Goal: Information Seeking & Learning: Learn about a topic

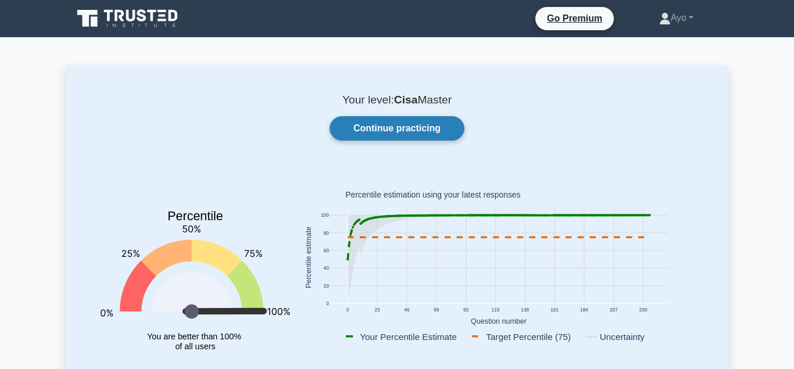
click at [372, 127] on link "Continue practicing" at bounding box center [396, 128] width 135 height 24
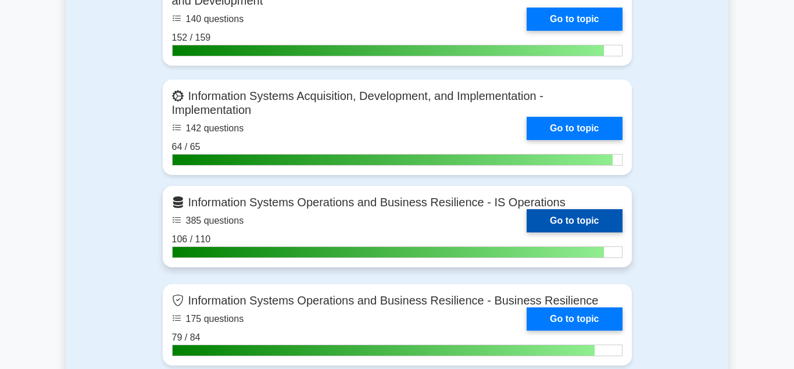
scroll to position [1245, 0]
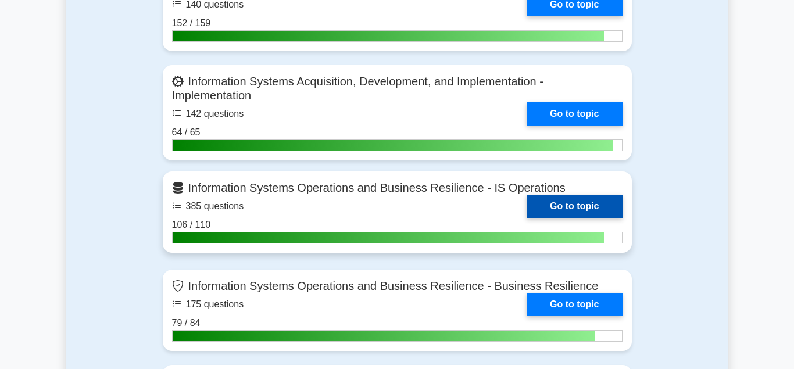
click at [558, 200] on link "Go to topic" at bounding box center [573, 206] width 95 height 23
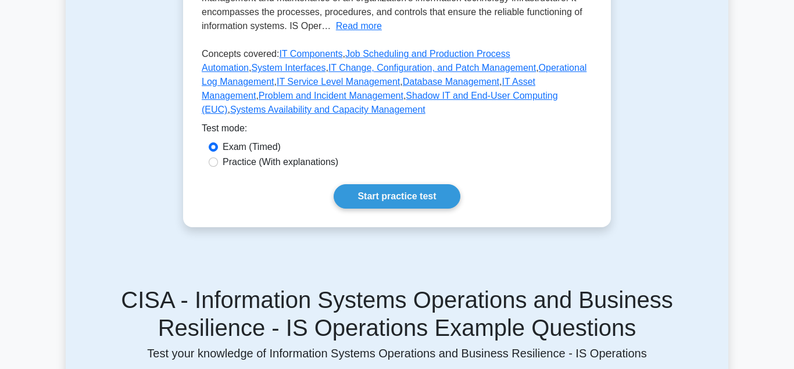
scroll to position [415, 0]
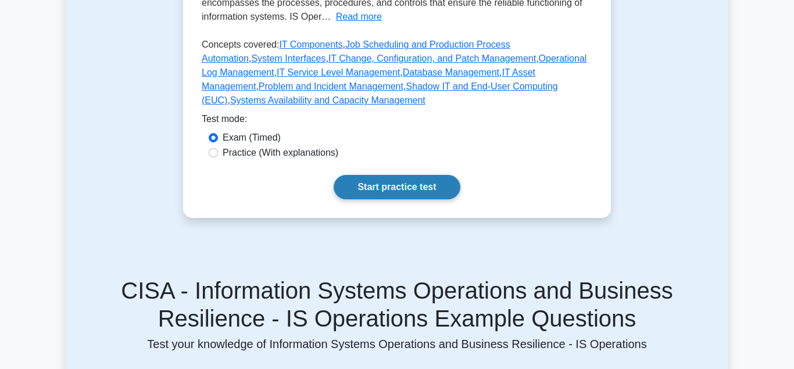
click at [378, 181] on link "Start practice test" at bounding box center [397, 187] width 126 height 24
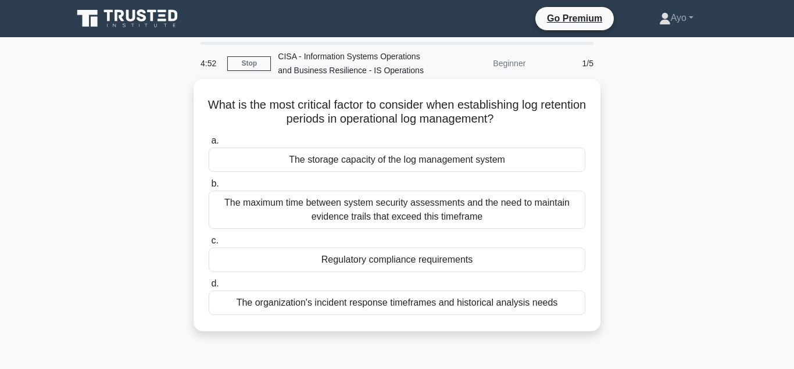
click at [372, 162] on div "The storage capacity of the log management system" at bounding box center [397, 160] width 377 height 24
click at [209, 145] on input "a. The storage capacity of the log management system" at bounding box center [209, 141] width 0 height 8
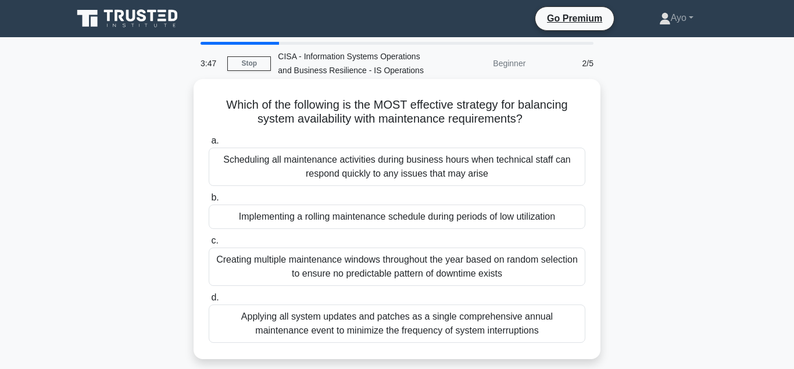
click at [364, 219] on div "Implementing a rolling maintenance schedule during periods of low utilization" at bounding box center [397, 217] width 377 height 24
click at [209, 202] on input "b. Implementing a rolling maintenance schedule during periods of low utilization" at bounding box center [209, 198] width 0 height 8
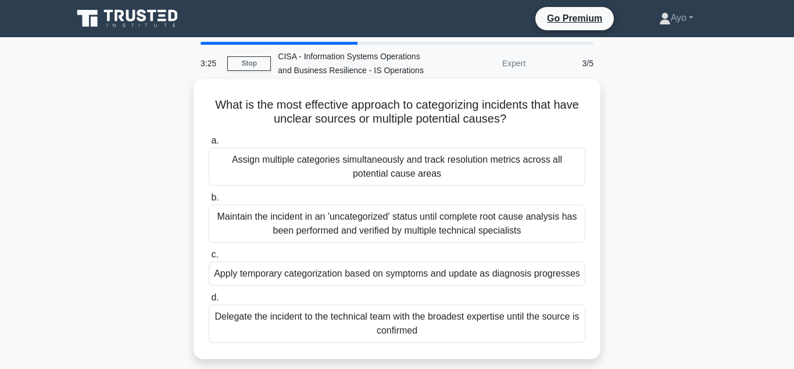
click at [363, 274] on div "Apply temporary categorization based on symptoms and update as diagnosis progre…" at bounding box center [397, 274] width 377 height 24
click at [209, 259] on input "c. Apply temporary categorization based on symptoms and update as diagnosis pro…" at bounding box center [209, 255] width 0 height 8
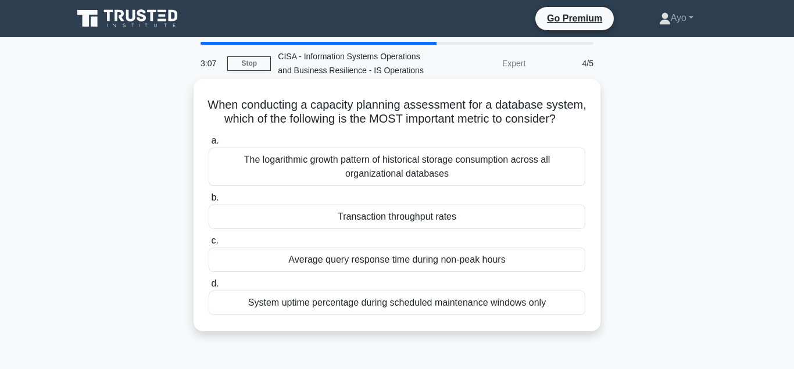
click at [379, 218] on div "Transaction throughput rates" at bounding box center [397, 217] width 377 height 24
click at [209, 202] on input "b. Transaction throughput rates" at bounding box center [209, 198] width 0 height 8
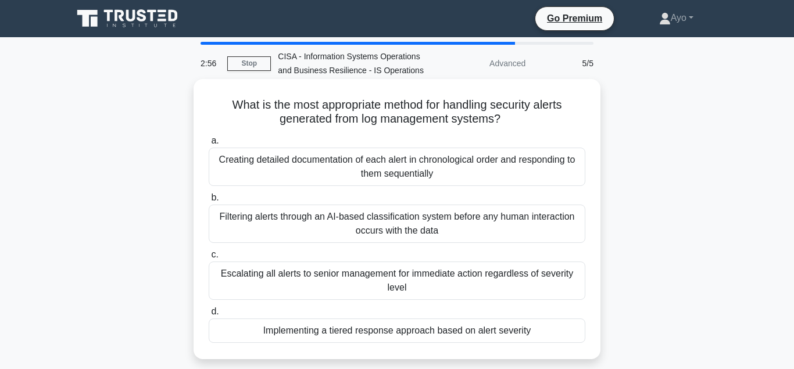
click at [338, 330] on div "Implementing a tiered response approach based on alert severity" at bounding box center [397, 330] width 377 height 24
click at [209, 316] on input "d. Implementing a tiered response approach based on alert severity" at bounding box center [209, 312] width 0 height 8
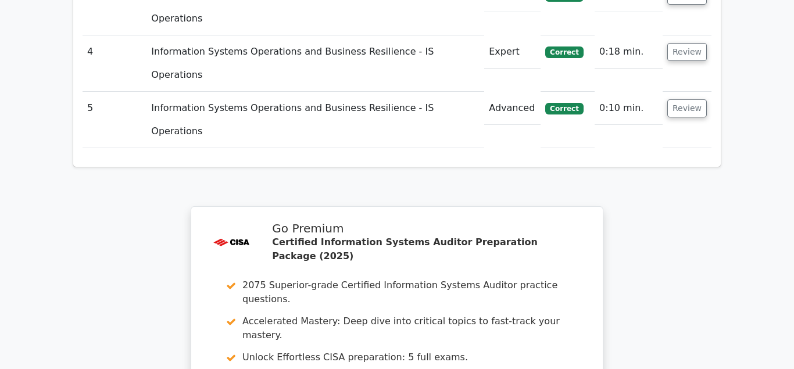
scroll to position [1778, 0]
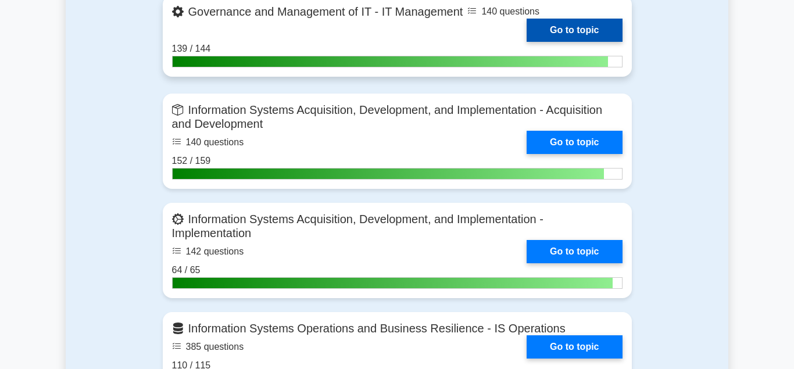
scroll to position [1126, 0]
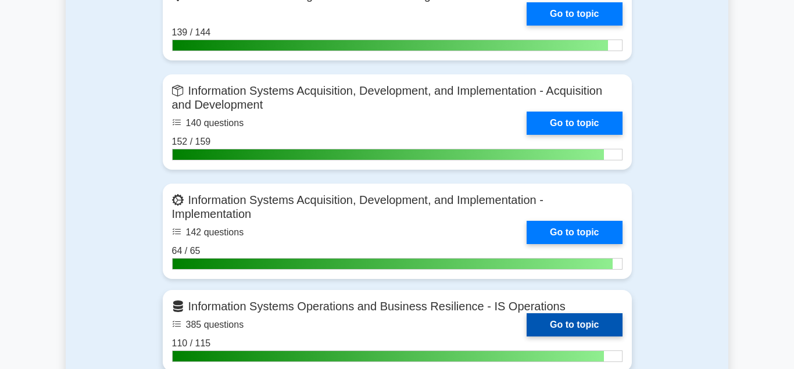
click at [561, 321] on link "Go to topic" at bounding box center [573, 324] width 95 height 23
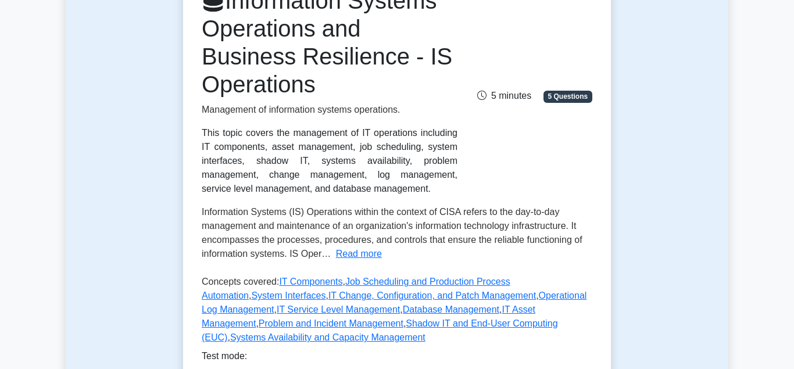
scroll to position [296, 0]
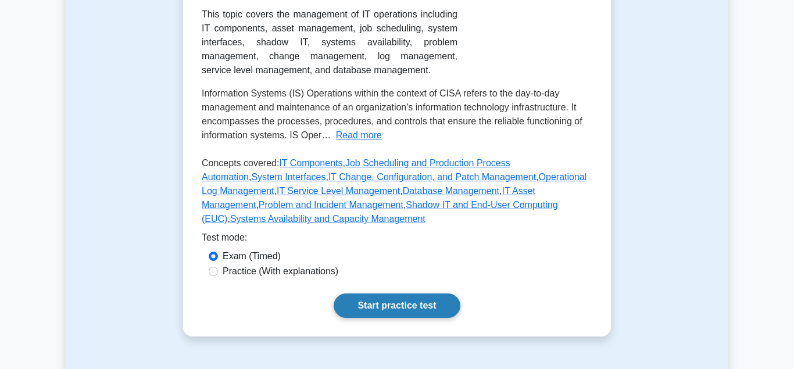
click at [395, 303] on link "Start practice test" at bounding box center [397, 305] width 126 height 24
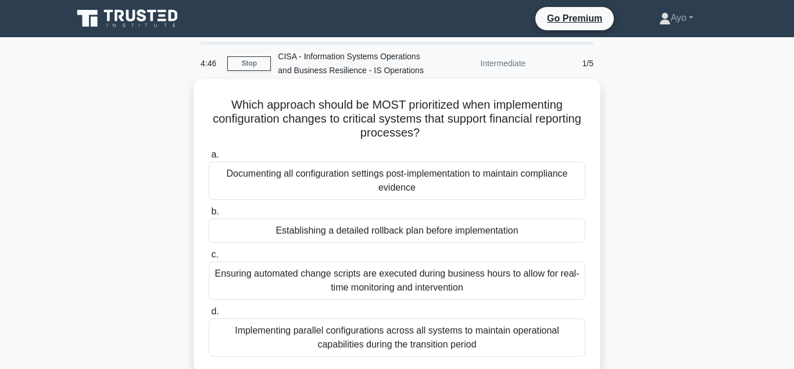
click at [342, 234] on div "Establishing a detailed rollback plan before implementation" at bounding box center [397, 231] width 377 height 24
click at [209, 216] on input "b. Establishing a detailed rollback plan before implementation" at bounding box center [209, 212] width 0 height 8
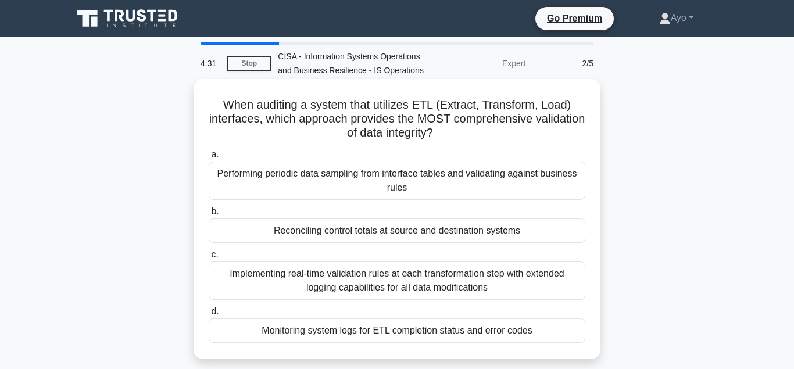
click at [346, 233] on div "Reconciling control totals at source and destination systems" at bounding box center [397, 231] width 377 height 24
click at [209, 216] on input "b. Reconciling control totals at source and destination systems" at bounding box center [209, 212] width 0 height 8
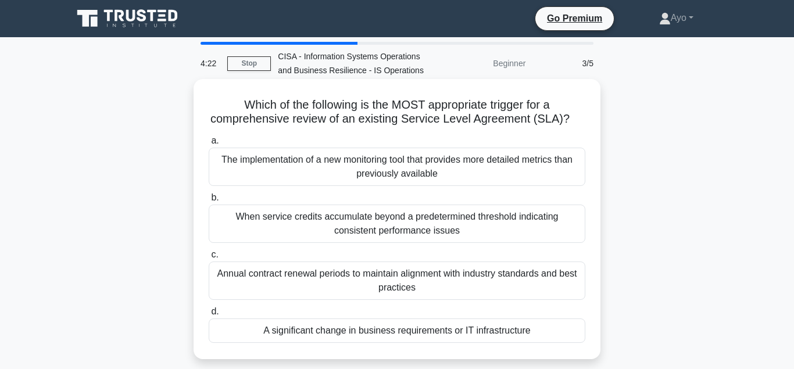
click at [343, 332] on div "A significant change in business requirements or IT infrastructure" at bounding box center [397, 330] width 377 height 24
click at [209, 316] on input "d. A significant change in business requirements or IT infrastructure" at bounding box center [209, 312] width 0 height 8
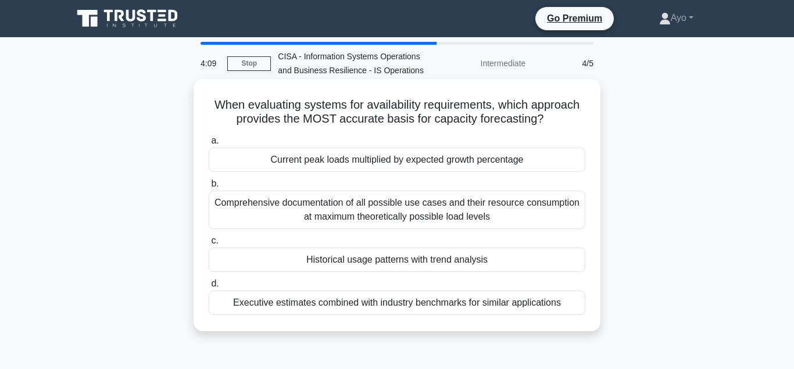
click at [334, 261] on div "Historical usage patterns with trend analysis" at bounding box center [397, 260] width 377 height 24
click at [209, 245] on input "c. Historical usage patterns with trend analysis" at bounding box center [209, 241] width 0 height 8
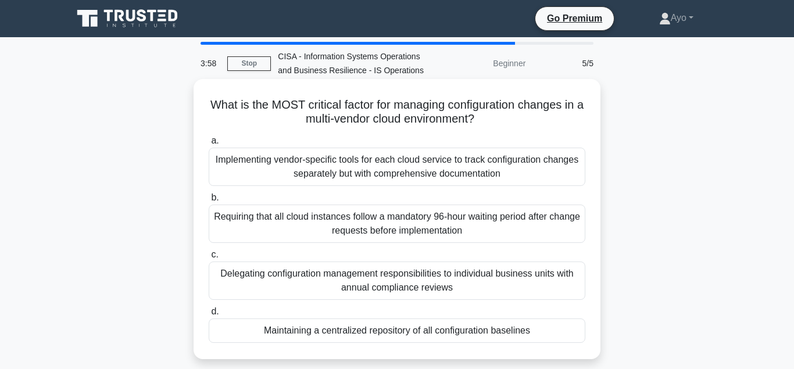
click at [391, 332] on div "Maintaining a centralized repository of all configuration baselines" at bounding box center [397, 330] width 377 height 24
click at [209, 316] on input "d. Maintaining a centralized repository of all configuration baselines" at bounding box center [209, 312] width 0 height 8
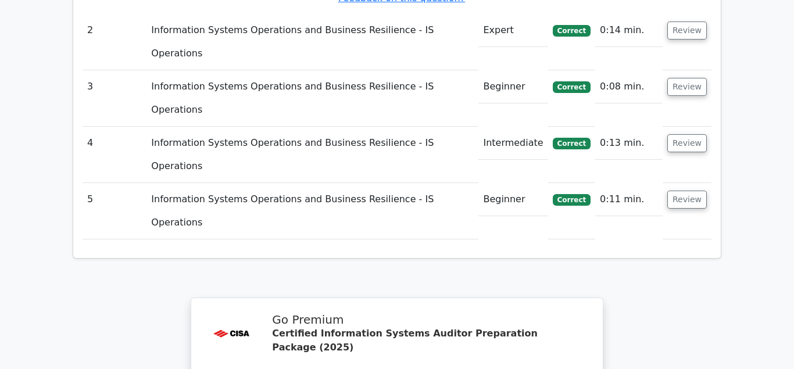
scroll to position [1788, 0]
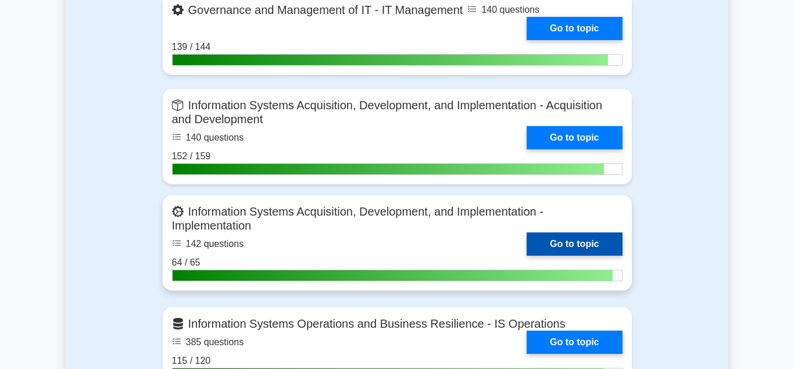
scroll to position [1185, 0]
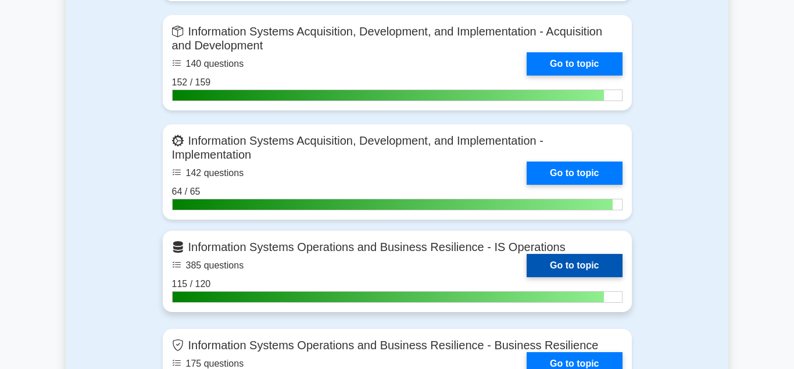
click at [550, 260] on link "Go to topic" at bounding box center [573, 265] width 95 height 23
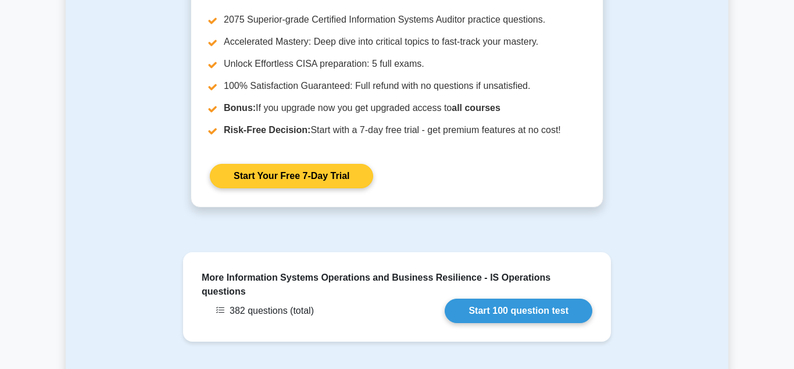
scroll to position [1363, 0]
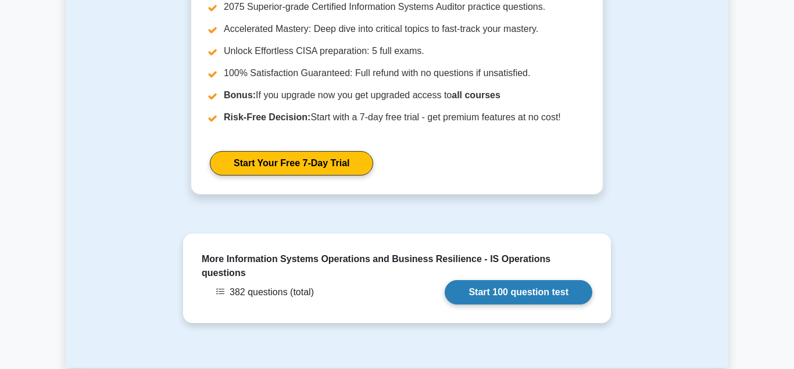
click at [511, 280] on link "Start 100 question test" at bounding box center [519, 292] width 148 height 24
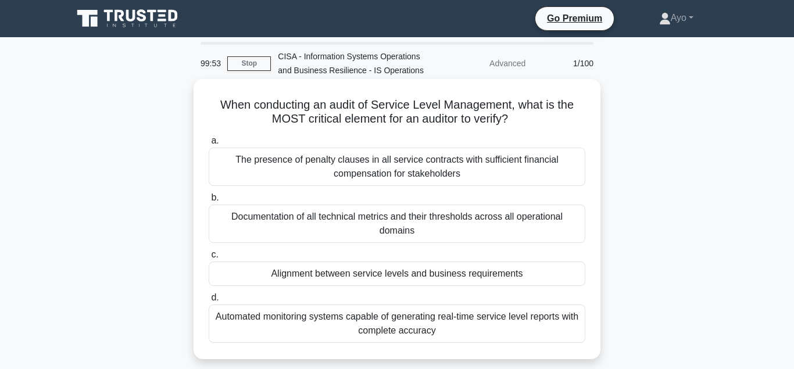
click at [352, 275] on div "Alignment between service levels and business requirements" at bounding box center [397, 274] width 377 height 24
click at [209, 259] on input "c. Alignment between service levels and business requirements" at bounding box center [209, 255] width 0 height 8
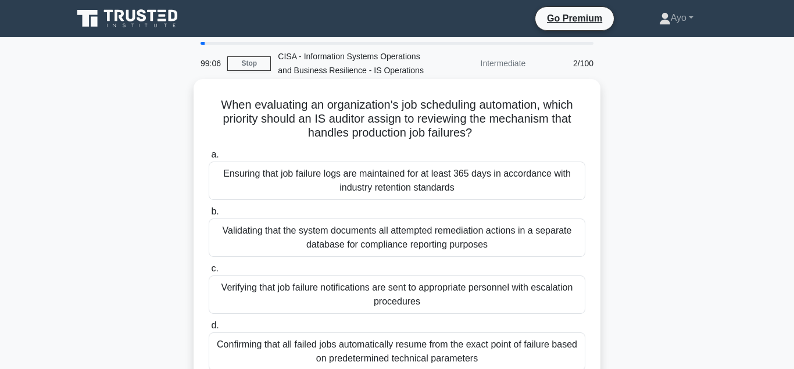
click at [331, 289] on div "Verifying that job failure notifications are sent to appropriate personnel with…" at bounding box center [397, 294] width 377 height 38
click at [209, 273] on input "c. Verifying that job failure notifications are sent to appropriate personnel w…" at bounding box center [209, 269] width 0 height 8
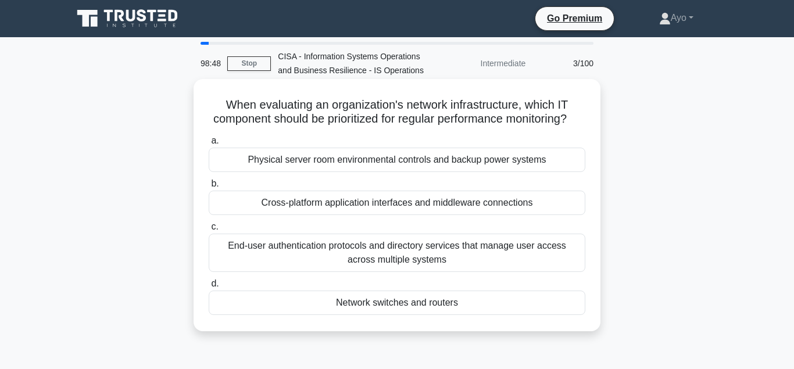
click at [393, 303] on div "Network switches and routers" at bounding box center [397, 303] width 377 height 24
click at [209, 288] on input "d. Network switches and routers" at bounding box center [209, 284] width 0 height 8
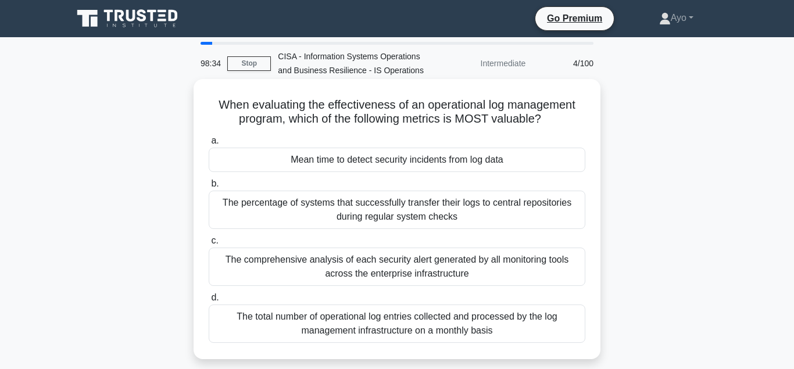
click at [344, 160] on div "Mean time to detect security incidents from log data" at bounding box center [397, 160] width 377 height 24
click at [209, 145] on input "a. Mean time to detect security incidents from log data" at bounding box center [209, 141] width 0 height 8
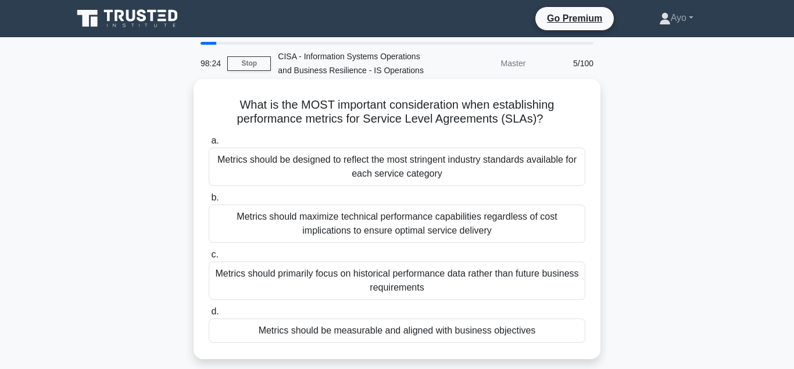
click at [333, 332] on div "Metrics should be measurable and aligned with business objectives" at bounding box center [397, 330] width 377 height 24
click at [209, 316] on input "d. Metrics should be measurable and aligned with business objectives" at bounding box center [209, 312] width 0 height 8
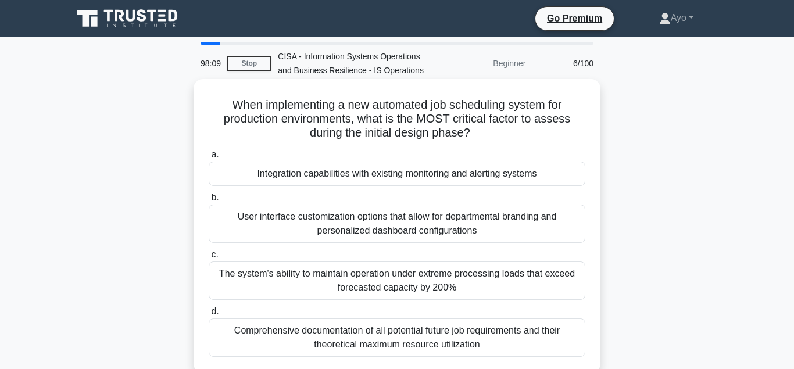
click at [303, 176] on div "Integration capabilities with existing monitoring and alerting systems" at bounding box center [397, 174] width 377 height 24
click at [209, 159] on input "a. Integration capabilities with existing monitoring and alerting systems" at bounding box center [209, 155] width 0 height 8
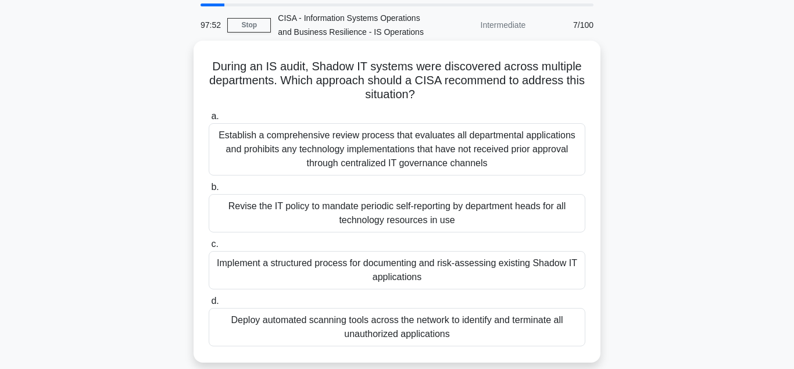
scroll to position [59, 0]
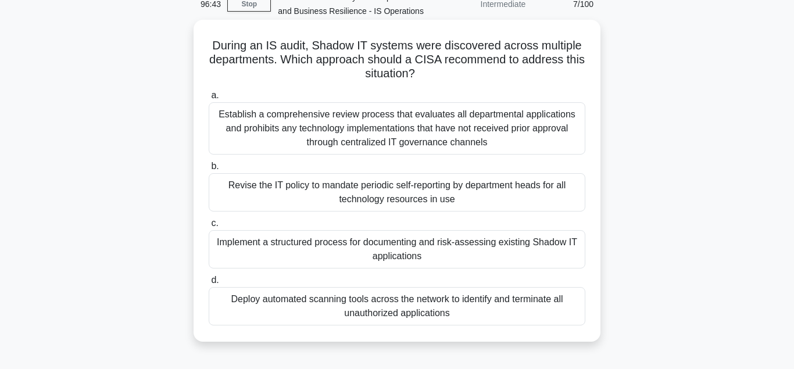
click at [320, 302] on div "Deploy automated scanning tools across the network to identify and terminate al…" at bounding box center [397, 306] width 377 height 38
click at [209, 284] on input "d. Deploy automated scanning tools across the network to identify and terminate…" at bounding box center [209, 281] width 0 height 8
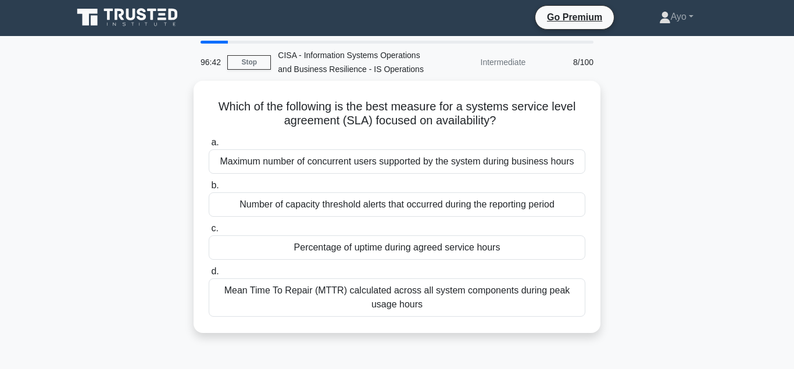
scroll to position [0, 0]
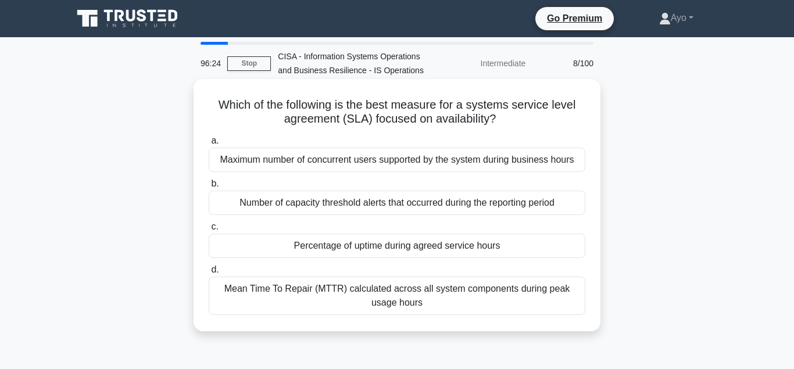
click at [311, 248] on div "Percentage of uptime during agreed service hours" at bounding box center [397, 246] width 377 height 24
click at [209, 231] on input "c. Percentage of uptime during agreed service hours" at bounding box center [209, 227] width 0 height 8
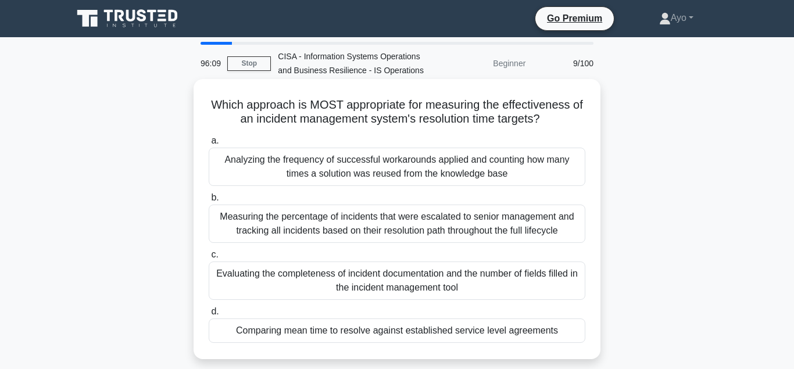
click at [303, 334] on div "Comparing mean time to resolve against established service level agreements" at bounding box center [397, 330] width 377 height 24
click at [209, 316] on input "d. Comparing mean time to resolve against established service level agreements" at bounding box center [209, 312] width 0 height 8
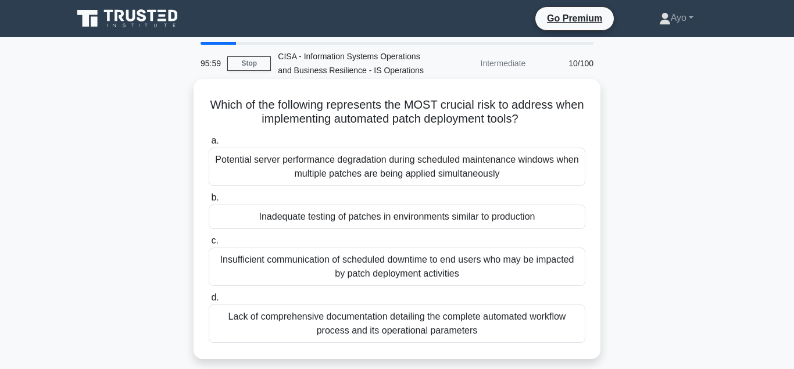
click at [299, 220] on div "Inadequate testing of patches in environments similar to production" at bounding box center [397, 217] width 377 height 24
click at [209, 202] on input "b. Inadequate testing of patches in environments similar to production" at bounding box center [209, 198] width 0 height 8
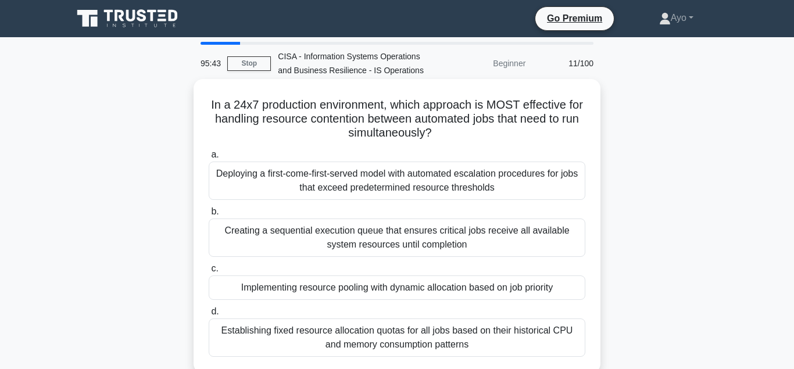
click at [293, 290] on div "Implementing resource pooling with dynamic allocation based on job priority" at bounding box center [397, 287] width 377 height 24
click at [209, 273] on input "c. Implementing resource pooling with dynamic allocation based on job priority" at bounding box center [209, 269] width 0 height 8
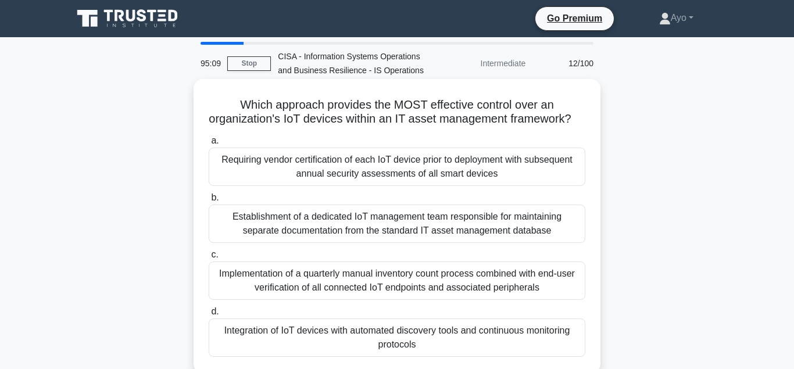
click at [391, 343] on div "Integration of IoT devices with automated discovery tools and continuous monito…" at bounding box center [397, 337] width 377 height 38
click at [209, 316] on input "d. Integration of IoT devices with automated discovery tools and continuous mon…" at bounding box center [209, 312] width 0 height 8
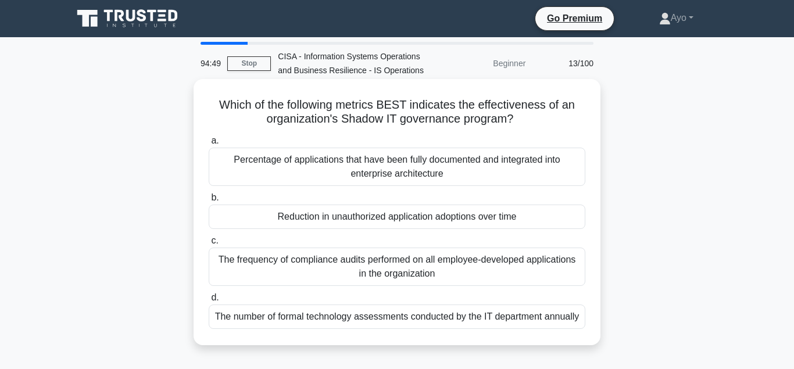
click at [368, 221] on div "Reduction in unauthorized application adoptions over time" at bounding box center [397, 217] width 377 height 24
click at [209, 202] on input "b. Reduction in unauthorized application adoptions over time" at bounding box center [209, 198] width 0 height 8
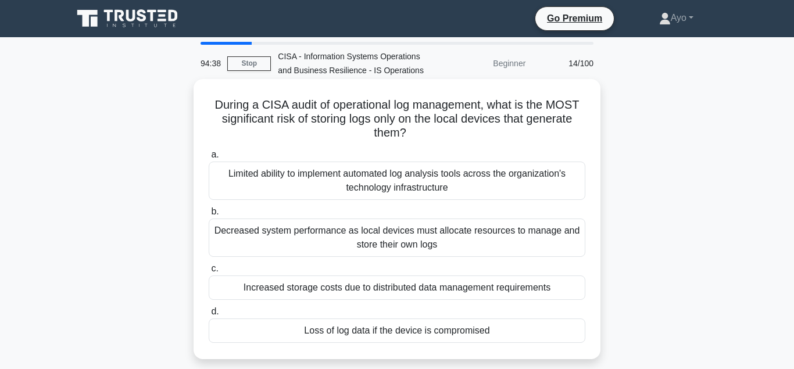
click at [396, 334] on div "Loss of log data if the device is compromised" at bounding box center [397, 330] width 377 height 24
click at [209, 316] on input "d. Loss of log data if the device is compromised" at bounding box center [209, 312] width 0 height 8
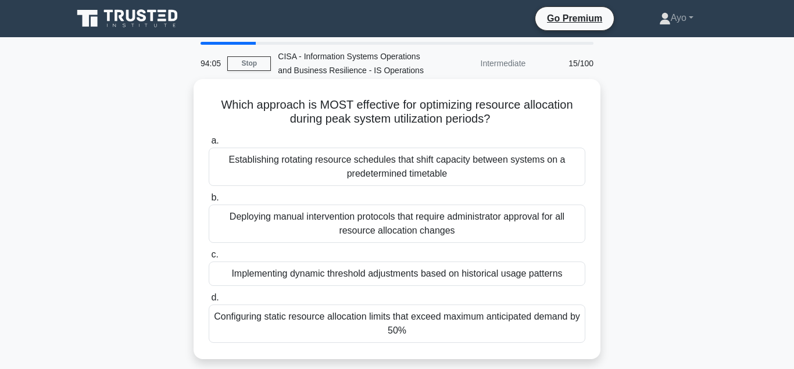
click at [395, 280] on div "Implementing dynamic threshold adjustments based on historical usage patterns" at bounding box center [397, 274] width 377 height 24
click at [209, 259] on input "c. Implementing dynamic threshold adjustments based on historical usage patterns" at bounding box center [209, 255] width 0 height 8
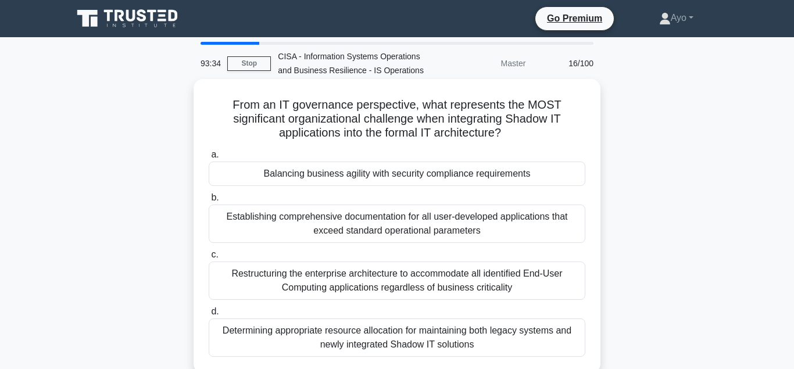
click at [396, 179] on div "Balancing business agility with security compliance requirements" at bounding box center [397, 174] width 377 height 24
click at [209, 159] on input "a. Balancing business agility with security compliance requirements" at bounding box center [209, 155] width 0 height 8
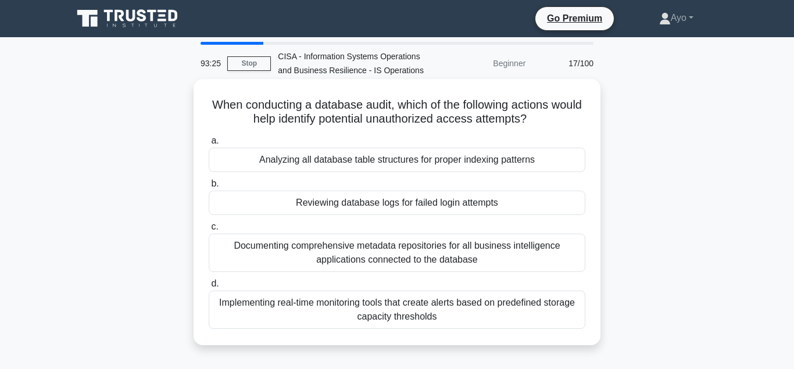
click at [429, 200] on div "Reviewing database logs for failed login attempts" at bounding box center [397, 203] width 377 height 24
click at [209, 188] on input "b. Reviewing database logs for failed login attempts" at bounding box center [209, 184] width 0 height 8
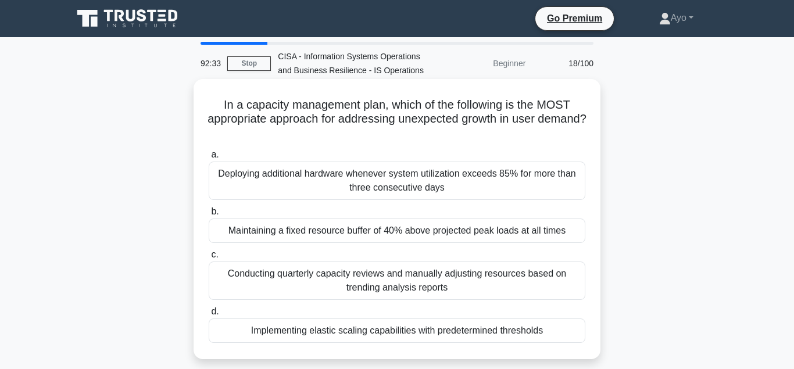
click at [441, 339] on div "Implementing elastic scaling capabilities with predetermined thresholds" at bounding box center [397, 330] width 377 height 24
click at [209, 316] on input "d. Implementing elastic scaling capabilities with predetermined thresholds" at bounding box center [209, 312] width 0 height 8
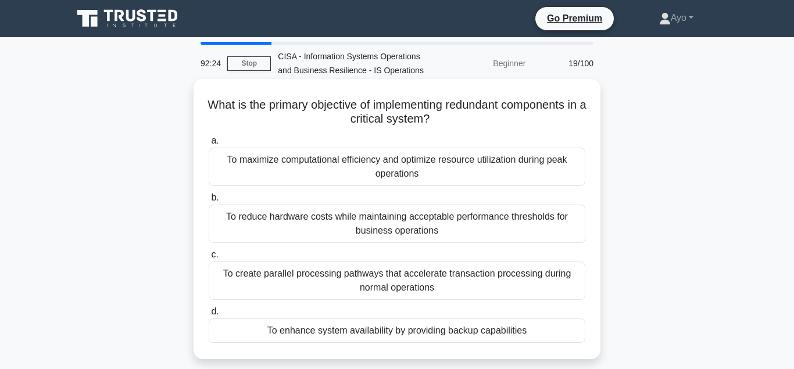
click at [424, 334] on div "To enhance system availability by providing backup capabilities" at bounding box center [397, 330] width 377 height 24
click at [209, 316] on input "d. To enhance system availability by providing backup capabilities" at bounding box center [209, 312] width 0 height 8
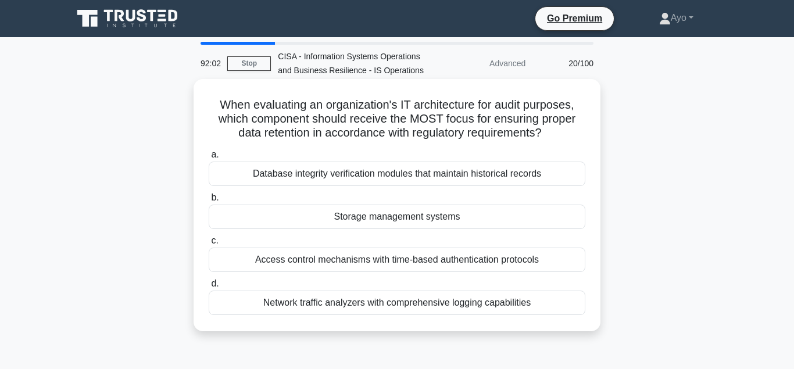
click at [397, 219] on div "Storage management systems" at bounding box center [397, 217] width 377 height 24
click at [209, 202] on input "b. Storage management systems" at bounding box center [209, 198] width 0 height 8
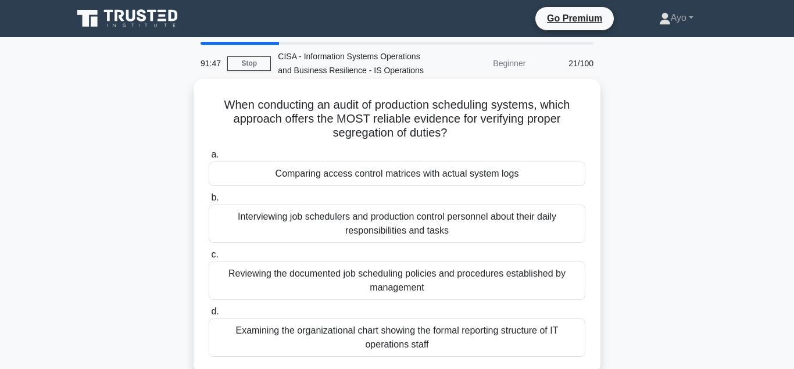
click at [408, 177] on div "Comparing access control matrices with actual system logs" at bounding box center [397, 174] width 377 height 24
click at [209, 159] on input "a. Comparing access control matrices with actual system logs" at bounding box center [209, 155] width 0 height 8
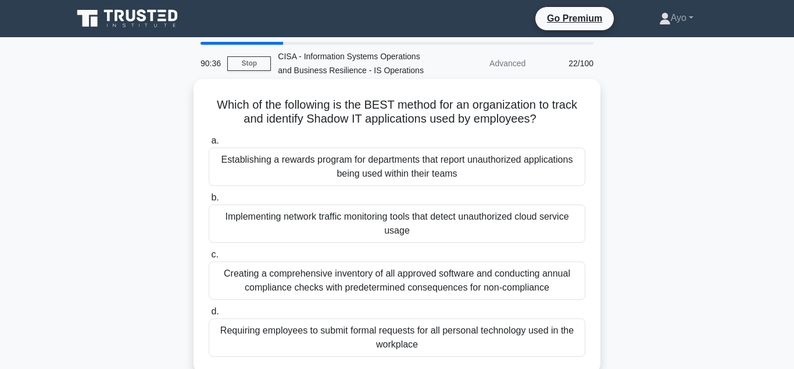
click at [397, 338] on div "Requiring employees to submit formal requests for all personal technology used …" at bounding box center [397, 337] width 377 height 38
click at [209, 316] on input "d. Requiring employees to submit formal requests for all personal technology us…" at bounding box center [209, 312] width 0 height 8
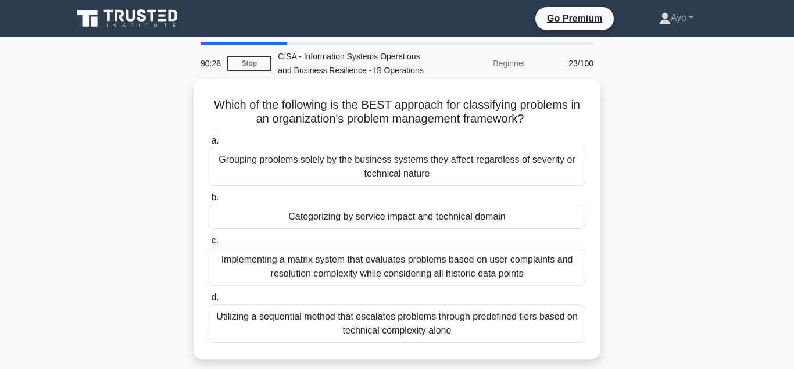
click at [423, 220] on div "Categorizing by service impact and technical domain" at bounding box center [397, 217] width 377 height 24
click at [209, 202] on input "b. Categorizing by service impact and technical domain" at bounding box center [209, 198] width 0 height 8
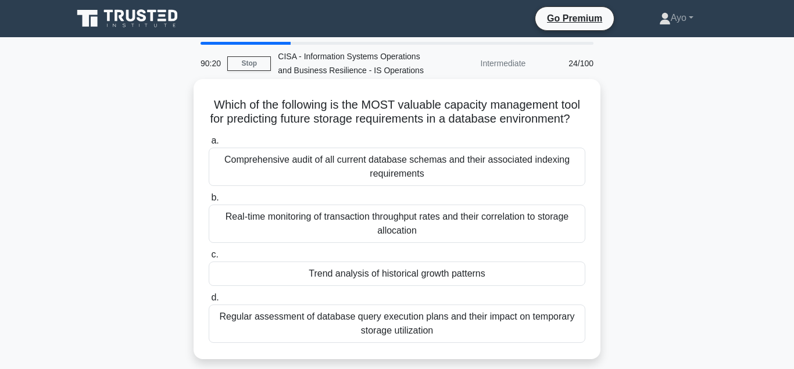
click at [406, 274] on div "Trend analysis of historical growth patterns" at bounding box center [397, 274] width 377 height 24
click at [209, 259] on input "c. Trend analysis of historical growth patterns" at bounding box center [209, 255] width 0 height 8
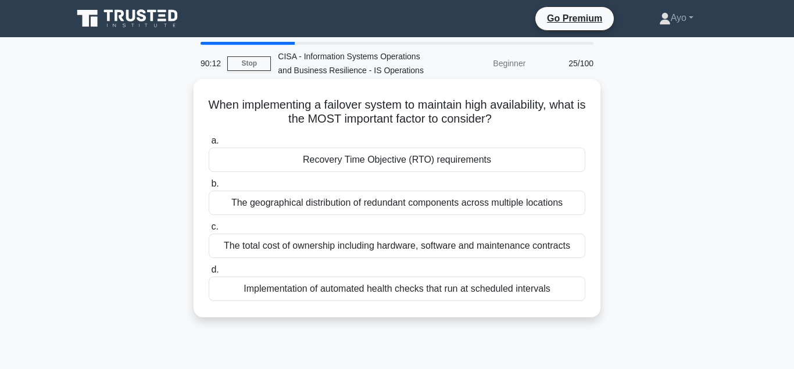
click at [416, 162] on div "Recovery Time Objective (RTO) requirements" at bounding box center [397, 160] width 377 height 24
click at [209, 145] on input "a. Recovery Time Objective (RTO) requirements" at bounding box center [209, 141] width 0 height 8
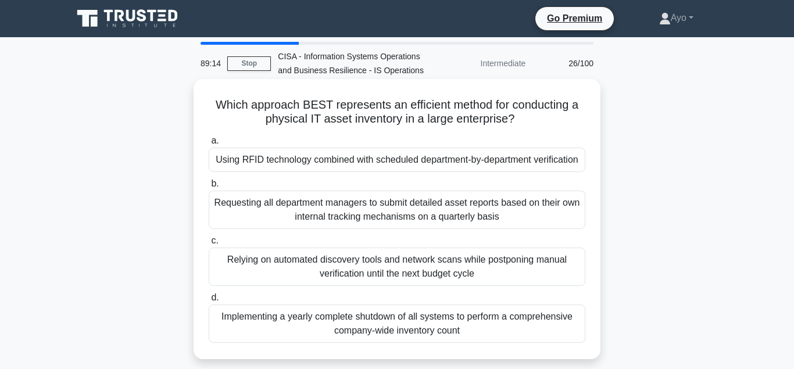
click at [402, 167] on div "Using RFID technology combined with scheduled department-by-department verifica…" at bounding box center [397, 160] width 377 height 24
click at [209, 145] on input "a. Using RFID technology combined with scheduled department-by-department verif…" at bounding box center [209, 141] width 0 height 8
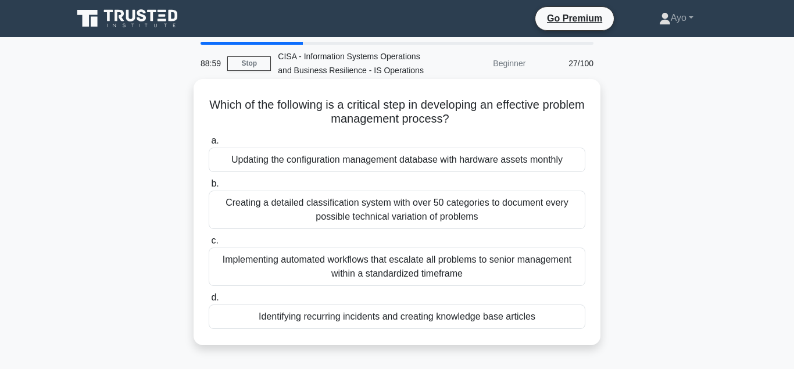
click at [403, 318] on div "Identifying recurring incidents and creating knowledge base articles" at bounding box center [397, 317] width 377 height 24
click at [209, 302] on input "d. Identifying recurring incidents and creating knowledge base articles" at bounding box center [209, 298] width 0 height 8
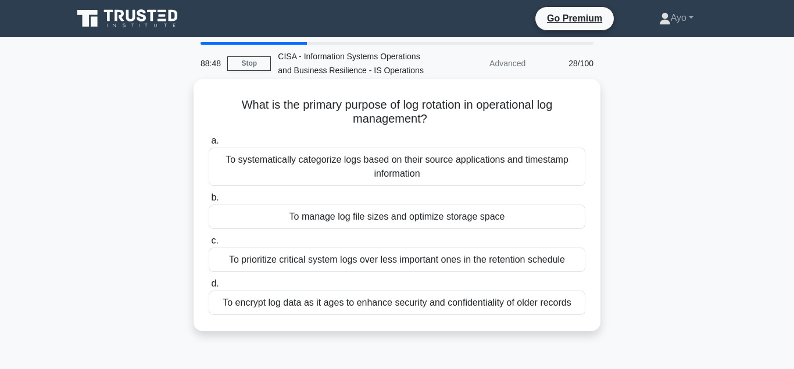
click at [407, 219] on div "To manage log file sizes and optimize storage space" at bounding box center [397, 217] width 377 height 24
click at [209, 202] on input "b. To manage log file sizes and optimize storage space" at bounding box center [209, 198] width 0 height 8
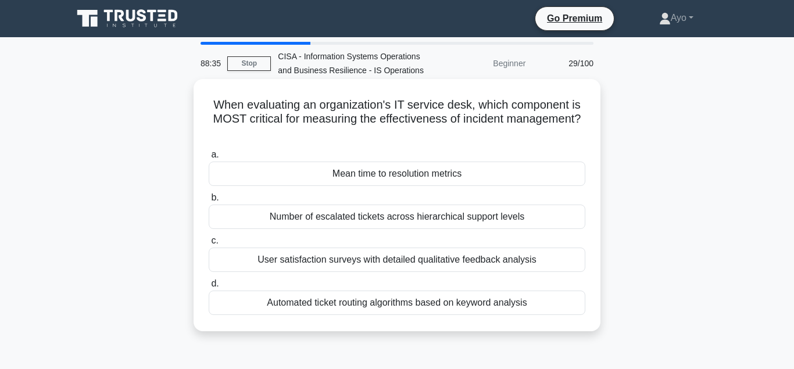
click at [409, 182] on div "Mean time to resolution metrics" at bounding box center [397, 174] width 377 height 24
click at [209, 159] on input "a. Mean time to resolution metrics" at bounding box center [209, 155] width 0 height 8
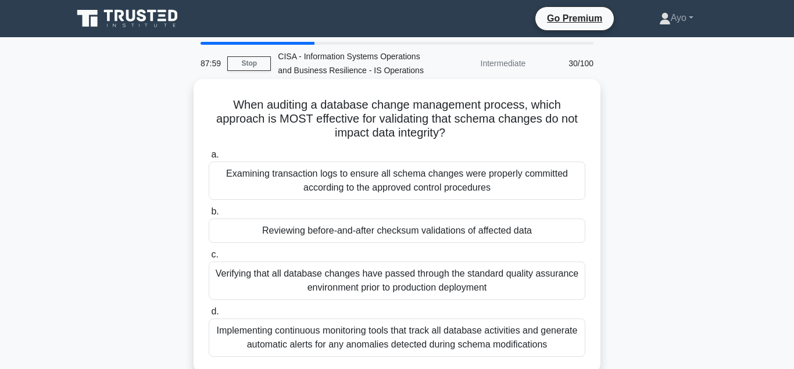
click at [419, 234] on div "Reviewing before-and-after checksum validations of affected data" at bounding box center [397, 231] width 377 height 24
click at [209, 216] on input "b. Reviewing before-and-after checksum validations of affected data" at bounding box center [209, 212] width 0 height 8
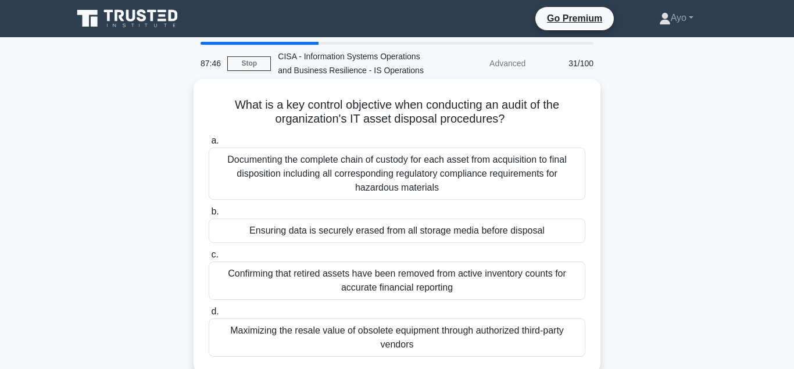
click at [409, 236] on div "Ensuring data is securely erased from all storage media before disposal" at bounding box center [397, 231] width 377 height 24
click at [209, 216] on input "b. Ensuring data is securely erased from all storage media before disposal" at bounding box center [209, 212] width 0 height 8
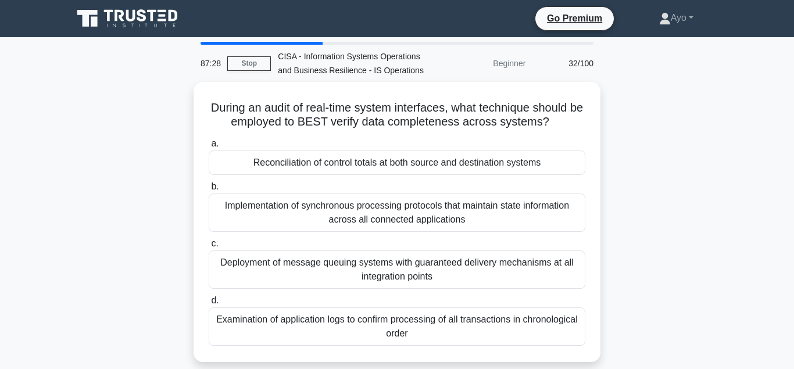
click at [429, 162] on div "Reconciliation of control totals at both source and destination systems" at bounding box center [397, 163] width 377 height 24
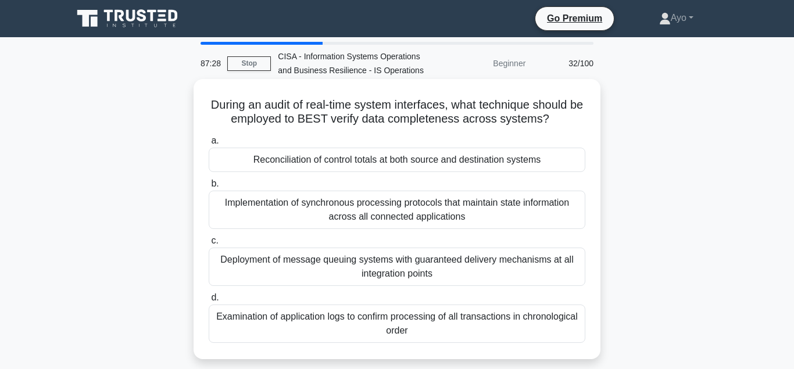
click at [209, 145] on input "a. Reconciliation of control totals at both source and destination systems" at bounding box center [209, 141] width 0 height 8
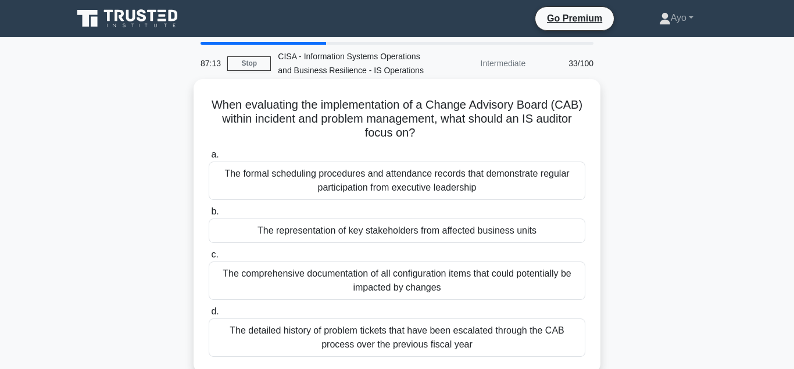
click at [393, 234] on div "The representation of key stakeholders from affected business units" at bounding box center [397, 231] width 377 height 24
click at [209, 216] on input "b. The representation of key stakeholders from affected business units" at bounding box center [209, 212] width 0 height 8
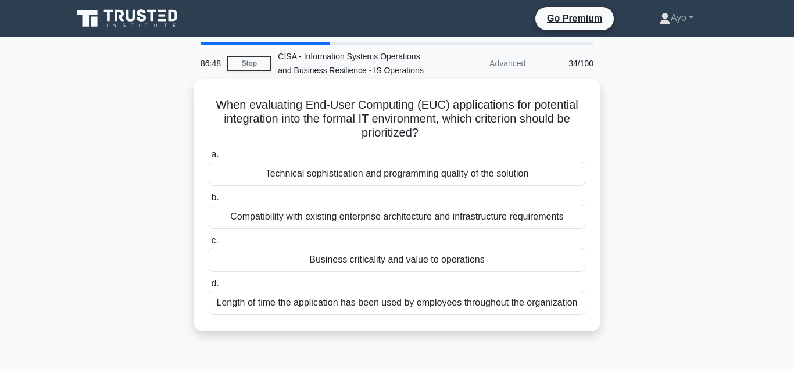
click at [447, 261] on div "Business criticality and value to operations" at bounding box center [397, 260] width 377 height 24
click at [209, 245] on input "c. Business criticality and value to operations" at bounding box center [209, 241] width 0 height 8
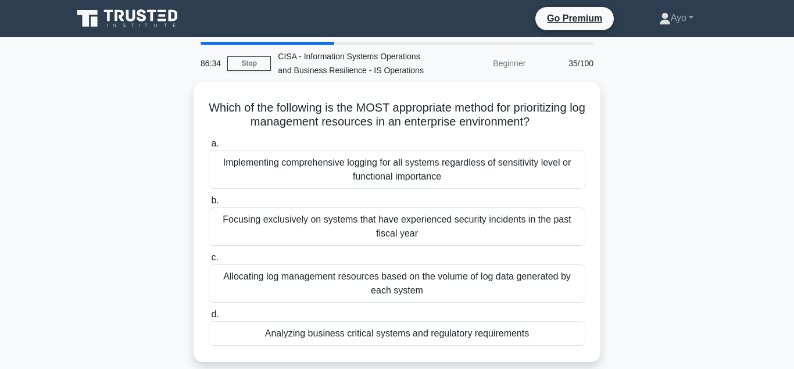
click at [419, 334] on div "Analyzing business critical systems and regulatory requirements" at bounding box center [397, 333] width 377 height 24
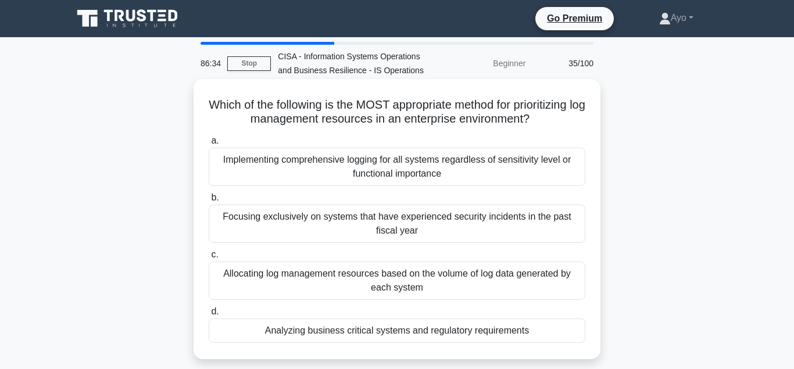
click at [209, 316] on input "d. Analyzing business critical systems and regulatory requirements" at bounding box center [209, 312] width 0 height 8
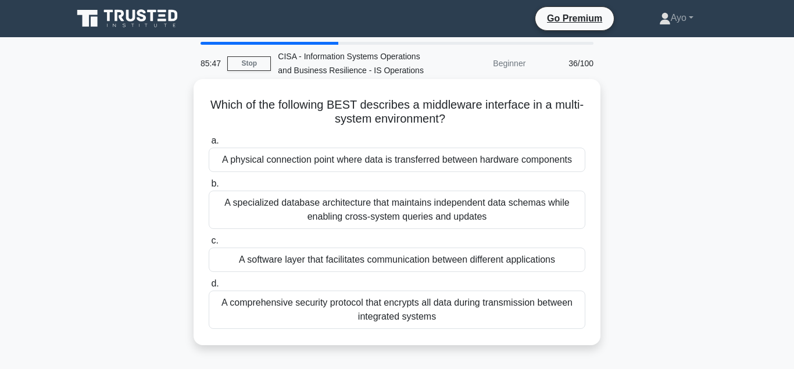
click at [422, 261] on div "A software layer that facilitates communication between different applications" at bounding box center [397, 260] width 377 height 24
click at [209, 245] on input "c. A software layer that facilitates communication between different applicatio…" at bounding box center [209, 241] width 0 height 8
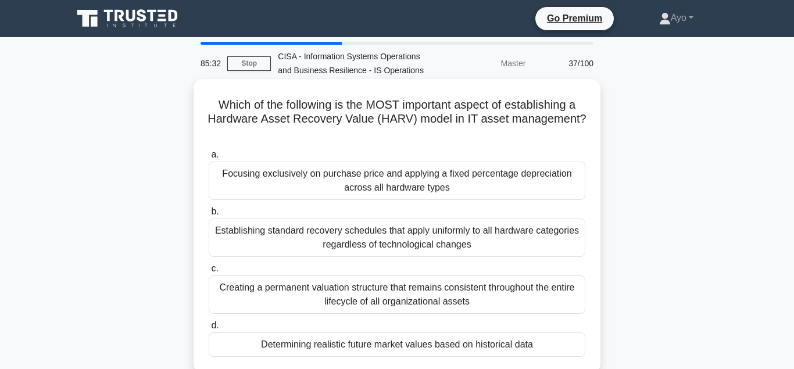
click at [404, 348] on div "Determining realistic future market values based on historical data" at bounding box center [397, 344] width 377 height 24
click at [209, 329] on input "d. Determining realistic future market values based on historical data" at bounding box center [209, 326] width 0 height 8
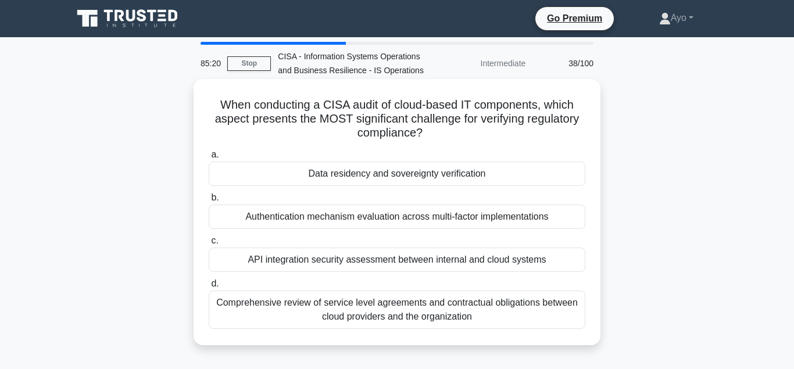
click at [399, 174] on div "Data residency and sovereignty verification" at bounding box center [397, 174] width 377 height 24
click at [209, 159] on input "a. Data residency and sovereignty verification" at bounding box center [209, 155] width 0 height 8
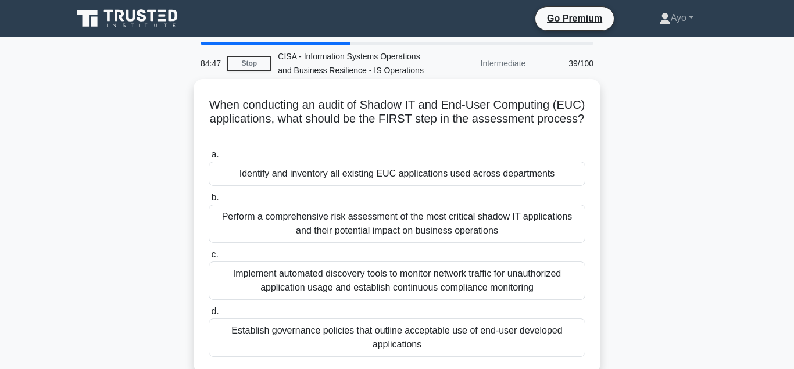
click at [382, 174] on div "Identify and inventory all existing EUC applications used across departments" at bounding box center [397, 174] width 377 height 24
click at [209, 159] on input "a. Identify and inventory all existing EUC applications used across departments" at bounding box center [209, 155] width 0 height 8
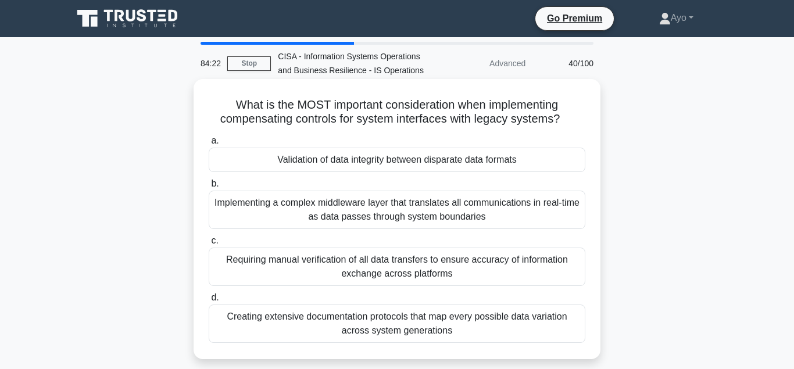
click at [486, 162] on div "Validation of data integrity between disparate data formats" at bounding box center [397, 160] width 377 height 24
click at [209, 145] on input "a. Validation of data integrity between disparate data formats" at bounding box center [209, 141] width 0 height 8
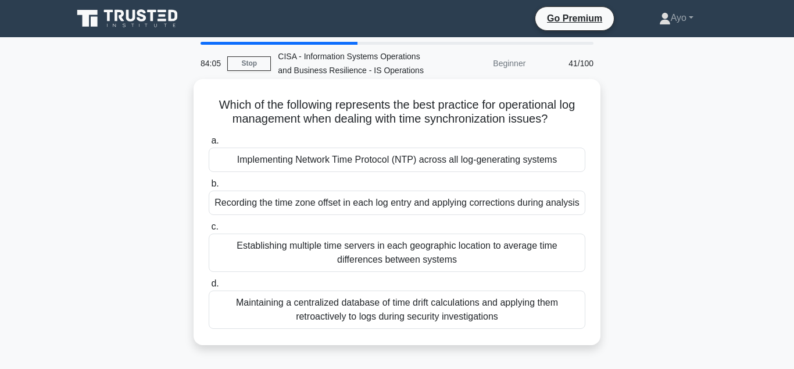
click at [437, 166] on div "Implementing Network Time Protocol (NTP) across all log-generating systems" at bounding box center [397, 160] width 377 height 24
click at [209, 145] on input "a. Implementing Network Time Protocol (NTP) across all log-generating systems" at bounding box center [209, 141] width 0 height 8
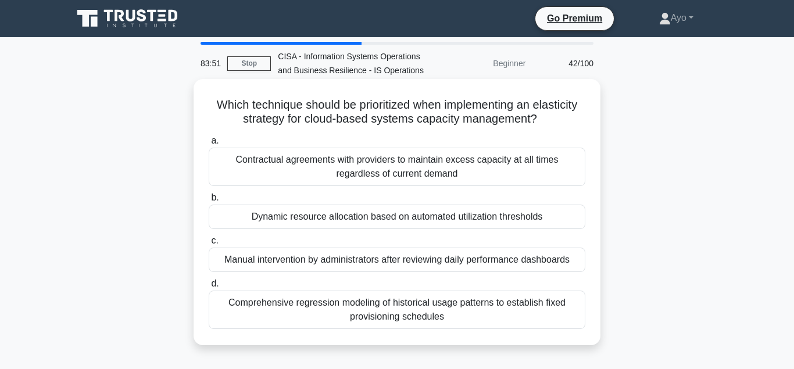
click at [429, 219] on div "Dynamic resource allocation based on automated utilization thresholds" at bounding box center [397, 217] width 377 height 24
click at [209, 202] on input "b. Dynamic resource allocation based on automated utilization thresholds" at bounding box center [209, 198] width 0 height 8
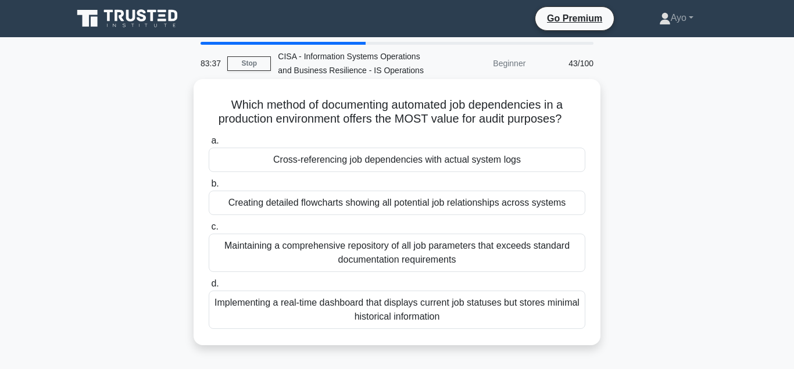
click at [420, 161] on div "Cross-referencing job dependencies with actual system logs" at bounding box center [397, 160] width 377 height 24
click at [209, 145] on input "a. Cross-referencing job dependencies with actual system logs" at bounding box center [209, 141] width 0 height 8
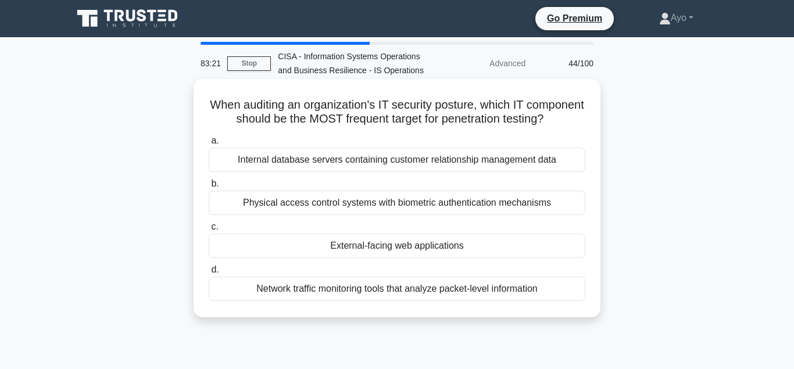
click at [403, 248] on div "External-facing web applications" at bounding box center [397, 246] width 377 height 24
click at [209, 231] on input "c. External-facing web applications" at bounding box center [209, 227] width 0 height 8
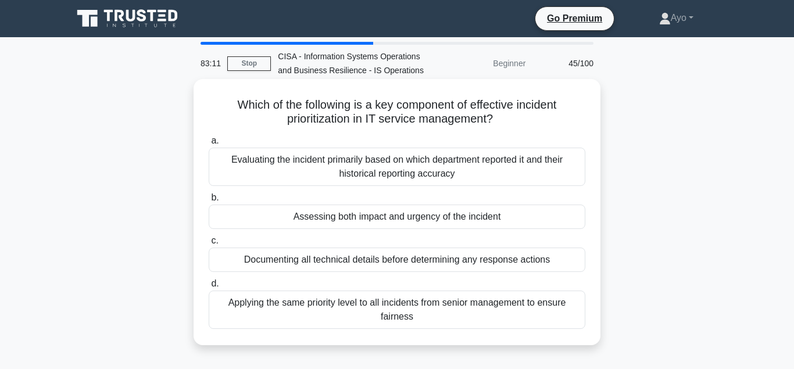
click at [418, 226] on div "Assessing both impact and urgency of the incident" at bounding box center [397, 217] width 377 height 24
click at [209, 202] on input "b. Assessing both impact and urgency of the incident" at bounding box center [209, 198] width 0 height 8
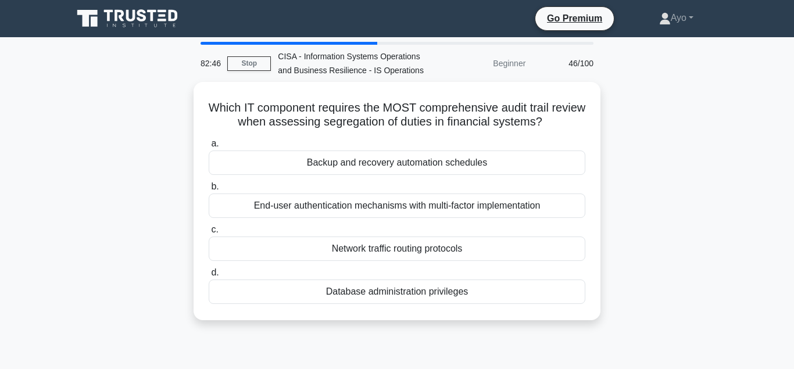
click at [392, 295] on div "Database administration privileges" at bounding box center [397, 292] width 377 height 24
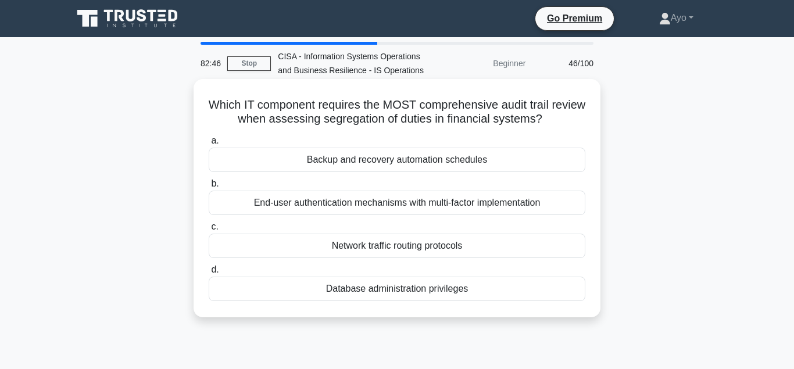
click at [209, 274] on input "d. Database administration privileges" at bounding box center [209, 270] width 0 height 8
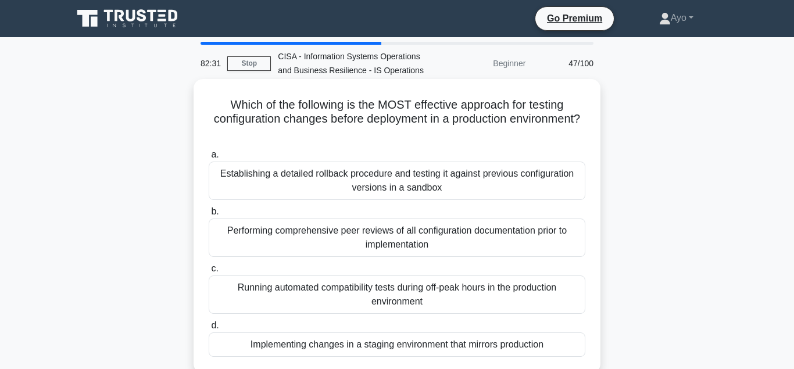
click at [267, 346] on div "Implementing changes in a staging environment that mirrors production" at bounding box center [397, 344] width 377 height 24
click at [209, 329] on input "d. Implementing changes in a staging environment that mirrors production" at bounding box center [209, 326] width 0 height 8
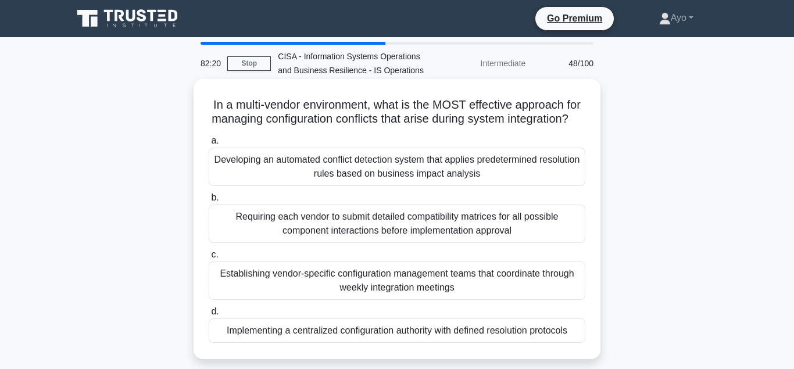
click at [345, 331] on div "Implementing a centralized configuration authority with defined resolution prot…" at bounding box center [397, 330] width 377 height 24
click at [209, 316] on input "d. Implementing a centralized configuration authority with defined resolution p…" at bounding box center [209, 312] width 0 height 8
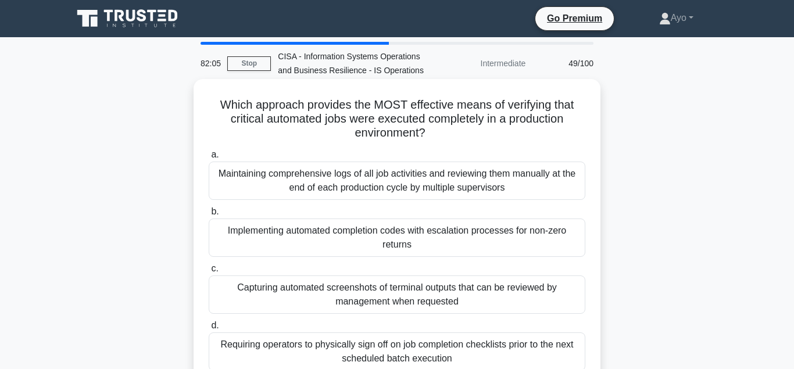
click at [282, 233] on div "Implementing automated completion codes with escalation processes for non-zero …" at bounding box center [397, 238] width 377 height 38
click at [209, 216] on input "b. Implementing automated completion codes with escalation processes for non-ze…" at bounding box center [209, 212] width 0 height 8
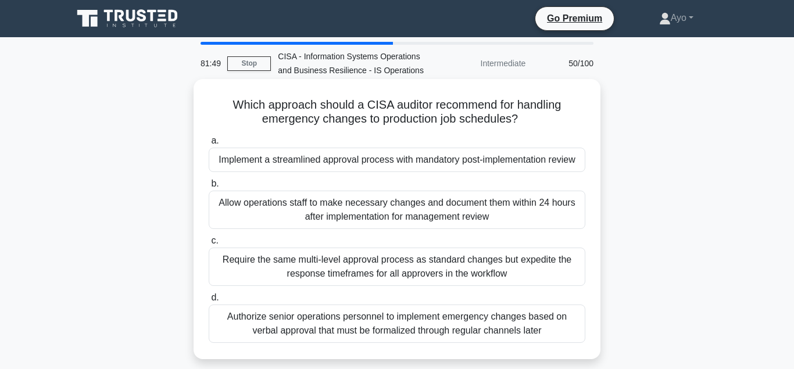
click at [253, 162] on div "Implement a streamlined approval process with mandatory post-implementation rev…" at bounding box center [397, 160] width 377 height 24
click at [209, 145] on input "a. Implement a streamlined approval process with mandatory post-implementation …" at bounding box center [209, 141] width 0 height 8
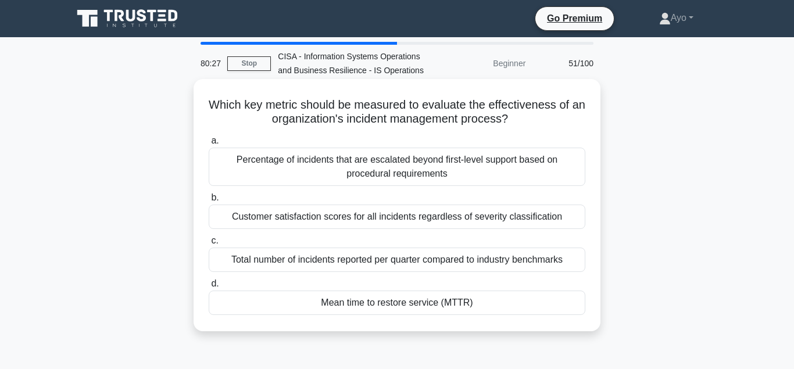
click at [362, 307] on div "Mean time to restore service (MTTR)" at bounding box center [397, 303] width 377 height 24
click at [209, 288] on input "d. Mean time to restore service (MTTR)" at bounding box center [209, 284] width 0 height 8
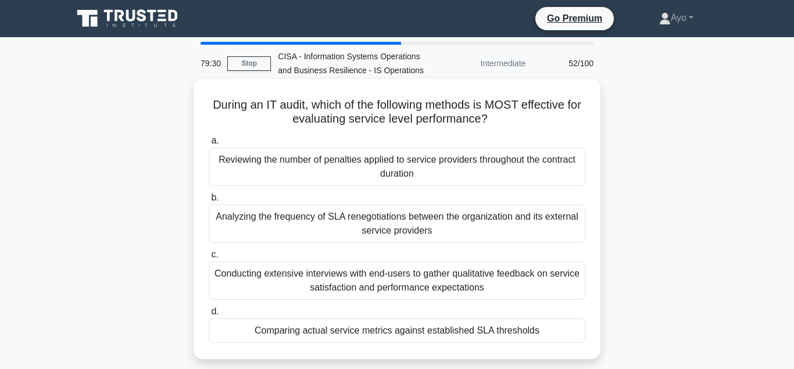
click at [313, 330] on div "Comparing actual service metrics against established SLA thresholds" at bounding box center [397, 330] width 377 height 24
click at [209, 316] on input "d. Comparing actual service metrics against established SLA thresholds" at bounding box center [209, 312] width 0 height 8
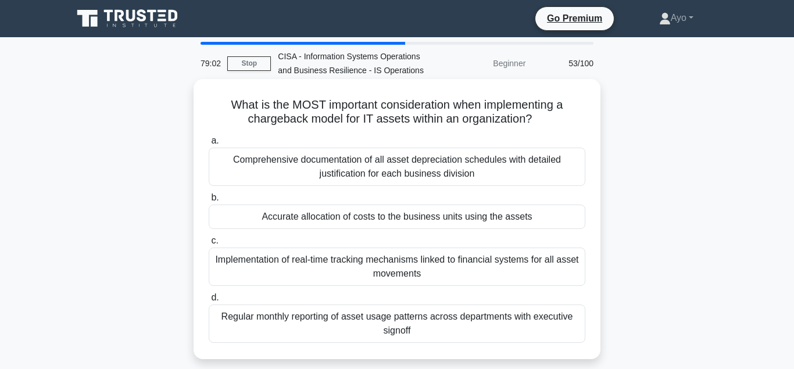
click at [332, 217] on div "Accurate allocation of costs to the business units using the assets" at bounding box center [397, 217] width 377 height 24
click at [209, 202] on input "b. Accurate allocation of costs to the business units using the assets" at bounding box center [209, 198] width 0 height 8
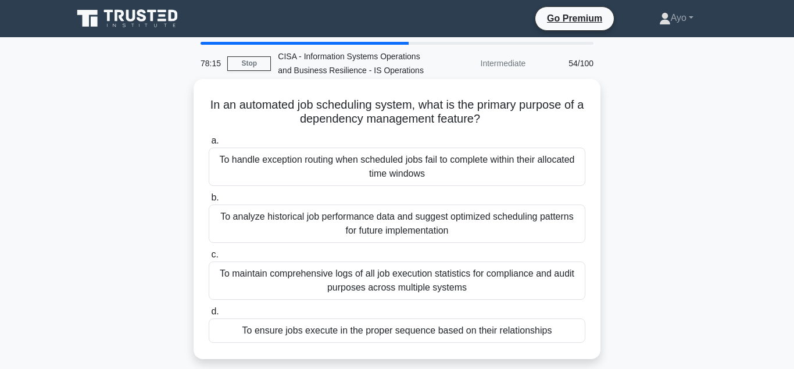
click at [323, 332] on div "To ensure jobs execute in the proper sequence based on their relationships" at bounding box center [397, 330] width 377 height 24
click at [209, 316] on input "d. To ensure jobs execute in the proper sequence based on their relationships" at bounding box center [209, 312] width 0 height 8
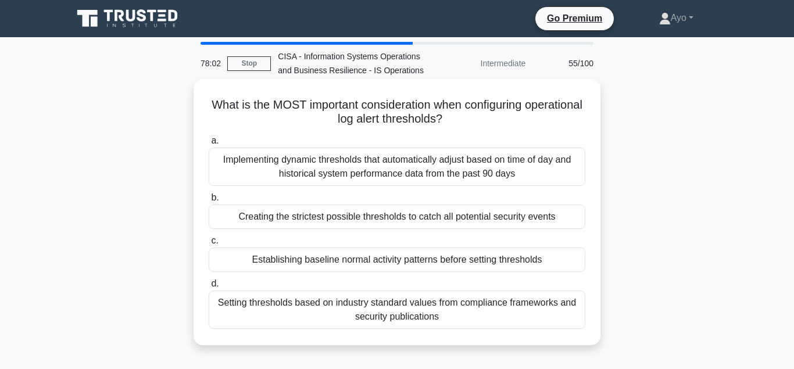
click at [311, 260] on div "Establishing baseline normal activity patterns before setting thresholds" at bounding box center [397, 260] width 377 height 24
click at [209, 245] on input "c. Establishing baseline normal activity patterns before setting thresholds" at bounding box center [209, 241] width 0 height 8
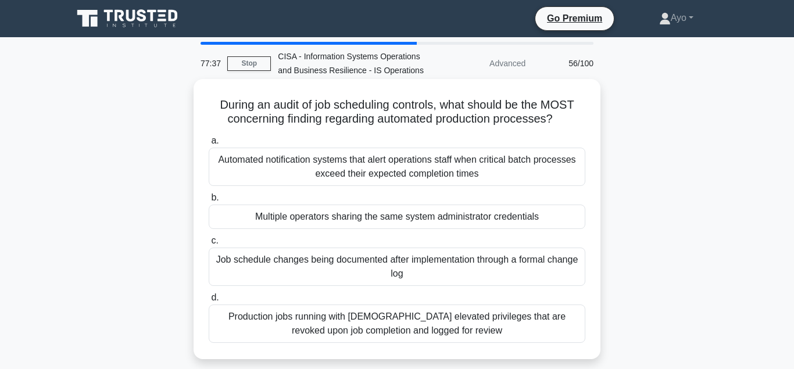
click at [345, 218] on div "Multiple operators sharing the same system administrator credentials" at bounding box center [397, 217] width 377 height 24
click at [209, 202] on input "b. Multiple operators sharing the same system administrator credentials" at bounding box center [209, 198] width 0 height 8
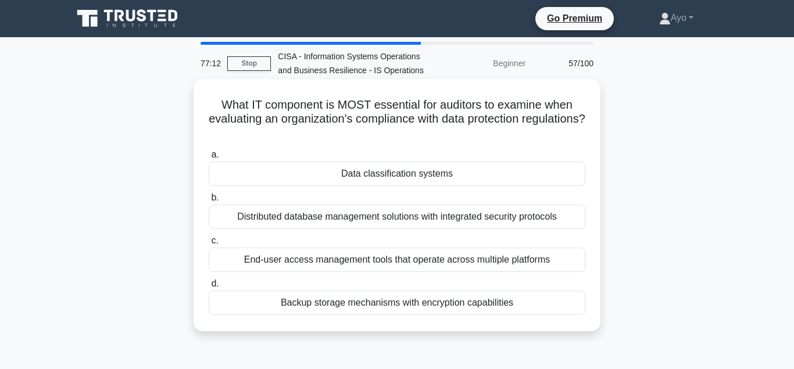
click at [366, 174] on div "Data classification systems" at bounding box center [397, 174] width 377 height 24
click at [209, 159] on input "a. Data classification systems" at bounding box center [209, 155] width 0 height 8
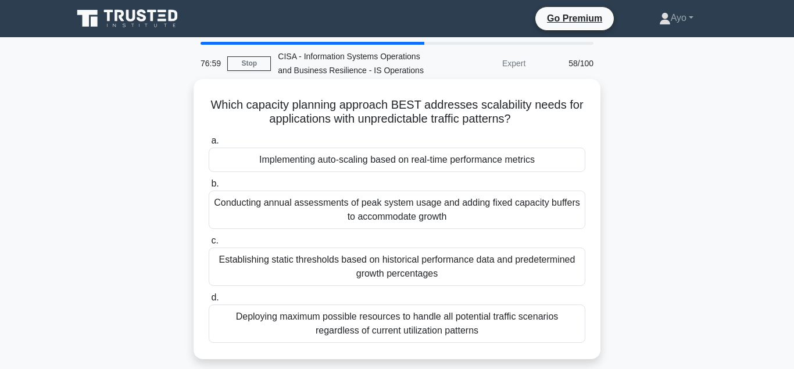
click at [302, 162] on div "Implementing auto-scaling based on real-time performance metrics" at bounding box center [397, 160] width 377 height 24
click at [209, 145] on input "a. Implementing auto-scaling based on real-time performance metrics" at bounding box center [209, 141] width 0 height 8
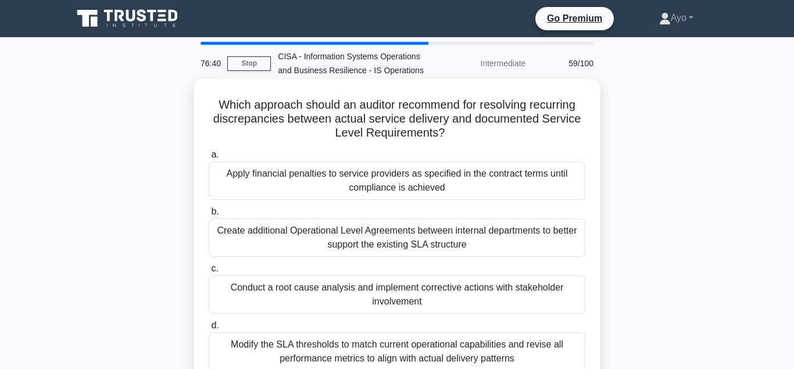
click at [289, 290] on div "Conduct a root cause analysis and implement corrective actions with stakeholder…" at bounding box center [397, 294] width 377 height 38
click at [209, 273] on input "c. Conduct a root cause analysis and implement corrective actions with stakehol…" at bounding box center [209, 269] width 0 height 8
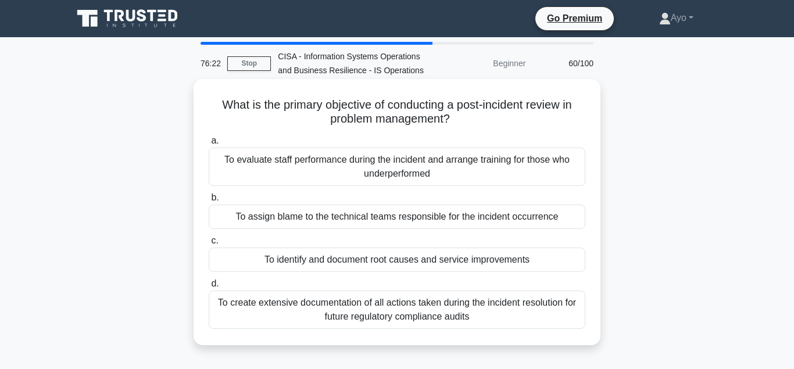
click at [420, 266] on div "To identify and document root causes and service improvements" at bounding box center [397, 260] width 377 height 24
click at [209, 245] on input "c. To identify and document root causes and service improvements" at bounding box center [209, 241] width 0 height 8
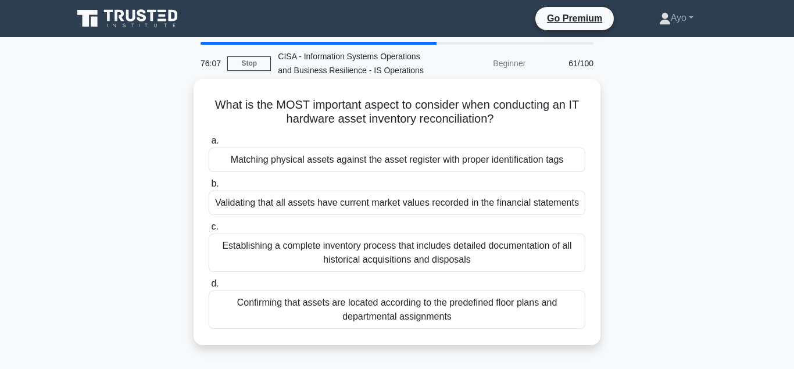
click at [421, 166] on div "Matching physical assets against the asset register with proper identification …" at bounding box center [397, 160] width 377 height 24
click at [209, 145] on input "a. Matching physical assets against the asset register with proper identificati…" at bounding box center [209, 141] width 0 height 8
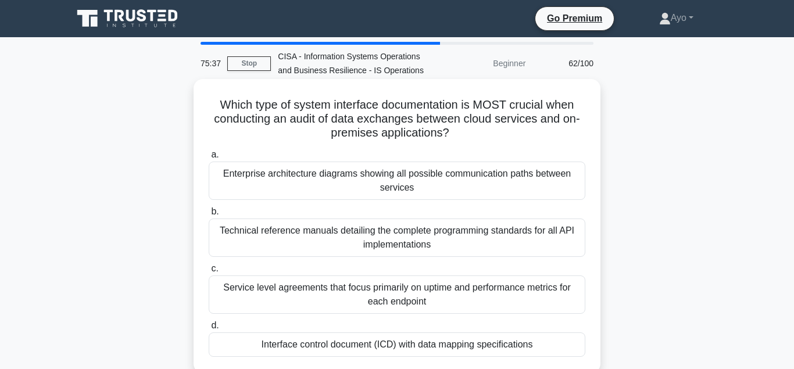
click at [402, 348] on div "Interface control document (ICD) with data mapping specifications" at bounding box center [397, 344] width 377 height 24
click at [209, 329] on input "d. Interface control document (ICD) with data mapping specifications" at bounding box center [209, 326] width 0 height 8
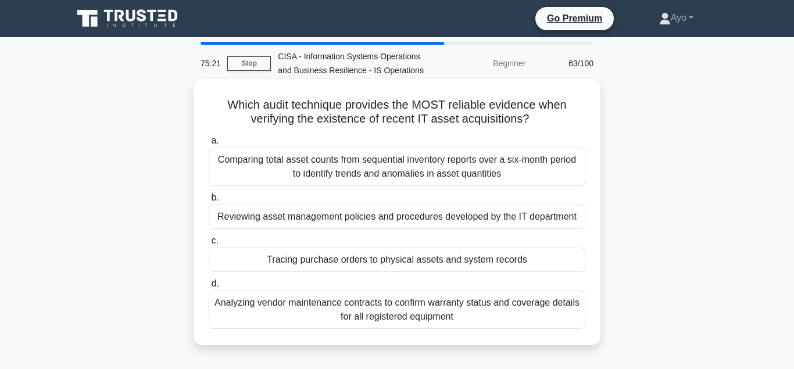
click at [406, 268] on div "Tracing purchase orders to physical assets and system records" at bounding box center [397, 260] width 377 height 24
click at [209, 245] on input "c. Tracing purchase orders to physical assets and system records" at bounding box center [209, 241] width 0 height 8
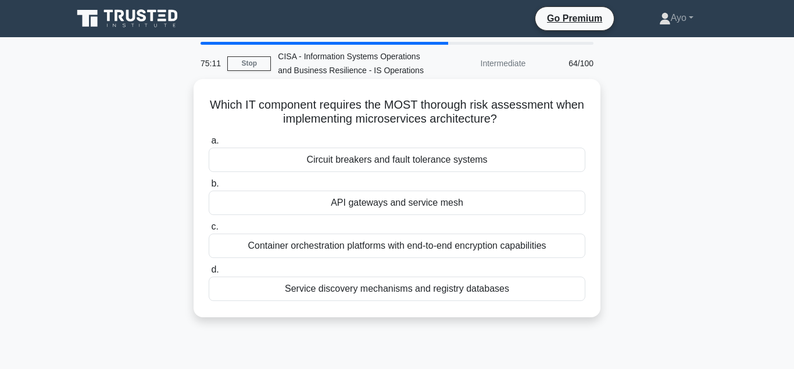
click at [410, 209] on div "API gateways and service mesh" at bounding box center [397, 203] width 377 height 24
click at [209, 188] on input "b. API gateways and service mesh" at bounding box center [209, 184] width 0 height 8
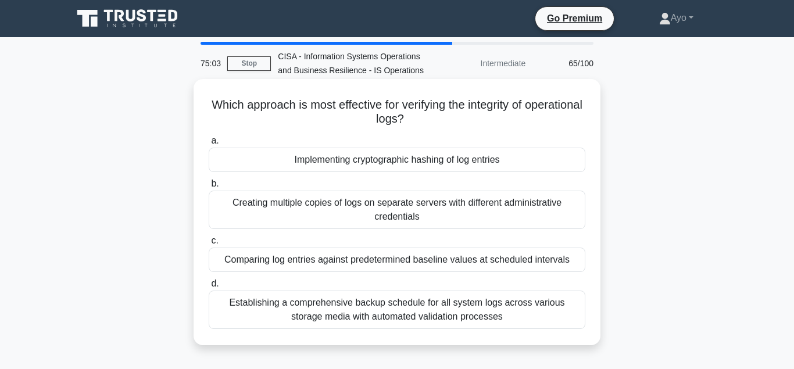
click at [440, 163] on div "Implementing cryptographic hashing of log entries" at bounding box center [397, 160] width 377 height 24
click at [209, 145] on input "a. Implementing cryptographic hashing of log entries" at bounding box center [209, 141] width 0 height 8
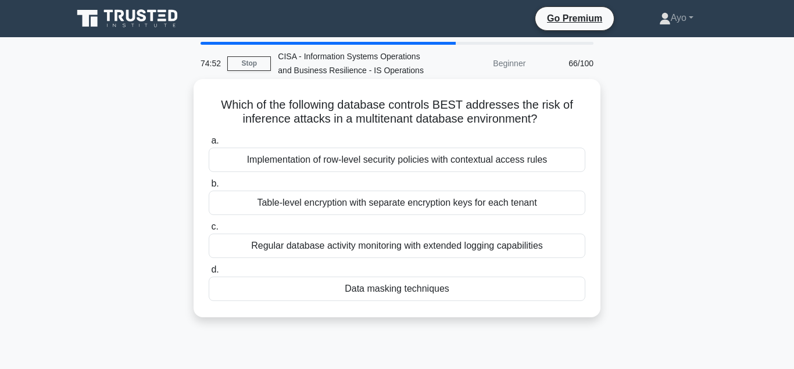
click at [405, 296] on div "Data masking techniques" at bounding box center [397, 289] width 377 height 24
click at [209, 274] on input "d. Data masking techniques" at bounding box center [209, 270] width 0 height 8
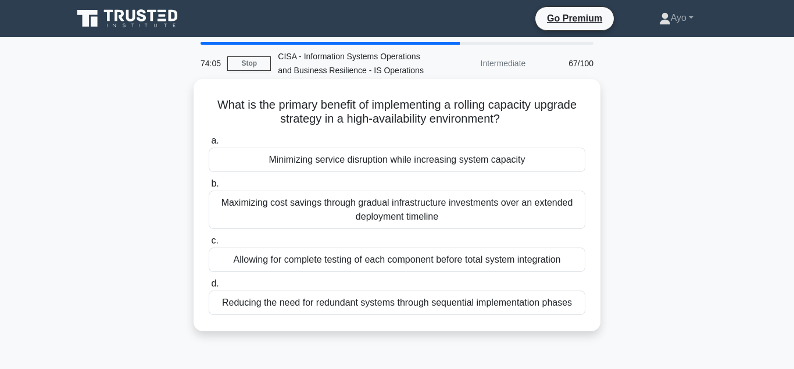
click at [434, 164] on div "Minimizing service disruption while increasing system capacity" at bounding box center [397, 160] width 377 height 24
click at [209, 145] on input "a. Minimizing service disruption while increasing system capacity" at bounding box center [209, 141] width 0 height 8
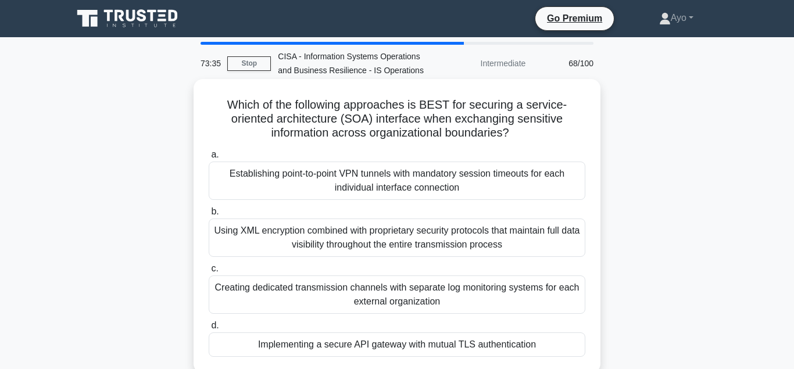
click at [432, 352] on div "Implementing a secure API gateway with mutual TLS authentication" at bounding box center [397, 344] width 377 height 24
click at [209, 329] on input "d. Implementing a secure API gateway with mutual TLS authentication" at bounding box center [209, 326] width 0 height 8
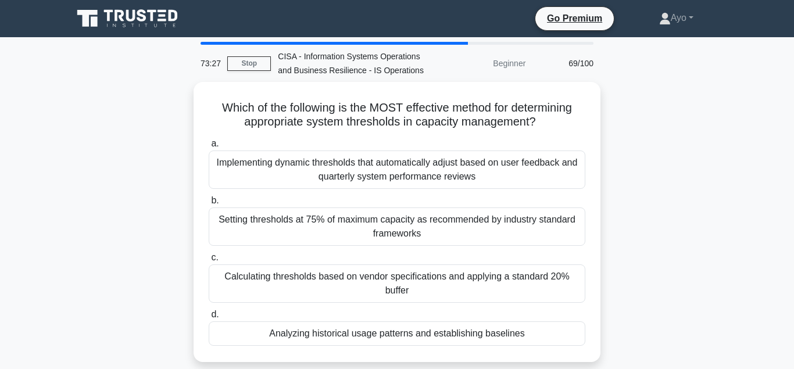
click at [419, 335] on div "Analyzing historical usage patterns and establishing baselines" at bounding box center [397, 333] width 377 height 24
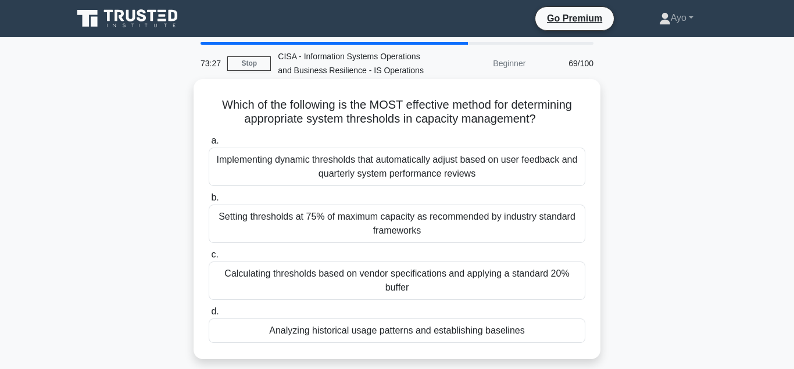
click at [209, 316] on input "d. Analyzing historical usage patterns and establishing baselines" at bounding box center [209, 312] width 0 height 8
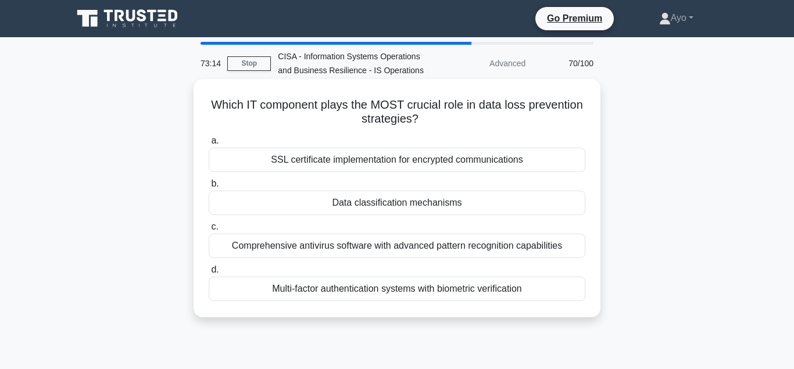
click at [406, 205] on div "Data classification mechanisms" at bounding box center [397, 203] width 377 height 24
click at [209, 188] on input "b. Data classification mechanisms" at bounding box center [209, 184] width 0 height 8
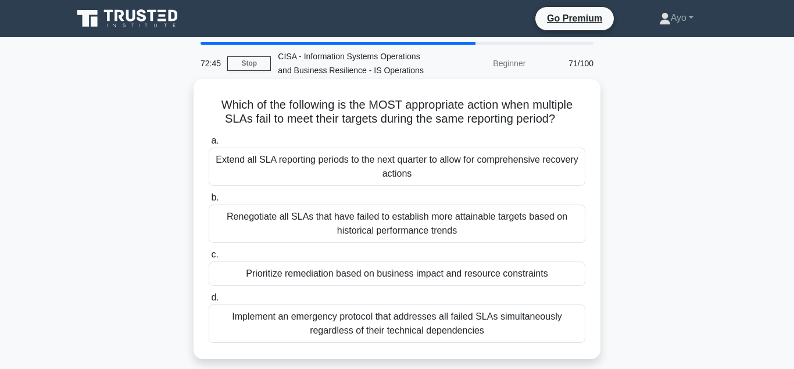
click at [406, 277] on div "Prioritize remediation based on business impact and resource constraints" at bounding box center [397, 274] width 377 height 24
click at [209, 259] on input "c. Prioritize remediation based on business impact and resource constraints" at bounding box center [209, 255] width 0 height 8
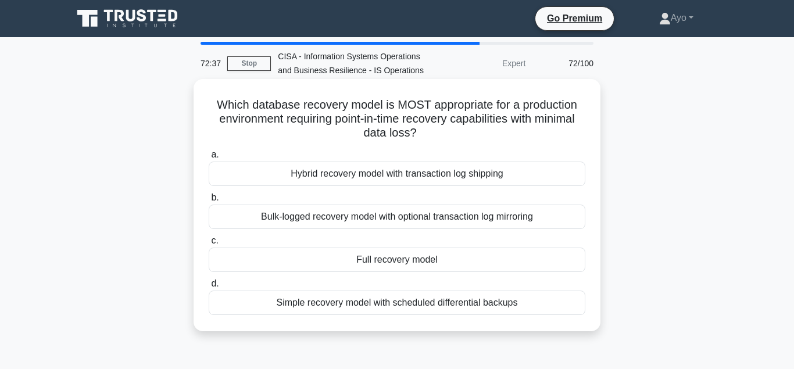
click at [409, 265] on div "Full recovery model" at bounding box center [397, 260] width 377 height 24
click at [209, 245] on input "c. Full recovery model" at bounding box center [209, 241] width 0 height 8
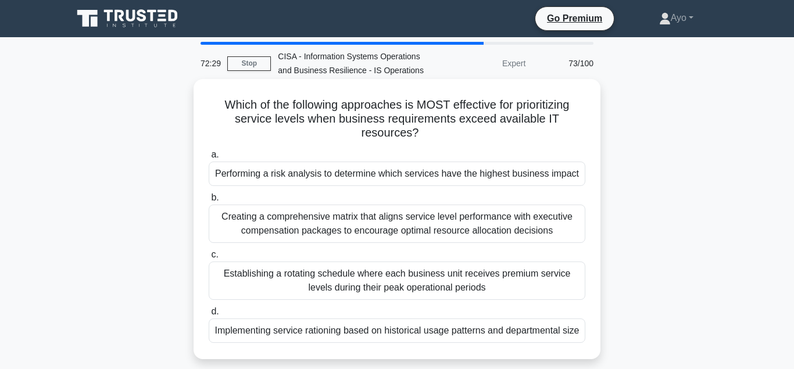
click at [474, 178] on div "Performing a risk analysis to determine which services have the highest busines…" at bounding box center [397, 174] width 377 height 24
click at [209, 159] on input "a. Performing a risk analysis to determine which services have the highest busi…" at bounding box center [209, 155] width 0 height 8
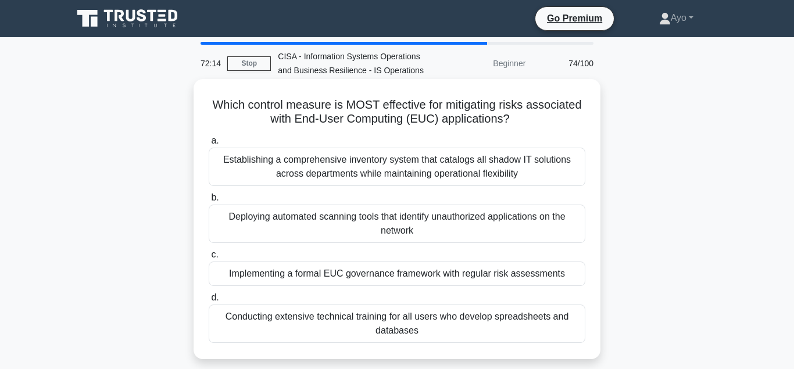
click at [418, 275] on div "Implementing a formal EUC governance framework with regular risk assessments" at bounding box center [397, 274] width 377 height 24
click at [209, 259] on input "c. Implementing a formal EUC governance framework with regular risk assessments" at bounding box center [209, 255] width 0 height 8
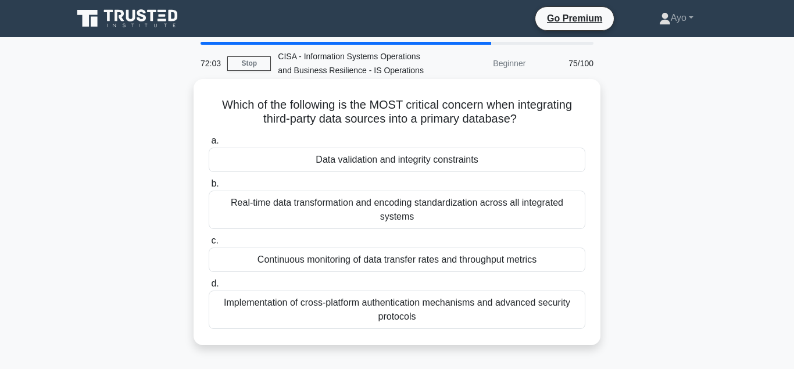
click at [449, 166] on div "Data validation and integrity constraints" at bounding box center [397, 160] width 377 height 24
click at [209, 145] on input "a. Data validation and integrity constraints" at bounding box center [209, 141] width 0 height 8
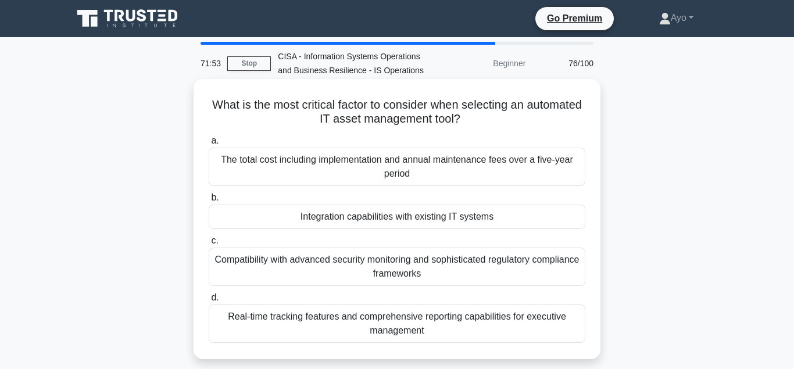
click at [432, 221] on div "Integration capabilities with existing IT systems" at bounding box center [397, 217] width 377 height 24
click at [209, 202] on input "b. Integration capabilities with existing IT systems" at bounding box center [209, 198] width 0 height 8
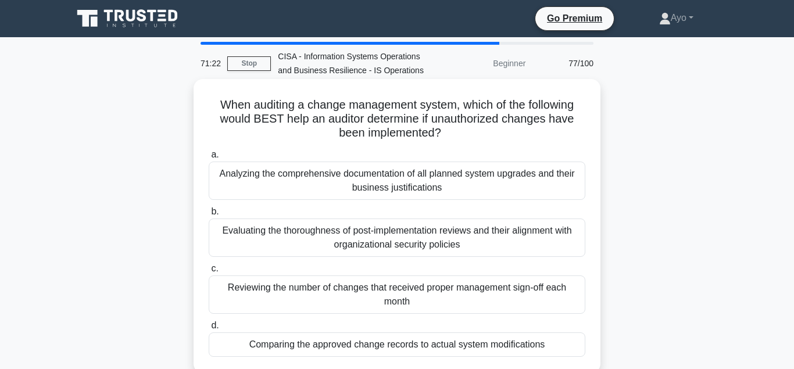
click at [422, 352] on div "Comparing the approved change records to actual system modifications" at bounding box center [397, 344] width 377 height 24
click at [209, 329] on input "d. Comparing the approved change records to actual system modifications" at bounding box center [209, 326] width 0 height 8
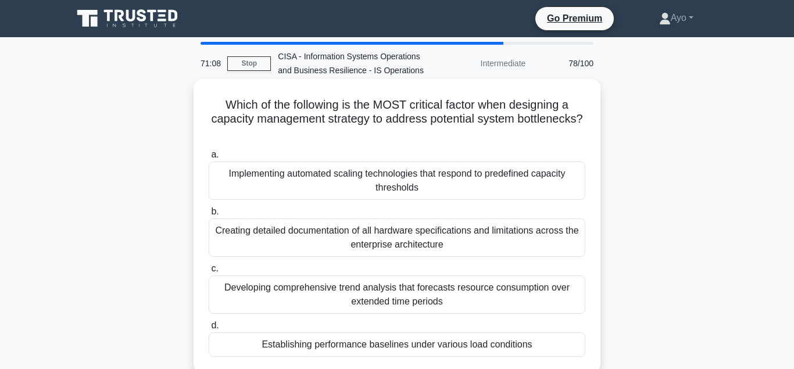
click at [413, 349] on div "Establishing performance baselines under various load conditions" at bounding box center [397, 344] width 377 height 24
click at [209, 329] on input "d. Establishing performance baselines under various load conditions" at bounding box center [209, 326] width 0 height 8
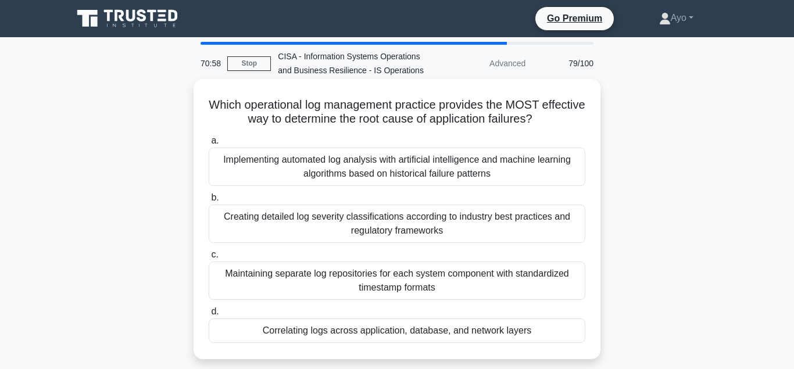
click at [425, 335] on div "Correlating logs across application, database, and network layers" at bounding box center [397, 330] width 377 height 24
click at [209, 316] on input "d. Correlating logs across application, database, and network layers" at bounding box center [209, 312] width 0 height 8
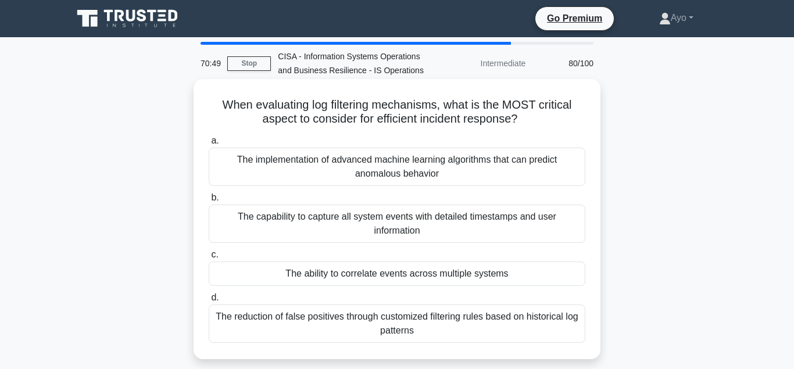
click at [447, 274] on div "The ability to correlate events across multiple systems" at bounding box center [397, 274] width 377 height 24
click at [209, 259] on input "c. The ability to correlate events across multiple systems" at bounding box center [209, 255] width 0 height 8
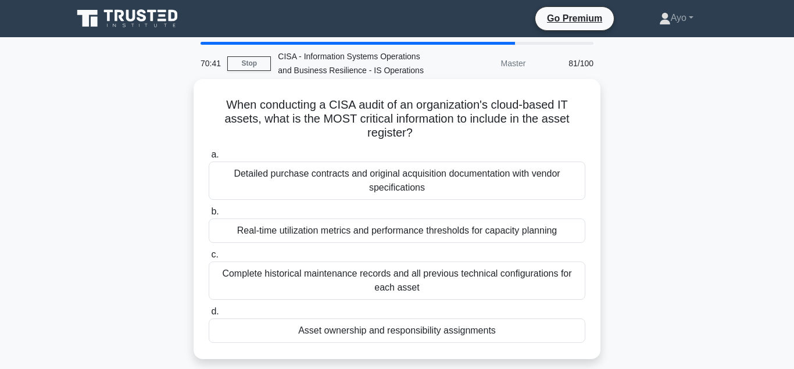
click at [424, 319] on div "Asset ownership and responsibility assignments" at bounding box center [397, 330] width 377 height 24
click at [209, 316] on input "d. Asset ownership and responsibility assignments" at bounding box center [209, 312] width 0 height 8
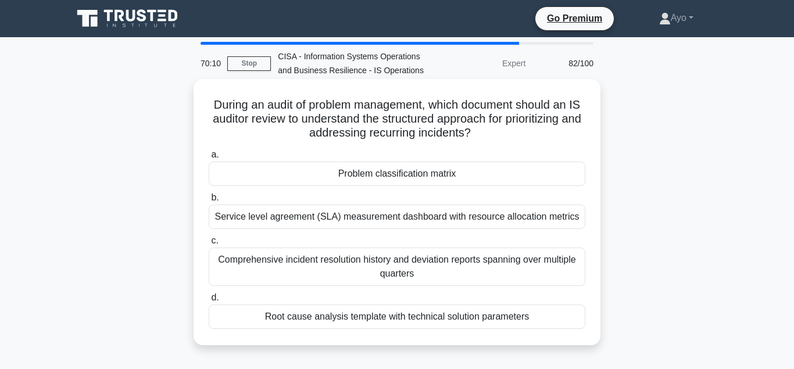
click at [406, 175] on div "Problem classification matrix" at bounding box center [397, 174] width 377 height 24
click at [209, 159] on input "a. Problem classification matrix" at bounding box center [209, 155] width 0 height 8
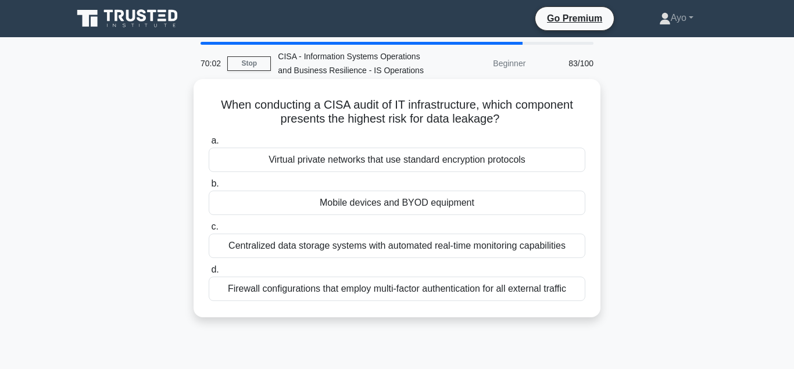
click at [431, 206] on div "Mobile devices and BYOD equipment" at bounding box center [397, 203] width 377 height 24
click at [209, 188] on input "b. Mobile devices and BYOD equipment" at bounding box center [209, 184] width 0 height 8
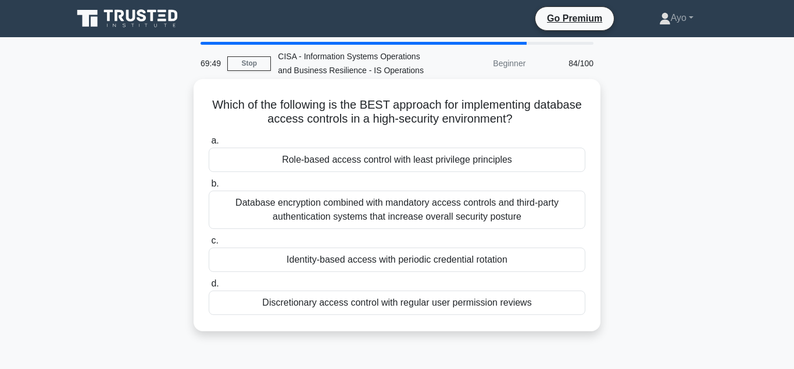
click at [445, 162] on div "Role-based access control with least privilege principles" at bounding box center [397, 160] width 377 height 24
click at [209, 145] on input "a. Role-based access control with least privilege principles" at bounding box center [209, 141] width 0 height 8
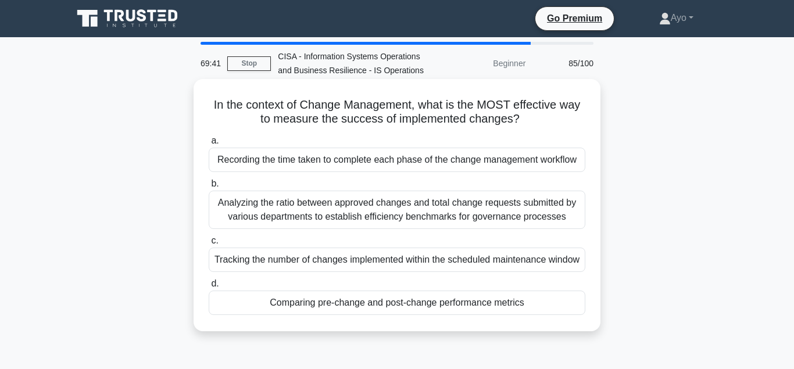
click at [460, 305] on div "Comparing pre-change and post-change performance metrics" at bounding box center [397, 303] width 377 height 24
click at [209, 288] on input "d. Comparing pre-change and post-change performance metrics" at bounding box center [209, 284] width 0 height 8
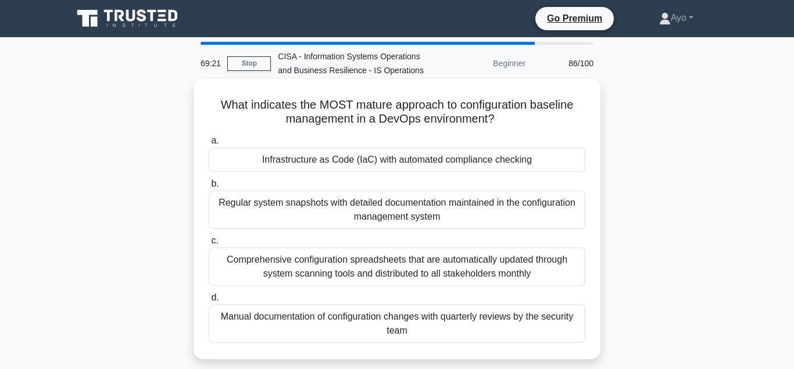
click at [460, 163] on div "Infrastructure as Code (IaC) with automated compliance checking" at bounding box center [397, 160] width 377 height 24
click at [209, 145] on input "a. Infrastructure as Code (IaC) with automated compliance checking" at bounding box center [209, 141] width 0 height 8
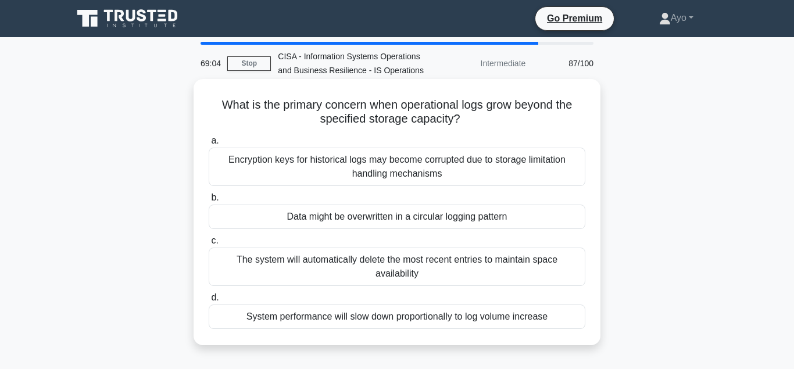
click at [454, 219] on div "Data might be overwritten in a circular logging pattern" at bounding box center [397, 217] width 377 height 24
click at [209, 202] on input "b. Data might be overwritten in a circular logging pattern" at bounding box center [209, 198] width 0 height 8
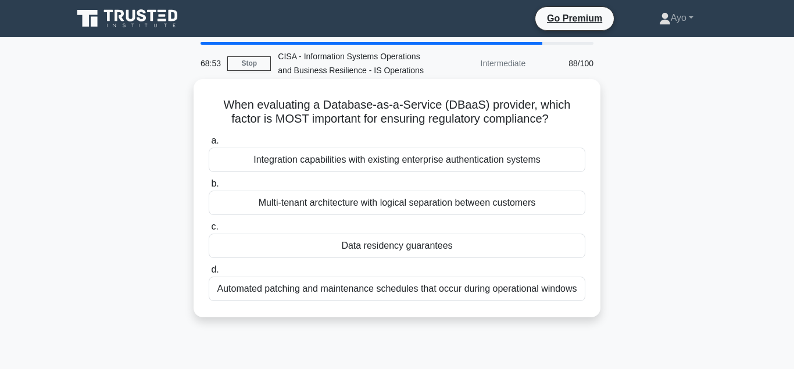
click at [413, 248] on div "Data residency guarantees" at bounding box center [397, 246] width 377 height 24
click at [209, 231] on input "c. Data residency guarantees" at bounding box center [209, 227] width 0 height 8
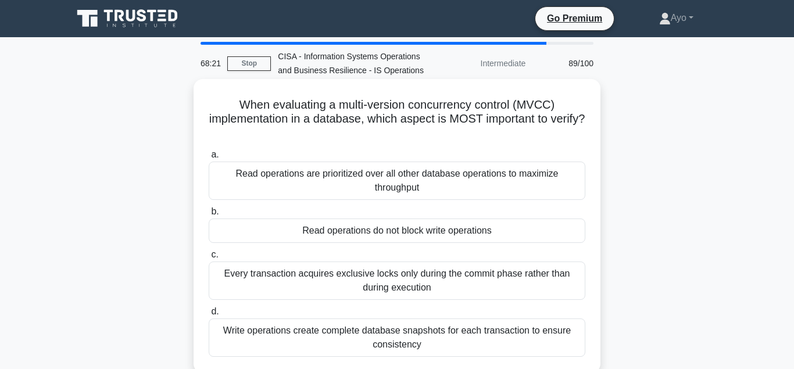
click at [447, 236] on div "Read operations do not block write operations" at bounding box center [397, 231] width 377 height 24
click at [209, 216] on input "b. Read operations do not block write operations" at bounding box center [209, 212] width 0 height 8
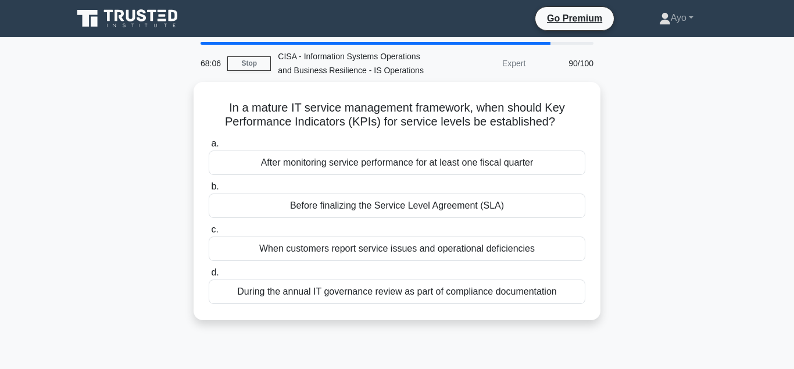
click at [436, 207] on div "Before finalizing the Service Level Agreement (SLA)" at bounding box center [397, 206] width 377 height 24
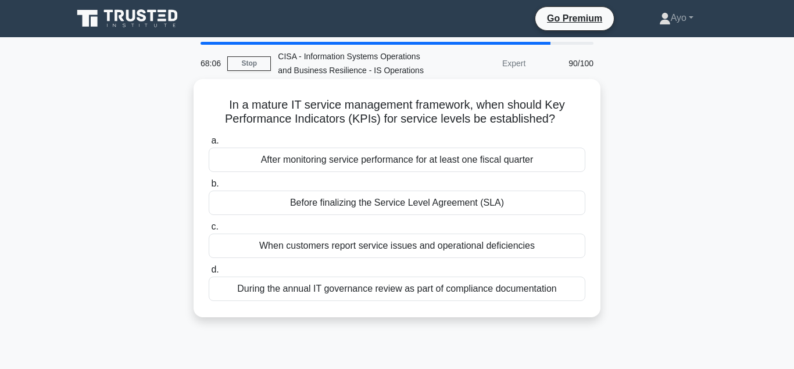
click at [209, 188] on input "b. Before finalizing the Service Level Agreement (SLA)" at bounding box center [209, 184] width 0 height 8
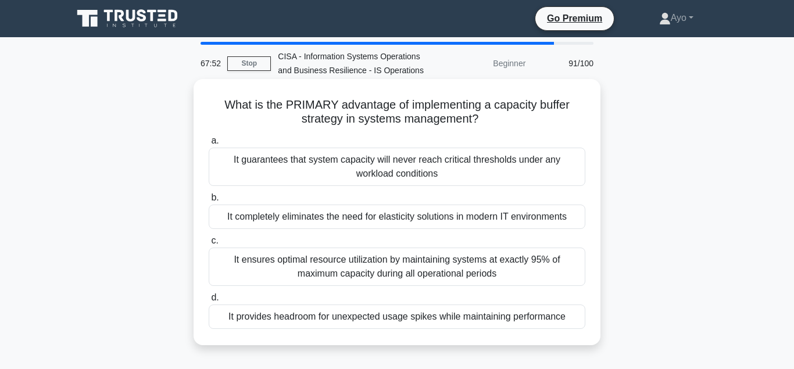
click at [443, 221] on div "It completely eliminates the need for elasticity solutions in modern IT environ…" at bounding box center [397, 217] width 377 height 24
click at [209, 202] on input "b. It completely eliminates the need for elasticity solutions in modern IT envi…" at bounding box center [209, 198] width 0 height 8
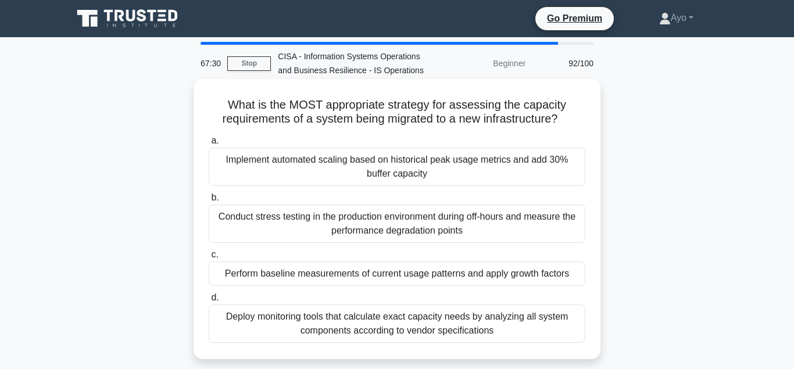
click at [454, 280] on div "Perform baseline measurements of current usage patterns and apply growth factors" at bounding box center [397, 274] width 377 height 24
click at [209, 259] on input "c. Perform baseline measurements of current usage patterns and apply growth fac…" at bounding box center [209, 255] width 0 height 8
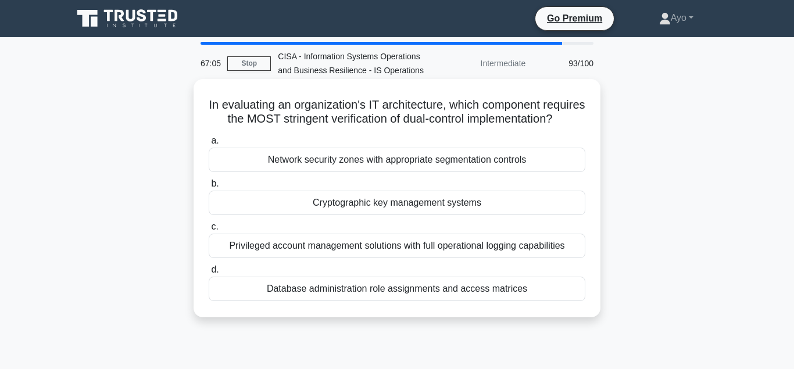
click at [400, 206] on div "Cryptographic key management systems" at bounding box center [397, 203] width 377 height 24
click at [209, 188] on input "b. Cryptographic key management systems" at bounding box center [209, 184] width 0 height 8
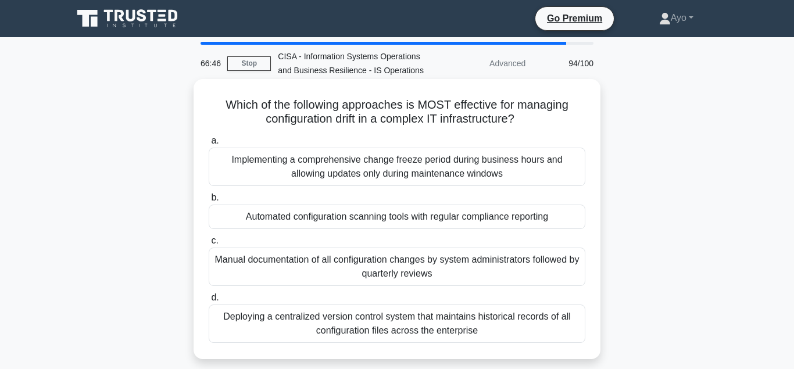
click at [395, 223] on div "Automated configuration scanning tools with regular compliance reporting" at bounding box center [397, 217] width 377 height 24
click at [209, 202] on input "b. Automated configuration scanning tools with regular compliance reporting" at bounding box center [209, 198] width 0 height 8
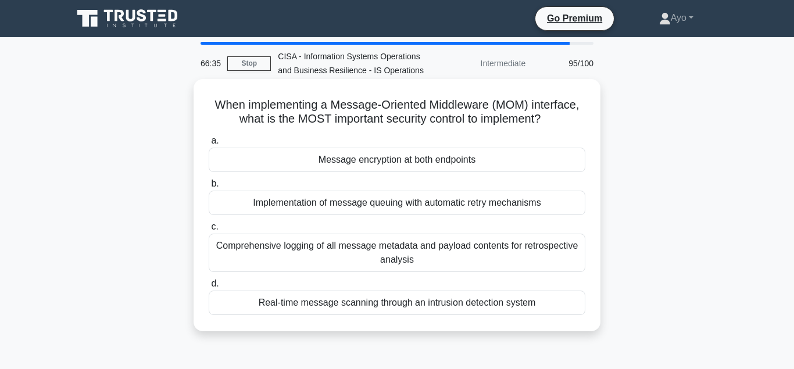
click at [446, 162] on div "Message encryption at both endpoints" at bounding box center [397, 160] width 377 height 24
click at [209, 145] on input "a. Message encryption at both endpoints" at bounding box center [209, 141] width 0 height 8
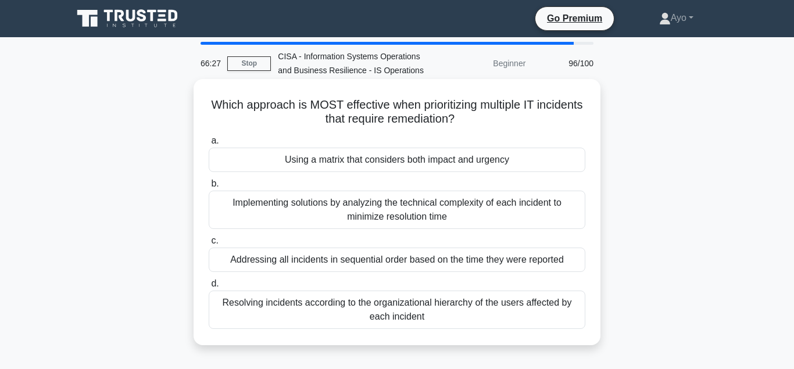
click at [439, 166] on div "Using a matrix that considers both impact and urgency" at bounding box center [397, 160] width 377 height 24
click at [209, 145] on input "a. Using a matrix that considers both impact and urgency" at bounding box center [209, 141] width 0 height 8
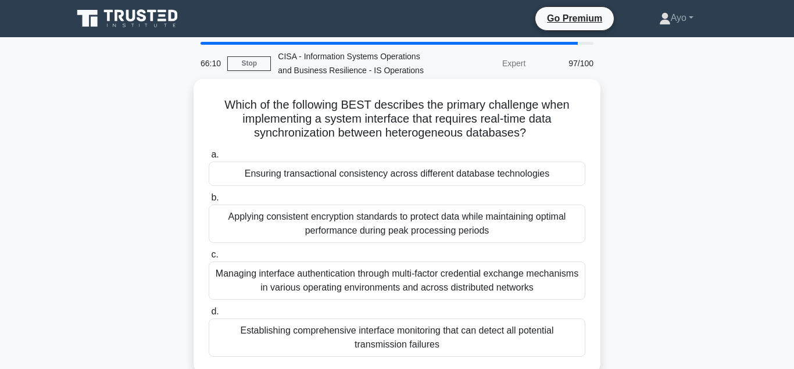
click at [463, 176] on div "Ensuring transactional consistency across different database technologies" at bounding box center [397, 174] width 377 height 24
click at [209, 159] on input "a. Ensuring transactional consistency across different database technologies" at bounding box center [209, 155] width 0 height 8
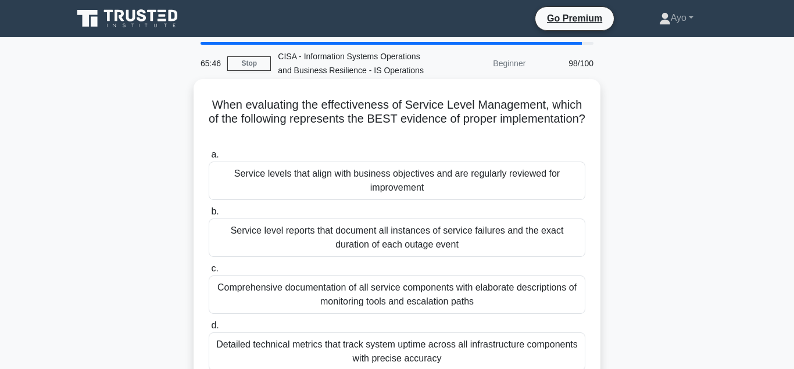
click at [424, 165] on div "Service levels that align with business objectives and are regularly reviewed f…" at bounding box center [397, 181] width 377 height 38
click at [209, 159] on input "a. Service levels that align with business objectives and are regularly reviewe…" at bounding box center [209, 155] width 0 height 8
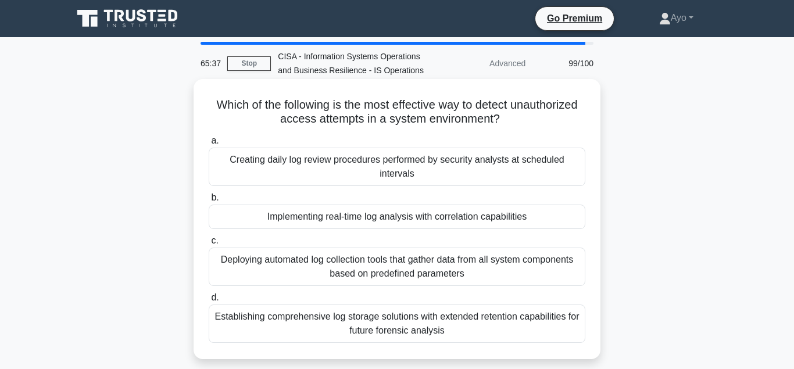
click at [413, 217] on div "Implementing real-time log analysis with correlation capabilities" at bounding box center [397, 217] width 377 height 24
click at [209, 202] on input "b. Implementing real-time log analysis with correlation capabilities" at bounding box center [209, 198] width 0 height 8
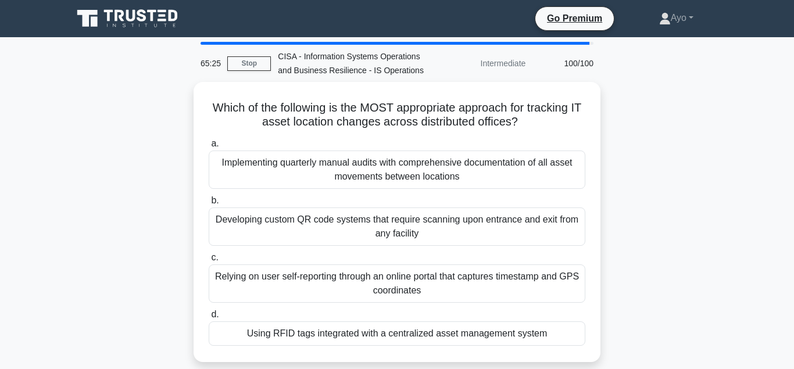
click at [436, 331] on div "Using RFID tags integrated with a centralized asset management system" at bounding box center [397, 333] width 377 height 24
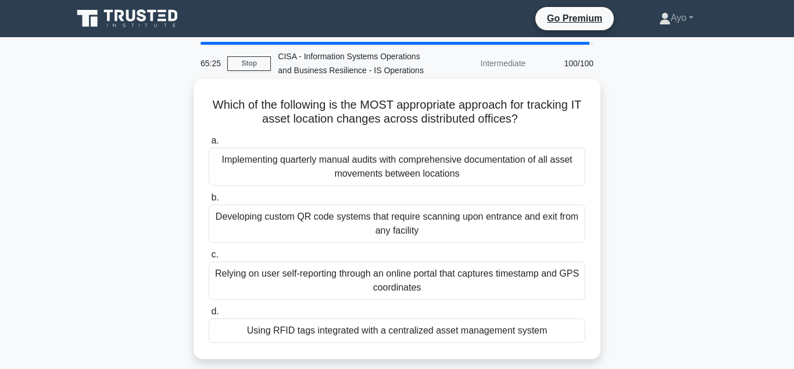
click at [209, 316] on input "d. Using RFID tags integrated with a centralized asset management system" at bounding box center [209, 312] width 0 height 8
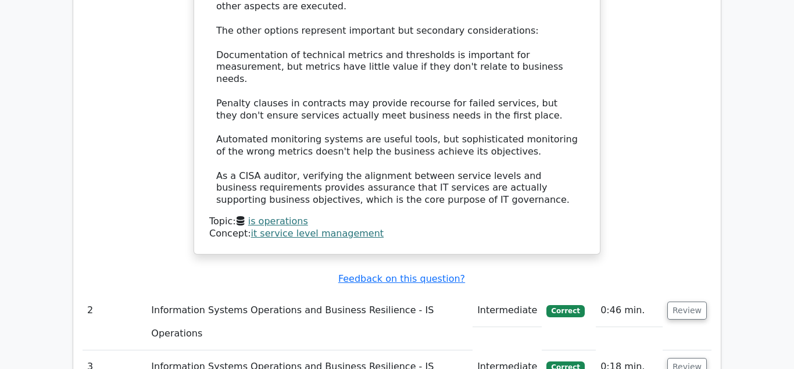
scroll to position [1468, 0]
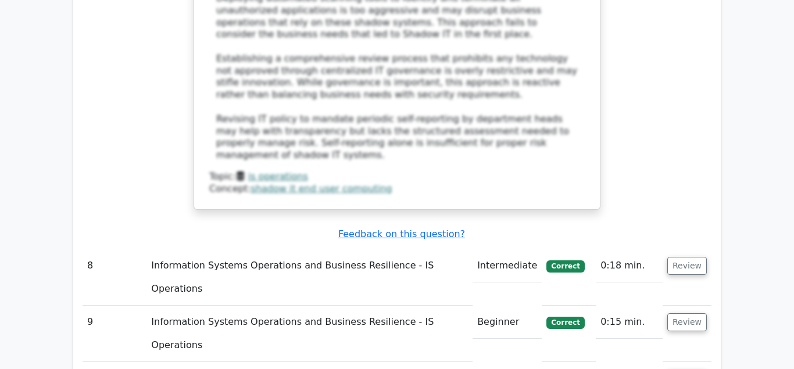
scroll to position [2535, 0]
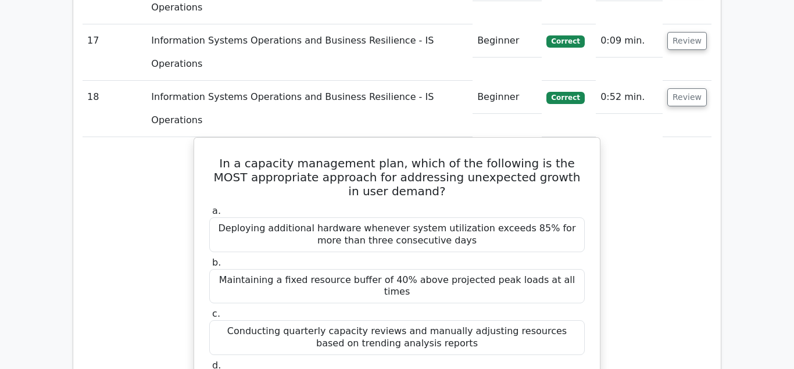
scroll to position [3306, 0]
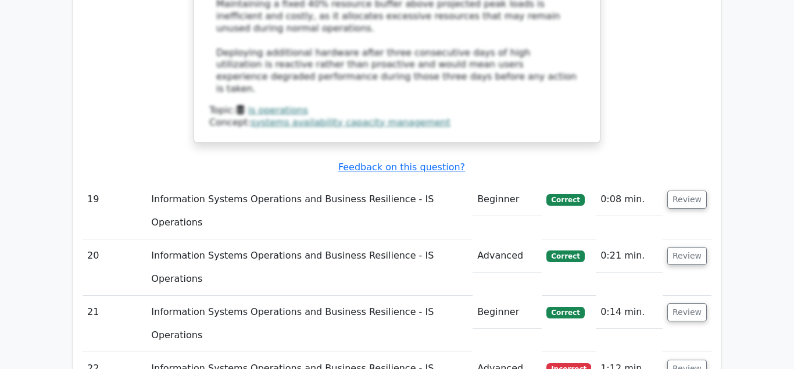
scroll to position [4136, 0]
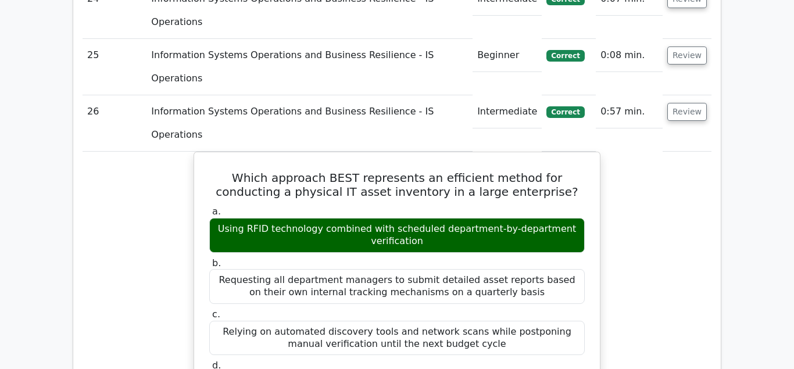
scroll to position [5055, 0]
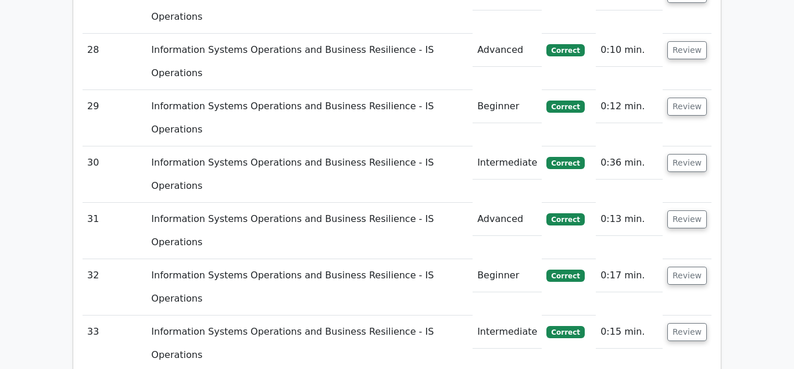
scroll to position [6003, 0]
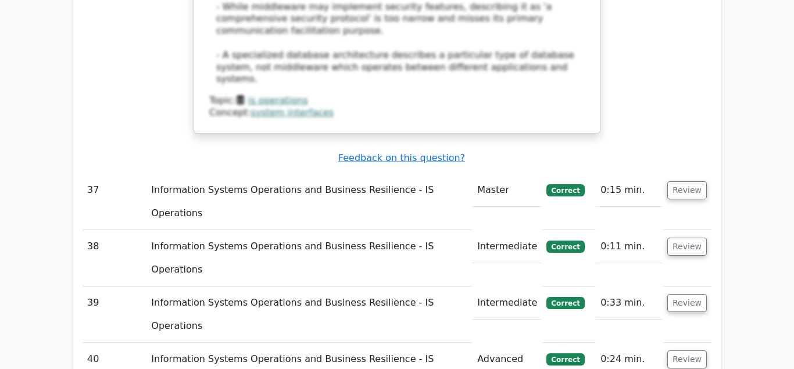
scroll to position [6951, 0]
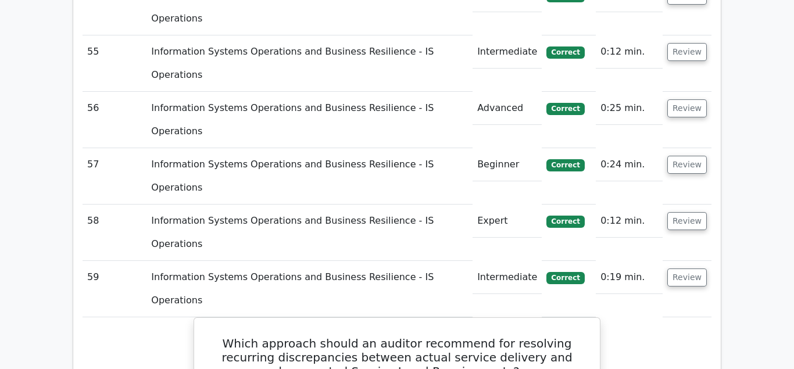
scroll to position [8730, 0]
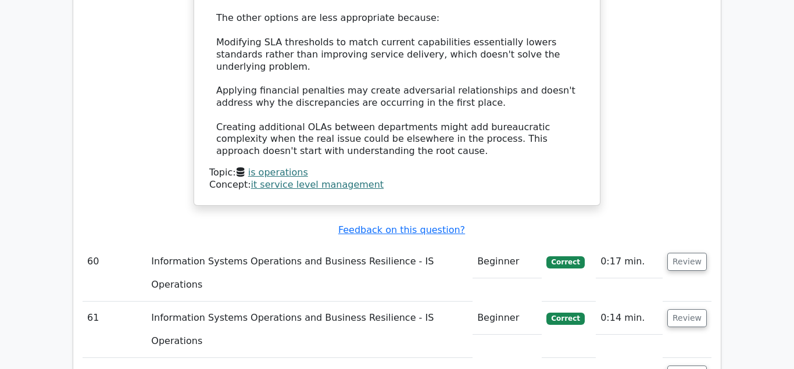
scroll to position [9471, 0]
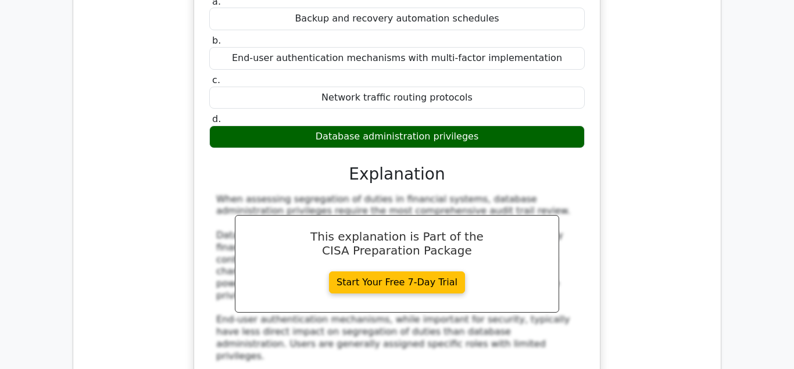
scroll to position [10761, 0]
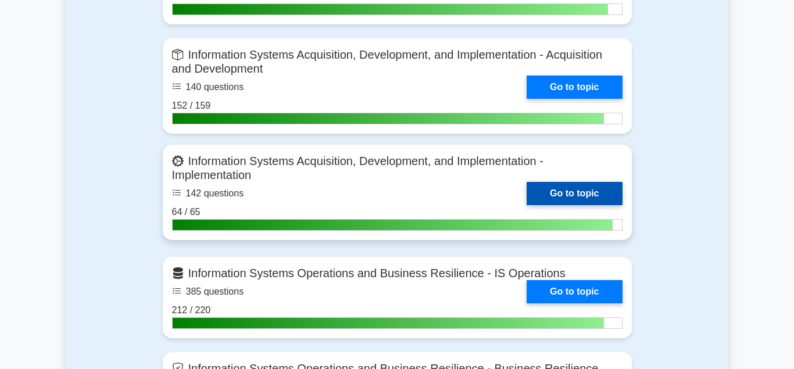
scroll to position [1185, 0]
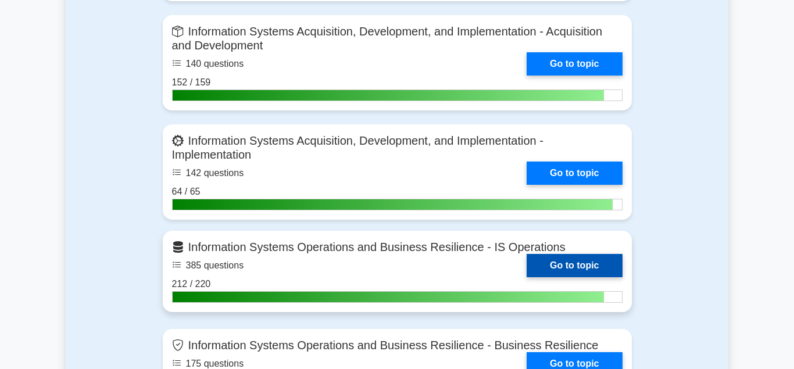
click at [575, 262] on link "Go to topic" at bounding box center [573, 265] width 95 height 23
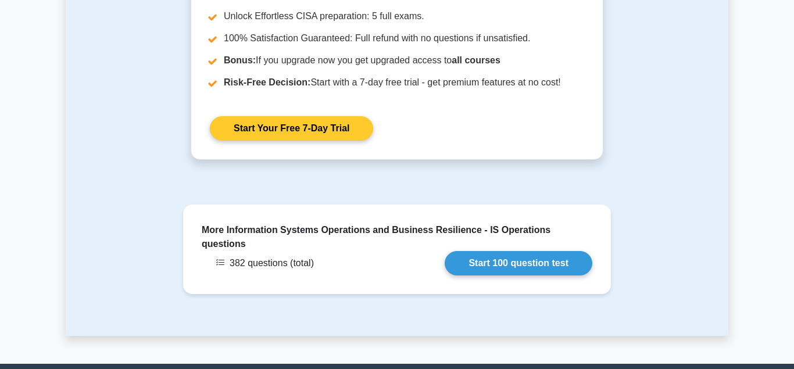
scroll to position [1423, 0]
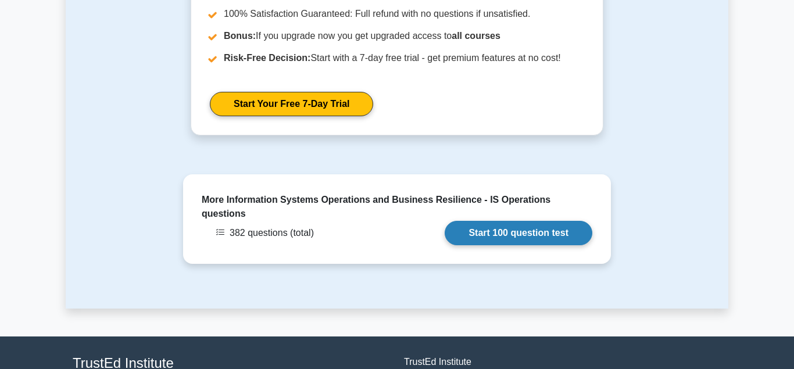
click at [508, 221] on link "Start 100 question test" at bounding box center [519, 233] width 148 height 24
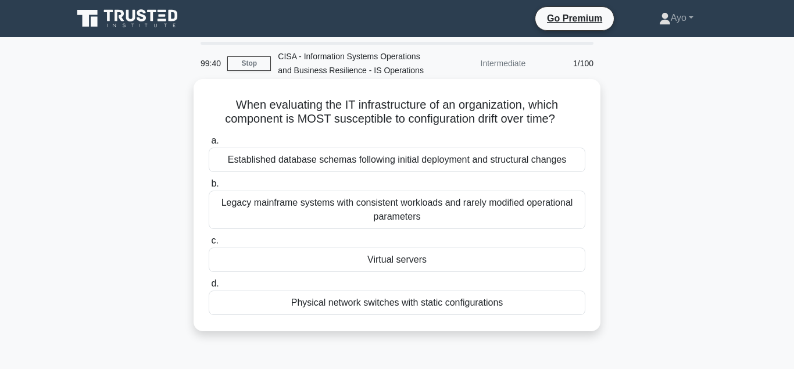
click at [391, 262] on div "Virtual servers" at bounding box center [397, 260] width 377 height 24
click at [209, 245] on input "c. Virtual servers" at bounding box center [209, 241] width 0 height 8
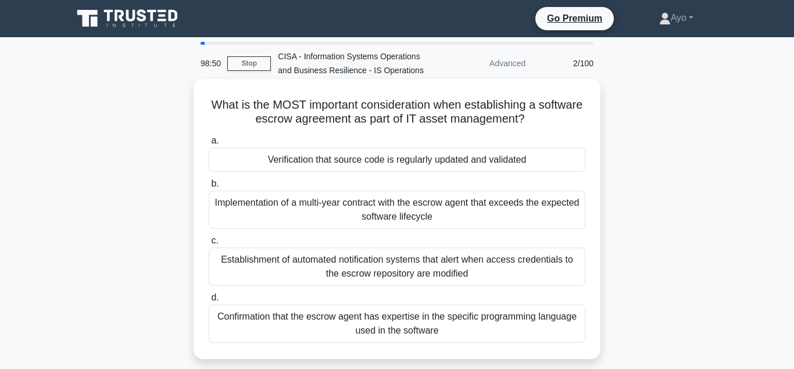
click at [342, 163] on div "Verification that source code is regularly updated and validated" at bounding box center [397, 160] width 377 height 24
click at [209, 145] on input "a. Verification that source code is regularly updated and validated" at bounding box center [209, 141] width 0 height 8
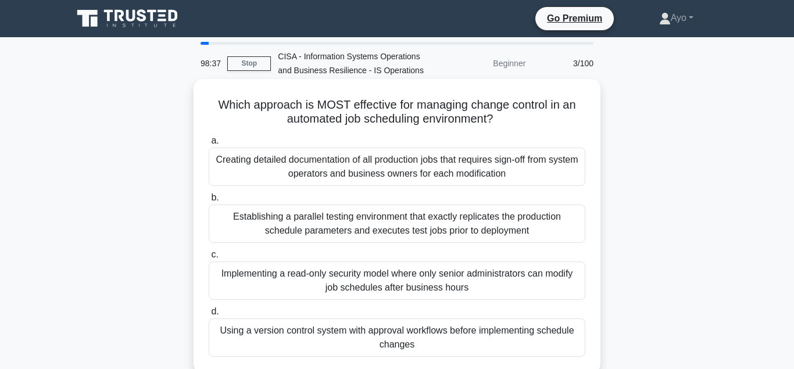
click at [371, 329] on div "Using a version control system with approval workflows before implementing sche…" at bounding box center [397, 337] width 377 height 38
click at [209, 316] on input "d. Using a version control system with approval workflows before implementing s…" at bounding box center [209, 312] width 0 height 8
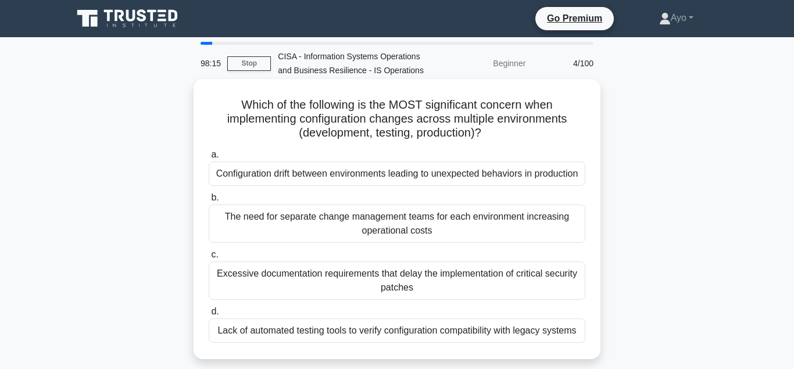
click at [367, 343] on div "Lack of automated testing tools to verify configuration compatibility with lega…" at bounding box center [397, 330] width 377 height 24
click at [209, 316] on input "d. Lack of automated testing tools to verify configuration compatibility with l…" at bounding box center [209, 312] width 0 height 8
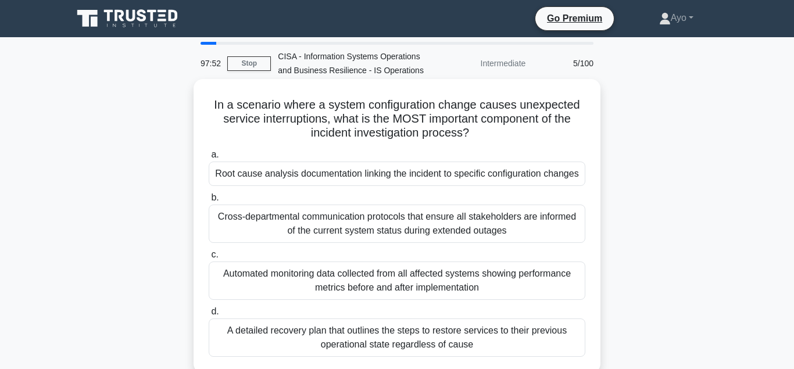
click at [355, 176] on div "Root cause analysis documentation linking the incident to specific configuratio…" at bounding box center [397, 174] width 377 height 24
click at [209, 159] on input "a. Root cause analysis documentation linking the incident to specific configura…" at bounding box center [209, 155] width 0 height 8
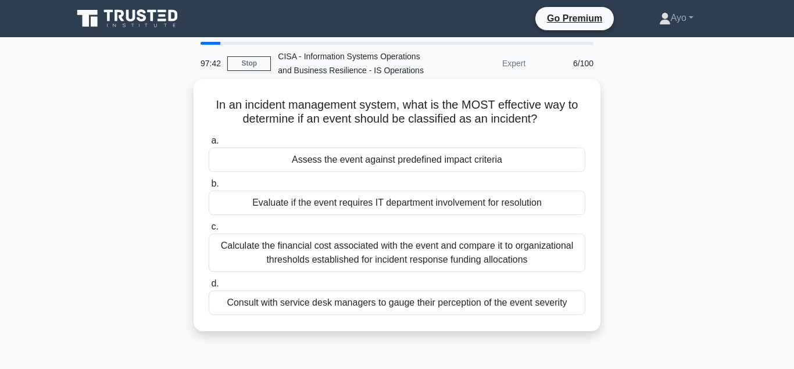
click at [356, 159] on div "Assess the event against predefined impact criteria" at bounding box center [397, 160] width 377 height 24
click at [209, 145] on input "a. Assess the event against predefined impact criteria" at bounding box center [209, 141] width 0 height 8
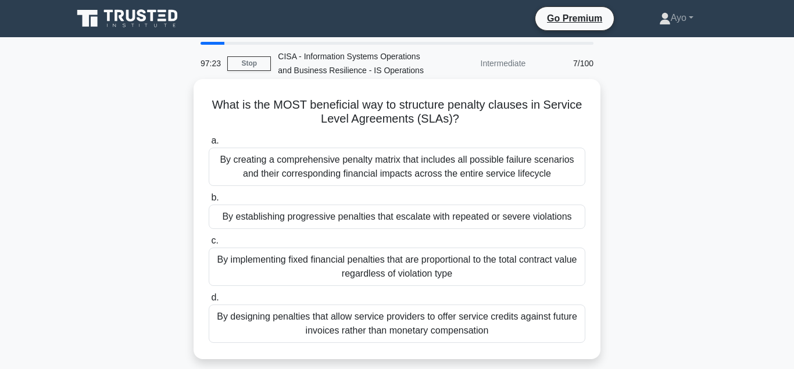
click at [323, 219] on div "By establishing progressive penalties that escalate with repeated or severe vio…" at bounding box center [397, 217] width 377 height 24
click at [209, 202] on input "b. By establishing progressive penalties that escalate with repeated or severe …" at bounding box center [209, 198] width 0 height 8
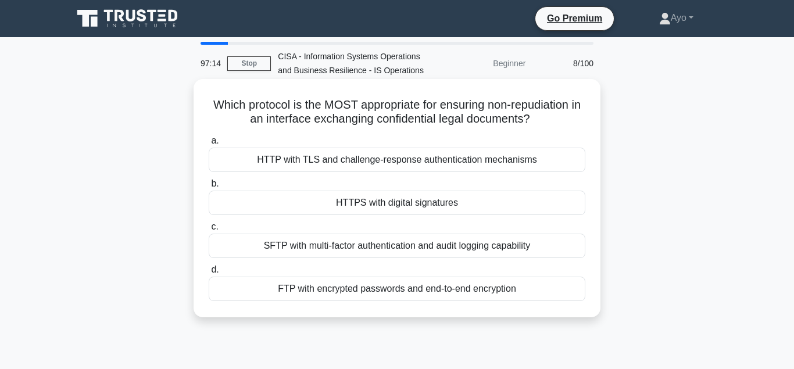
click at [359, 206] on div "HTTPS with digital signatures" at bounding box center [397, 203] width 377 height 24
click at [209, 188] on input "b. HTTPS with digital signatures" at bounding box center [209, 184] width 0 height 8
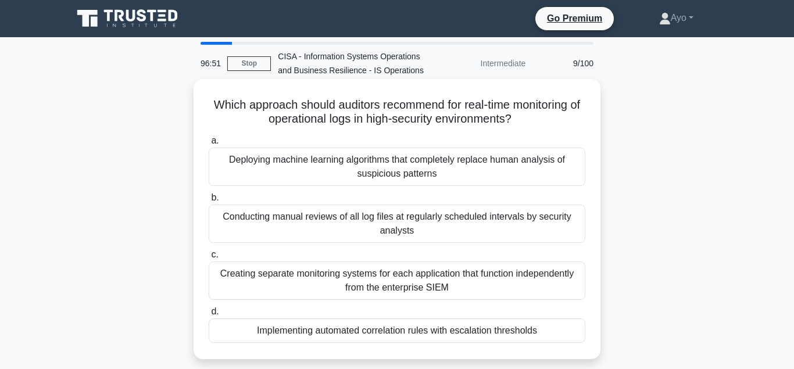
click at [315, 328] on div "Implementing automated correlation rules with escalation thresholds" at bounding box center [397, 330] width 377 height 24
click at [209, 316] on input "d. Implementing automated correlation rules with escalation thresholds" at bounding box center [209, 312] width 0 height 8
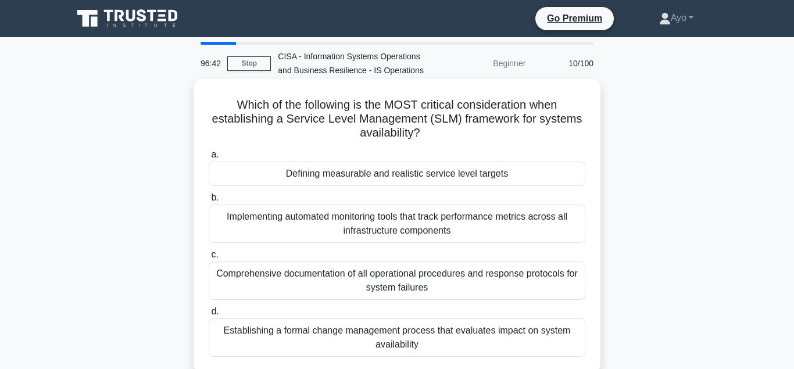
click at [325, 177] on div "Defining measurable and realistic service level targets" at bounding box center [397, 174] width 377 height 24
click at [209, 159] on input "a. Defining measurable and realistic service level targets" at bounding box center [209, 155] width 0 height 8
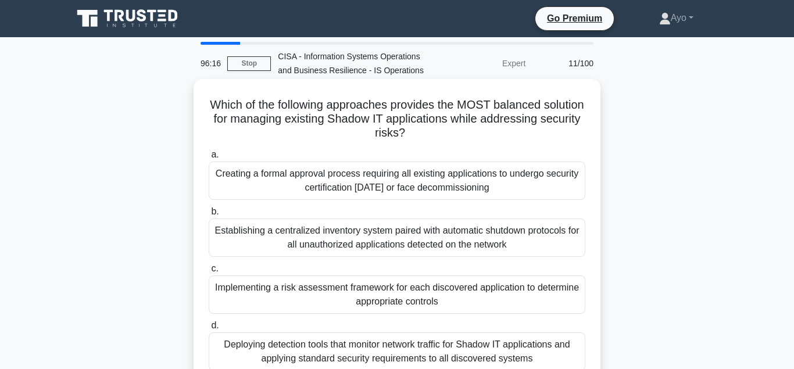
click at [331, 290] on div "Implementing a risk assessment framework for each discovered application to det…" at bounding box center [397, 294] width 377 height 38
click at [209, 273] on input "c. Implementing a risk assessment framework for each discovered application to …" at bounding box center [209, 269] width 0 height 8
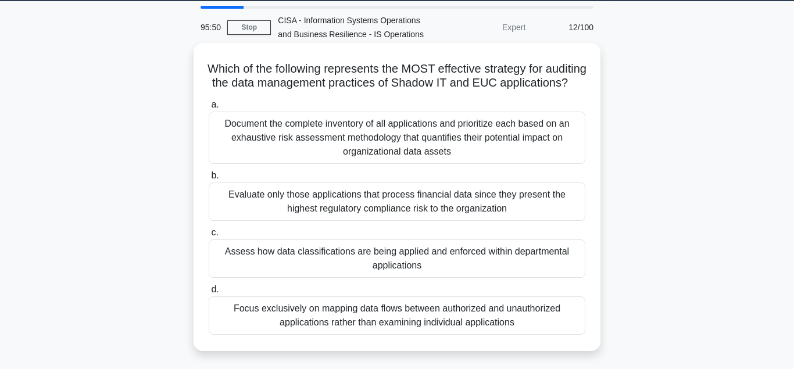
scroll to position [59, 0]
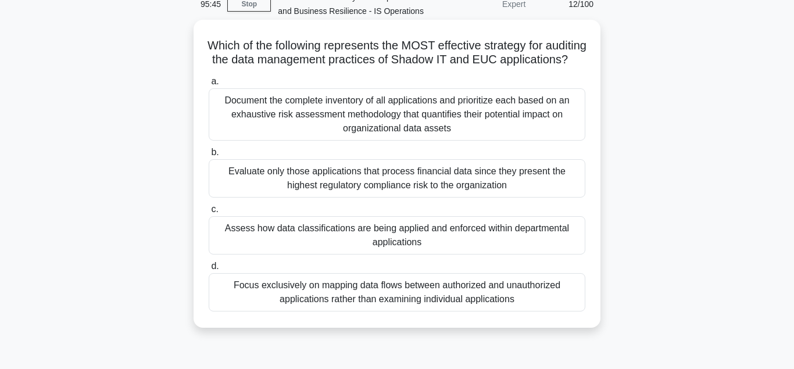
click at [336, 245] on div "Assess how data classifications are being applied and enforced within departmen…" at bounding box center [397, 235] width 377 height 38
click at [209, 213] on input "c. Assess how data classifications are being applied and enforced within depart…" at bounding box center [209, 210] width 0 height 8
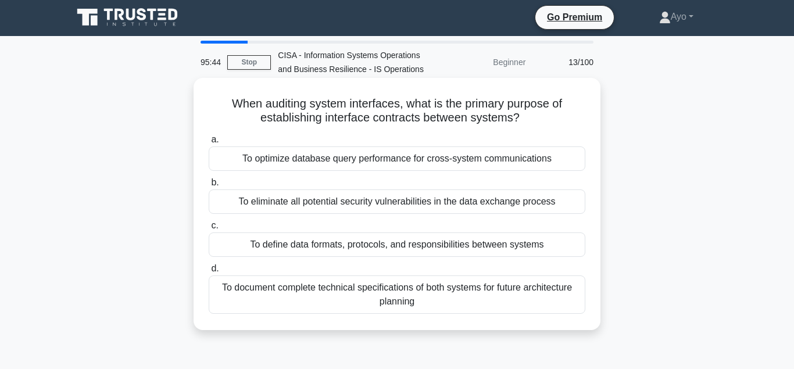
scroll to position [0, 0]
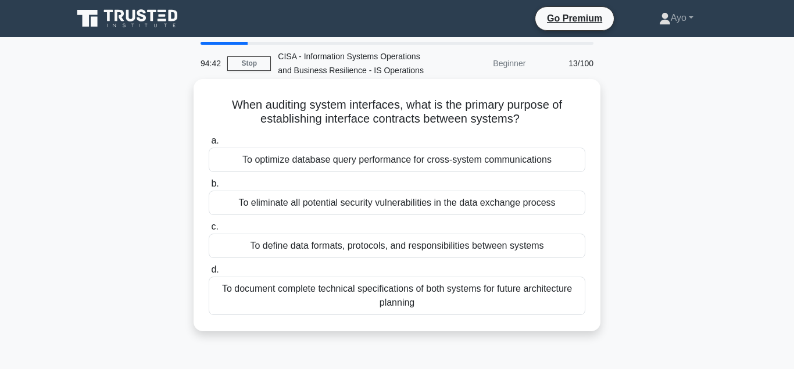
click at [318, 249] on div "To define data formats, protocols, and responsibilities between systems" at bounding box center [397, 246] width 377 height 24
click at [209, 231] on input "c. To define data formats, protocols, and responsibilities between systems" at bounding box center [209, 227] width 0 height 8
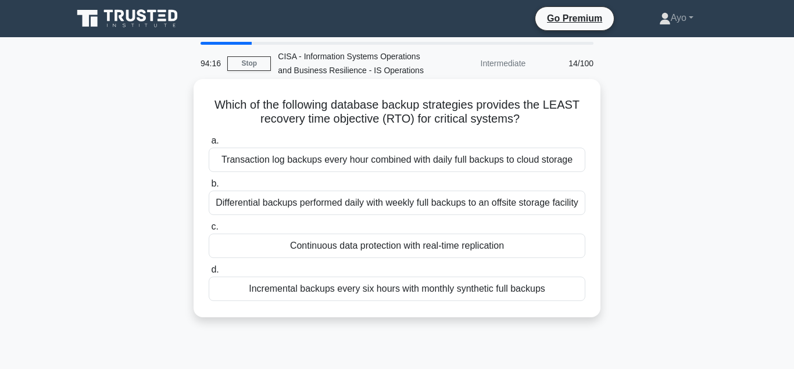
click at [352, 248] on div "Continuous data protection with real-time replication" at bounding box center [397, 246] width 377 height 24
click at [209, 231] on input "c. Continuous data protection with real-time replication" at bounding box center [209, 227] width 0 height 8
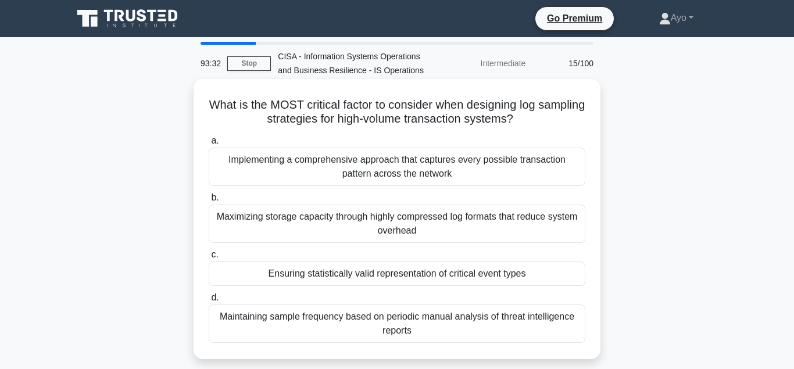
click at [316, 276] on div "Ensuring statistically valid representation of critical event types" at bounding box center [397, 274] width 377 height 24
click at [209, 259] on input "c. Ensuring statistically valid representation of critical event types" at bounding box center [209, 255] width 0 height 8
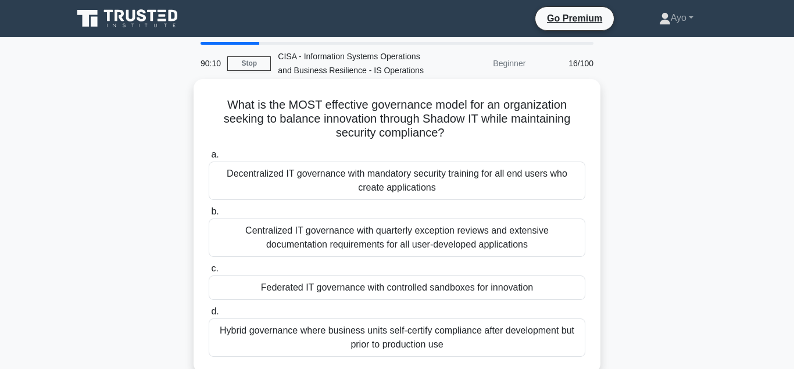
click at [354, 289] on div "Federated IT governance with controlled sandboxes for innovation" at bounding box center [397, 287] width 377 height 24
click at [209, 273] on input "c. Federated IT governance with controlled sandboxes for innovation" at bounding box center [209, 269] width 0 height 8
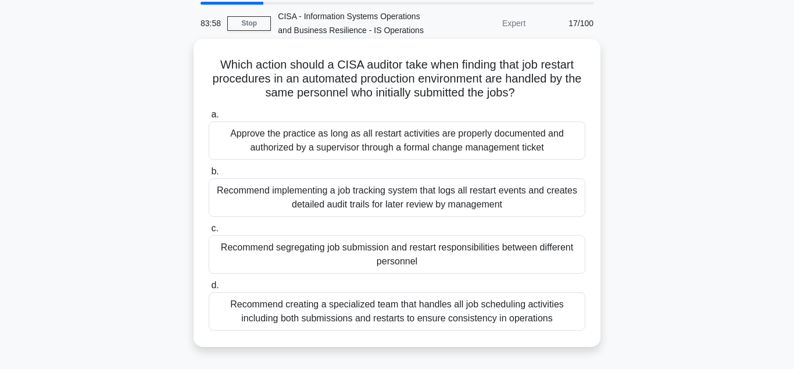
scroll to position [59, 0]
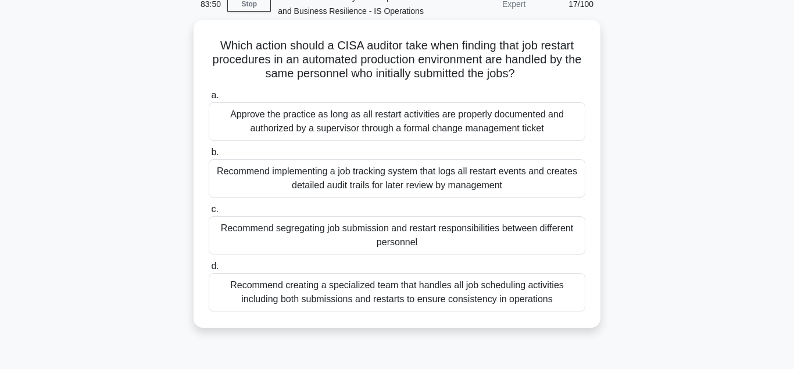
click at [321, 116] on div "Approve the practice as long as all restart activities are properly documented …" at bounding box center [397, 121] width 377 height 38
click at [209, 99] on input "a. Approve the practice as long as all restart activities are properly document…" at bounding box center [209, 96] width 0 height 8
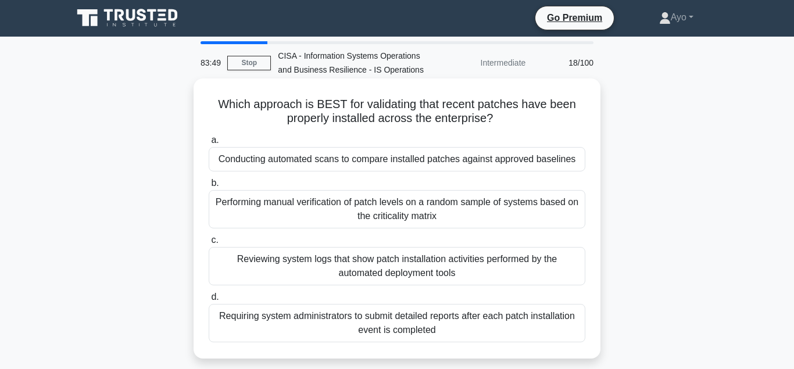
scroll to position [0, 0]
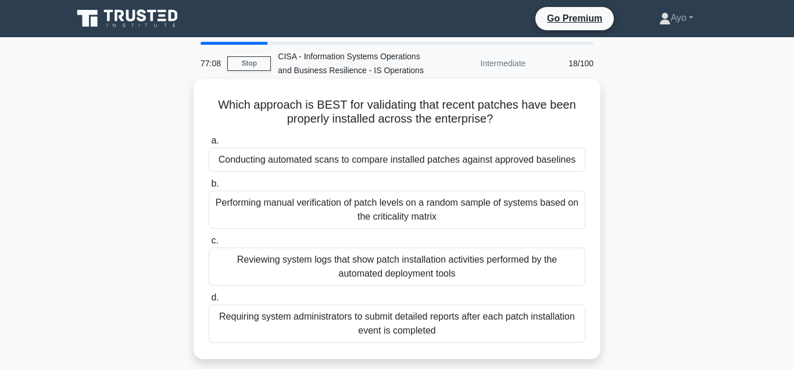
click at [310, 157] on div "Conducting automated scans to compare installed patches against approved baseli…" at bounding box center [397, 160] width 377 height 24
click at [209, 145] on input "a. Conducting automated scans to compare installed patches against approved bas…" at bounding box center [209, 141] width 0 height 8
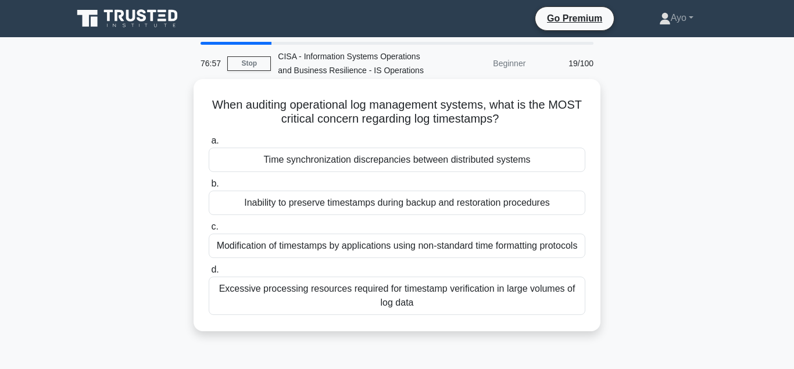
click at [334, 159] on div "Time synchronization discrepancies between distributed systems" at bounding box center [397, 160] width 377 height 24
click at [209, 145] on input "a. Time synchronization discrepancies between distributed systems" at bounding box center [209, 141] width 0 height 8
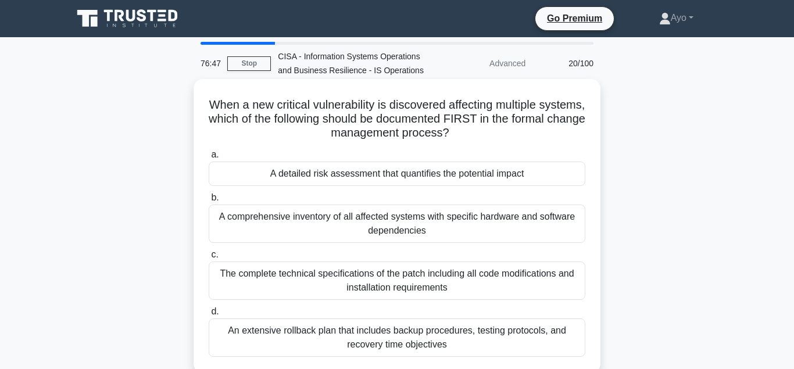
click at [360, 175] on div "A detailed risk assessment that quantifies the potential impact" at bounding box center [397, 174] width 377 height 24
click at [209, 159] on input "a. A detailed risk assessment that quantifies the potential impact" at bounding box center [209, 155] width 0 height 8
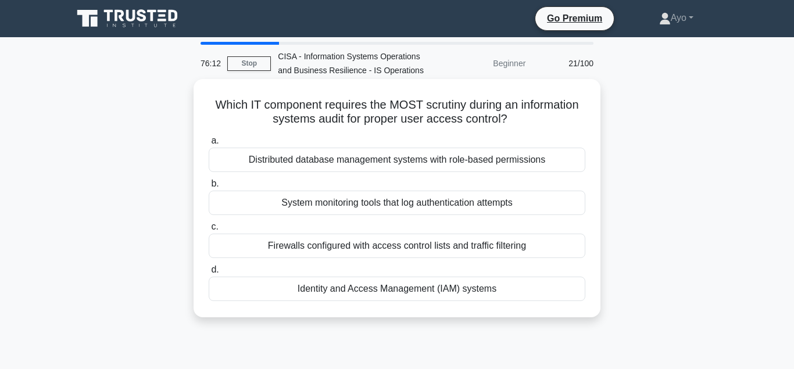
click at [372, 289] on div "Identity and Access Management (IAM) systems" at bounding box center [397, 289] width 377 height 24
click at [209, 274] on input "d. Identity and Access Management (IAM) systems" at bounding box center [209, 270] width 0 height 8
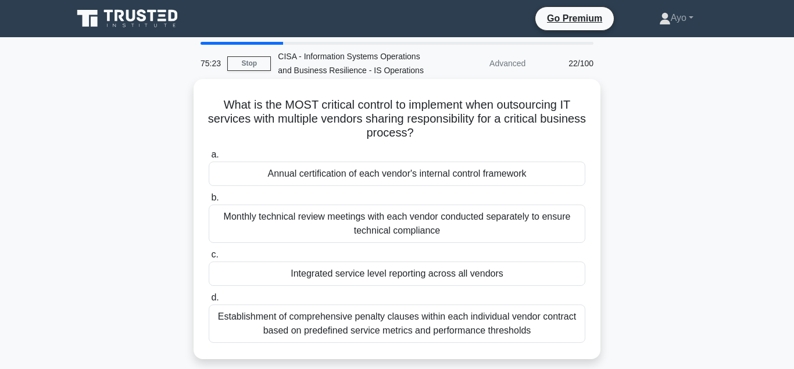
click at [359, 274] on div "Integrated service level reporting across all vendors" at bounding box center [397, 274] width 377 height 24
click at [209, 259] on input "c. Integrated service level reporting across all vendors" at bounding box center [209, 255] width 0 height 8
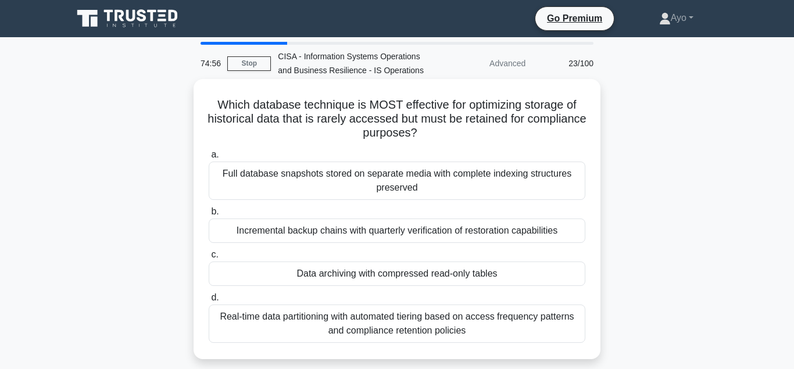
click at [371, 274] on div "Data archiving with compressed read-only tables" at bounding box center [397, 274] width 377 height 24
click at [209, 259] on input "c. Data archiving with compressed read-only tables" at bounding box center [209, 255] width 0 height 8
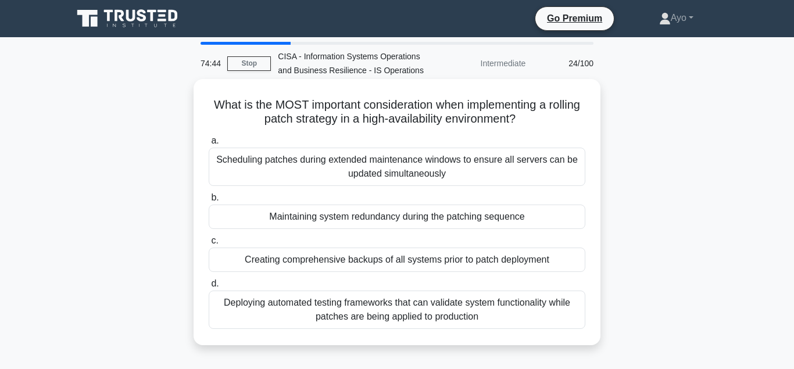
click at [357, 218] on div "Maintaining system redundancy during the patching sequence" at bounding box center [397, 217] width 377 height 24
click at [209, 202] on input "b. Maintaining system redundancy during the patching sequence" at bounding box center [209, 198] width 0 height 8
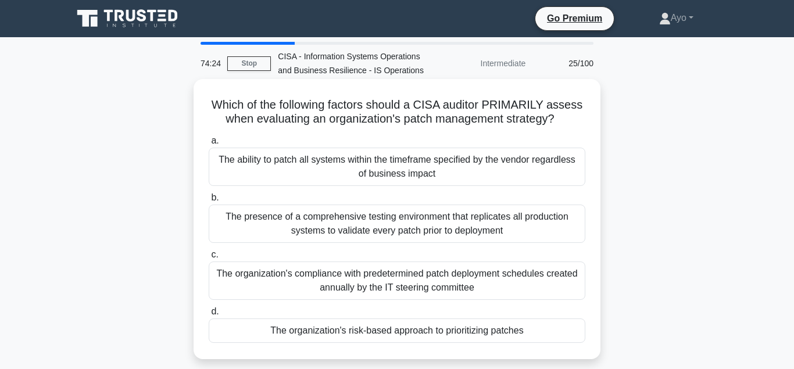
click at [315, 332] on div "The organization's risk-based approach to prioritizing patches" at bounding box center [397, 330] width 377 height 24
click at [209, 316] on input "d. The organization's risk-based approach to prioritizing patches" at bounding box center [209, 312] width 0 height 8
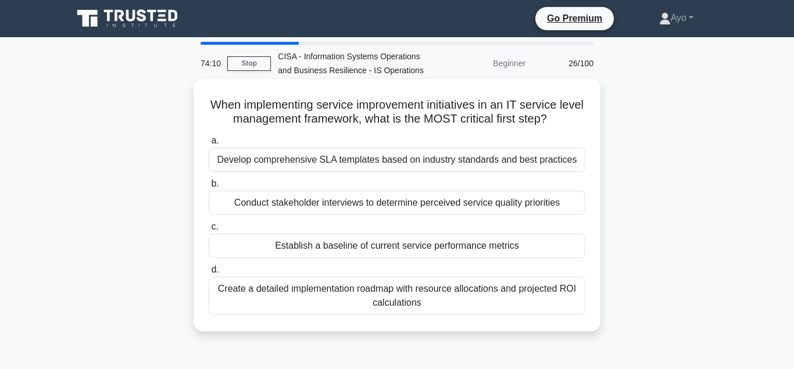
click at [326, 247] on div "Establish a baseline of current service performance metrics" at bounding box center [397, 246] width 377 height 24
click at [209, 231] on input "c. Establish a baseline of current service performance metrics" at bounding box center [209, 227] width 0 height 8
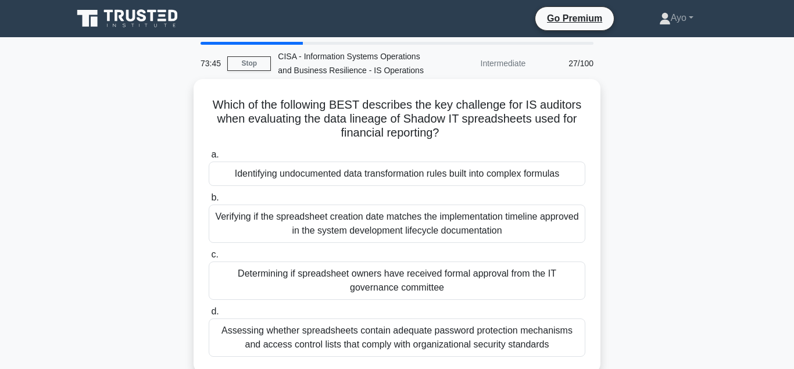
click at [331, 175] on div "Identifying undocumented data transformation rules built into complex formulas" at bounding box center [397, 174] width 377 height 24
click at [209, 159] on input "a. Identifying undocumented data transformation rules built into complex formul…" at bounding box center [209, 155] width 0 height 8
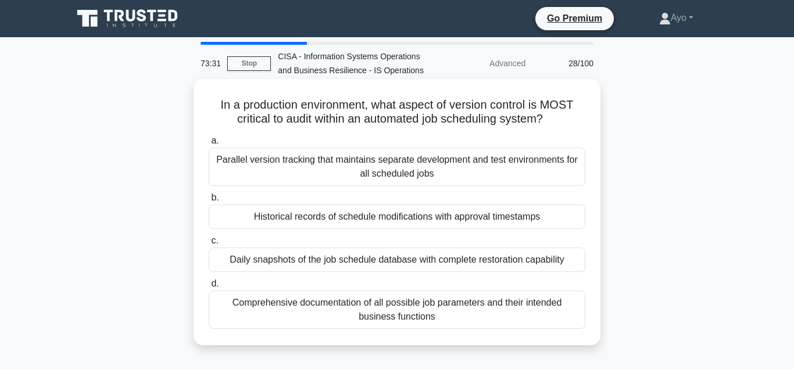
click at [342, 219] on div "Historical records of schedule modifications with approval timestamps" at bounding box center [397, 217] width 377 height 24
click at [209, 202] on input "b. Historical records of schedule modifications with approval timestamps" at bounding box center [209, 198] width 0 height 8
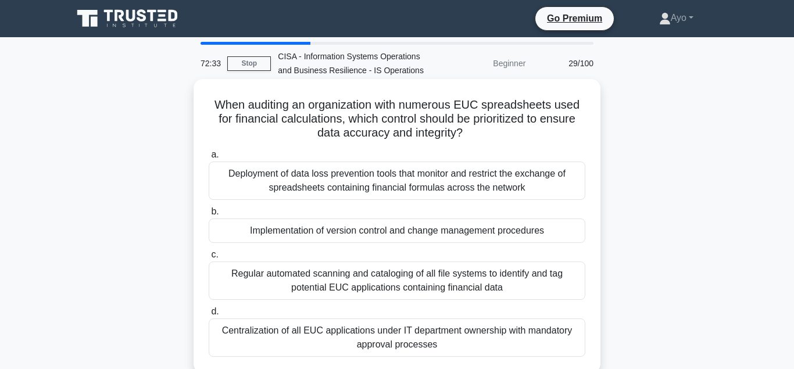
click at [307, 231] on div "Implementation of version control and change management procedures" at bounding box center [397, 231] width 377 height 24
click at [209, 216] on input "b. Implementation of version control and change management procedures" at bounding box center [209, 212] width 0 height 8
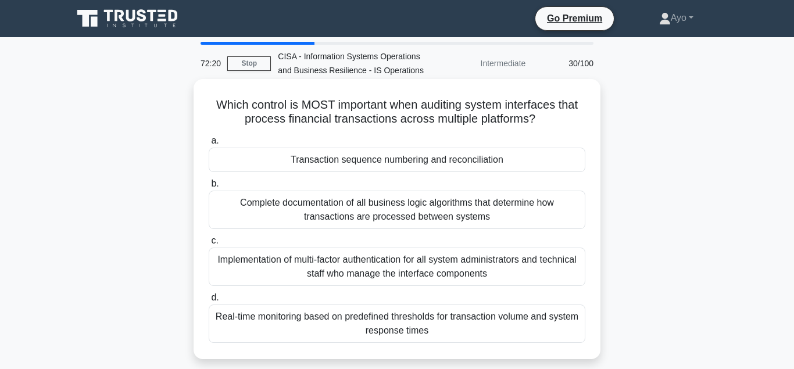
click at [350, 160] on div "Transaction sequence numbering and reconciliation" at bounding box center [397, 160] width 377 height 24
click at [209, 145] on input "a. Transaction sequence numbering and reconciliation" at bounding box center [209, 141] width 0 height 8
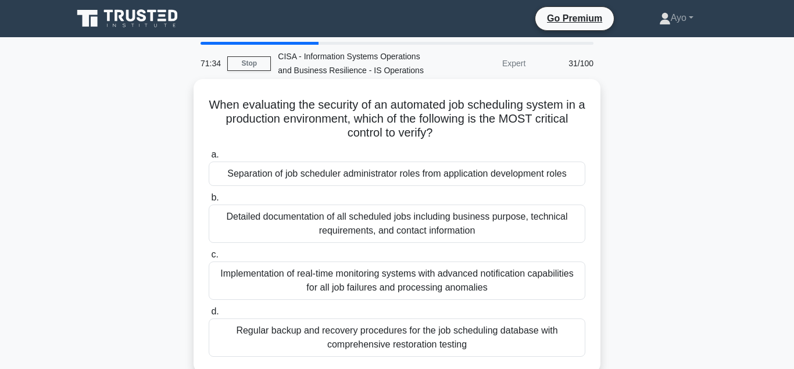
click at [320, 177] on div "Separation of job scheduler administrator roles from application development ro…" at bounding box center [397, 174] width 377 height 24
click at [209, 159] on input "a. Separation of job scheduler administrator roles from application development…" at bounding box center [209, 155] width 0 height 8
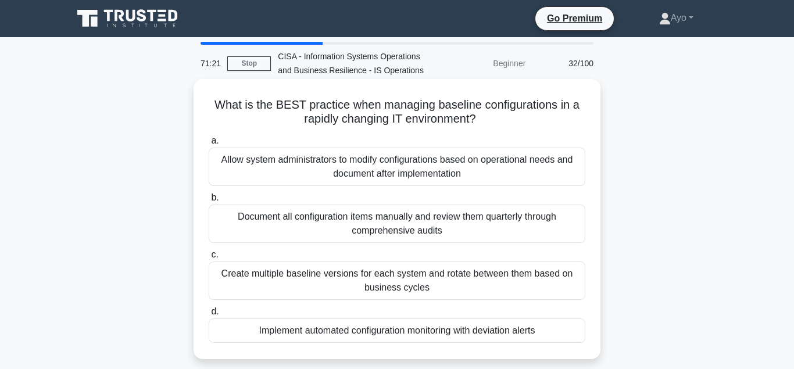
click at [334, 332] on div "Implement automated configuration monitoring with deviation alerts" at bounding box center [397, 330] width 377 height 24
click at [209, 316] on input "d. Implement automated configuration monitoring with deviation alerts" at bounding box center [209, 312] width 0 height 8
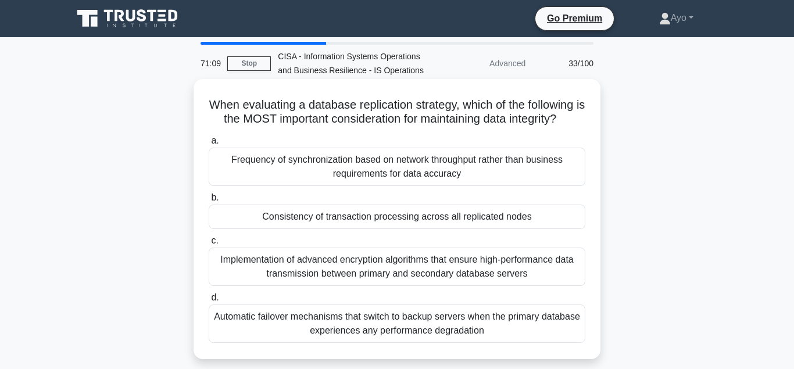
click at [399, 215] on div "Consistency of transaction processing across all replicated nodes" at bounding box center [397, 217] width 377 height 24
click at [209, 202] on input "b. Consistency of transaction processing across all replicated nodes" at bounding box center [209, 198] width 0 height 8
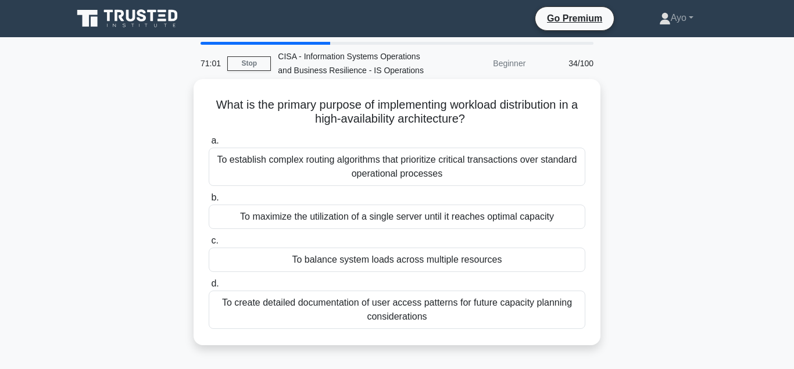
click at [366, 263] on div "To balance system loads across multiple resources" at bounding box center [397, 260] width 377 height 24
click at [209, 245] on input "c. To balance system loads across multiple resources" at bounding box center [209, 241] width 0 height 8
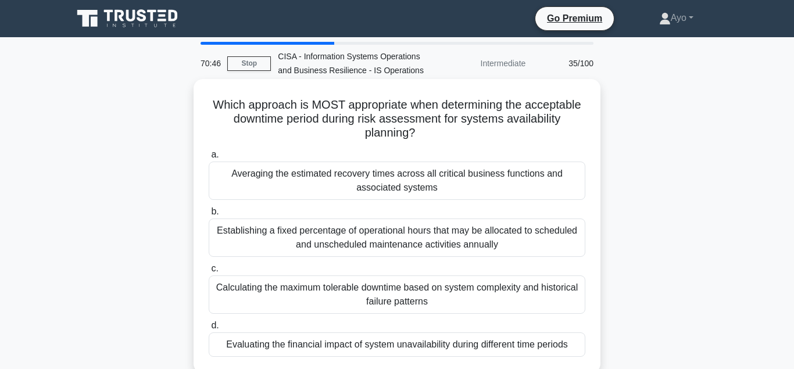
click at [343, 343] on div "Evaluating the financial impact of system unavailability during different time …" at bounding box center [397, 344] width 377 height 24
click at [209, 329] on input "d. Evaluating the financial impact of system unavailability during different ti…" at bounding box center [209, 326] width 0 height 8
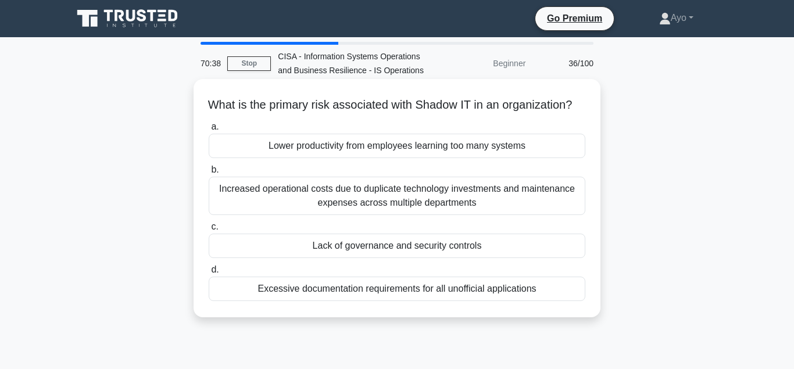
click at [347, 250] on div "Lack of governance and security controls" at bounding box center [397, 246] width 377 height 24
click at [209, 231] on input "c. Lack of governance and security controls" at bounding box center [209, 227] width 0 height 8
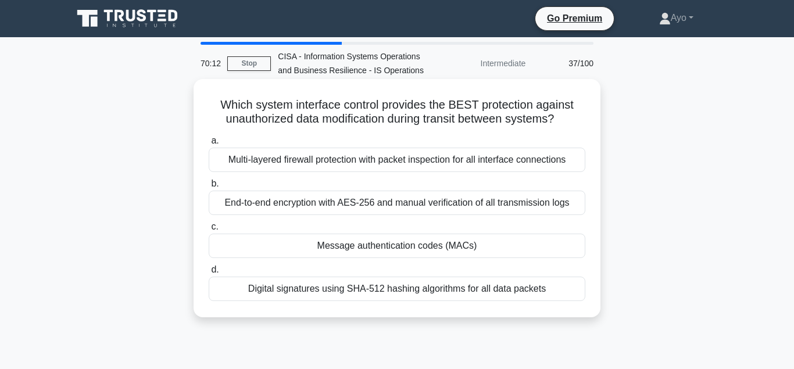
click at [357, 245] on div "Message authentication codes (MACs)" at bounding box center [397, 246] width 377 height 24
click at [209, 231] on input "c. Message authentication codes (MACs)" at bounding box center [209, 227] width 0 height 8
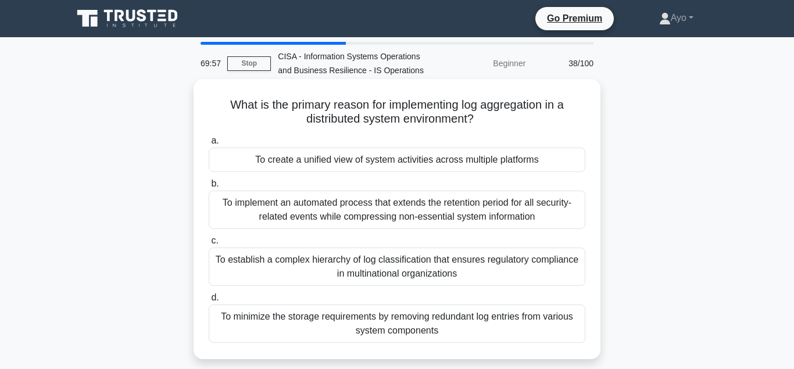
click at [351, 163] on div "To create a unified view of system activities across multiple platforms" at bounding box center [397, 160] width 377 height 24
click at [209, 145] on input "a. To create a unified view of system activities across multiple platforms" at bounding box center [209, 141] width 0 height 8
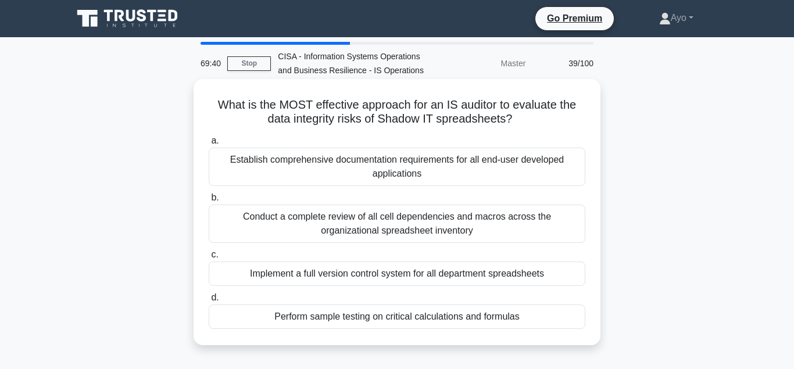
click at [341, 319] on div "Perform sample testing on critical calculations and formulas" at bounding box center [397, 317] width 377 height 24
click at [209, 302] on input "d. Perform sample testing on critical calculations and formulas" at bounding box center [209, 298] width 0 height 8
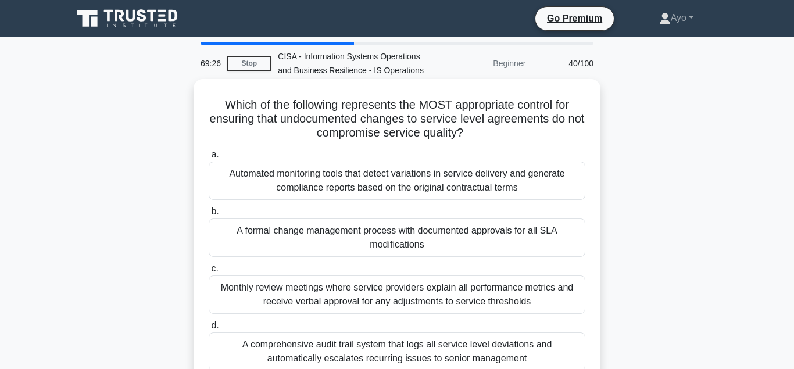
click at [407, 241] on div "A formal change management process with documented approvals for all SLA modifi…" at bounding box center [397, 238] width 377 height 38
click at [209, 216] on input "b. A formal change management process with documented approvals for all SLA mod…" at bounding box center [209, 212] width 0 height 8
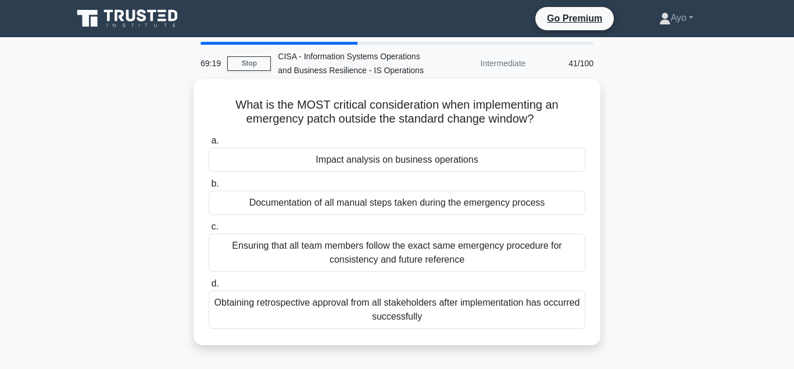
click at [404, 163] on div "Impact analysis on business operations" at bounding box center [397, 160] width 377 height 24
click at [209, 145] on input "a. Impact analysis on business operations" at bounding box center [209, 141] width 0 height 8
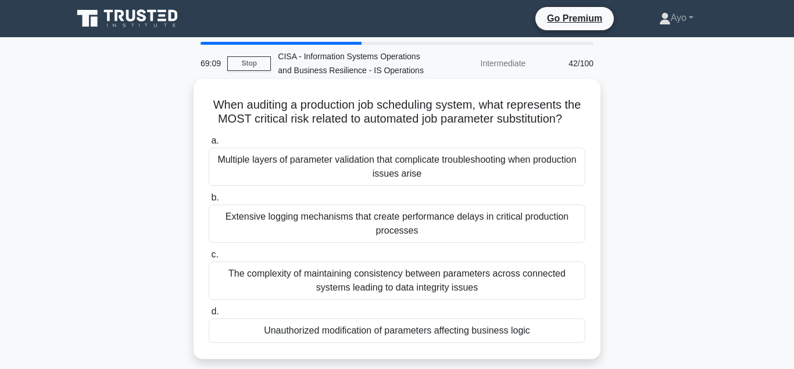
click at [400, 332] on div "Unauthorized modification of parameters affecting business logic" at bounding box center [397, 330] width 377 height 24
click at [209, 316] on input "d. Unauthorized modification of parameters affecting business logic" at bounding box center [209, 312] width 0 height 8
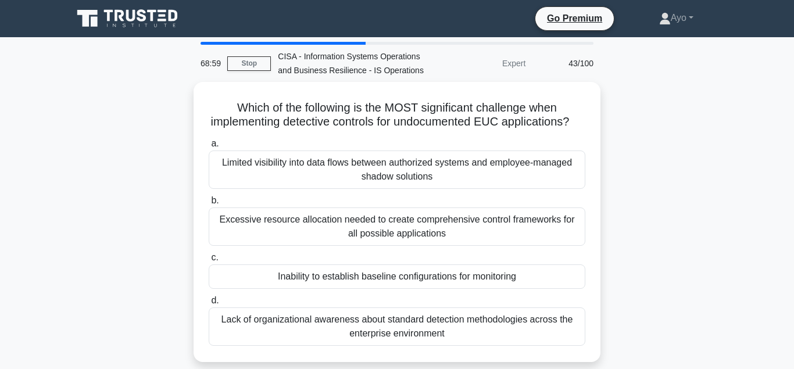
click at [390, 278] on div "Inability to establish baseline configurations for monitoring" at bounding box center [397, 276] width 377 height 24
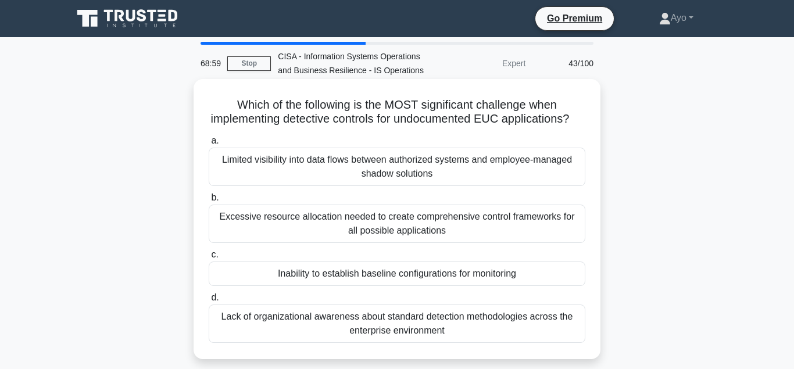
click at [209, 259] on input "c. Inability to establish baseline configurations for monitoring" at bounding box center [209, 255] width 0 height 8
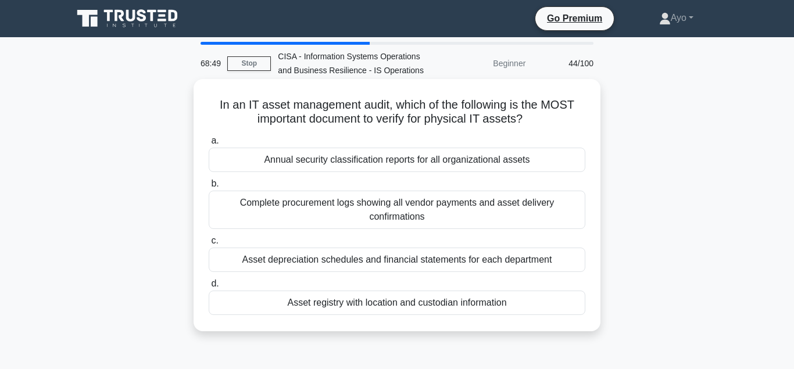
click at [371, 309] on div "Asset registry with location and custodian information" at bounding box center [397, 303] width 377 height 24
click at [209, 288] on input "d. Asset registry with location and custodian information" at bounding box center [209, 284] width 0 height 8
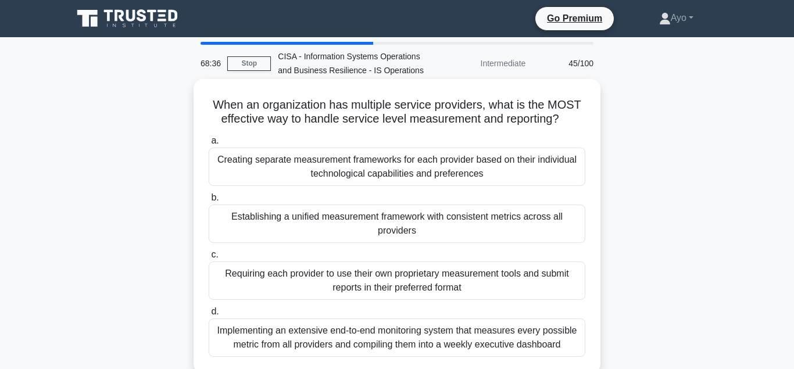
click at [392, 227] on div "Establishing a unified measurement framework with consistent metrics across all…" at bounding box center [397, 224] width 377 height 38
click at [209, 202] on input "b. Establishing a unified measurement framework with consistent metrics across …" at bounding box center [209, 198] width 0 height 8
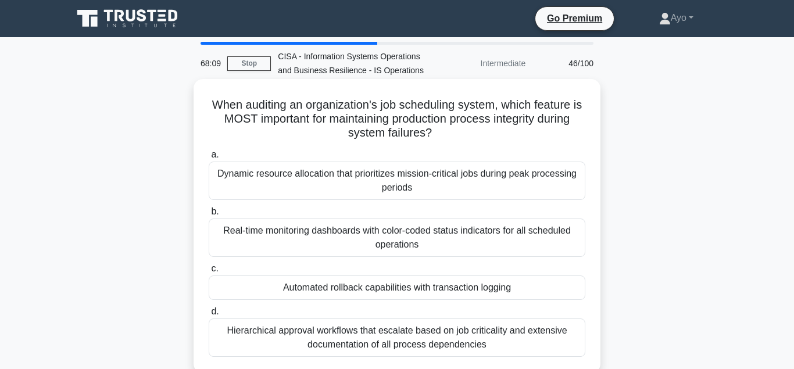
click at [424, 287] on div "Automated rollback capabilities with transaction logging" at bounding box center [397, 287] width 377 height 24
click at [209, 273] on input "c. Automated rollback capabilities with transaction logging" at bounding box center [209, 269] width 0 height 8
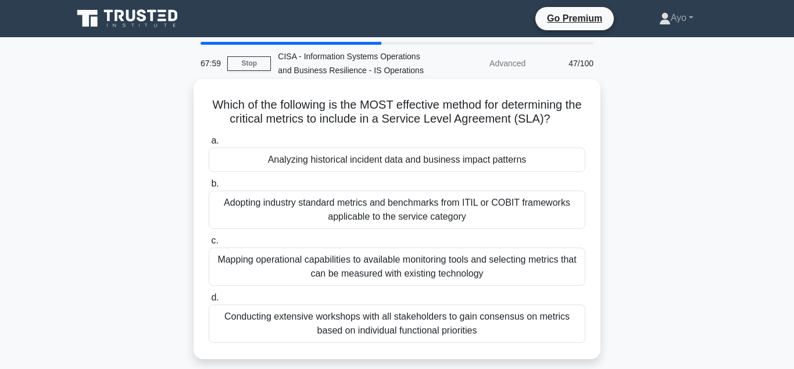
click at [389, 171] on div "Analyzing historical incident data and business impact patterns" at bounding box center [397, 160] width 377 height 24
click at [209, 145] on input "a. Analyzing historical incident data and business impact patterns" at bounding box center [209, 141] width 0 height 8
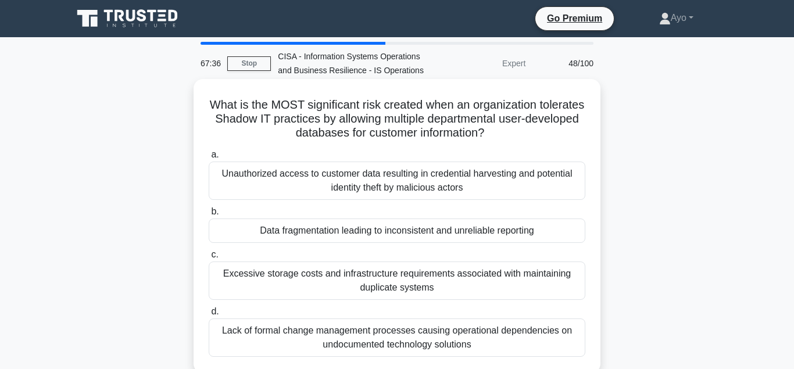
click at [395, 235] on div "Data fragmentation leading to inconsistent and unreliable reporting" at bounding box center [397, 231] width 377 height 24
click at [209, 216] on input "b. Data fragmentation leading to inconsistent and unreliable reporting" at bounding box center [209, 212] width 0 height 8
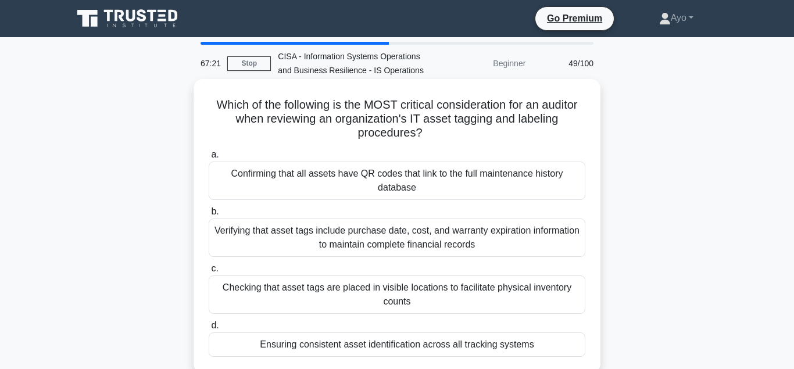
click at [390, 348] on div "Ensuring consistent asset identification across all tracking systems" at bounding box center [397, 344] width 377 height 24
click at [209, 329] on input "d. Ensuring consistent asset identification across all tracking systems" at bounding box center [209, 326] width 0 height 8
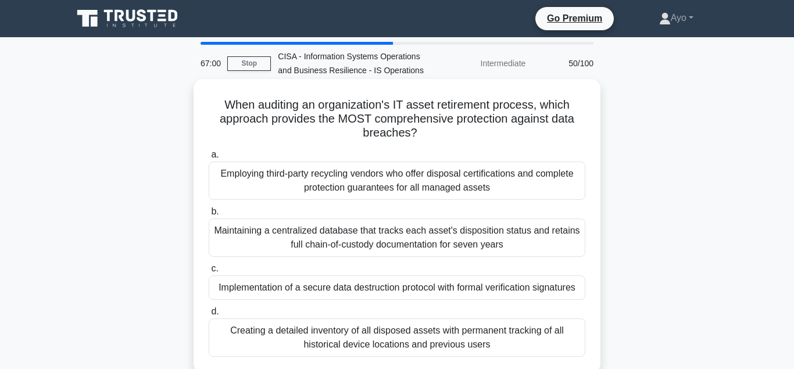
click at [385, 293] on div "Implementation of a secure data destruction protocol with formal verification s…" at bounding box center [397, 287] width 377 height 24
click at [209, 273] on input "c. Implementation of a secure data destruction protocol with formal verificatio…" at bounding box center [209, 269] width 0 height 8
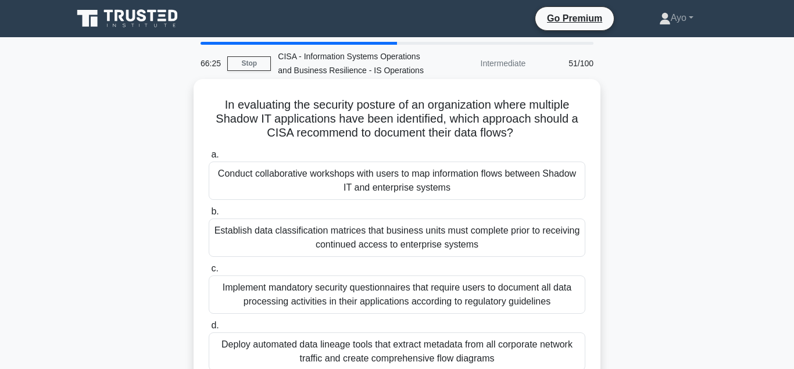
click at [389, 242] on div "Establish data classification matrices that business units must complete prior …" at bounding box center [397, 238] width 377 height 38
click at [209, 216] on input "b. Establish data classification matrices that business units must complete pri…" at bounding box center [209, 212] width 0 height 8
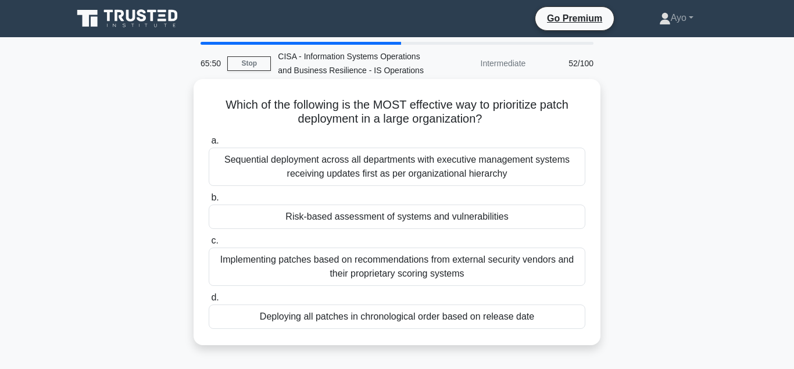
click at [420, 219] on div "Risk-based assessment of systems and vulnerabilities" at bounding box center [397, 217] width 377 height 24
click at [209, 202] on input "b. Risk-based assessment of systems and vulnerabilities" at bounding box center [209, 198] width 0 height 8
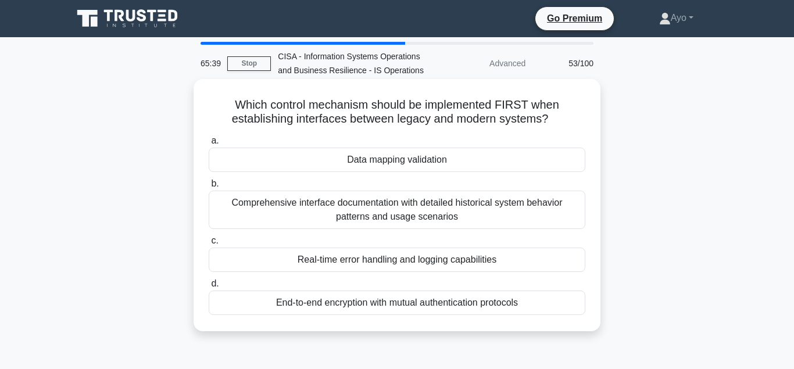
click at [393, 162] on div "Data mapping validation" at bounding box center [397, 160] width 377 height 24
click at [209, 145] on input "a. Data mapping validation" at bounding box center [209, 141] width 0 height 8
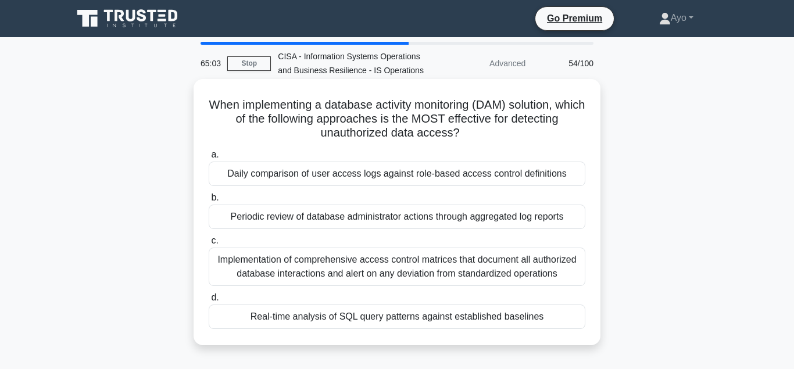
click at [384, 174] on div "Daily comparison of user access logs against role-based access control definiti…" at bounding box center [397, 174] width 377 height 24
click at [209, 159] on input "a. Daily comparison of user access logs against role-based access control defin…" at bounding box center [209, 155] width 0 height 8
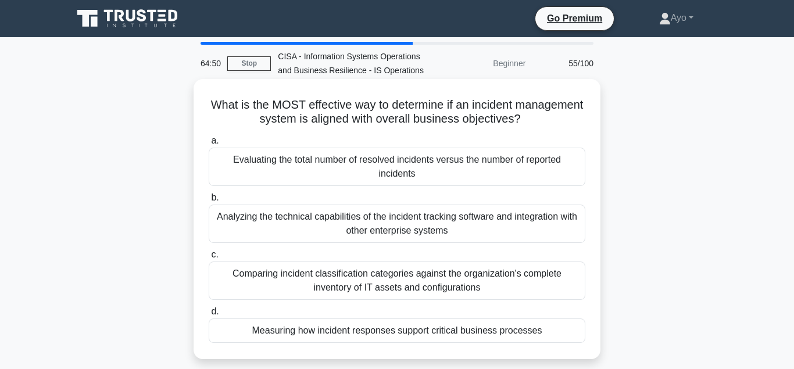
click at [375, 338] on div "Measuring how incident responses support critical business processes" at bounding box center [397, 330] width 377 height 24
click at [209, 316] on input "d. Measuring how incident responses support critical business processes" at bounding box center [209, 312] width 0 height 8
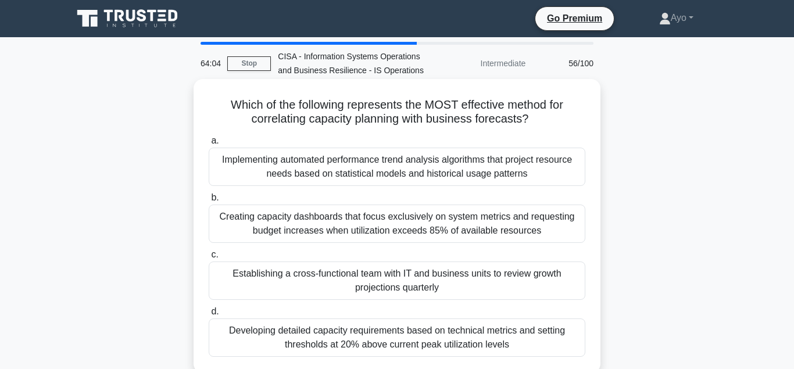
click at [377, 285] on div "Establishing a cross-functional team with IT and business units to review growt…" at bounding box center [397, 281] width 377 height 38
click at [209, 259] on input "c. Establishing a cross-functional team with IT and business units to review gr…" at bounding box center [209, 255] width 0 height 8
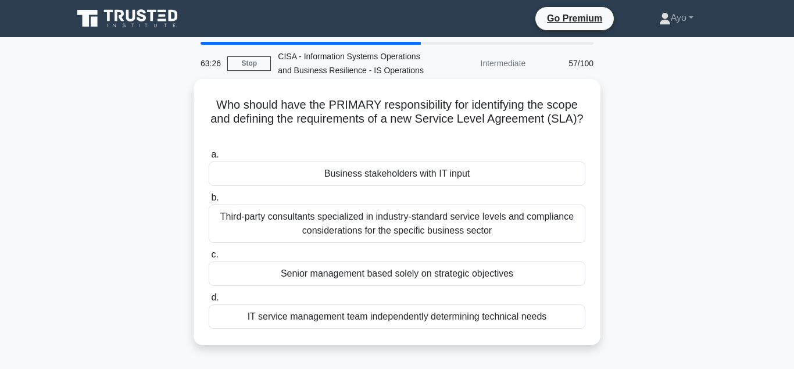
click at [385, 174] on div "Business stakeholders with IT input" at bounding box center [397, 174] width 377 height 24
click at [209, 159] on input "a. Business stakeholders with IT input" at bounding box center [209, 155] width 0 height 8
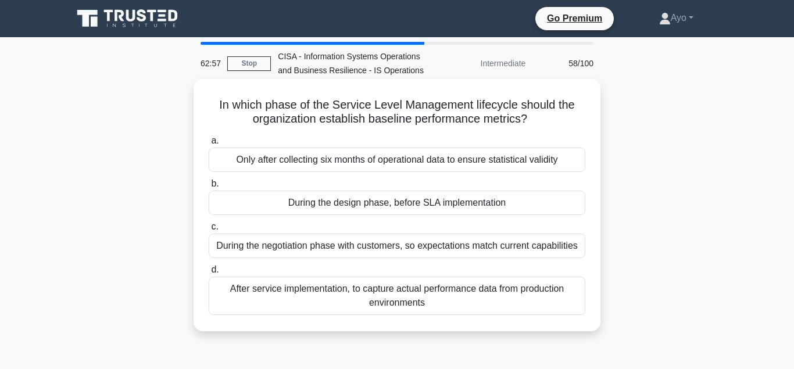
click at [391, 206] on div "During the design phase, before SLA implementation" at bounding box center [397, 203] width 377 height 24
click at [209, 188] on input "b. During the design phase, before SLA implementation" at bounding box center [209, 184] width 0 height 8
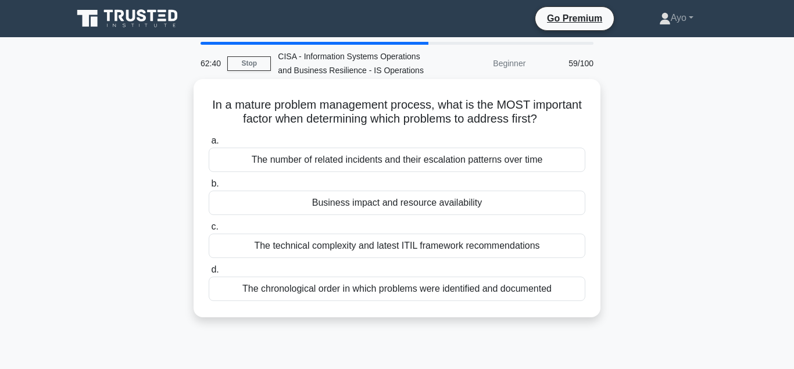
click at [379, 205] on div "Business impact and resource availability" at bounding box center [397, 203] width 377 height 24
click at [209, 188] on input "b. Business impact and resource availability" at bounding box center [209, 184] width 0 height 8
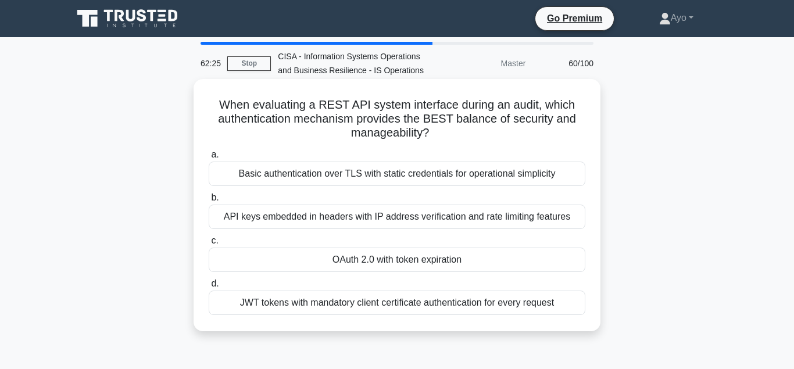
click at [387, 262] on div "OAuth 2.0 with token expiration" at bounding box center [397, 260] width 377 height 24
click at [209, 245] on input "c. OAuth 2.0 with token expiration" at bounding box center [209, 241] width 0 height 8
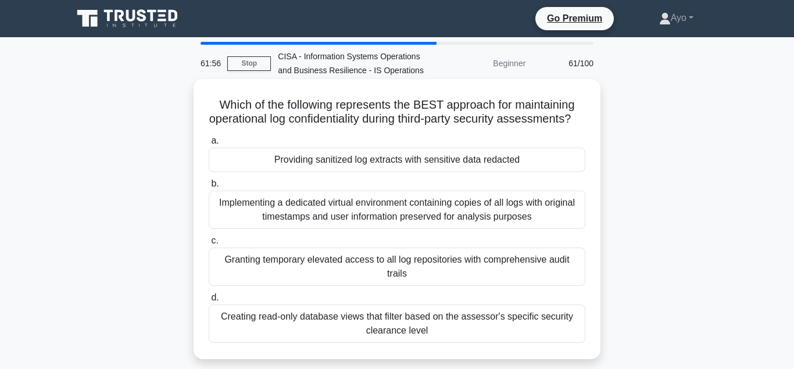
click at [409, 172] on div "Providing sanitized log extracts with sensitive data redacted" at bounding box center [397, 160] width 377 height 24
click at [209, 145] on input "a. Providing sanitized log extracts with sensitive data redacted" at bounding box center [209, 141] width 0 height 8
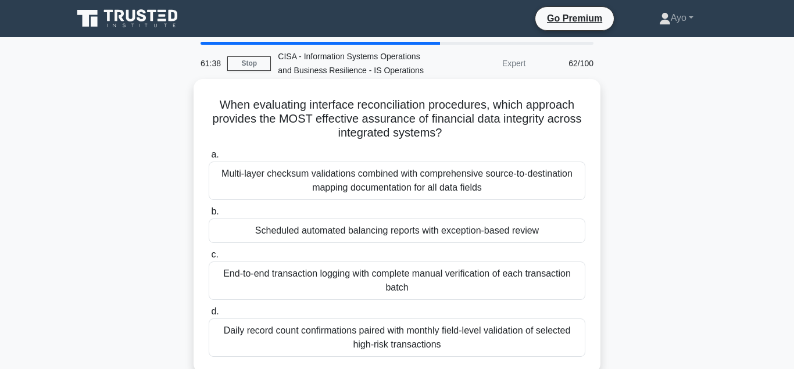
click at [390, 232] on div "Scheduled automated balancing reports with exception-based review" at bounding box center [397, 231] width 377 height 24
click at [209, 216] on input "b. Scheduled automated balancing reports with exception-based review" at bounding box center [209, 212] width 0 height 8
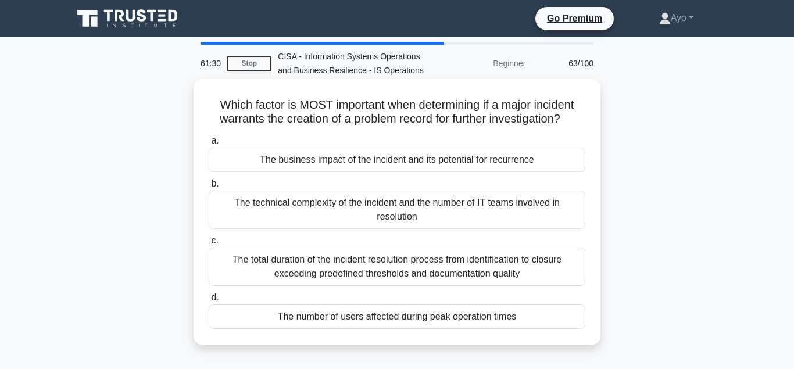
click at [391, 163] on div "The business impact of the incident and its potential for recurrence" at bounding box center [397, 160] width 377 height 24
click at [209, 145] on input "a. The business impact of the incident and its potential for recurrence" at bounding box center [209, 141] width 0 height 8
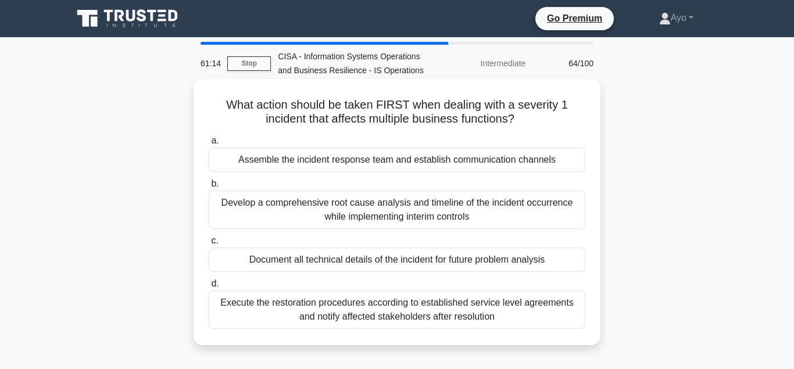
click at [374, 163] on div "Assemble the incident response team and establish communication channels" at bounding box center [397, 160] width 377 height 24
click at [209, 145] on input "a. Assemble the incident response team and establish communication channels" at bounding box center [209, 141] width 0 height 8
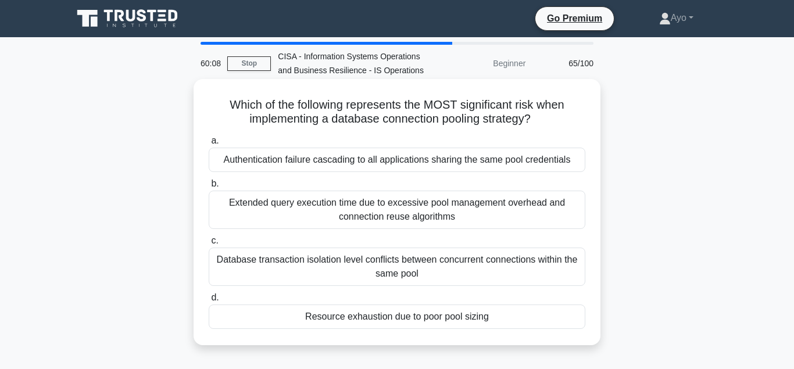
click at [443, 316] on div "Resource exhaustion due to poor pool sizing" at bounding box center [397, 317] width 377 height 24
click at [209, 302] on input "d. Resource exhaustion due to poor pool sizing" at bounding box center [209, 298] width 0 height 8
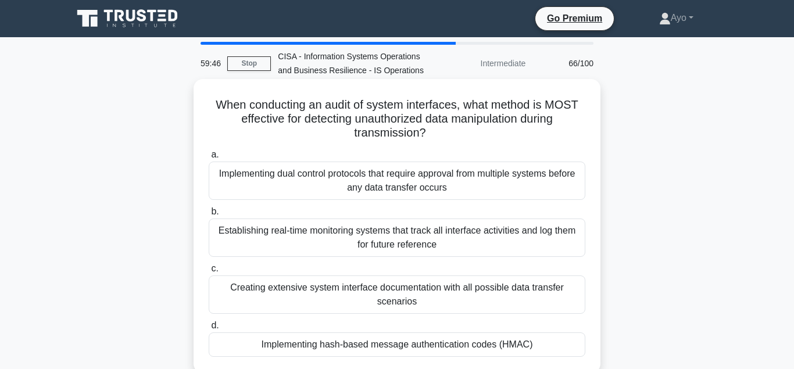
click at [431, 349] on div "Implementing hash-based message authentication codes (HMAC)" at bounding box center [397, 344] width 377 height 24
click at [209, 329] on input "d. Implementing hash-based message authentication codes (HMAC)" at bounding box center [209, 326] width 0 height 8
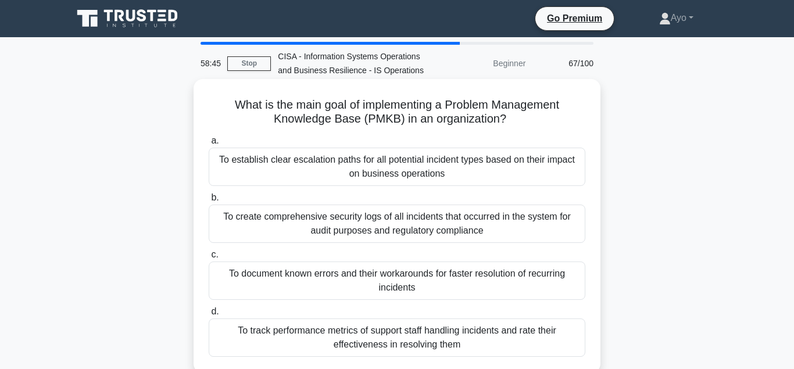
click at [338, 160] on div "To establish clear escalation paths for all potential incident types based on t…" at bounding box center [397, 167] width 377 height 38
click at [209, 145] on input "a. To establish clear escalation paths for all potential incident types based o…" at bounding box center [209, 141] width 0 height 8
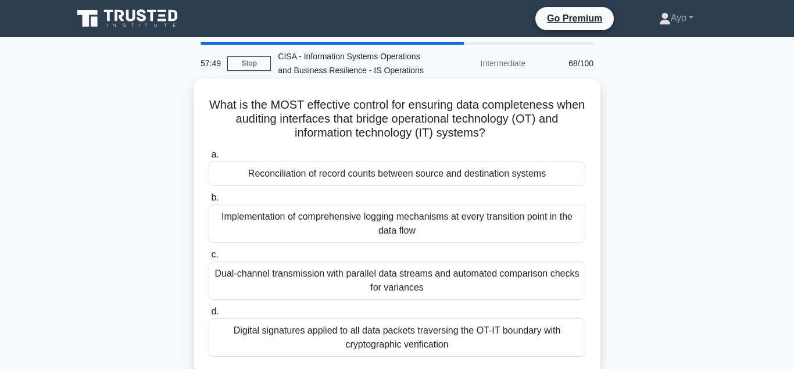
click at [333, 177] on div "Reconciliation of record counts between source and destination systems" at bounding box center [397, 174] width 377 height 24
click at [209, 159] on input "a. Reconciliation of record counts between source and destination systems" at bounding box center [209, 155] width 0 height 8
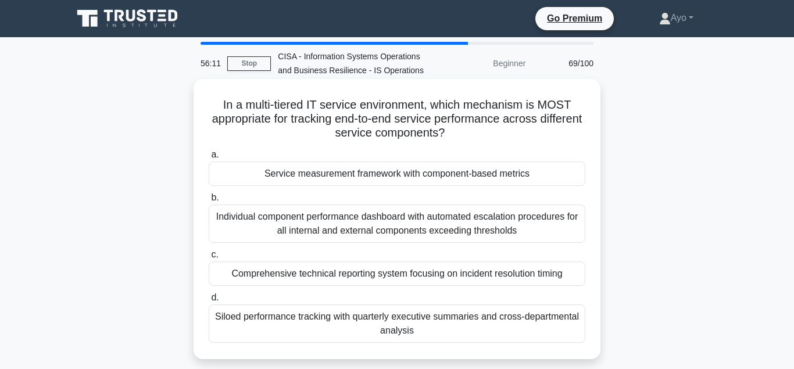
click at [352, 175] on div "Service measurement framework with component-based metrics" at bounding box center [397, 174] width 377 height 24
click at [209, 159] on input "a. Service measurement framework with component-based metrics" at bounding box center [209, 155] width 0 height 8
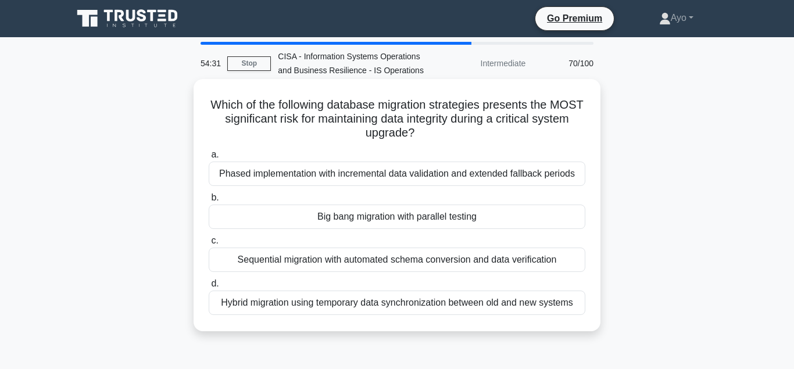
click at [347, 219] on div "Big bang migration with parallel testing" at bounding box center [397, 217] width 377 height 24
click at [209, 202] on input "b. Big bang migration with parallel testing" at bounding box center [209, 198] width 0 height 8
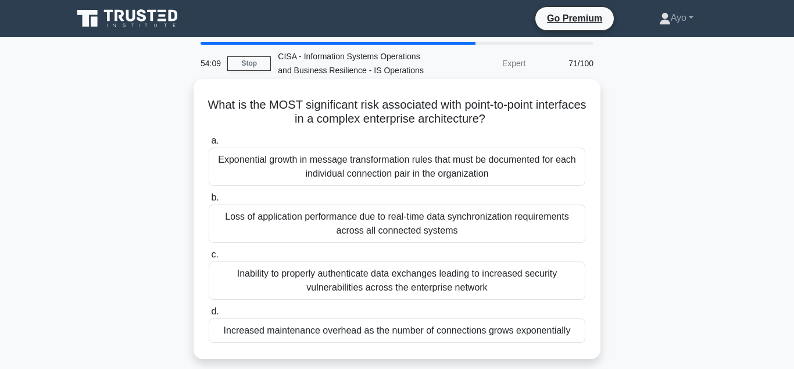
click at [289, 333] on div "Increased maintenance overhead as the number of connections grows exponentially" at bounding box center [397, 330] width 377 height 24
click at [209, 316] on input "d. Increased maintenance overhead as the number of connections grows exponentia…" at bounding box center [209, 312] width 0 height 8
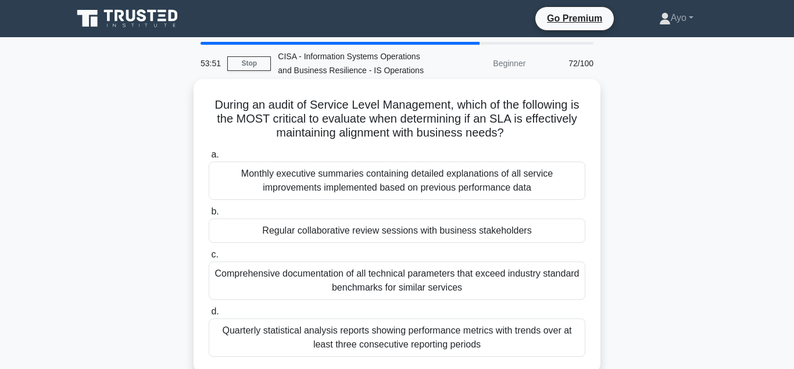
click at [302, 232] on div "Regular collaborative review sessions with business stakeholders" at bounding box center [397, 231] width 377 height 24
click at [209, 216] on input "b. Regular collaborative review sessions with business stakeholders" at bounding box center [209, 212] width 0 height 8
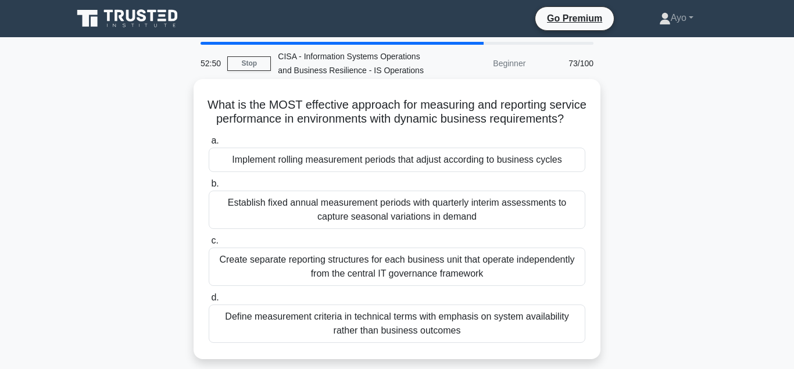
click at [271, 162] on div "Implement rolling measurement periods that adjust according to business cycles" at bounding box center [397, 160] width 377 height 24
click at [209, 145] on input "a. Implement rolling measurement periods that adjust according to business cycl…" at bounding box center [209, 141] width 0 height 8
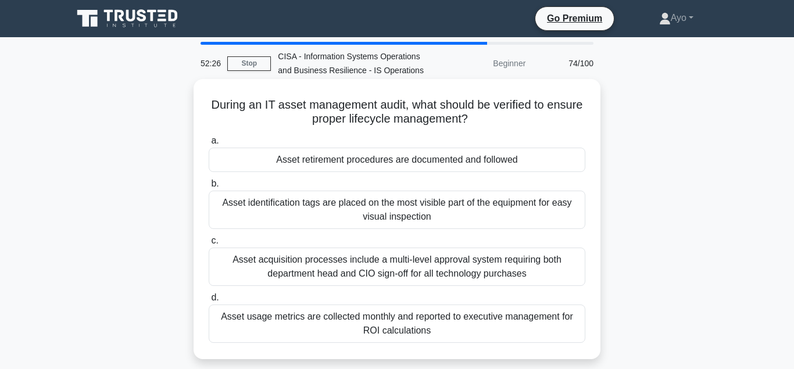
click at [321, 162] on div "Asset retirement procedures are documented and followed" at bounding box center [397, 160] width 377 height 24
click at [209, 145] on input "a. Asset retirement procedures are documented and followed" at bounding box center [209, 141] width 0 height 8
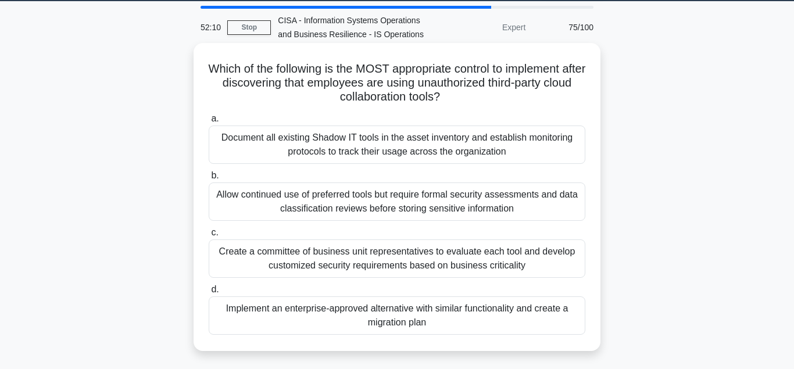
scroll to position [59, 0]
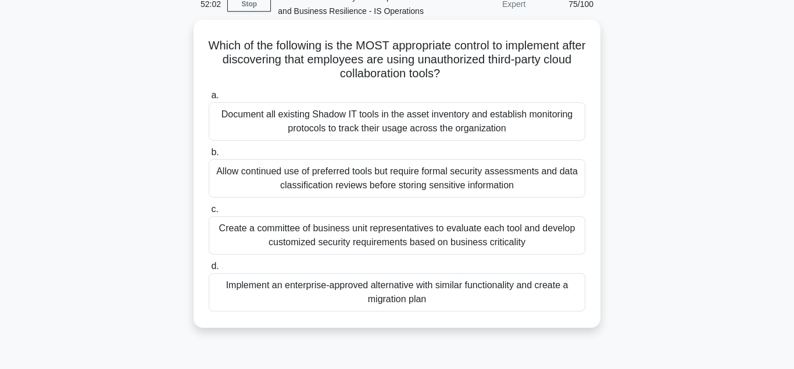
click at [274, 285] on div "Implement an enterprise-approved alternative with similar functionality and cre…" at bounding box center [397, 292] width 377 height 38
click at [209, 270] on input "d. Implement an enterprise-approved alternative with similar functionality and …" at bounding box center [209, 267] width 0 height 8
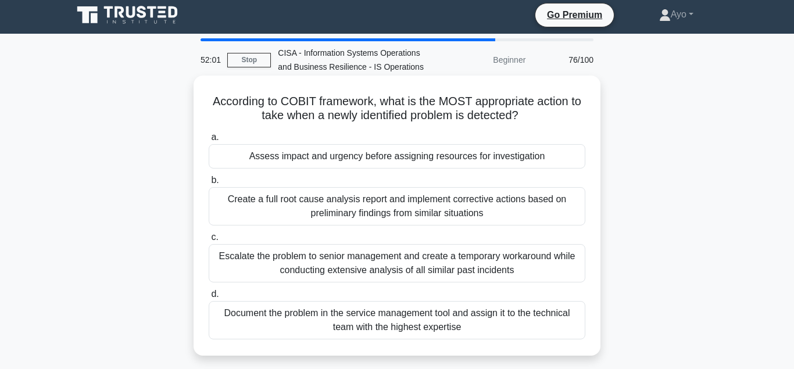
scroll to position [0, 0]
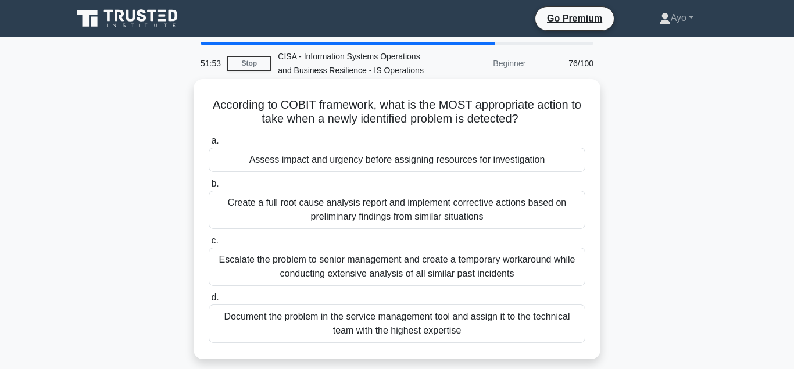
click at [284, 160] on div "Assess impact and urgency before assigning resources for investigation" at bounding box center [397, 160] width 377 height 24
click at [209, 145] on input "a. Assess impact and urgency before assigning resources for investigation" at bounding box center [209, 141] width 0 height 8
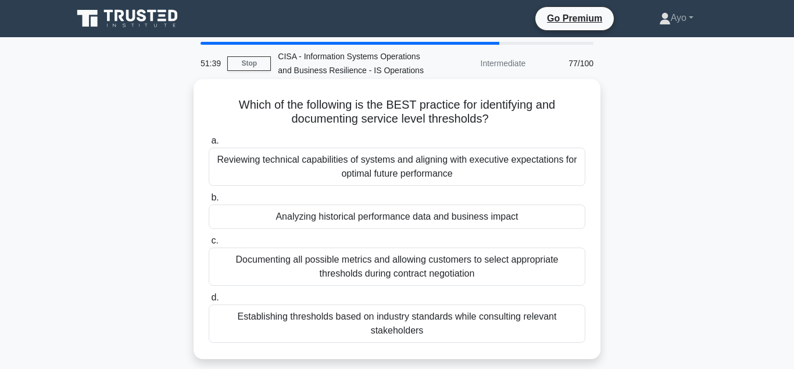
click at [317, 217] on div "Analyzing historical performance data and business impact" at bounding box center [397, 217] width 377 height 24
click at [209, 202] on input "b. Analyzing historical performance data and business impact" at bounding box center [209, 198] width 0 height 8
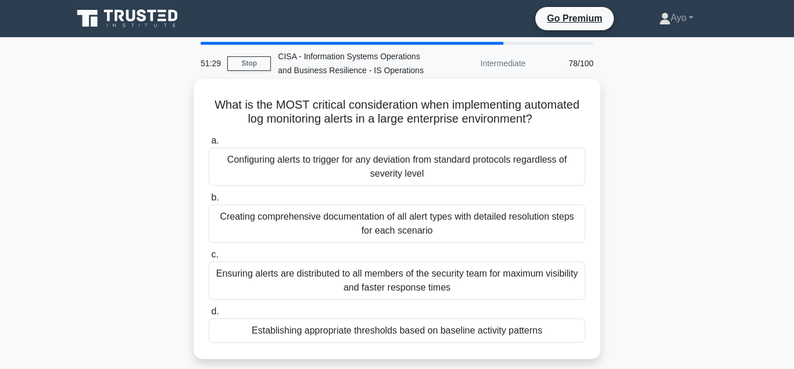
click at [317, 333] on div "Establishing appropriate thresholds based on baseline activity patterns" at bounding box center [397, 330] width 377 height 24
click at [209, 316] on input "d. Establishing appropriate thresholds based on baseline activity patterns" at bounding box center [209, 312] width 0 height 8
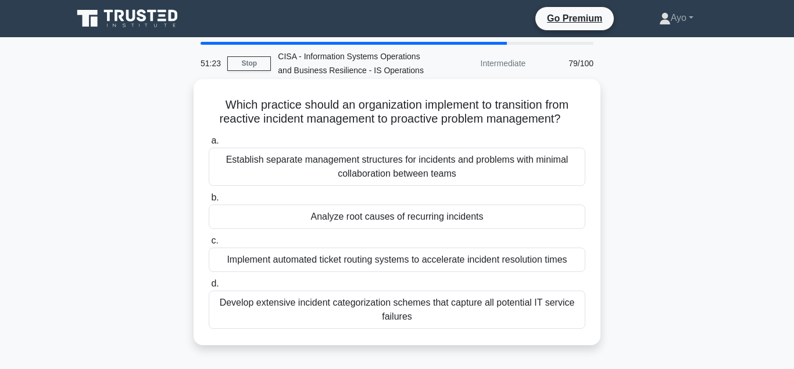
click at [345, 219] on div "Analyze root causes of recurring incidents" at bounding box center [397, 217] width 377 height 24
click at [209, 202] on input "b. Analyze root causes of recurring incidents" at bounding box center [209, 198] width 0 height 8
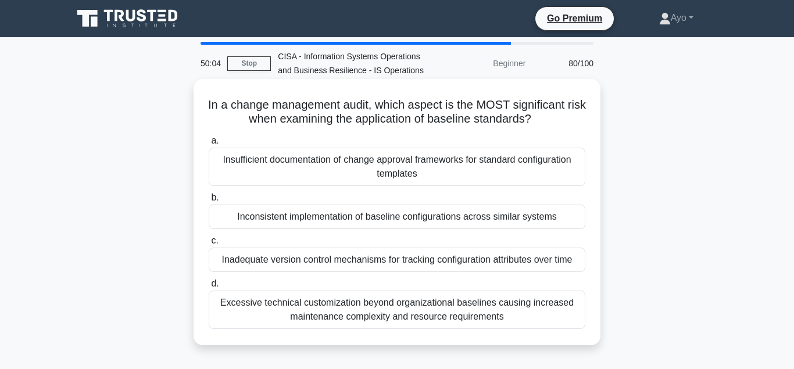
click at [279, 217] on div "Inconsistent implementation of baseline configurations across similar systems" at bounding box center [397, 217] width 377 height 24
click at [209, 202] on input "b. Inconsistent implementation of baseline configurations across similar systems" at bounding box center [209, 198] width 0 height 8
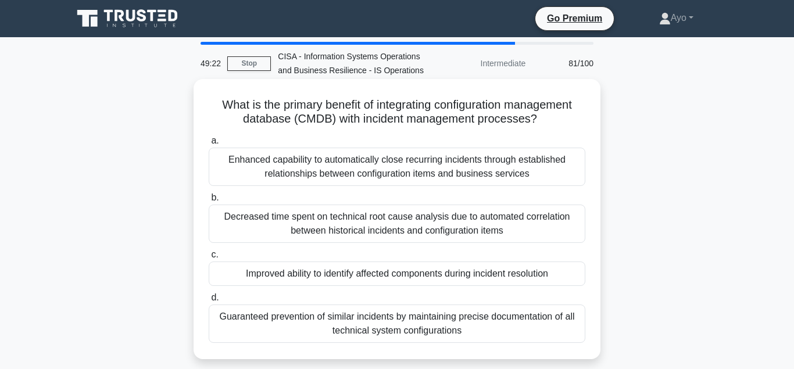
click at [303, 275] on div "Improved ability to identify affected components during incident resolution" at bounding box center [397, 274] width 377 height 24
click at [209, 259] on input "c. Improved ability to identify affected components during incident resolution" at bounding box center [209, 255] width 0 height 8
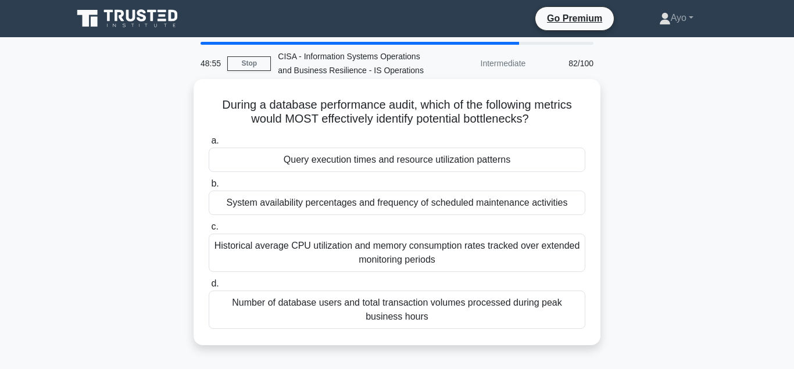
click at [318, 161] on div "Query execution times and resource utilization patterns" at bounding box center [397, 160] width 377 height 24
click at [209, 145] on input "a. Query execution times and resource utilization patterns" at bounding box center [209, 141] width 0 height 8
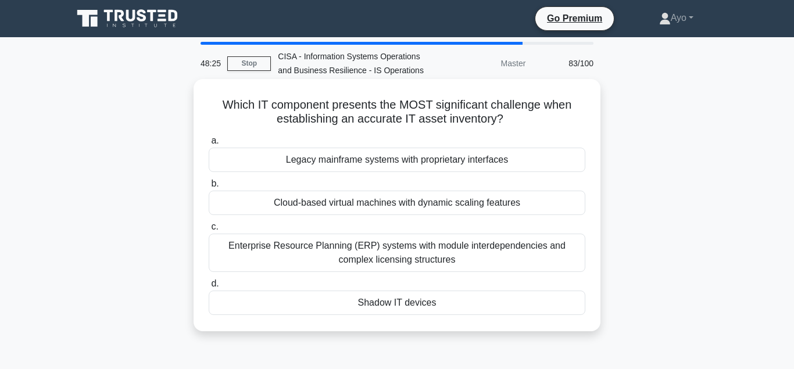
click at [403, 309] on div "Shadow IT devices" at bounding box center [397, 303] width 377 height 24
click at [209, 288] on input "d. Shadow IT devices" at bounding box center [209, 284] width 0 height 8
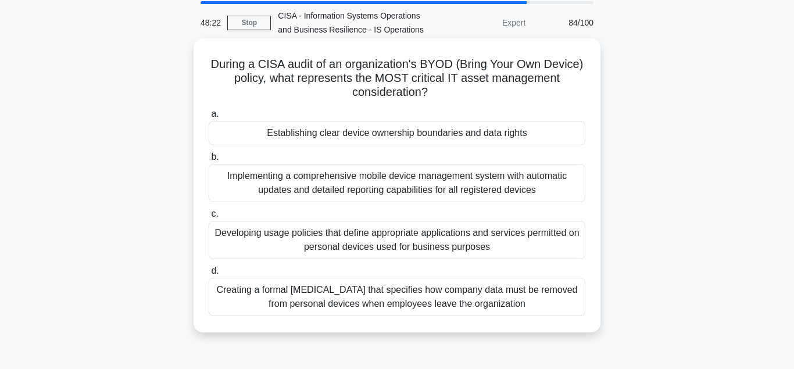
scroll to position [59, 0]
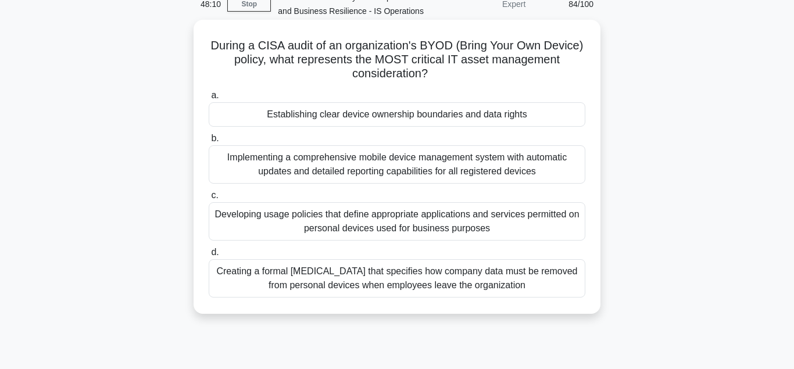
click at [343, 121] on div "Establishing clear device ownership boundaries and data rights" at bounding box center [397, 114] width 377 height 24
click at [209, 99] on input "a. Establishing clear device ownership boundaries and data rights" at bounding box center [209, 96] width 0 height 8
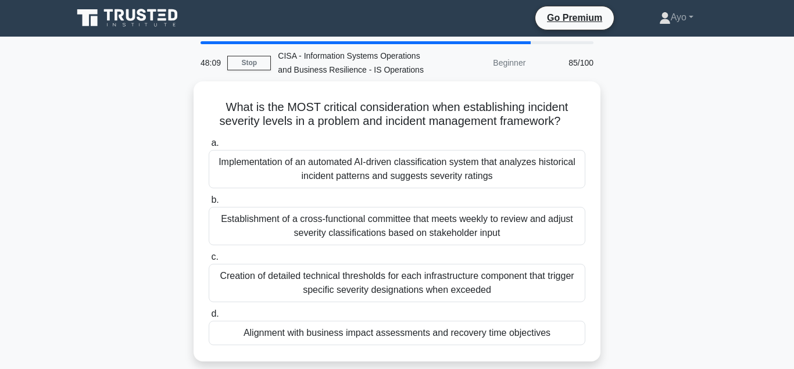
scroll to position [0, 0]
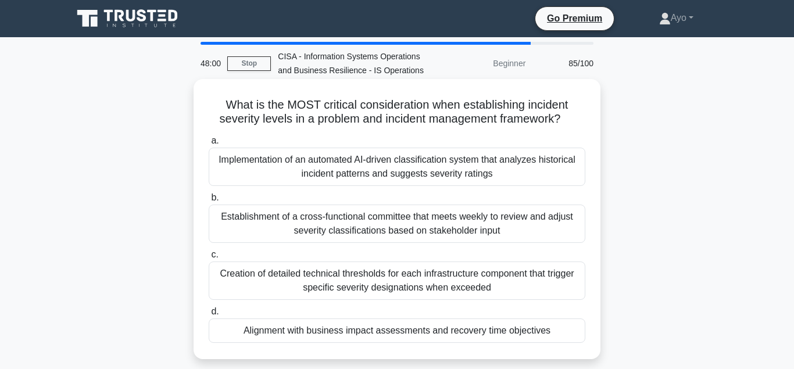
click at [399, 329] on div "Alignment with business impact assessments and recovery time objectives" at bounding box center [397, 330] width 377 height 24
click at [209, 316] on input "d. Alignment with business impact assessments and recovery time objectives" at bounding box center [209, 312] width 0 height 8
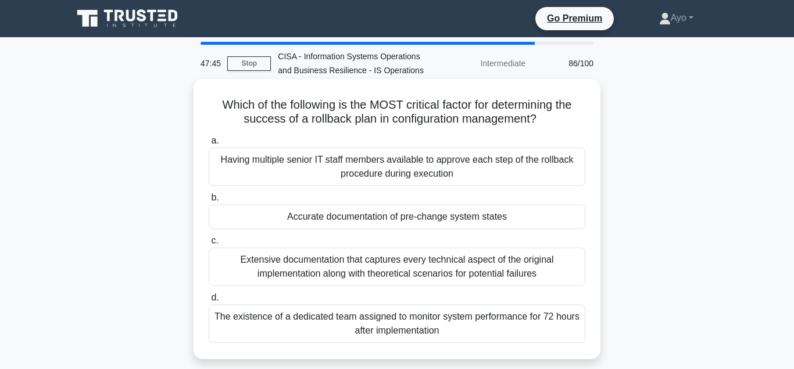
click at [379, 220] on div "Accurate documentation of pre-change system states" at bounding box center [397, 217] width 377 height 24
click at [209, 202] on input "b. Accurate documentation of pre-change system states" at bounding box center [209, 198] width 0 height 8
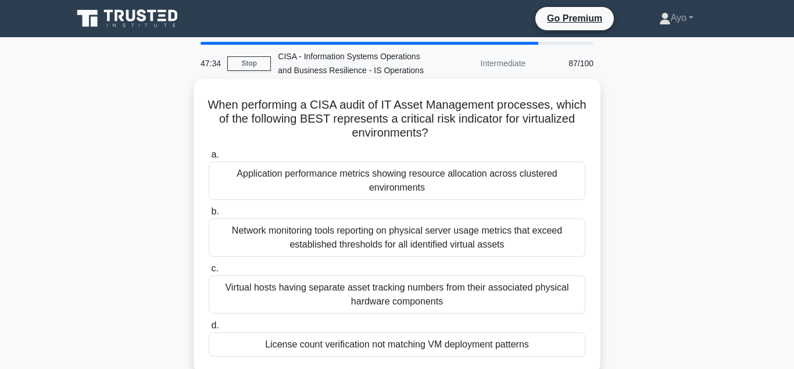
click at [391, 346] on div "License count verification not matching VM deployment patterns" at bounding box center [397, 344] width 377 height 24
click at [209, 329] on input "d. License count verification not matching VM deployment patterns" at bounding box center [209, 326] width 0 height 8
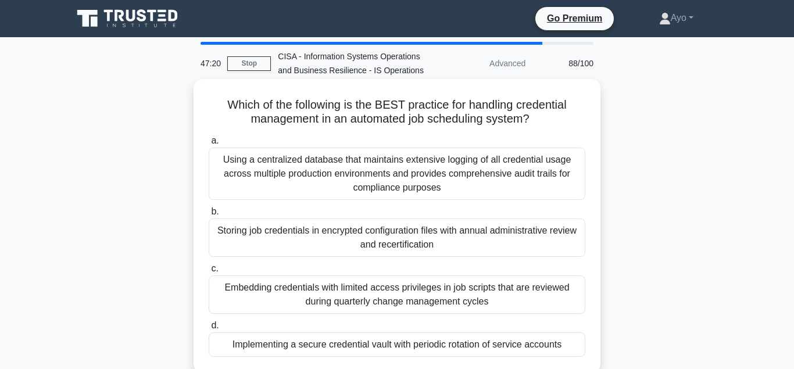
click at [387, 346] on div "Implementing a secure credential vault with periodic rotation of service accoun…" at bounding box center [397, 344] width 377 height 24
click at [209, 329] on input "d. Implementing a secure credential vault with periodic rotation of service acc…" at bounding box center [209, 326] width 0 height 8
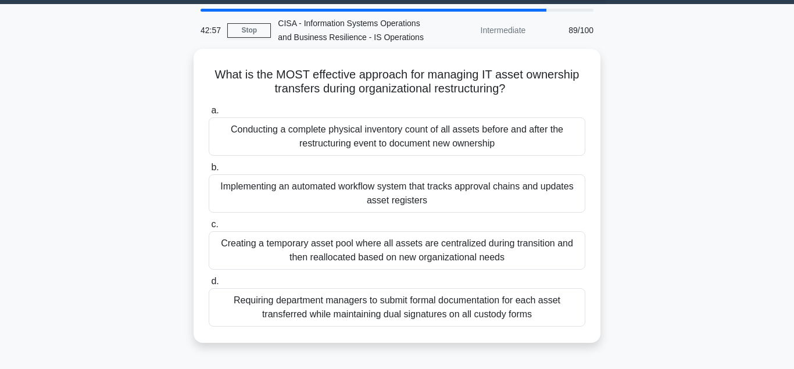
scroll to position [34, 0]
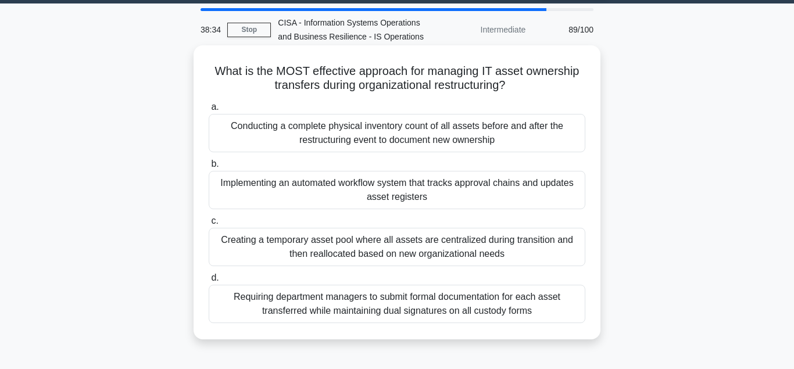
click at [327, 137] on div "Conducting a complete physical inventory count of all assets before and after t…" at bounding box center [397, 133] width 377 height 38
click at [209, 111] on input "a. Conducting a complete physical inventory count of all assets before and afte…" at bounding box center [209, 107] width 0 height 8
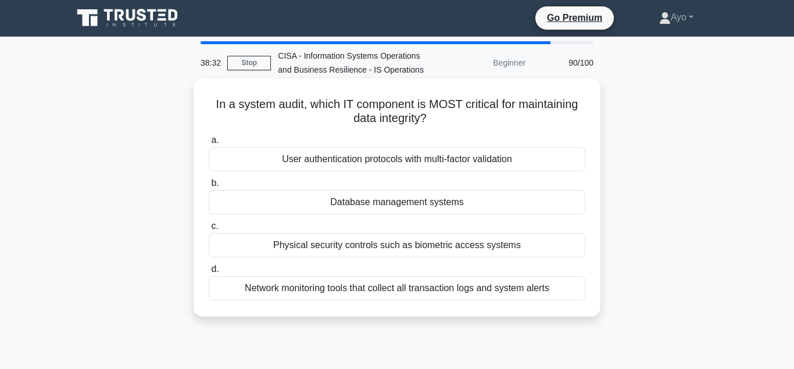
scroll to position [0, 0]
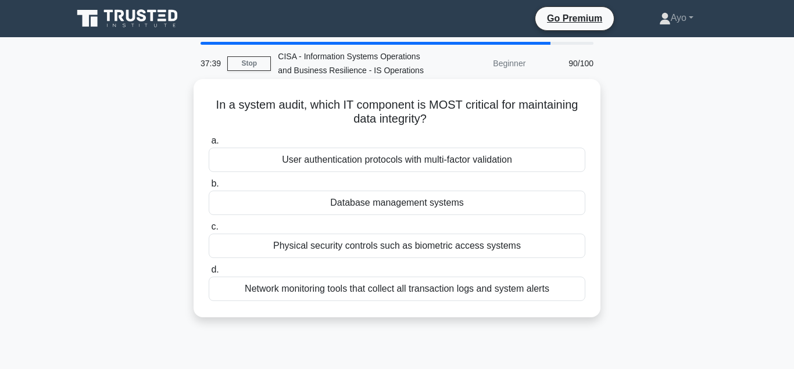
click at [372, 206] on div "Database management systems" at bounding box center [397, 203] width 377 height 24
click at [209, 188] on input "b. Database management systems" at bounding box center [209, 184] width 0 height 8
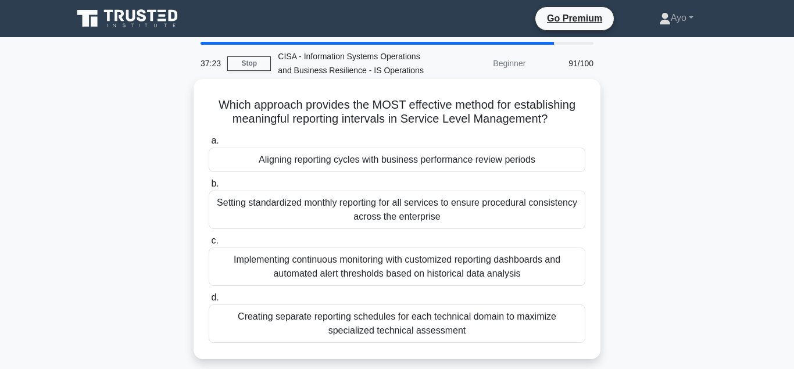
click at [306, 160] on div "Aligning reporting cycles with business performance review periods" at bounding box center [397, 160] width 377 height 24
click at [209, 145] on input "a. Aligning reporting cycles with business performance review periods" at bounding box center [209, 141] width 0 height 8
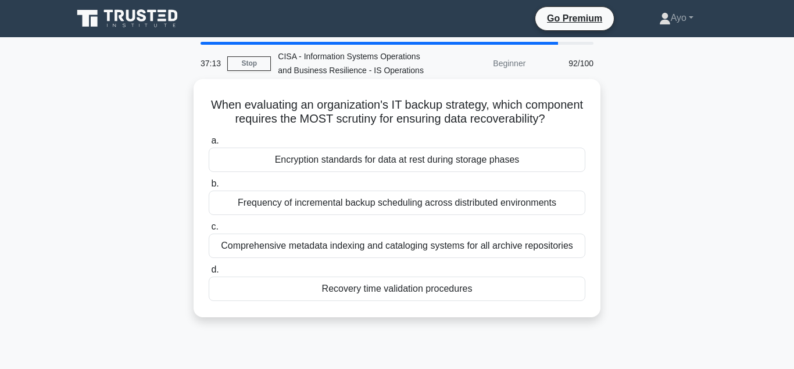
click at [353, 288] on div "Recovery time validation procedures" at bounding box center [397, 289] width 377 height 24
click at [209, 274] on input "d. Recovery time validation procedures" at bounding box center [209, 270] width 0 height 8
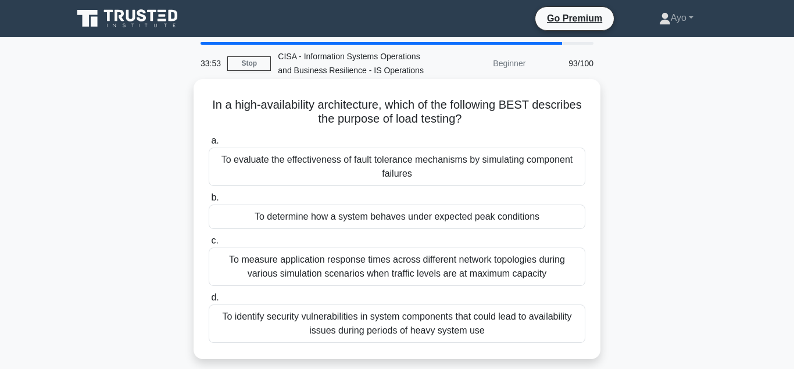
click at [347, 220] on div "To determine how a system behaves under expected peak conditions" at bounding box center [397, 217] width 377 height 24
click at [209, 202] on input "b. To determine how a system behaves under expected peak conditions" at bounding box center [209, 198] width 0 height 8
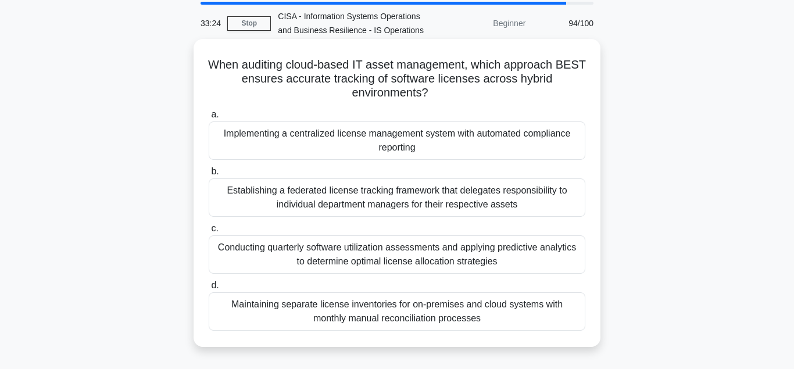
scroll to position [59, 0]
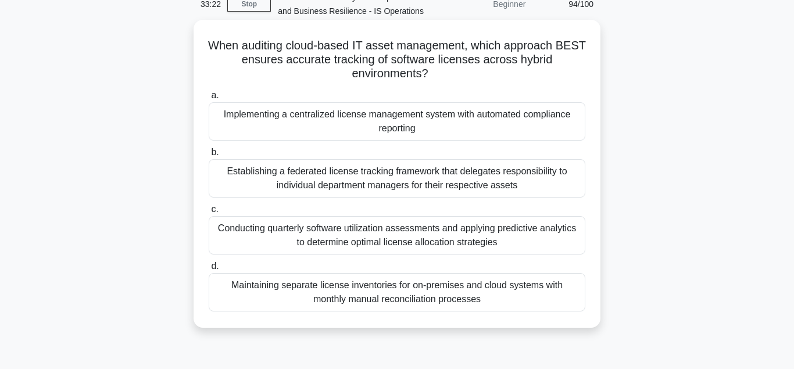
click at [311, 119] on div "Implementing a centralized license management system with automated compliance …" at bounding box center [397, 121] width 377 height 38
click at [209, 99] on input "a. Implementing a centralized license management system with automated complian…" at bounding box center [209, 96] width 0 height 8
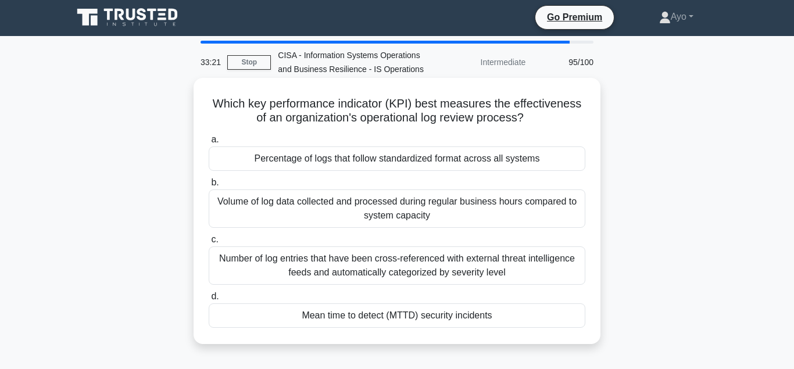
scroll to position [0, 0]
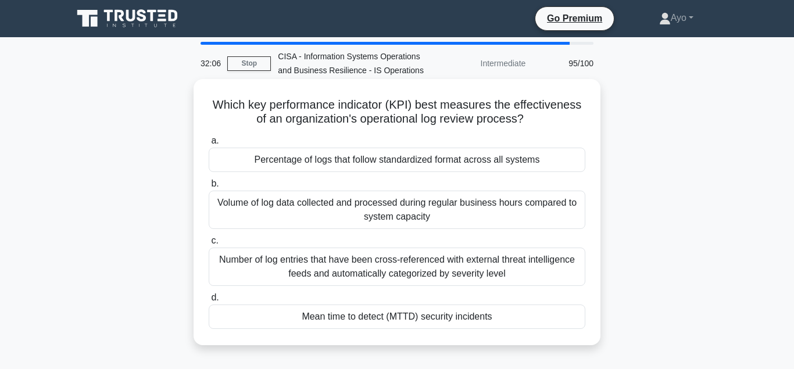
click at [368, 317] on div "Mean time to detect (MTTD) security incidents" at bounding box center [397, 317] width 377 height 24
click at [209, 302] on input "d. Mean time to detect (MTTD) security incidents" at bounding box center [209, 298] width 0 height 8
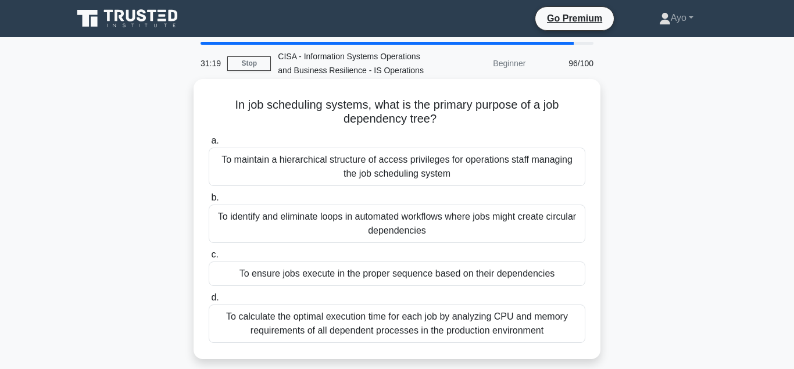
click at [360, 277] on div "To ensure jobs execute in the proper sequence based on their dependencies" at bounding box center [397, 274] width 377 height 24
click at [209, 259] on input "c. To ensure jobs execute in the proper sequence based on their dependencies" at bounding box center [209, 255] width 0 height 8
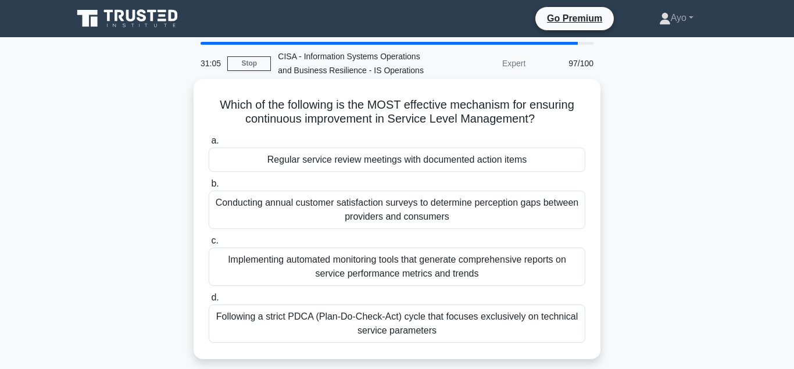
click at [318, 163] on div "Regular service review meetings with documented action items" at bounding box center [397, 160] width 377 height 24
click at [209, 145] on input "a. Regular service review meetings with documented action items" at bounding box center [209, 141] width 0 height 8
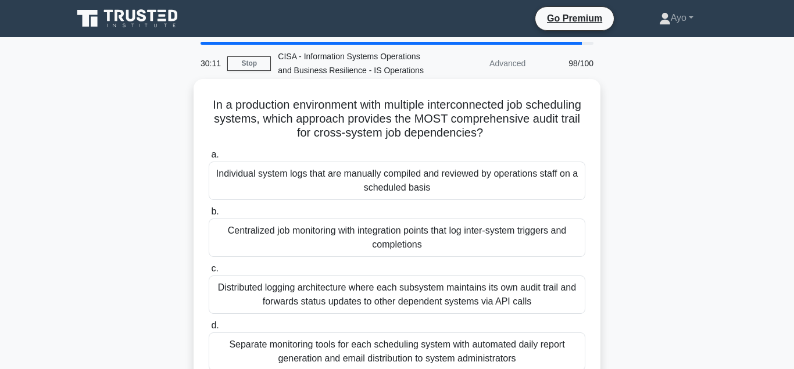
click at [339, 230] on div "Centralized job monitoring with integration points that log inter-system trigge…" at bounding box center [397, 238] width 377 height 38
click at [209, 216] on input "b. Centralized job monitoring with integration points that log inter-system tri…" at bounding box center [209, 212] width 0 height 8
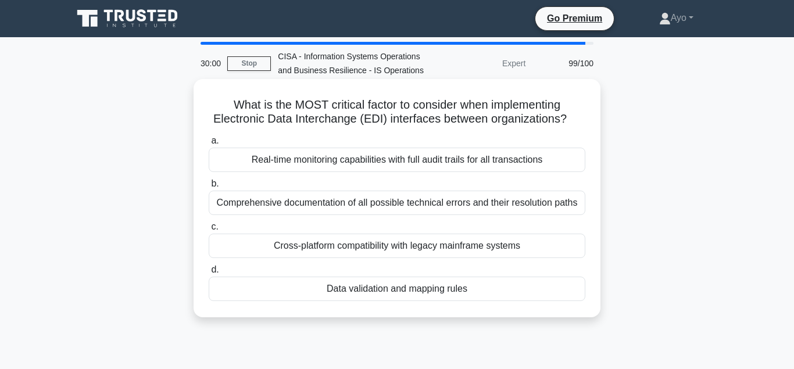
click at [356, 289] on div "Data validation and mapping rules" at bounding box center [397, 289] width 377 height 24
click at [209, 274] on input "d. Data validation and mapping rules" at bounding box center [209, 270] width 0 height 8
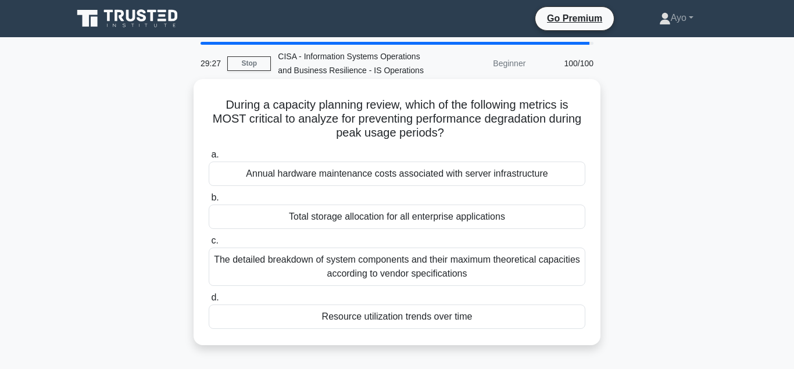
click at [363, 318] on div "Resource utilization trends over time" at bounding box center [397, 317] width 377 height 24
click at [209, 302] on input "d. Resource utilization trends over time" at bounding box center [209, 298] width 0 height 8
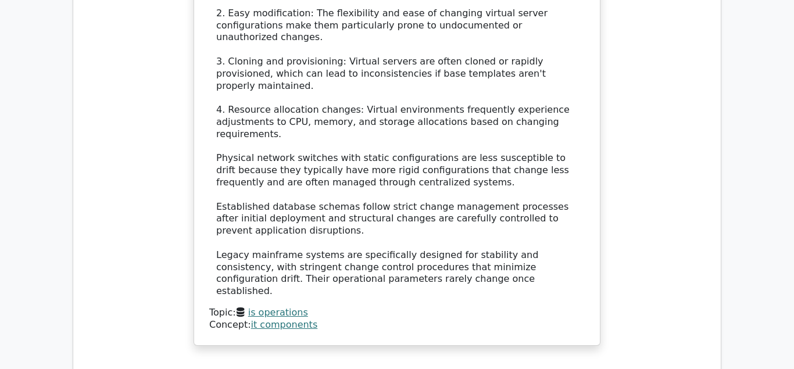
scroll to position [1378, 0]
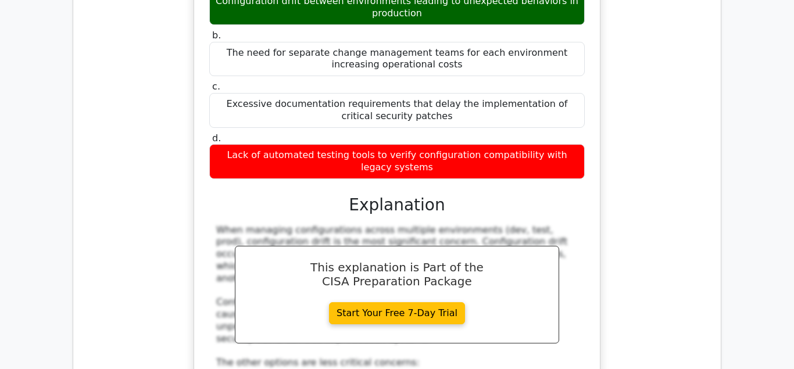
scroll to position [2148, 0]
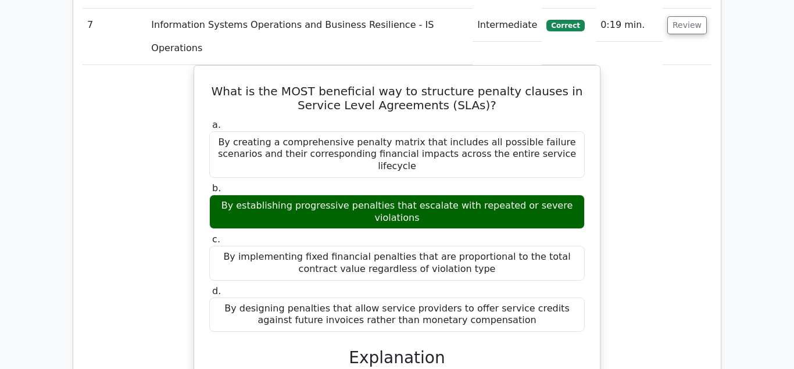
scroll to position [2978, 0]
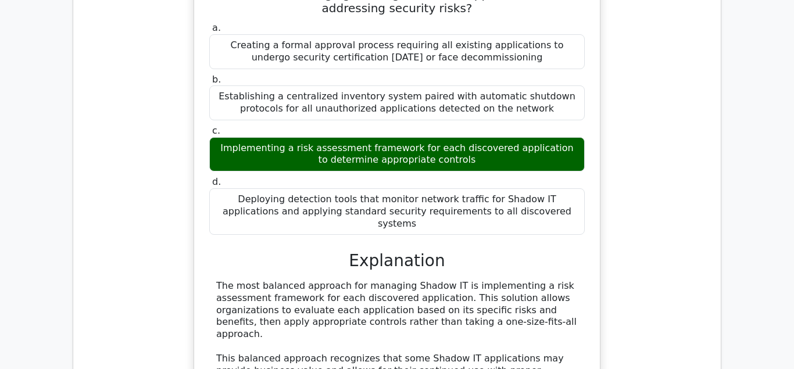
scroll to position [3808, 0]
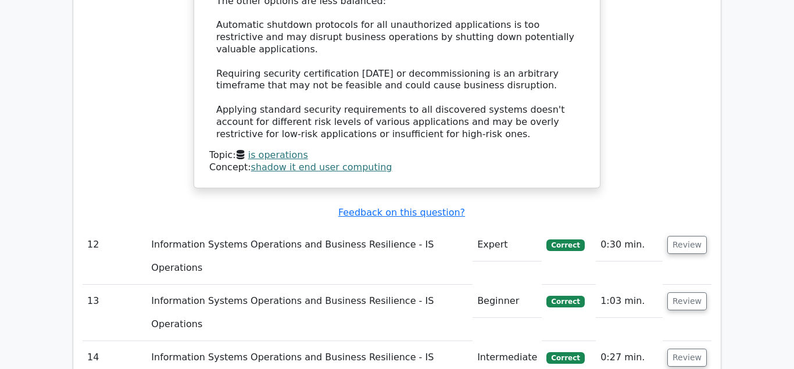
scroll to position [4203, 0]
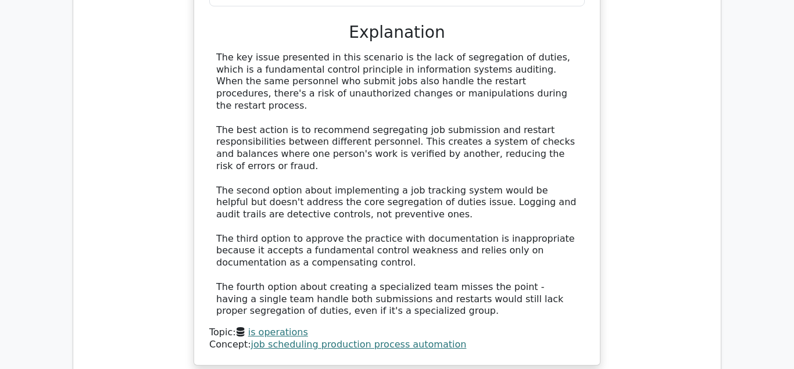
scroll to position [5039, 0]
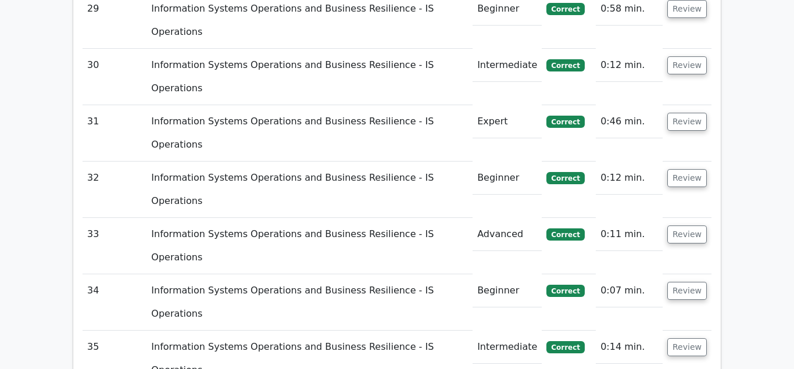
scroll to position [6088, 0]
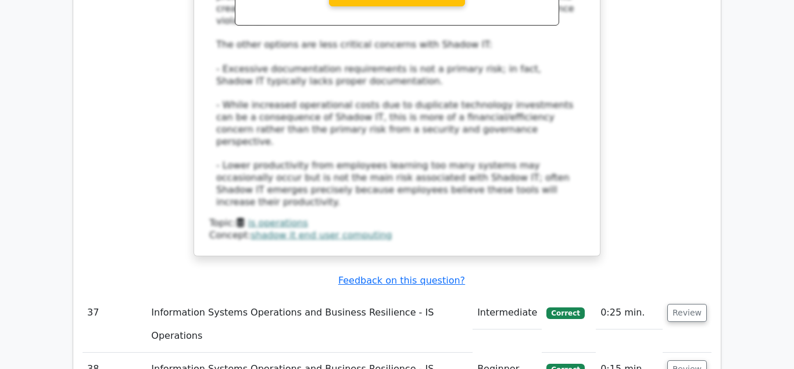
scroll to position [6876, 0]
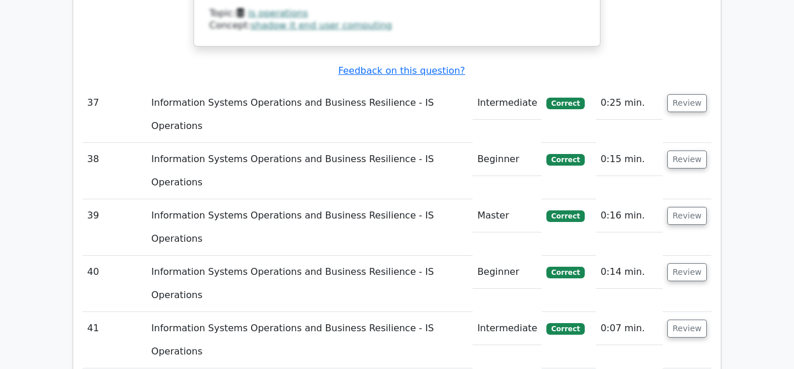
scroll to position [7093, 0]
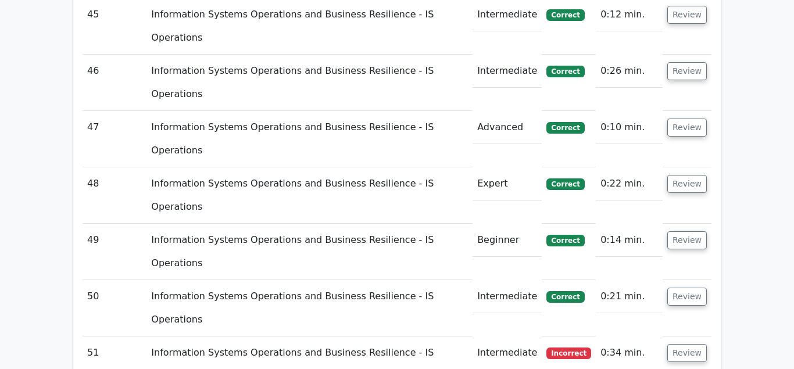
scroll to position [7638, 0]
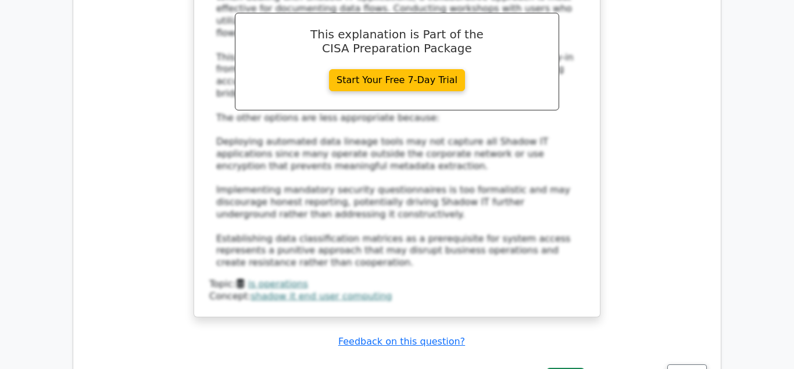
scroll to position [8388, 0]
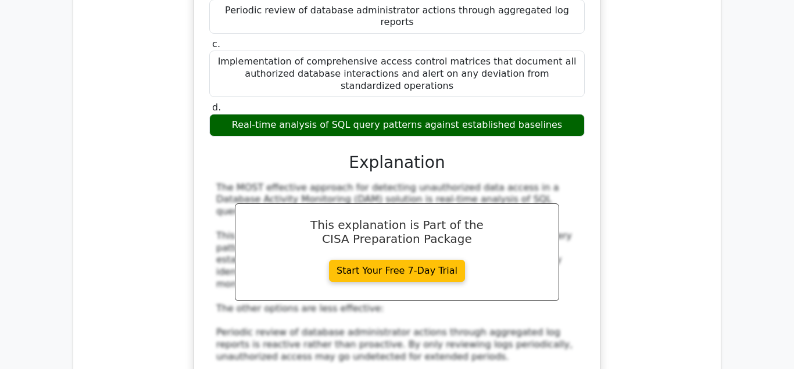
scroll to position [9022, 0]
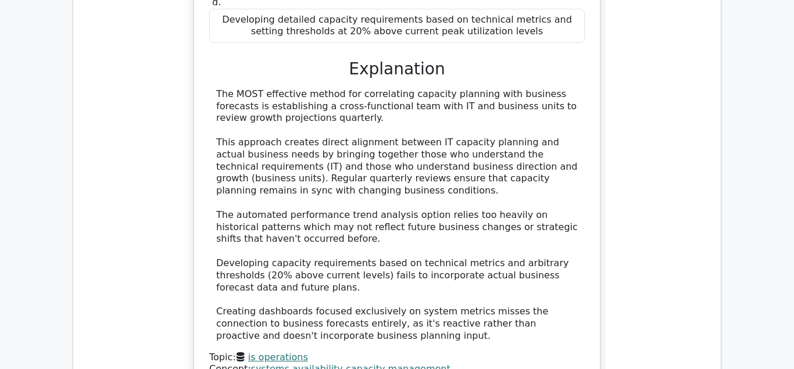
scroll to position [9944, 0]
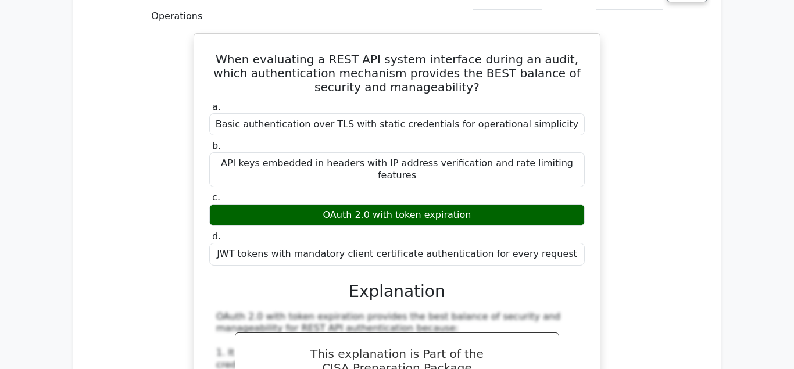
scroll to position [11248, 0]
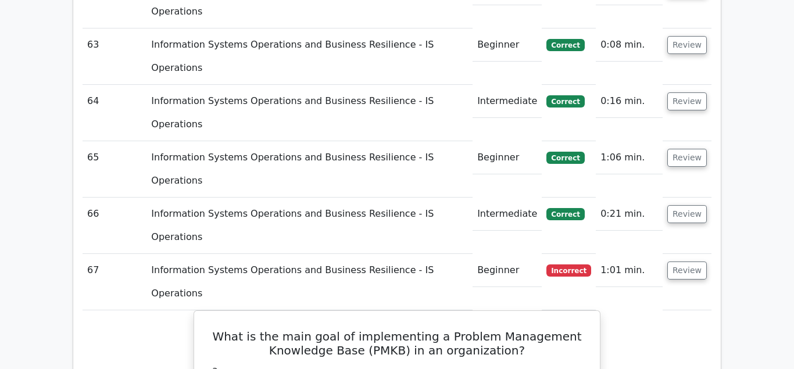
scroll to position [12019, 0]
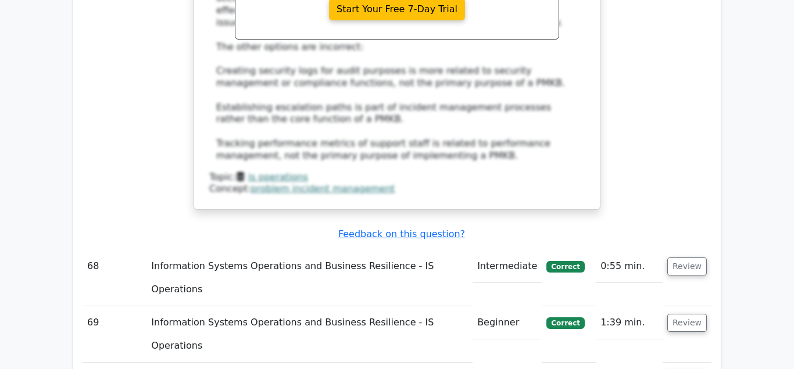
scroll to position [12730, 0]
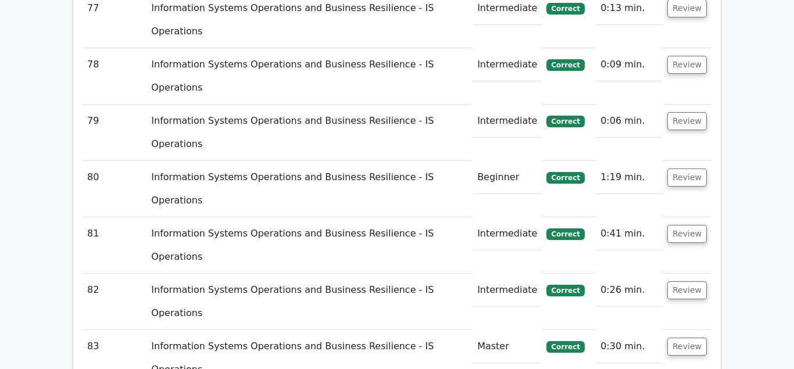
scroll to position [13441, 0]
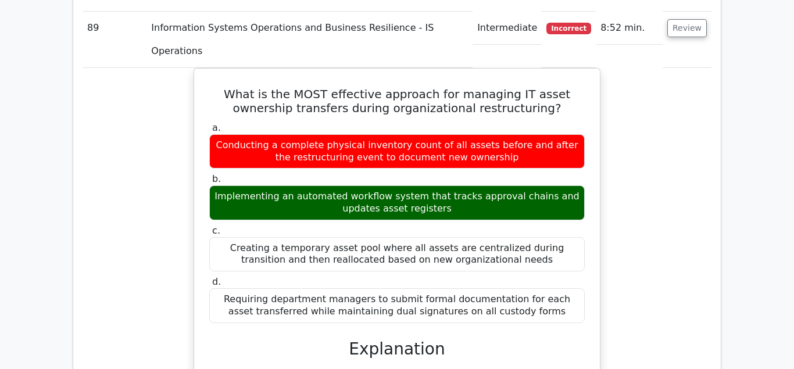
scroll to position [14093, 0]
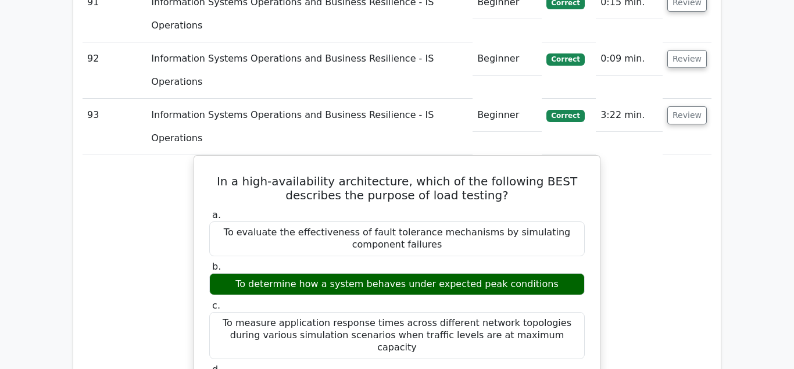
scroll to position [15042, 0]
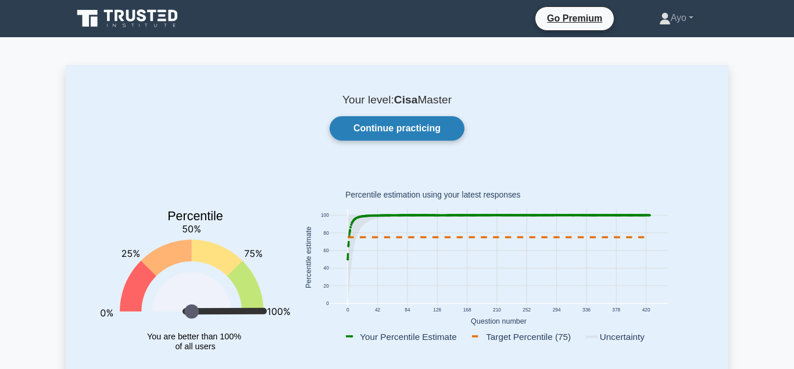
click at [370, 128] on link "Continue practicing" at bounding box center [396, 128] width 135 height 24
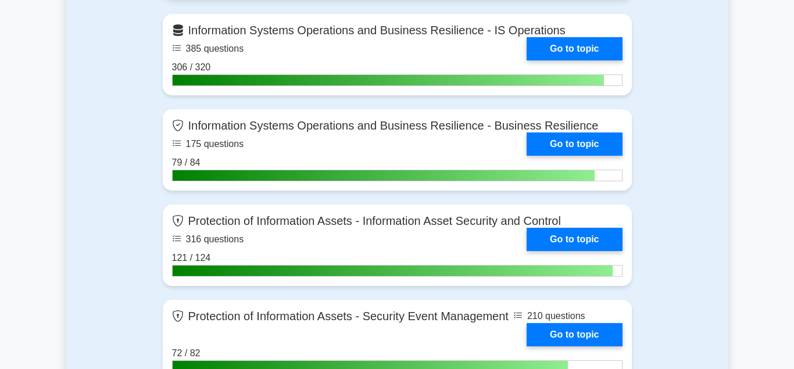
scroll to position [1423, 0]
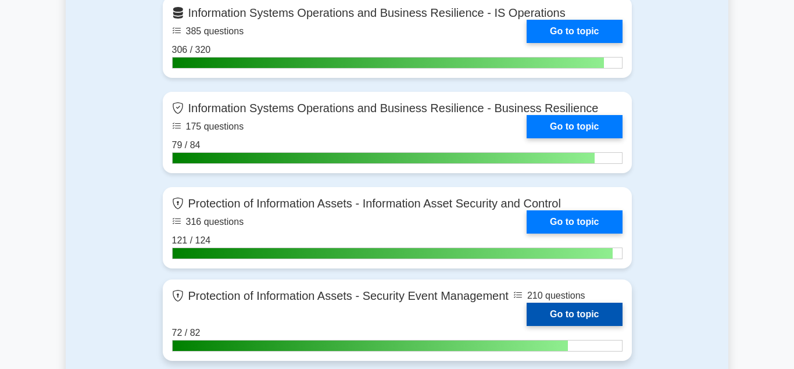
click at [557, 310] on link "Go to topic" at bounding box center [573, 314] width 95 height 23
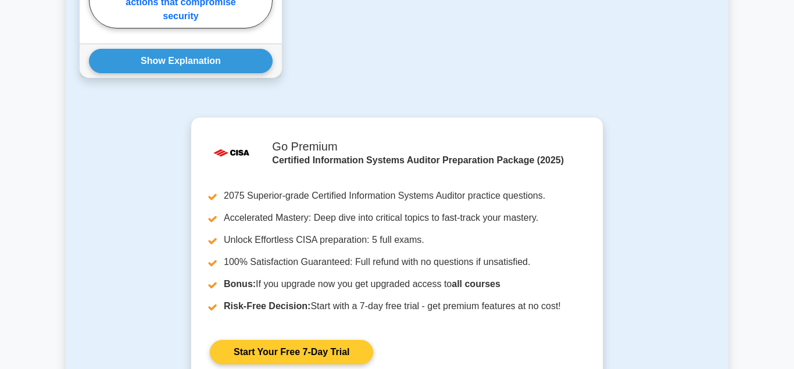
scroll to position [1363, 0]
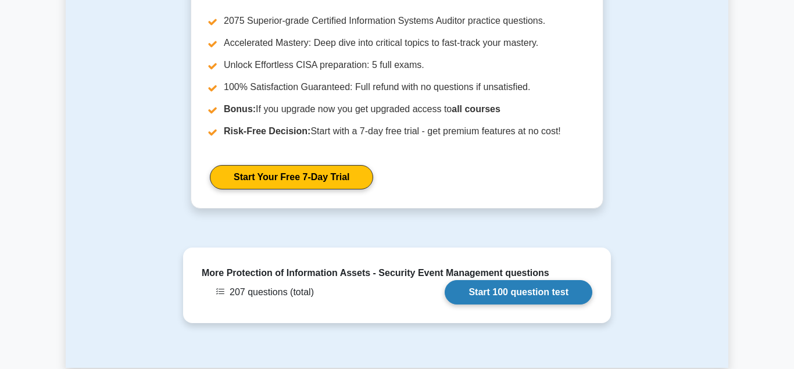
click at [483, 280] on link "Start 100 question test" at bounding box center [519, 292] width 148 height 24
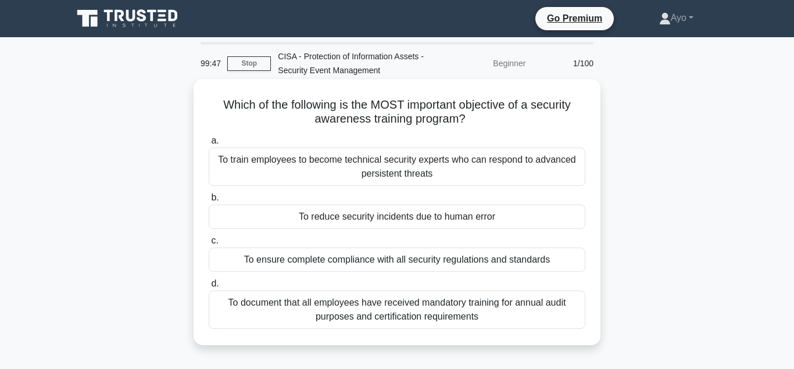
click at [369, 219] on div "To reduce security incidents due to human error" at bounding box center [397, 217] width 377 height 24
click at [209, 202] on input "b. To reduce security incidents due to human error" at bounding box center [209, 198] width 0 height 8
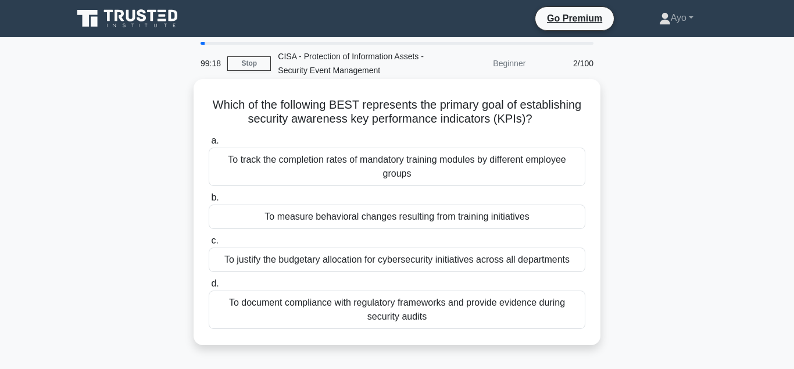
click at [346, 218] on div "To measure behavioral changes resulting from training initiatives" at bounding box center [397, 217] width 377 height 24
click at [209, 202] on input "b. To measure behavioral changes resulting from training initiatives" at bounding box center [209, 198] width 0 height 8
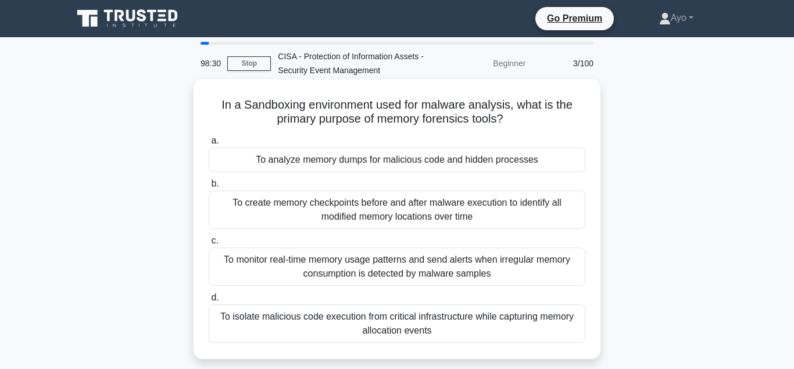
click at [345, 160] on div "To analyze memory dumps for malicious code and hidden processes" at bounding box center [397, 160] width 377 height 24
click at [209, 145] on input "a. To analyze memory dumps for malicious code and hidden processes" at bounding box center [209, 141] width 0 height 8
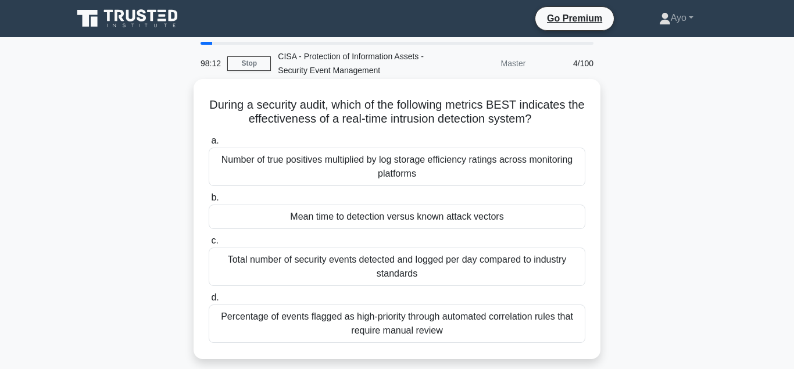
click at [356, 222] on div "Mean time to detection versus known attack vectors" at bounding box center [397, 217] width 377 height 24
click at [209, 202] on input "b. Mean time to detection versus known attack vectors" at bounding box center [209, 198] width 0 height 8
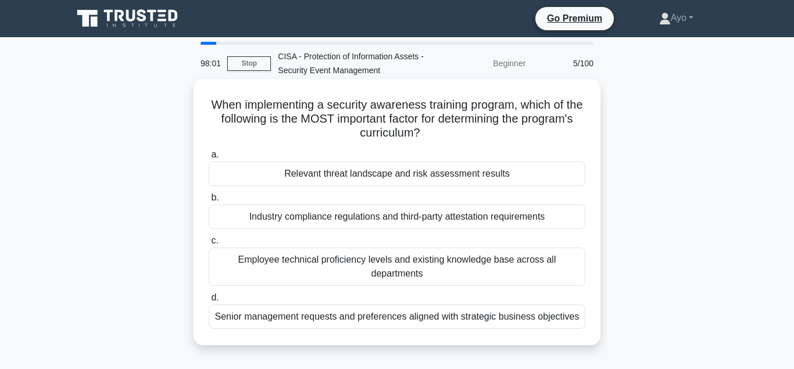
click at [348, 175] on div "Relevant threat landscape and risk assessment results" at bounding box center [397, 174] width 377 height 24
click at [209, 159] on input "a. Relevant threat landscape and risk assessment results" at bounding box center [209, 155] width 0 height 8
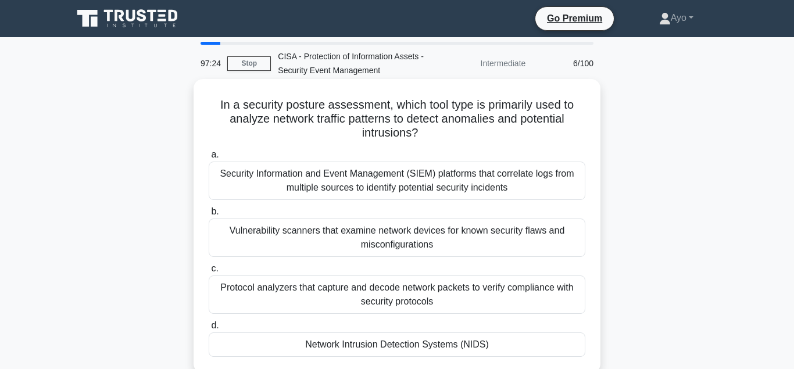
click at [348, 343] on div "Network Intrusion Detection Systems (NIDS)" at bounding box center [397, 344] width 377 height 24
click at [209, 329] on input "d. Network Intrusion Detection Systems (NIDS)" at bounding box center [209, 326] width 0 height 8
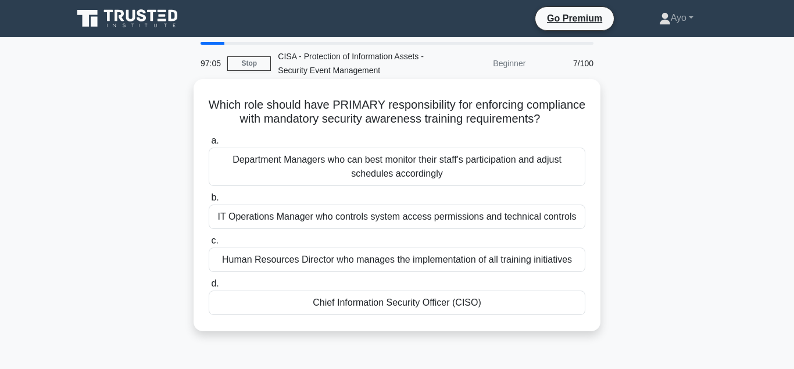
click at [357, 306] on div "Chief Information Security Officer (CISO)" at bounding box center [397, 303] width 377 height 24
click at [209, 288] on input "d. Chief Information Security Officer (CISO)" at bounding box center [209, 284] width 0 height 8
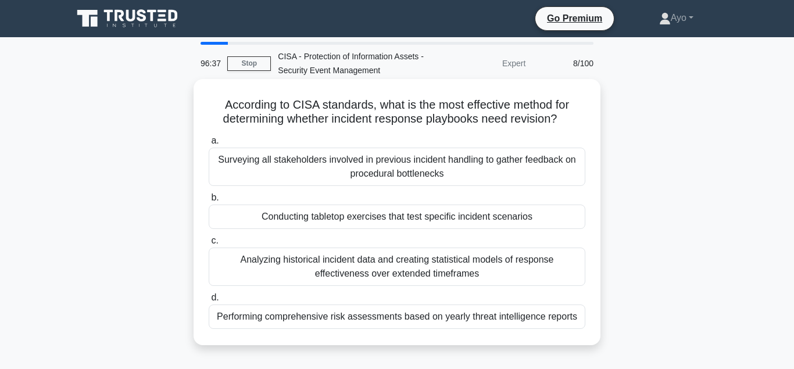
click at [328, 219] on div "Conducting tabletop exercises that test specific incident scenarios" at bounding box center [397, 217] width 377 height 24
click at [209, 202] on input "b. Conducting tabletop exercises that test specific incident scenarios" at bounding box center [209, 198] width 0 height 8
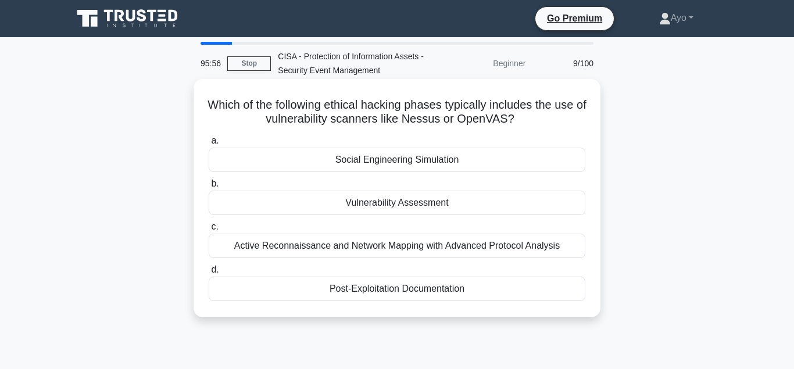
click at [391, 204] on div "Vulnerability Assessment" at bounding box center [397, 203] width 377 height 24
click at [209, 188] on input "b. Vulnerability Assessment" at bounding box center [209, 184] width 0 height 8
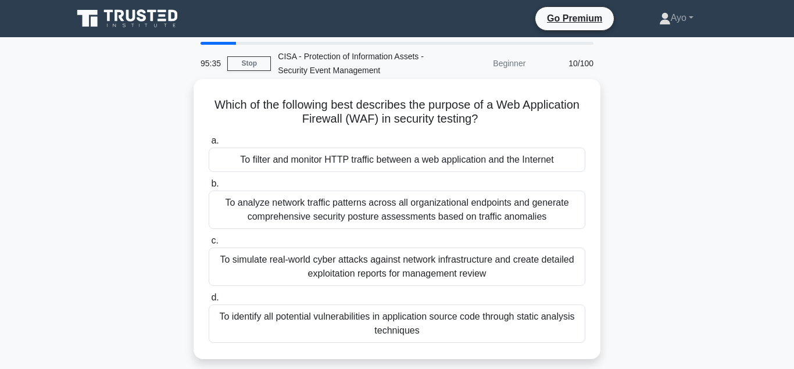
click at [352, 157] on div "To filter and monitor HTTP traffic between a web application and the Internet" at bounding box center [397, 160] width 377 height 24
click at [209, 145] on input "a. To filter and monitor HTTP traffic between a web application and the Internet" at bounding box center [209, 141] width 0 height 8
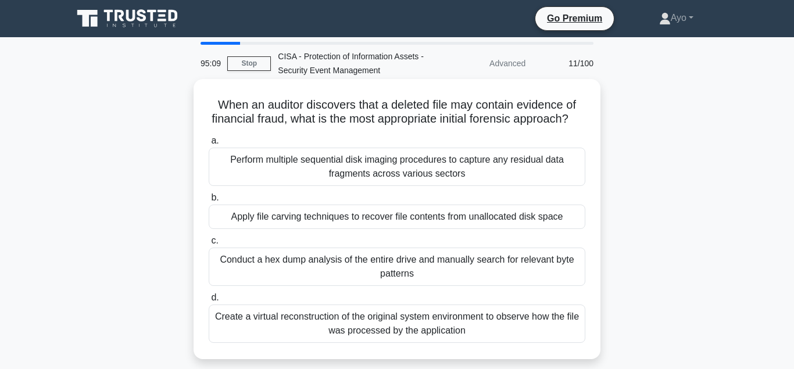
click at [325, 216] on div "Apply file carving techniques to recover file contents from unallocated disk sp…" at bounding box center [397, 217] width 377 height 24
click at [209, 202] on input "b. Apply file carving techniques to recover file contents from unallocated disk…" at bounding box center [209, 198] width 0 height 8
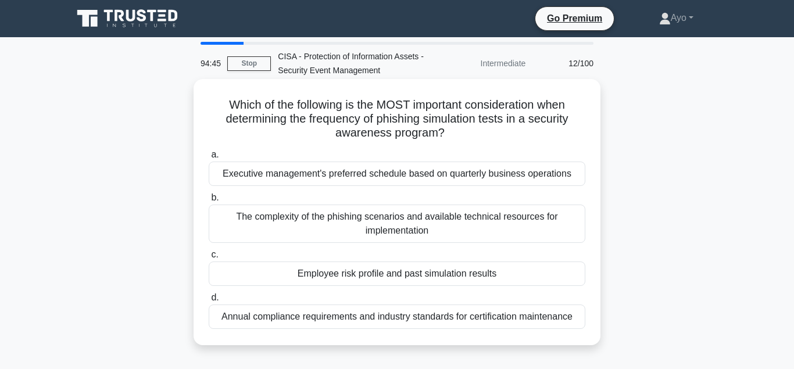
click at [344, 274] on div "Employee risk profile and past simulation results" at bounding box center [397, 274] width 377 height 24
click at [209, 259] on input "c. Employee risk profile and past simulation results" at bounding box center [209, 255] width 0 height 8
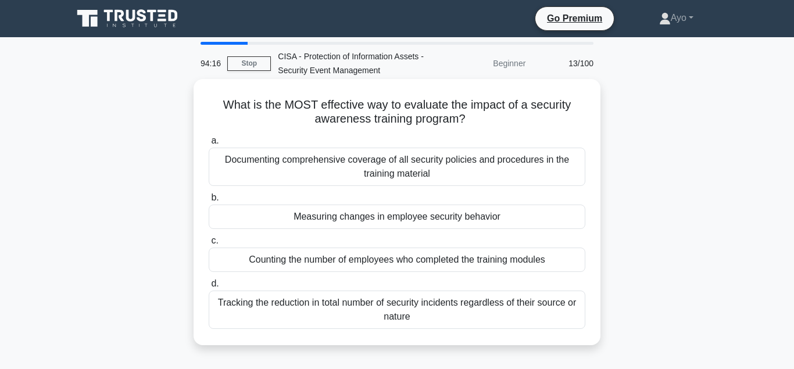
click at [334, 220] on div "Measuring changes in employee security behavior" at bounding box center [397, 217] width 377 height 24
click at [209, 202] on input "b. Measuring changes in employee security behavior" at bounding box center [209, 198] width 0 height 8
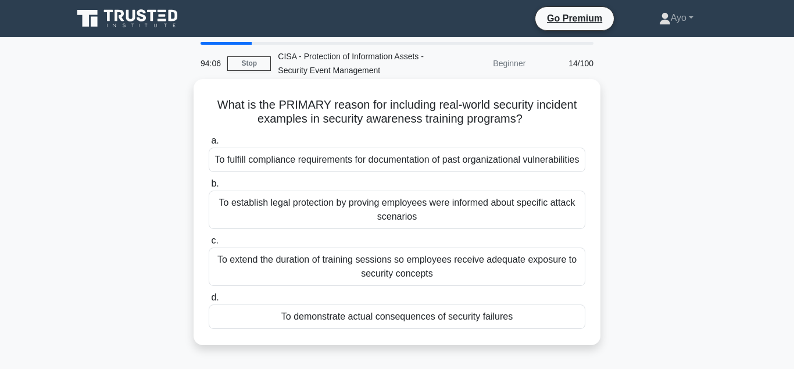
click at [345, 329] on div "To demonstrate actual consequences of security failures" at bounding box center [397, 317] width 377 height 24
click at [209, 302] on input "d. To demonstrate actual consequences of security failures" at bounding box center [209, 298] width 0 height 8
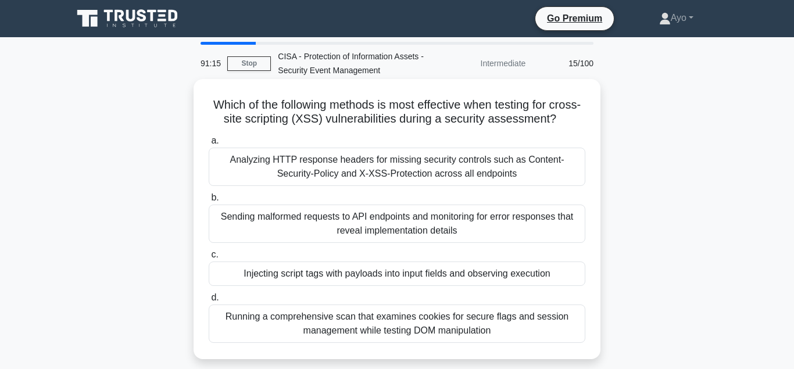
click at [324, 274] on div "Injecting script tags with payloads into input fields and observing execution" at bounding box center [397, 274] width 377 height 24
click at [209, 259] on input "c. Injecting script tags with payloads into input fields and observing execution" at bounding box center [209, 255] width 0 height 8
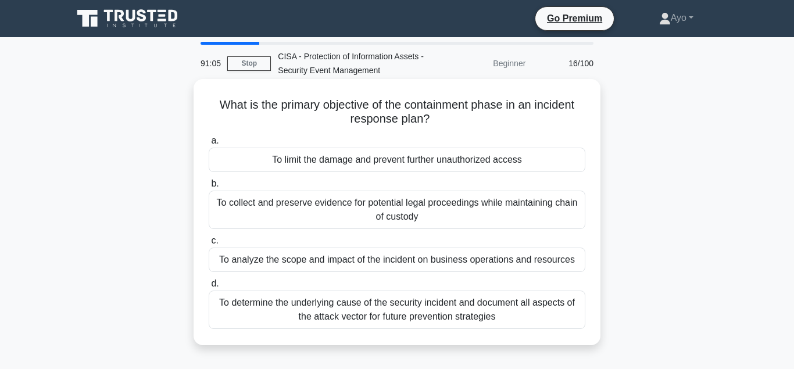
click at [330, 162] on div "To limit the damage and prevent further unauthorized access" at bounding box center [397, 160] width 377 height 24
click at [209, 145] on input "a. To limit the damage and prevent further unauthorized access" at bounding box center [209, 141] width 0 height 8
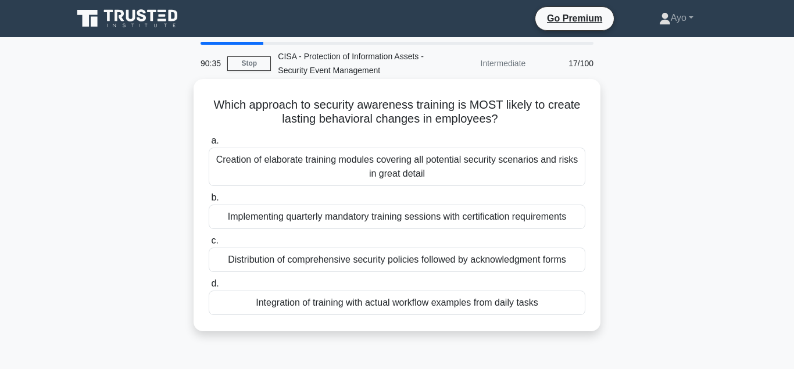
click at [349, 305] on div "Integration of training with actual workflow examples from daily tasks" at bounding box center [397, 303] width 377 height 24
click at [209, 288] on input "d. Integration of training with actual workflow examples from daily tasks" at bounding box center [209, 284] width 0 height 8
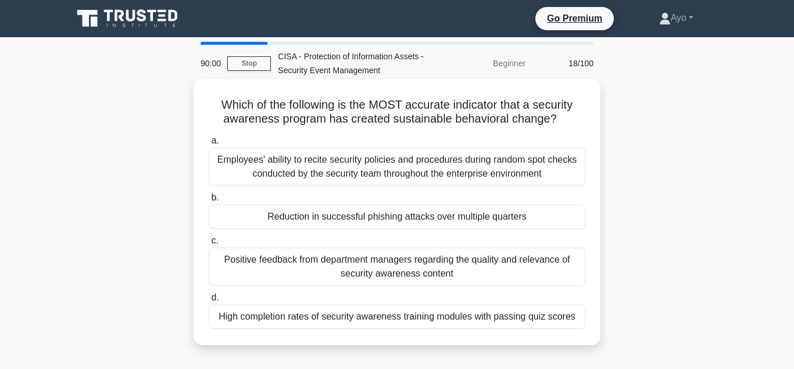
click at [340, 217] on div "Reduction in successful phishing attacks over multiple quarters" at bounding box center [397, 217] width 377 height 24
click at [209, 202] on input "b. Reduction in successful phishing attacks over multiple quarters" at bounding box center [209, 198] width 0 height 8
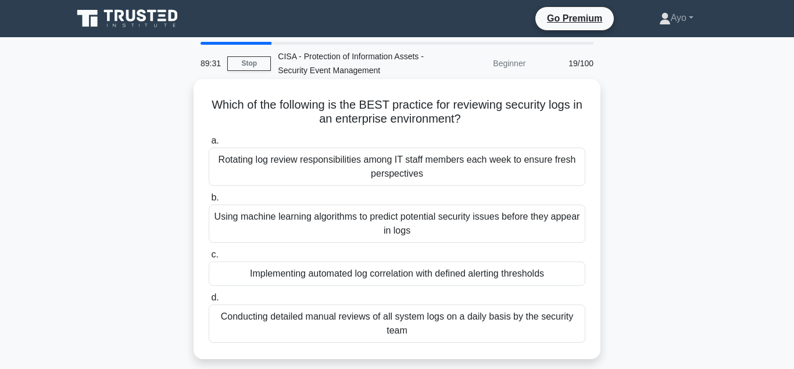
click at [300, 275] on div "Implementing automated log correlation with defined alerting thresholds" at bounding box center [397, 274] width 377 height 24
click at [209, 259] on input "c. Implementing automated log correlation with defined alerting thresholds" at bounding box center [209, 255] width 0 height 8
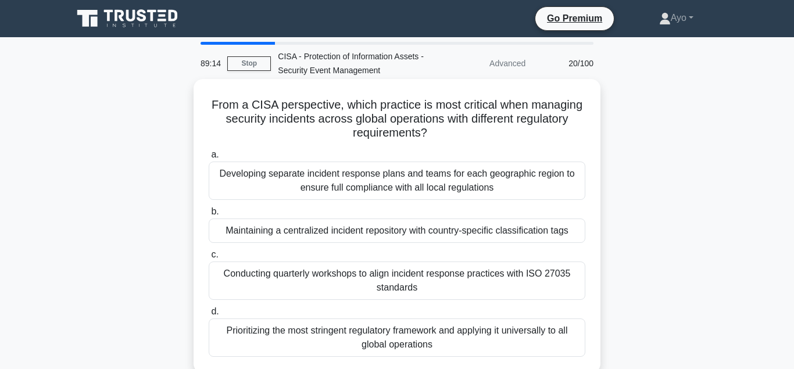
click at [305, 234] on div "Maintaining a centralized incident repository with country-specific classificat…" at bounding box center [397, 231] width 377 height 24
click at [209, 216] on input "b. Maintaining a centralized incident repository with country-specific classifi…" at bounding box center [209, 212] width 0 height 8
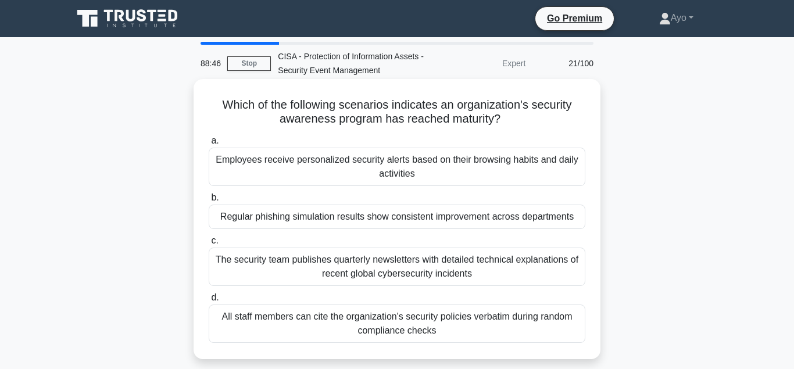
click at [259, 218] on div "Regular phishing simulation results show consistent improvement across departme…" at bounding box center [397, 217] width 377 height 24
click at [209, 202] on input "b. Regular phishing simulation results show consistent improvement across depar…" at bounding box center [209, 198] width 0 height 8
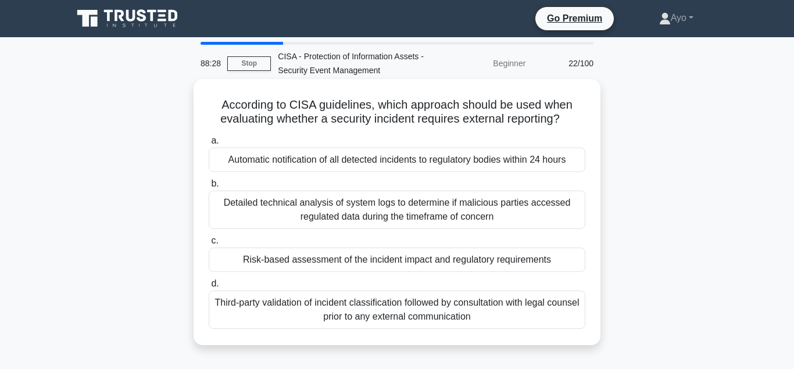
click at [316, 259] on div "Risk-based assessment of the incident impact and regulatory requirements" at bounding box center [397, 260] width 377 height 24
click at [209, 245] on input "c. Risk-based assessment of the incident impact and regulatory requirements" at bounding box center [209, 241] width 0 height 8
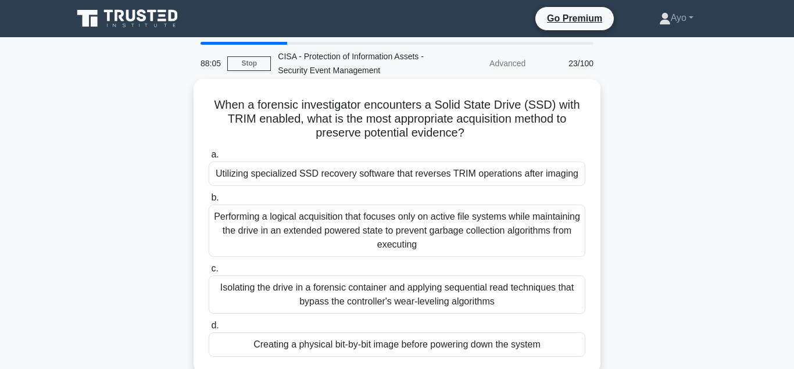
click at [315, 346] on div "Creating a physical bit-by-bit image before powering down the system" at bounding box center [397, 344] width 377 height 24
click at [209, 329] on input "d. Creating a physical bit-by-bit image before powering down the system" at bounding box center [209, 326] width 0 height 8
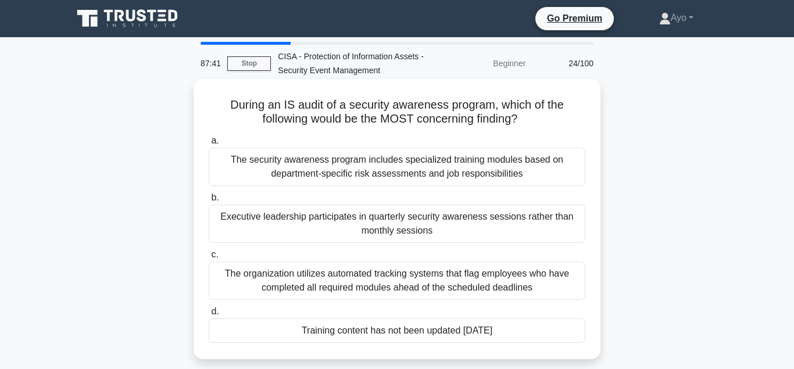
click at [324, 331] on div "Training content has not been updated in three years" at bounding box center [397, 330] width 377 height 24
click at [209, 316] on input "d. Training content has not been updated in three years" at bounding box center [209, 312] width 0 height 8
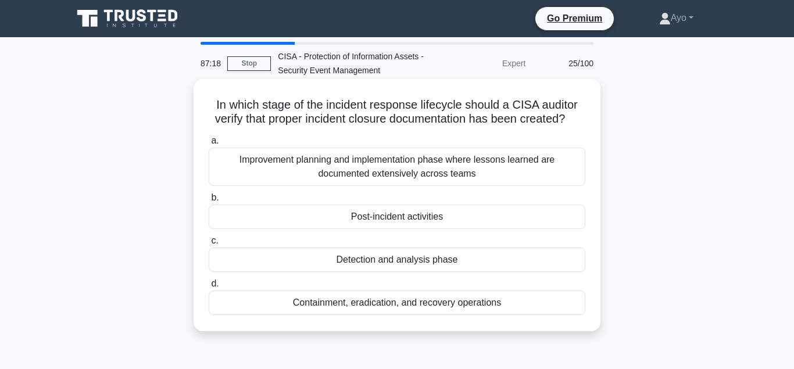
click at [386, 217] on div "Post-incident activities" at bounding box center [397, 217] width 377 height 24
click at [209, 202] on input "b. Post-incident activities" at bounding box center [209, 198] width 0 height 8
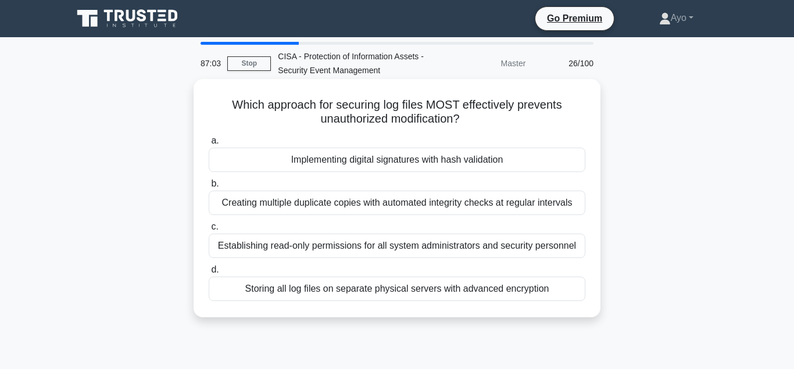
click at [362, 162] on div "Implementing digital signatures with hash validation" at bounding box center [397, 160] width 377 height 24
click at [209, 145] on input "a. Implementing digital signatures with hash validation" at bounding box center [209, 141] width 0 height 8
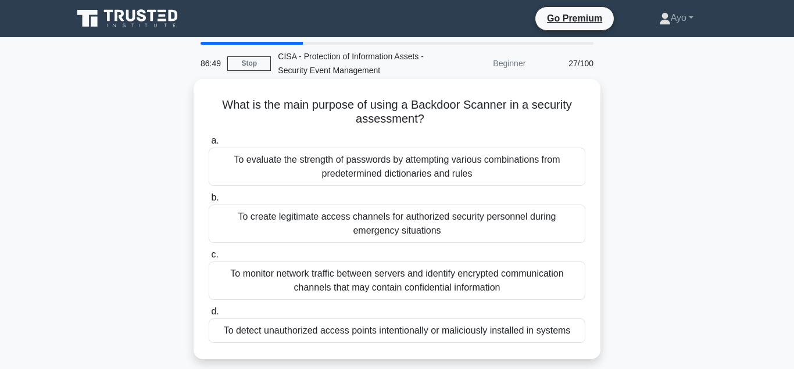
click at [309, 329] on div "To detect unauthorized access points intentionally or maliciously installed in …" at bounding box center [397, 330] width 377 height 24
click at [209, 316] on input "d. To detect unauthorized access points intentionally or maliciously installed …" at bounding box center [209, 312] width 0 height 8
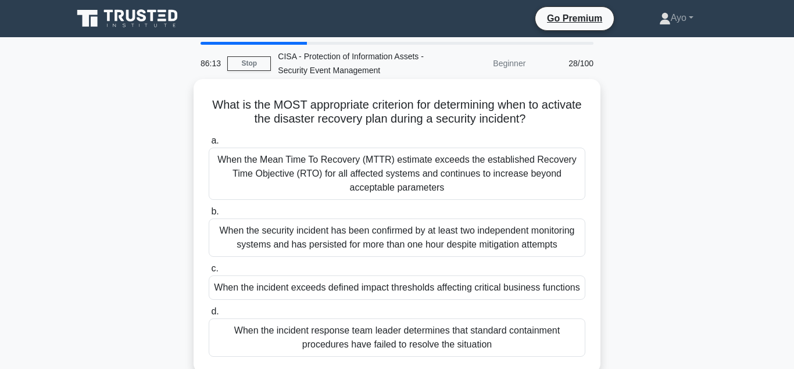
click at [307, 289] on div "When the incident exceeds defined impact thresholds affecting critical business…" at bounding box center [397, 287] width 377 height 24
click at [209, 273] on input "c. When the incident exceeds defined impact thresholds affecting critical busin…" at bounding box center [209, 269] width 0 height 8
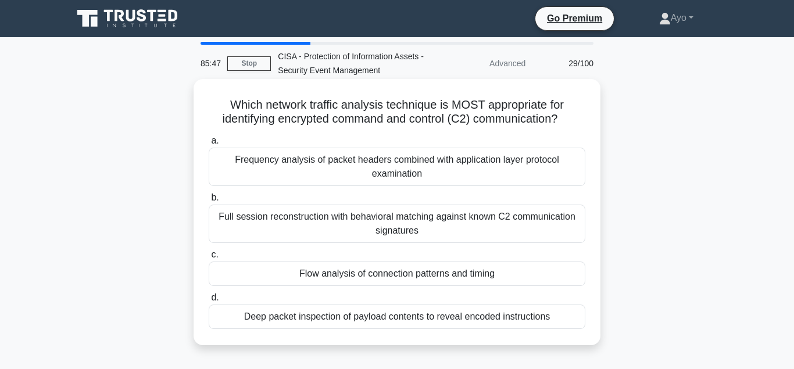
click at [331, 274] on div "Flow analysis of connection patterns and timing" at bounding box center [397, 274] width 377 height 24
click at [209, 259] on input "c. Flow analysis of connection patterns and timing" at bounding box center [209, 255] width 0 height 8
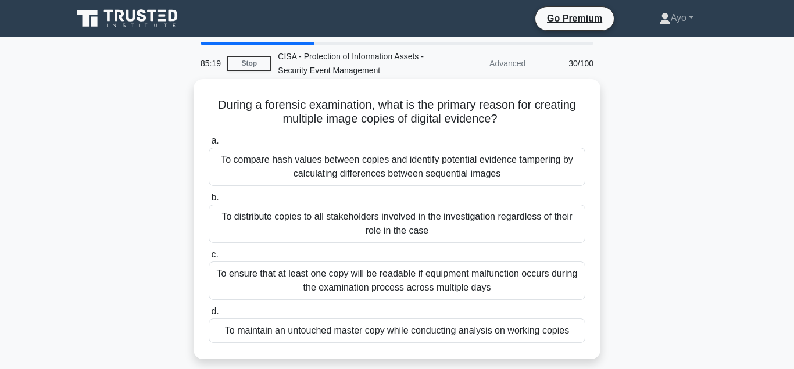
click at [290, 334] on div "To maintain an untouched master copy while conducting analysis on working copies" at bounding box center [397, 330] width 377 height 24
click at [209, 316] on input "d. To maintain an untouched master copy while conducting analysis on working co…" at bounding box center [209, 312] width 0 height 8
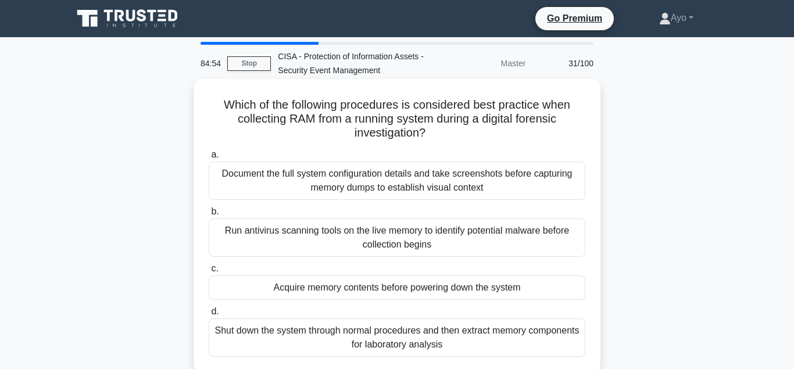
click at [312, 288] on div "Acquire memory contents before powering down the system" at bounding box center [397, 287] width 377 height 24
click at [209, 273] on input "c. Acquire memory contents before powering down the system" at bounding box center [209, 269] width 0 height 8
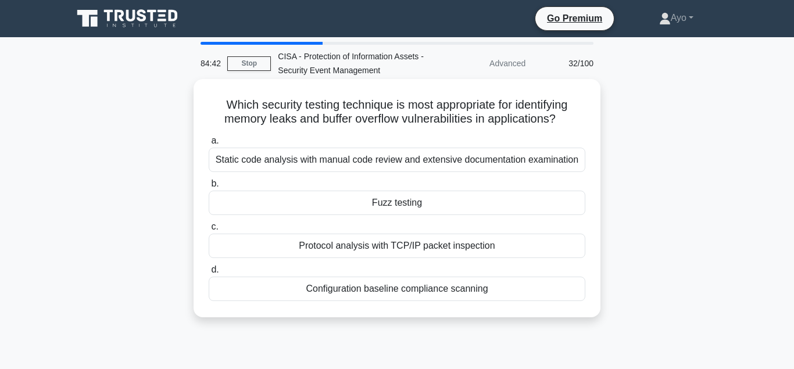
click at [397, 207] on div "Fuzz testing" at bounding box center [397, 203] width 377 height 24
click at [209, 188] on input "b. Fuzz testing" at bounding box center [209, 184] width 0 height 8
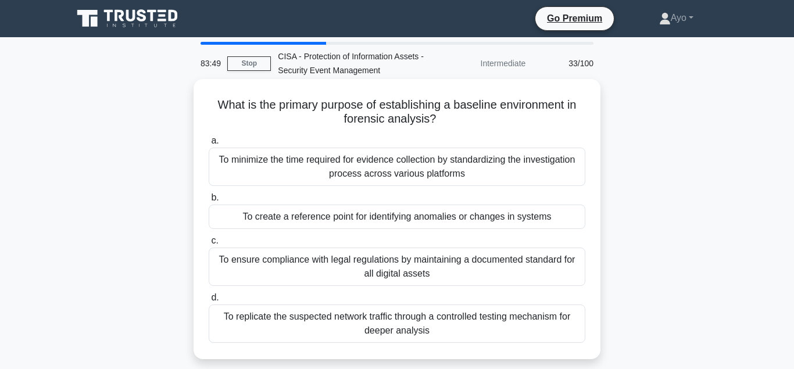
click at [321, 220] on div "To create a reference point for identifying anomalies or changes in systems" at bounding box center [397, 217] width 377 height 24
click at [209, 202] on input "b. To create a reference point for identifying anomalies or changes in systems" at bounding box center [209, 198] width 0 height 8
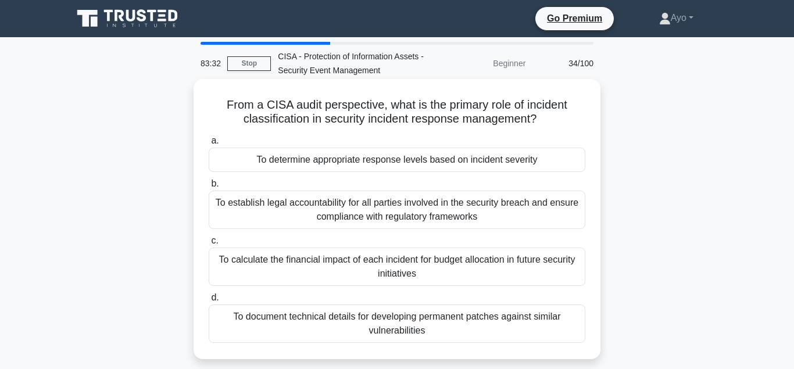
click at [343, 162] on div "To determine appropriate response levels based on incident severity" at bounding box center [397, 160] width 377 height 24
click at [209, 145] on input "a. To determine appropriate response levels based on incident severity" at bounding box center [209, 141] width 0 height 8
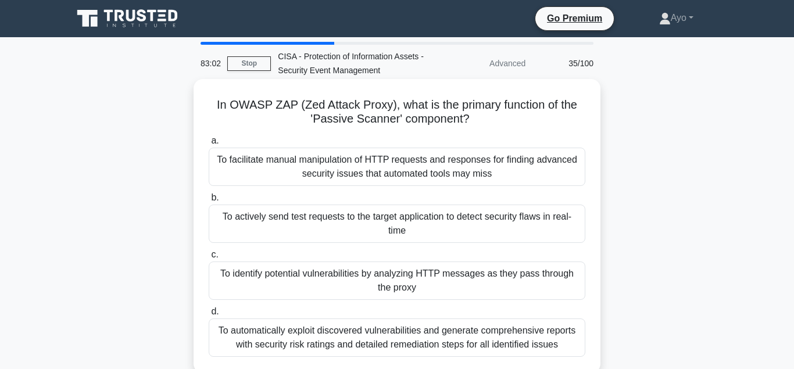
click at [288, 271] on div "To identify potential vulnerabilities by analyzing HTTP messages as they pass t…" at bounding box center [397, 281] width 377 height 38
click at [209, 259] on input "c. To identify potential vulnerabilities by analyzing HTTP messages as they pas…" at bounding box center [209, 255] width 0 height 8
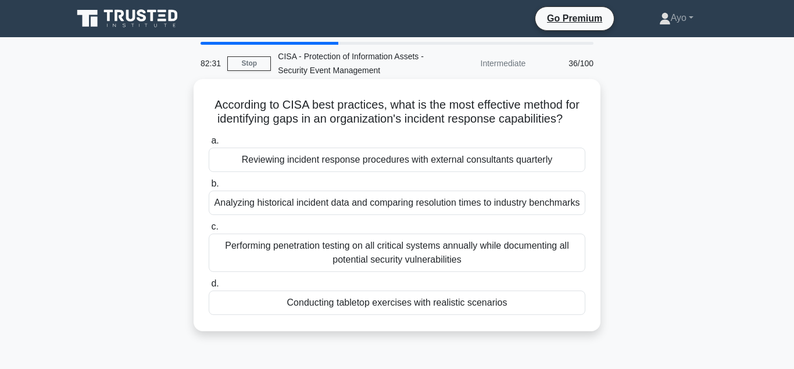
click at [345, 315] on div "Conducting tabletop exercises with realistic scenarios" at bounding box center [397, 303] width 377 height 24
click at [209, 288] on input "d. Conducting tabletop exercises with realistic scenarios" at bounding box center [209, 284] width 0 height 8
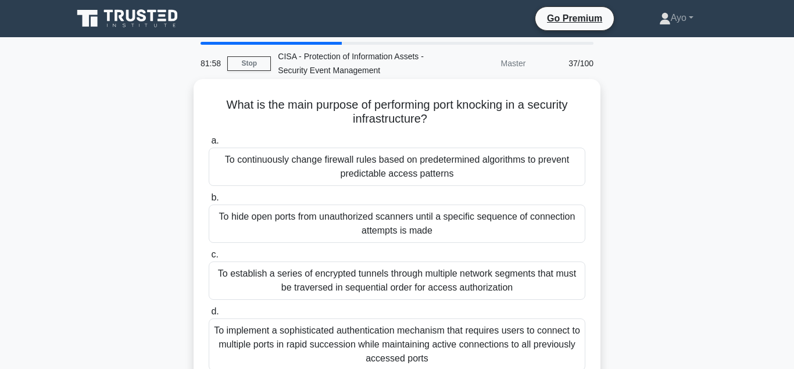
click at [294, 219] on div "To hide open ports from unauthorized scanners until a specific sequence of conn…" at bounding box center [397, 224] width 377 height 38
click at [209, 202] on input "b. To hide open ports from unauthorized scanners until a specific sequence of c…" at bounding box center [209, 198] width 0 height 8
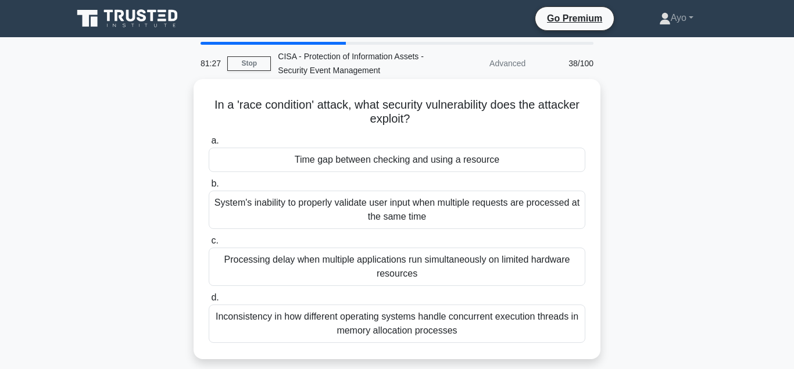
click at [346, 162] on div "Time gap between checking and using a resource" at bounding box center [397, 160] width 377 height 24
click at [209, 145] on input "a. Time gap between checking and using a resource" at bounding box center [209, 141] width 0 height 8
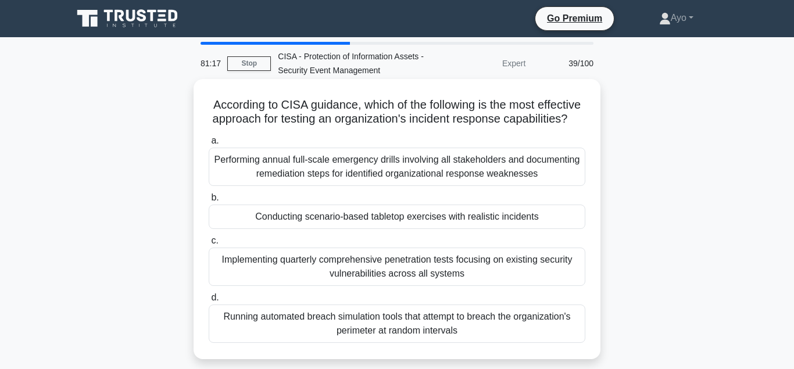
click at [353, 218] on div "Conducting scenario-based tabletop exercises with realistic incidents" at bounding box center [397, 217] width 377 height 24
click at [209, 202] on input "b. Conducting scenario-based tabletop exercises with realistic incidents" at bounding box center [209, 198] width 0 height 8
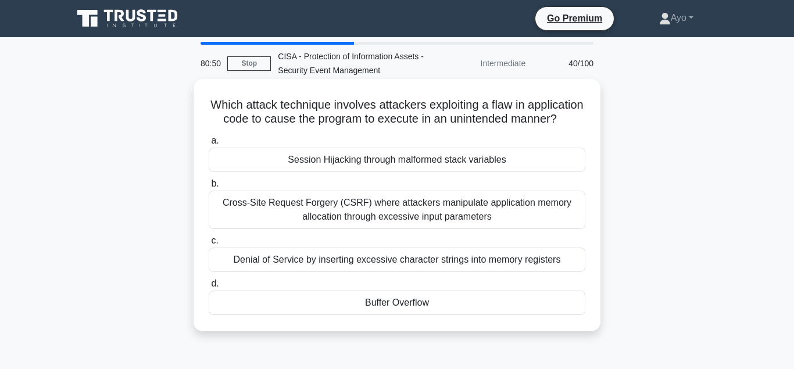
click at [410, 305] on div "Buffer Overflow" at bounding box center [397, 303] width 377 height 24
click at [209, 288] on input "d. Buffer Overflow" at bounding box center [209, 284] width 0 height 8
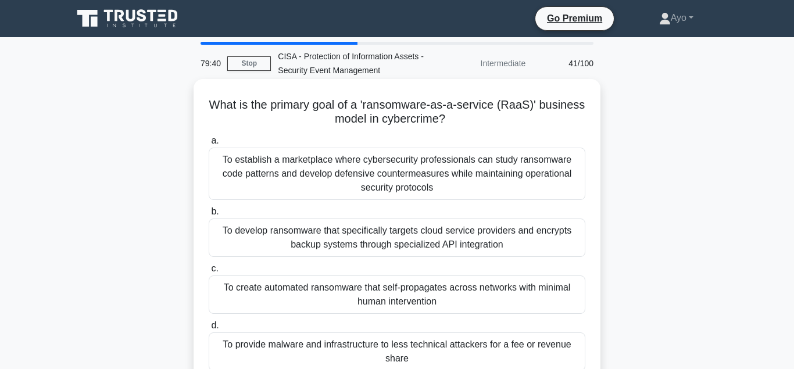
click at [348, 235] on div "To develop ransomware that specifically targets cloud service providers and enc…" at bounding box center [397, 238] width 377 height 38
click at [209, 216] on input "b. To develop ransomware that specifically targets cloud service providers and …" at bounding box center [209, 212] width 0 height 8
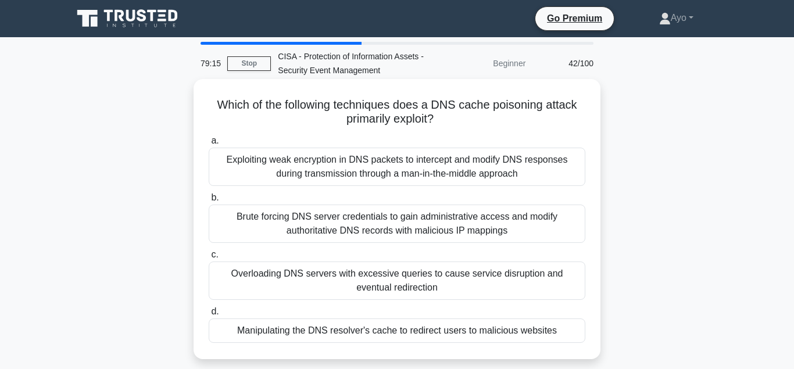
click at [352, 332] on div "Manipulating the DNS resolver's cache to redirect users to malicious websites" at bounding box center [397, 330] width 377 height 24
click at [209, 316] on input "d. Manipulating the DNS resolver's cache to redirect users to malicious websites" at bounding box center [209, 312] width 0 height 8
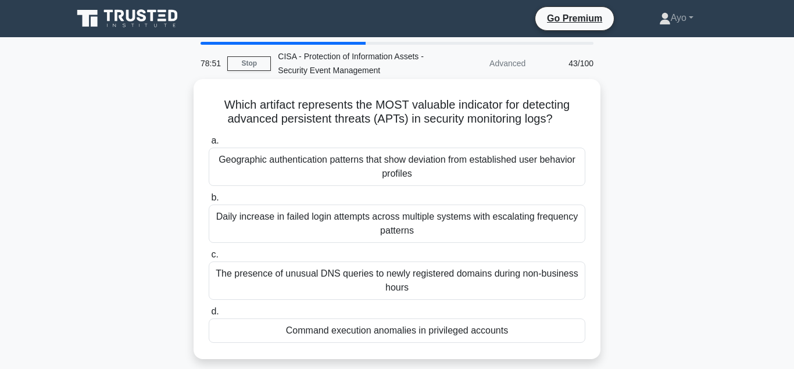
click at [341, 332] on div "Command execution anomalies in privileged accounts" at bounding box center [397, 330] width 377 height 24
click at [209, 316] on input "d. Command execution anomalies in privileged accounts" at bounding box center [209, 312] width 0 height 8
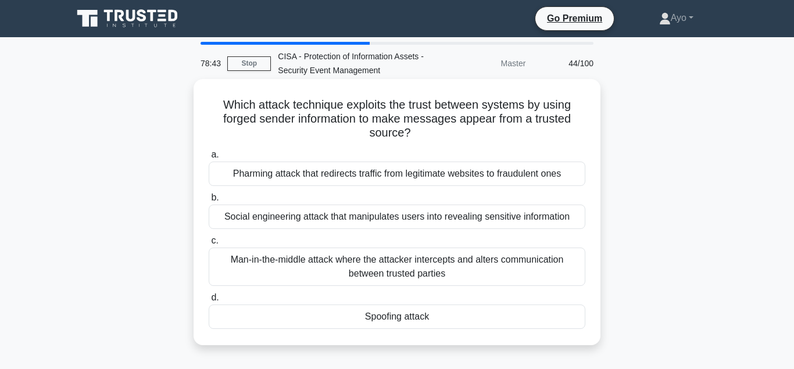
click at [389, 320] on div "Spoofing attack" at bounding box center [397, 317] width 377 height 24
click at [209, 302] on input "d. Spoofing attack" at bounding box center [209, 298] width 0 height 8
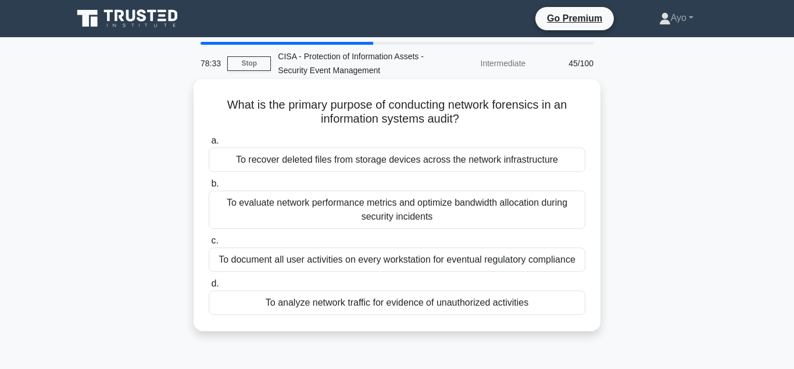
click at [353, 302] on div "To analyze network traffic for evidence of unauthorized activities" at bounding box center [397, 303] width 377 height 24
click at [209, 288] on input "d. To analyze network traffic for evidence of unauthorized activities" at bounding box center [209, 284] width 0 height 8
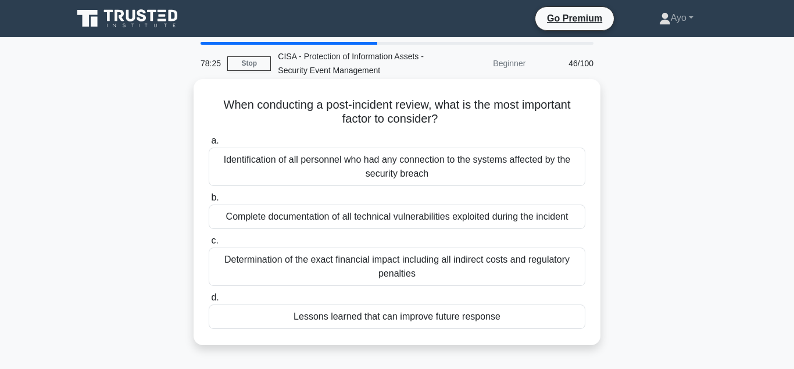
click at [354, 318] on div "Lessons learned that can improve future response" at bounding box center [397, 317] width 377 height 24
click at [209, 302] on input "d. Lessons learned that can improve future response" at bounding box center [209, 298] width 0 height 8
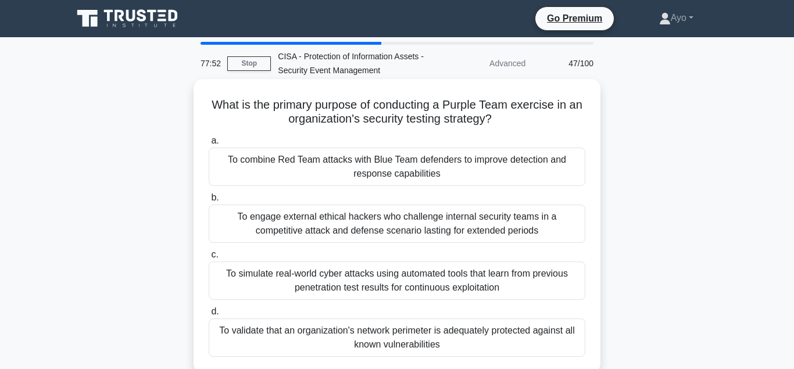
click at [325, 332] on div "To validate that an organization's network perimeter is adequately protected ag…" at bounding box center [397, 337] width 377 height 38
click at [209, 316] on input "d. To validate that an organization's network perimeter is adequately protected…" at bounding box center [209, 312] width 0 height 8
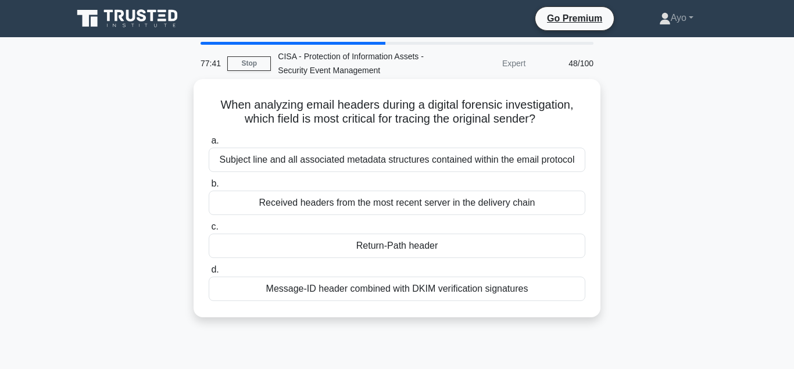
click at [384, 245] on div "Return-Path header" at bounding box center [397, 246] width 377 height 24
click at [209, 231] on input "c. Return-Path header" at bounding box center [209, 227] width 0 height 8
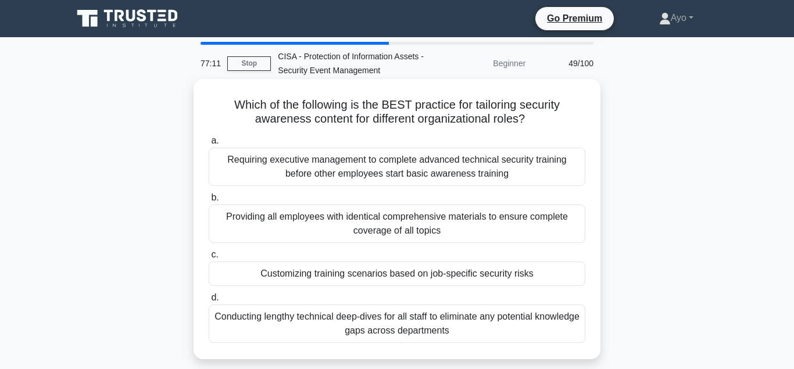
click at [296, 277] on div "Customizing training scenarios based on job-specific security risks" at bounding box center [397, 274] width 377 height 24
click at [209, 259] on input "c. Customizing training scenarios based on job-specific security risks" at bounding box center [209, 255] width 0 height 8
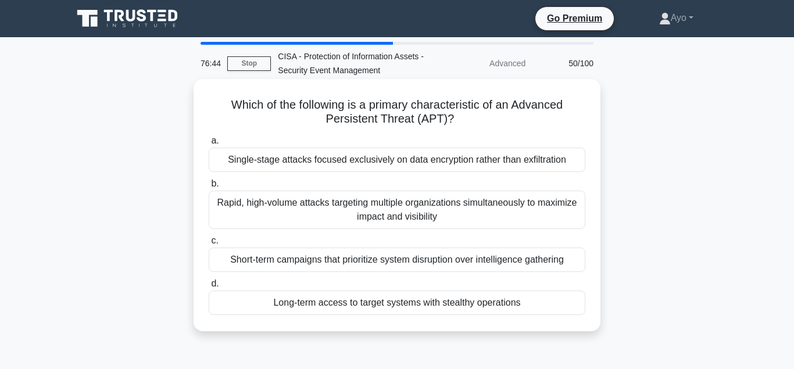
click at [338, 303] on div "Long-term access to target systems with stealthy operations" at bounding box center [397, 303] width 377 height 24
click at [209, 288] on input "d. Long-term access to target systems with stealthy operations" at bounding box center [209, 284] width 0 height 8
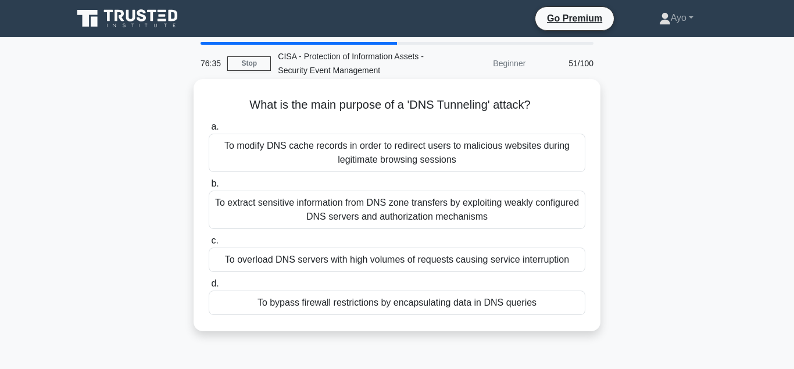
click at [352, 304] on div "To bypass firewall restrictions by encapsulating data in DNS queries" at bounding box center [397, 303] width 377 height 24
click at [209, 288] on input "d. To bypass firewall restrictions by encapsulating data in DNS queries" at bounding box center [209, 284] width 0 height 8
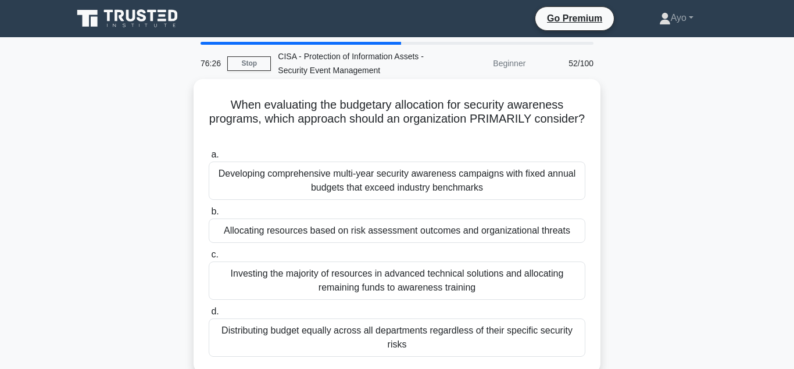
click at [413, 232] on div "Allocating resources based on risk assessment outcomes and organizational threa…" at bounding box center [397, 231] width 377 height 24
click at [209, 216] on input "b. Allocating resources based on risk assessment outcomes and organizational th…" at bounding box center [209, 212] width 0 height 8
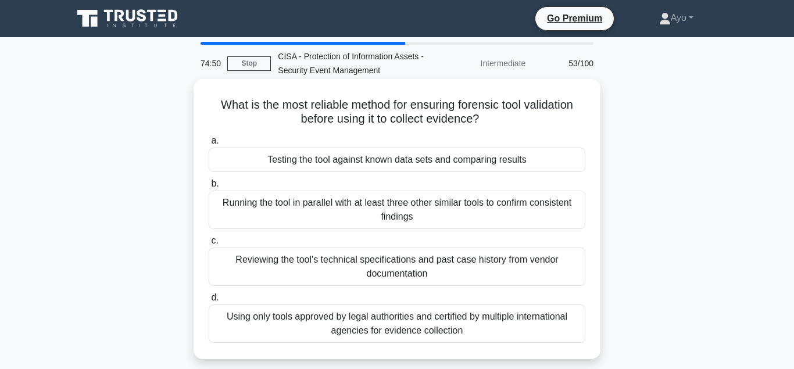
click at [407, 166] on div "Testing the tool against known data sets and comparing results" at bounding box center [397, 160] width 377 height 24
click at [209, 145] on input "a. Testing the tool against known data sets and comparing results" at bounding box center [209, 141] width 0 height 8
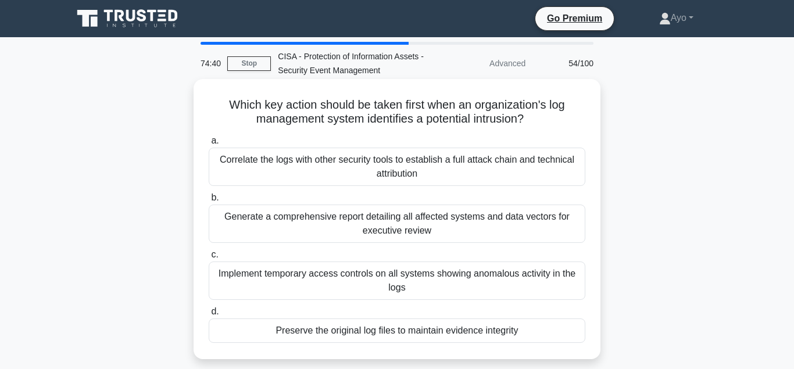
click at [401, 336] on div "Preserve the original log files to maintain evidence integrity" at bounding box center [397, 330] width 377 height 24
click at [209, 316] on input "d. Preserve the original log files to maintain evidence integrity" at bounding box center [209, 312] width 0 height 8
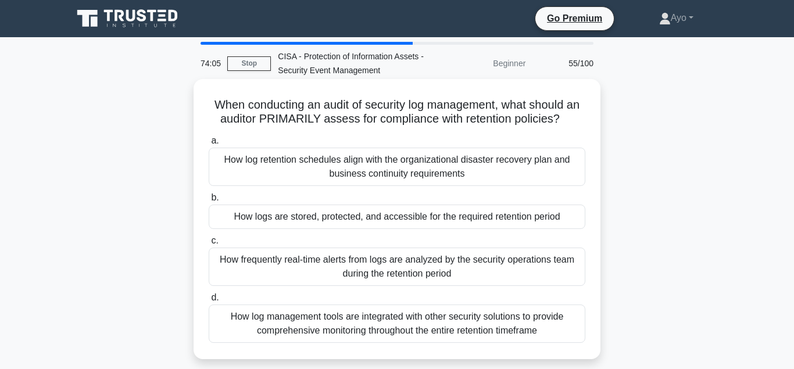
click at [383, 226] on div "How logs are stored, protected, and accessible for the required retention period" at bounding box center [397, 217] width 377 height 24
click at [209, 202] on input "b. How logs are stored, protected, and accessible for the required retention pe…" at bounding box center [209, 198] width 0 height 8
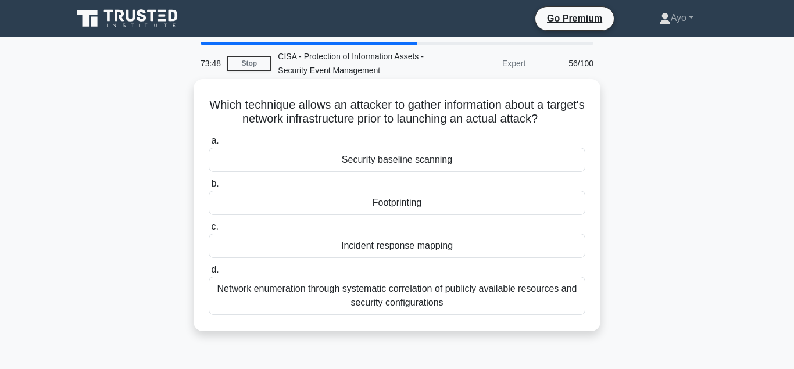
click at [404, 210] on div "Footprinting" at bounding box center [397, 203] width 377 height 24
click at [209, 188] on input "b. Footprinting" at bounding box center [209, 184] width 0 height 8
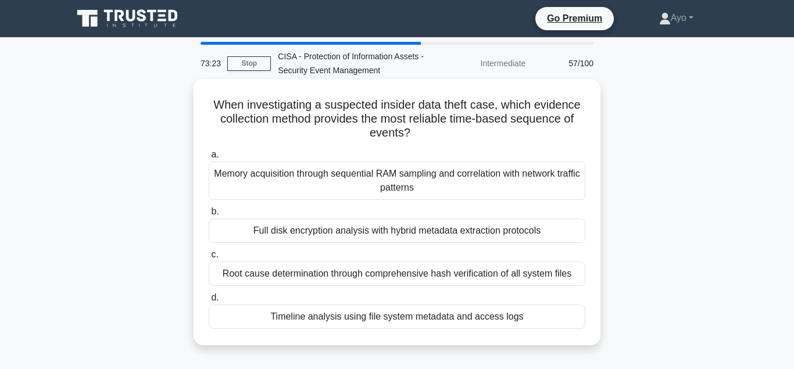
click at [389, 317] on div "Timeline analysis using file system metadata and access logs" at bounding box center [397, 317] width 377 height 24
click at [209, 302] on input "d. Timeline analysis using file system metadata and access logs" at bounding box center [209, 298] width 0 height 8
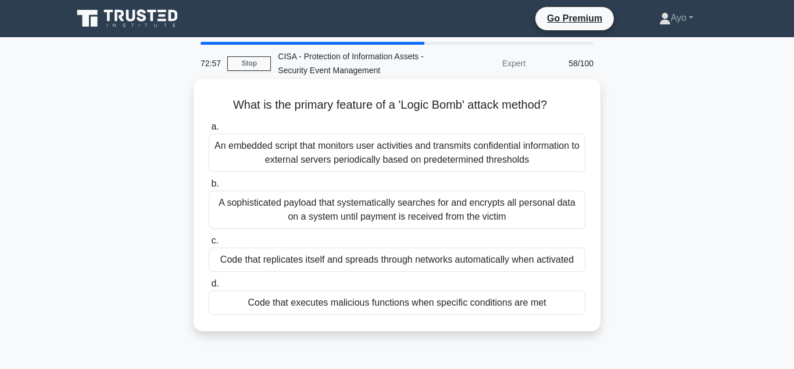
click at [384, 309] on div "Code that executes malicious functions when specific conditions are met" at bounding box center [397, 303] width 377 height 24
click at [209, 288] on input "d. Code that executes malicious functions when specific conditions are met" at bounding box center [209, 284] width 0 height 8
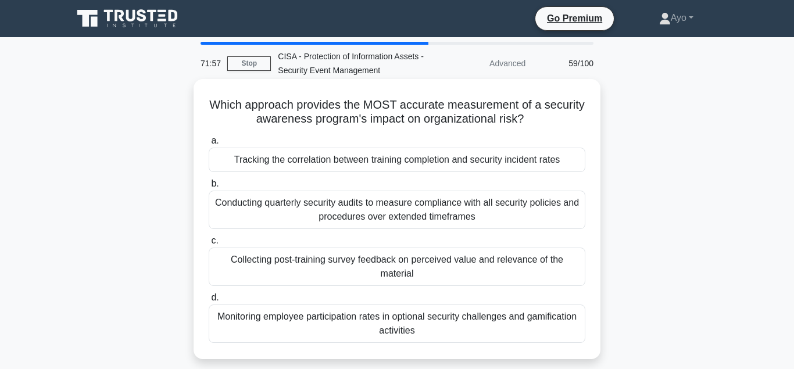
click at [394, 162] on div "Tracking the correlation between training completion and security incident rates" at bounding box center [397, 160] width 377 height 24
click at [209, 145] on input "a. Tracking the correlation between training completion and security incident r…" at bounding box center [209, 141] width 0 height 8
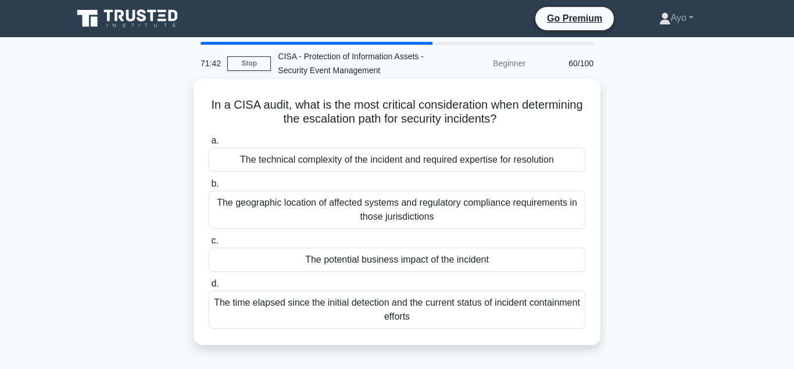
click at [388, 261] on div "The potential business impact of the incident" at bounding box center [397, 260] width 377 height 24
click at [209, 245] on input "c. The potential business impact of the incident" at bounding box center [209, 241] width 0 height 8
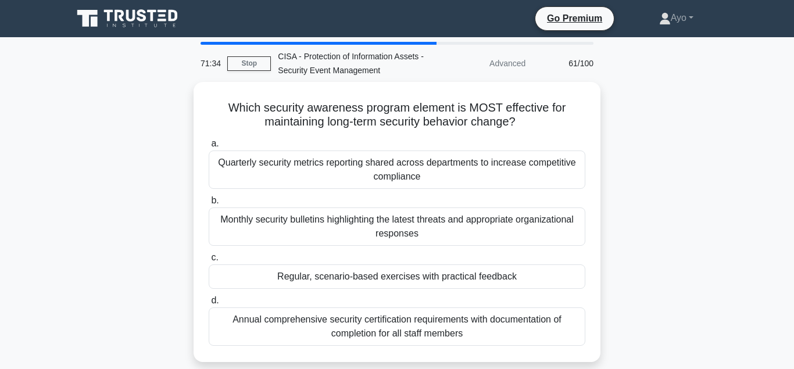
click at [397, 274] on div "Regular, scenario-based exercises with practical feedback" at bounding box center [397, 276] width 377 height 24
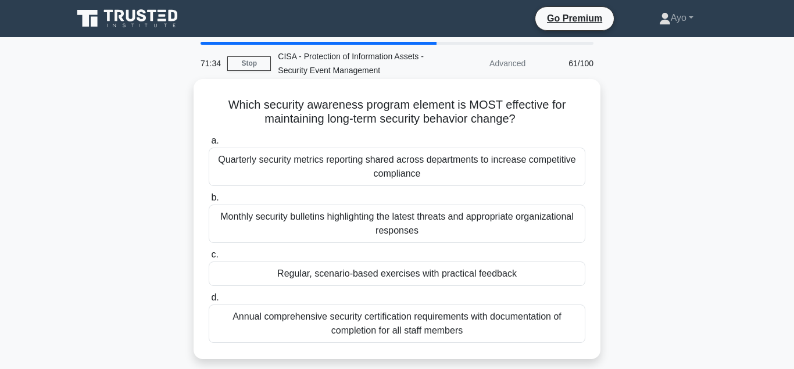
click at [209, 259] on input "c. Regular, scenario-based exercises with practical feedback" at bounding box center [209, 255] width 0 height 8
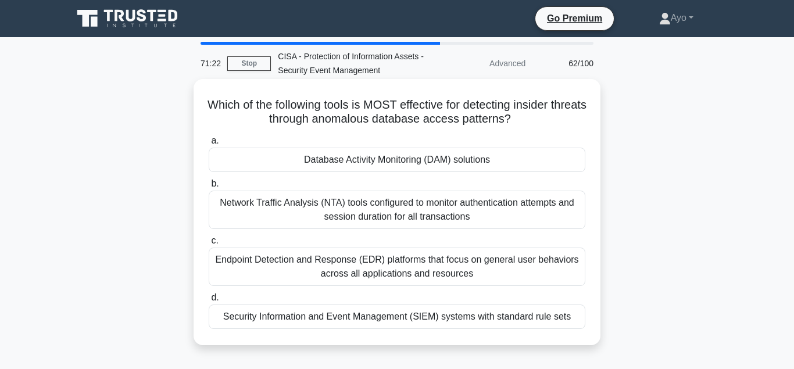
click at [388, 166] on div "Database Activity Monitoring (DAM) solutions" at bounding box center [397, 160] width 377 height 24
click at [209, 145] on input "a. Database Activity Monitoring (DAM) solutions" at bounding box center [209, 141] width 0 height 8
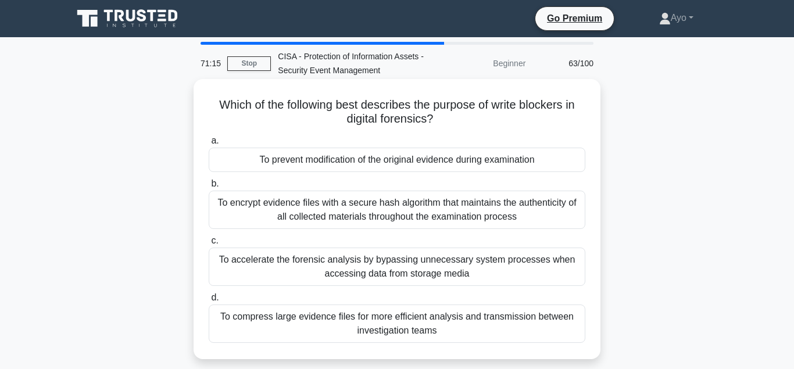
click at [392, 164] on div "To prevent modification of the original evidence during examination" at bounding box center [397, 160] width 377 height 24
click at [209, 145] on input "a. To prevent modification of the original evidence during examination" at bounding box center [209, 141] width 0 height 8
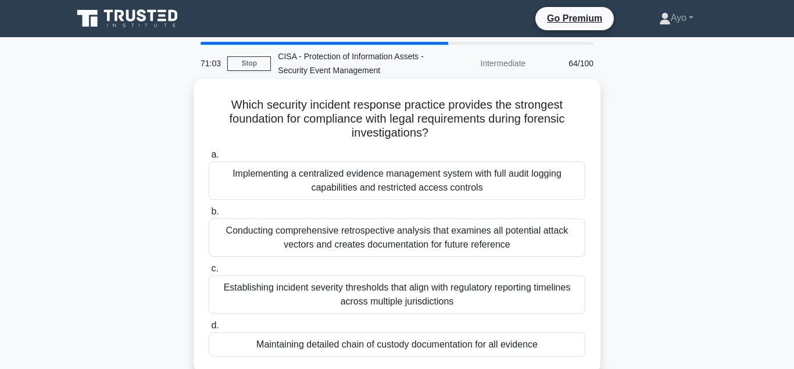
click at [372, 342] on div "Maintaining detailed chain of custody documentation for all evidence" at bounding box center [397, 344] width 377 height 24
click at [209, 329] on input "d. Maintaining detailed chain of custody documentation for all evidence" at bounding box center [209, 326] width 0 height 8
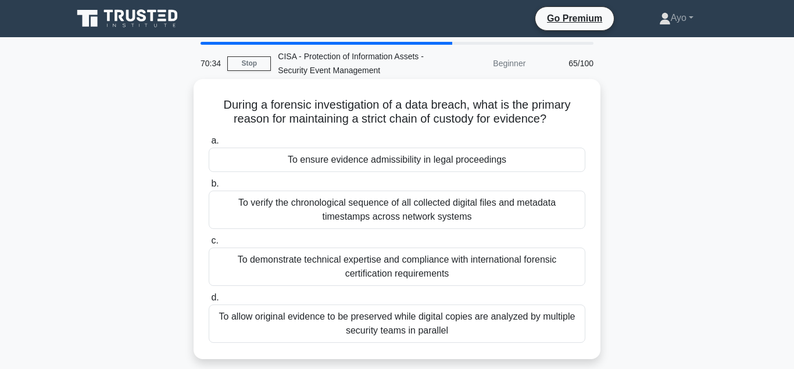
click at [440, 164] on div "To ensure evidence admissibility in legal proceedings" at bounding box center [397, 160] width 377 height 24
click at [209, 145] on input "a. To ensure evidence admissibility in legal proceedings" at bounding box center [209, 141] width 0 height 8
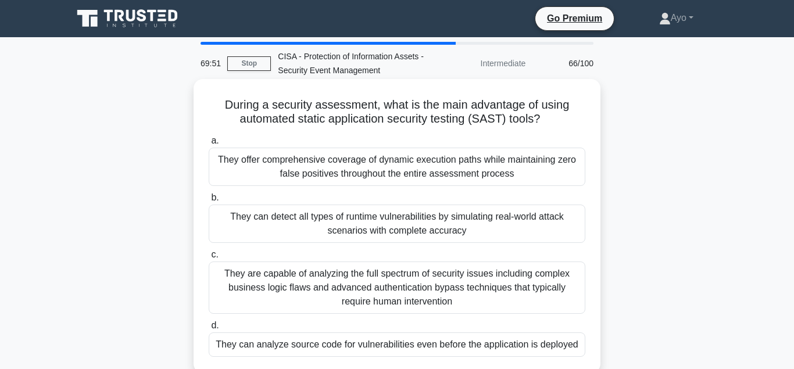
click at [407, 350] on div "They can analyze source code for vulnerabilities even before the application is…" at bounding box center [397, 344] width 377 height 24
click at [209, 329] on input "d. They can analyze source code for vulnerabilities even before the application…" at bounding box center [209, 326] width 0 height 8
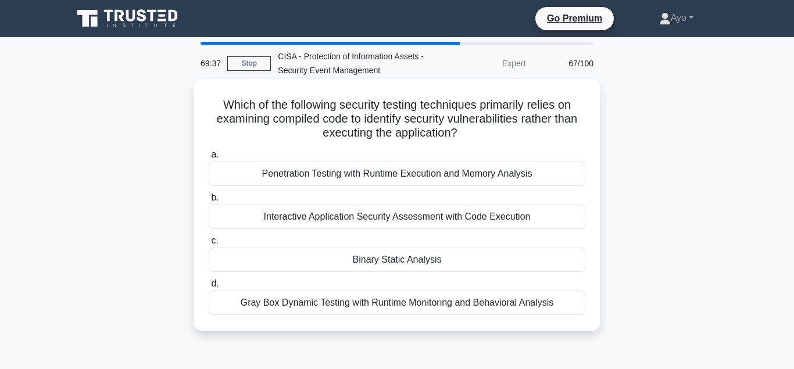
click at [417, 266] on div "Binary Static Analysis" at bounding box center [397, 260] width 377 height 24
click at [209, 245] on input "c. Binary Static Analysis" at bounding box center [209, 241] width 0 height 8
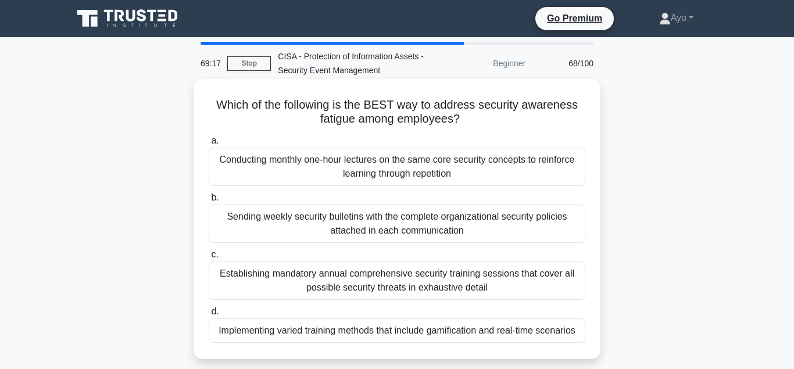
click at [393, 335] on div "Implementing varied training methods that include gamification and real-time sc…" at bounding box center [397, 330] width 377 height 24
click at [209, 316] on input "d. Implementing varied training methods that include gamification and real-time…" at bounding box center [209, 312] width 0 height 8
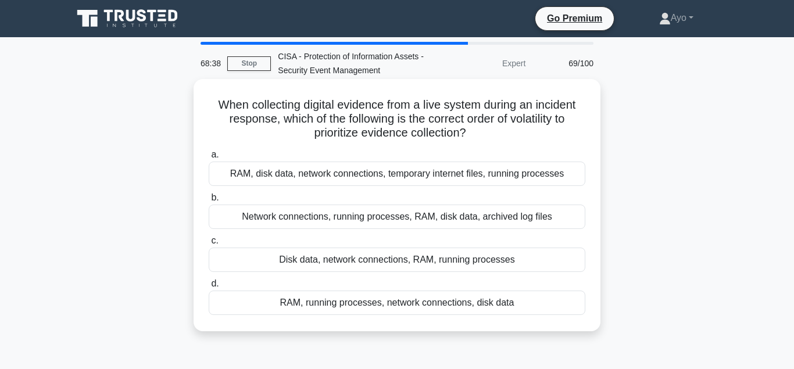
click at [399, 219] on div "Network connections, running processes, RAM, disk data, archived log files" at bounding box center [397, 217] width 377 height 24
click at [209, 202] on input "b. Network connections, running processes, RAM, disk data, archived log files" at bounding box center [209, 198] width 0 height 8
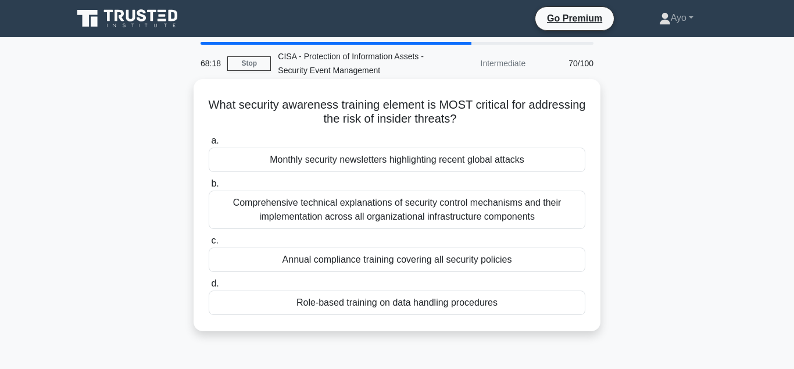
click at [396, 309] on div "Role-based training on data handling procedures" at bounding box center [397, 303] width 377 height 24
click at [209, 288] on input "d. Role-based training on data handling procedures" at bounding box center [209, 284] width 0 height 8
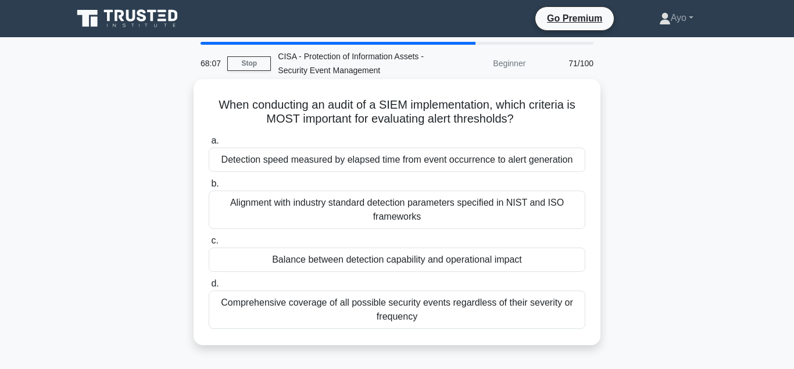
click at [408, 262] on div "Balance between detection capability and operational impact" at bounding box center [397, 260] width 377 height 24
click at [209, 245] on input "c. Balance between detection capability and operational impact" at bounding box center [209, 241] width 0 height 8
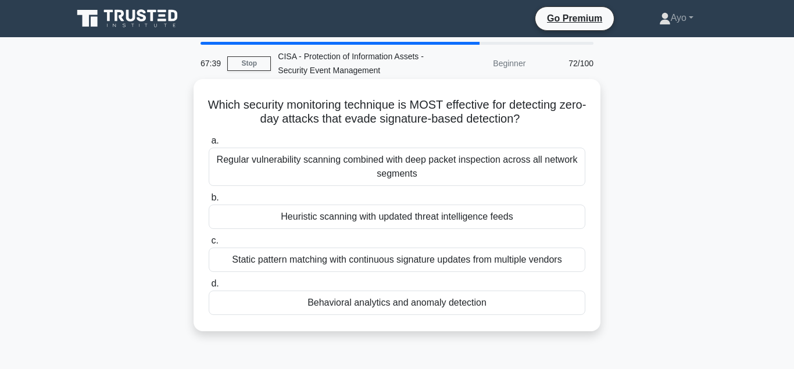
click at [389, 307] on div "Behavioral analytics and anomaly detection" at bounding box center [397, 303] width 377 height 24
click at [209, 288] on input "d. Behavioral analytics and anomaly detection" at bounding box center [209, 284] width 0 height 8
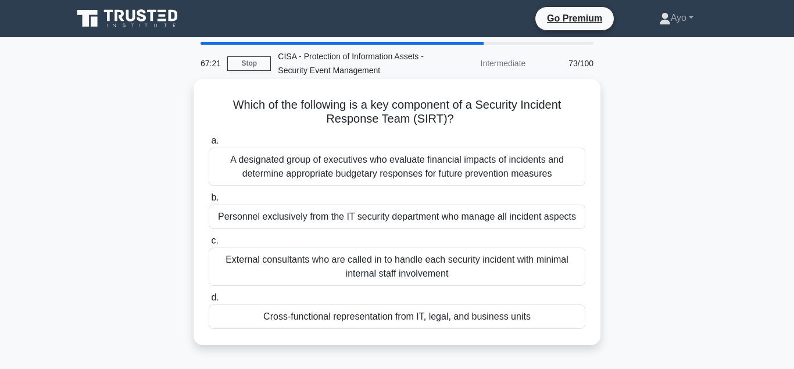
click at [369, 318] on div "Cross-functional representation from IT, legal, and business units" at bounding box center [397, 317] width 377 height 24
click at [209, 302] on input "d. Cross-functional representation from IT, legal, and business units" at bounding box center [209, 298] width 0 height 8
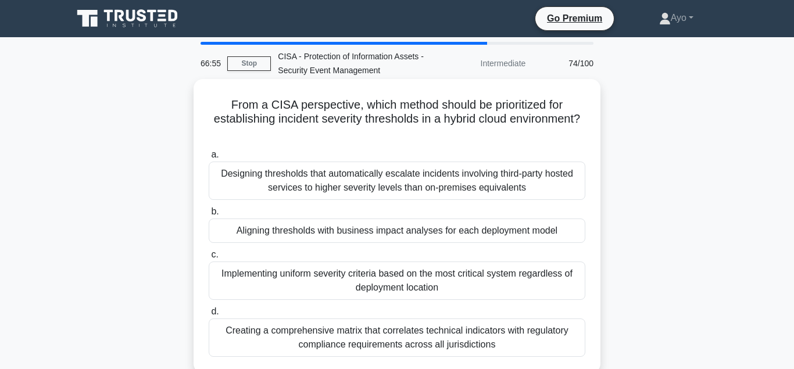
click at [392, 238] on div "Aligning thresholds with business impact analyses for each deployment model" at bounding box center [397, 231] width 377 height 24
click at [209, 216] on input "b. Aligning thresholds with business impact analyses for each deployment model" at bounding box center [209, 212] width 0 height 8
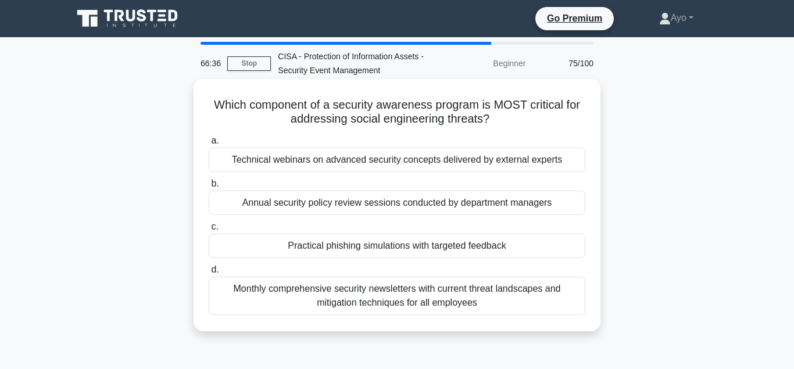
click at [360, 161] on div "Technical webinars on advanced security concepts delivered by external experts" at bounding box center [397, 160] width 377 height 24
click at [209, 145] on input "a. Technical webinars on advanced security concepts delivered by external exper…" at bounding box center [209, 141] width 0 height 8
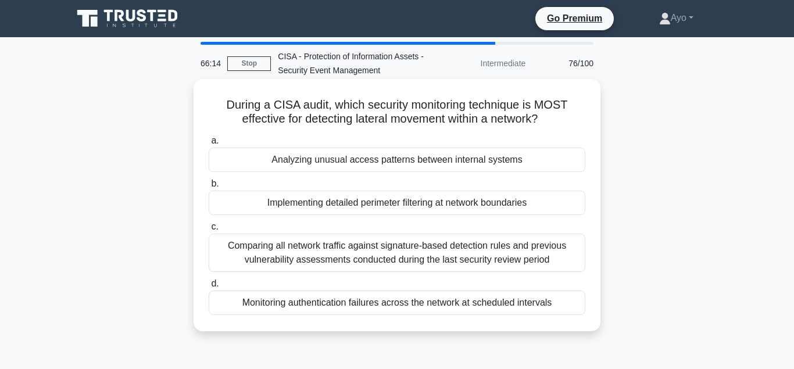
click at [361, 160] on div "Analyzing unusual access patterns between internal systems" at bounding box center [397, 160] width 377 height 24
click at [209, 145] on input "a. Analyzing unusual access patterns between internal systems" at bounding box center [209, 141] width 0 height 8
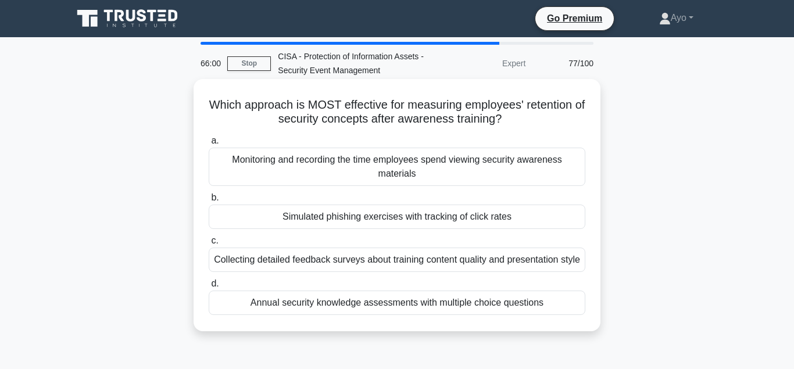
click at [396, 220] on div "Simulated phishing exercises with tracking of click rates" at bounding box center [397, 217] width 377 height 24
click at [209, 202] on input "b. Simulated phishing exercises with tracking of click rates" at bounding box center [209, 198] width 0 height 8
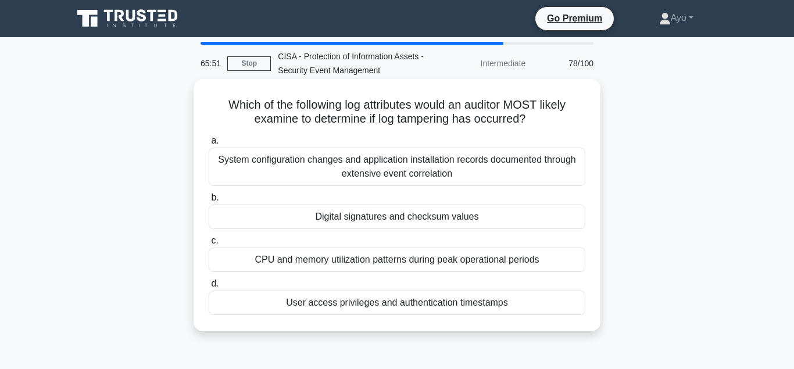
click at [397, 214] on div "Digital signatures and checksum values" at bounding box center [397, 217] width 377 height 24
click at [209, 202] on input "b. Digital signatures and checksum values" at bounding box center [209, 198] width 0 height 8
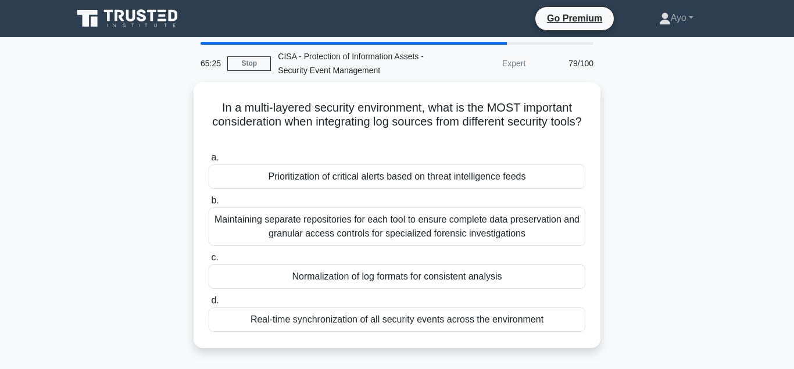
click at [391, 175] on div "Prioritization of critical alerts based on threat intelligence feeds" at bounding box center [397, 176] width 377 height 24
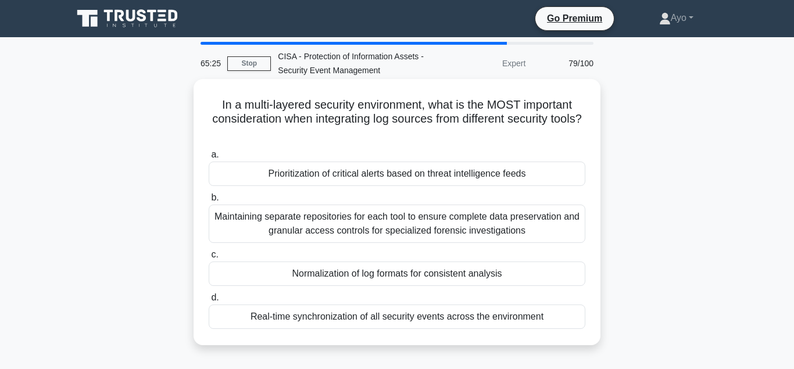
click at [209, 159] on input "a. Prioritization of critical alerts based on threat intelligence feeds" at bounding box center [209, 155] width 0 height 8
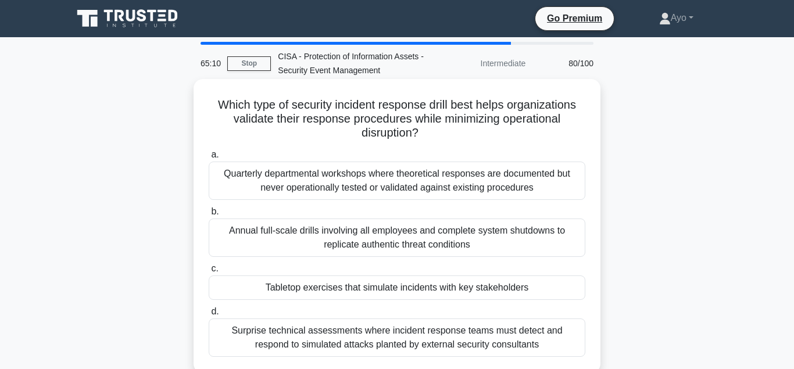
click at [434, 293] on div "Tabletop exercises that simulate incidents with key stakeholders" at bounding box center [397, 287] width 377 height 24
click at [209, 273] on input "c. Tabletop exercises that simulate incidents with key stakeholders" at bounding box center [209, 269] width 0 height 8
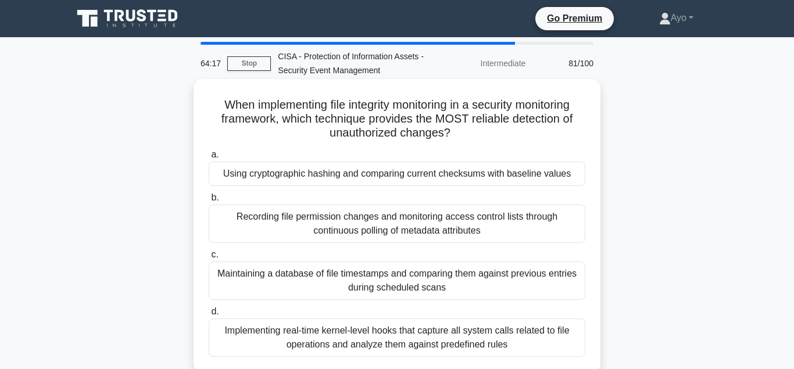
click at [385, 176] on div "Using cryptographic hashing and comparing current checksums with baseline values" at bounding box center [397, 174] width 377 height 24
click at [209, 159] on input "a. Using cryptographic hashing and comparing current checksums with baseline va…" at bounding box center [209, 155] width 0 height 8
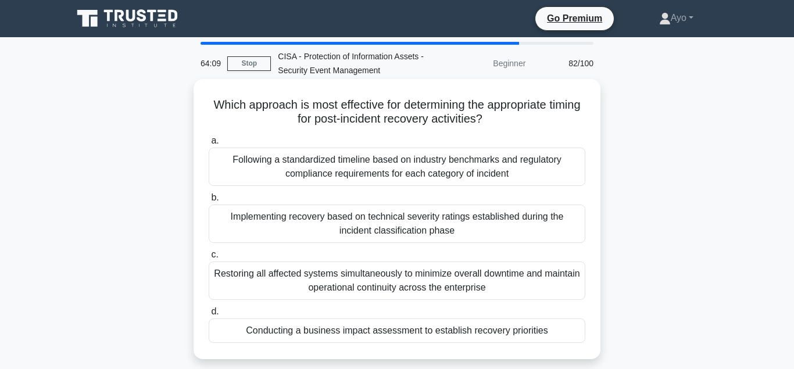
click at [441, 335] on div "Conducting a business impact assessment to establish recovery priorities" at bounding box center [397, 330] width 377 height 24
click at [209, 316] on input "d. Conducting a business impact assessment to establish recovery priorities" at bounding box center [209, 312] width 0 height 8
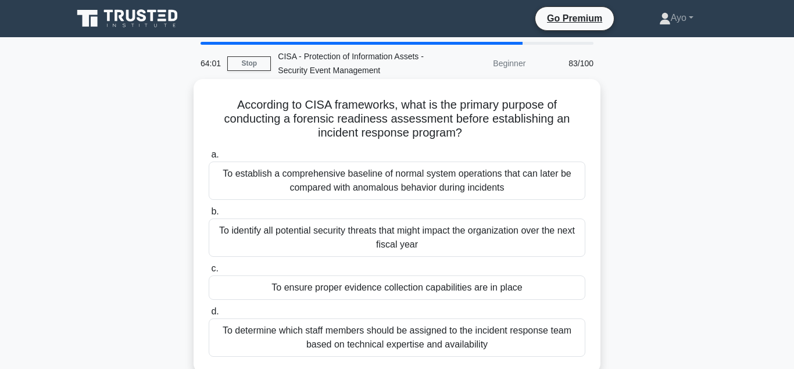
click at [429, 291] on div "To ensure proper evidence collection capabilities are in place" at bounding box center [397, 287] width 377 height 24
click at [209, 273] on input "c. To ensure proper evidence collection capabilities are in place" at bounding box center [209, 269] width 0 height 8
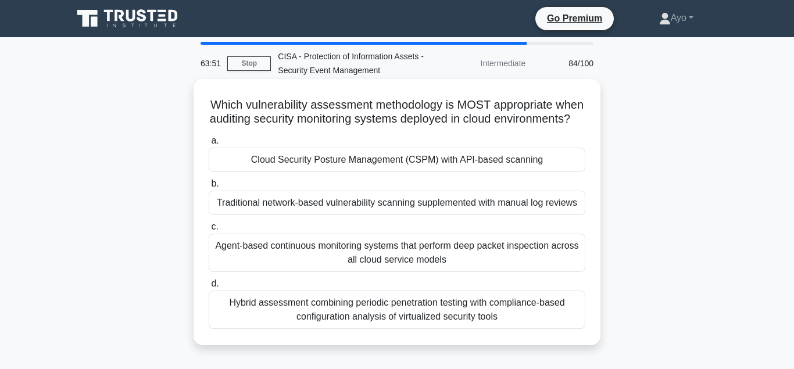
click at [385, 172] on div "Cloud Security Posture Management (CSPM) with API-based scanning" at bounding box center [397, 160] width 377 height 24
click at [209, 145] on input "a. Cloud Security Posture Management (CSPM) with API-based scanning" at bounding box center [209, 141] width 0 height 8
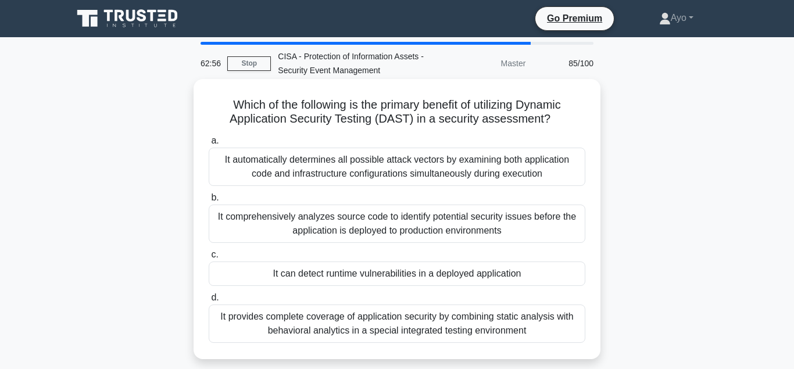
click at [431, 280] on div "It can detect runtime vulnerabilities in a deployed application" at bounding box center [397, 274] width 377 height 24
click at [209, 259] on input "c. It can detect runtime vulnerabilities in a deployed application" at bounding box center [209, 255] width 0 height 8
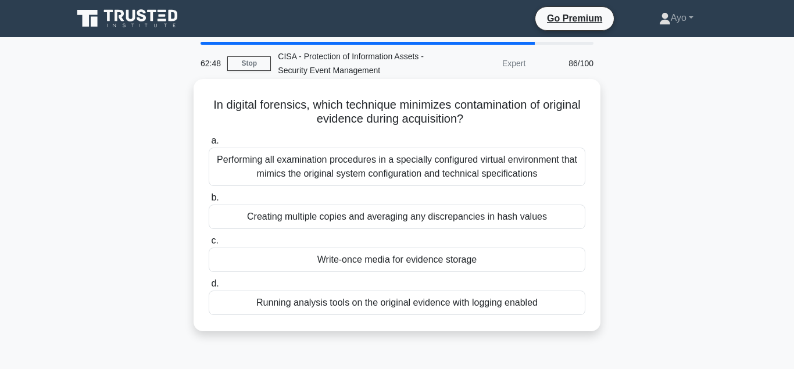
click at [425, 268] on div "Write-once media for evidence storage" at bounding box center [397, 260] width 377 height 24
click at [209, 245] on input "c. Write-once media for evidence storage" at bounding box center [209, 241] width 0 height 8
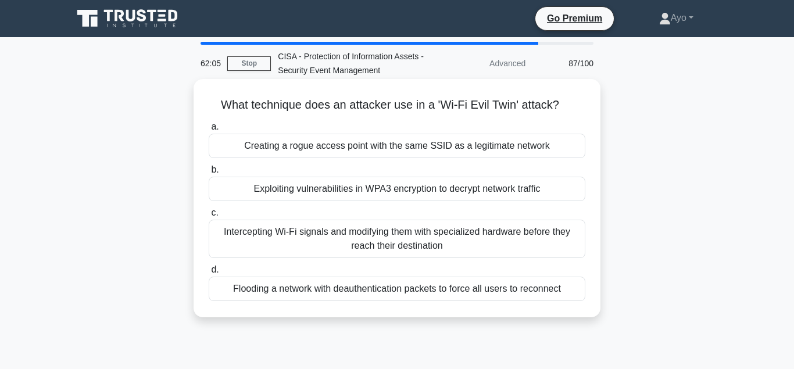
click at [427, 292] on div "Flooding a network with deauthentication packets to force all users to reconnect" at bounding box center [397, 289] width 377 height 24
click at [209, 274] on input "d. Flooding a network with deauthentication packets to force all users to recon…" at bounding box center [209, 270] width 0 height 8
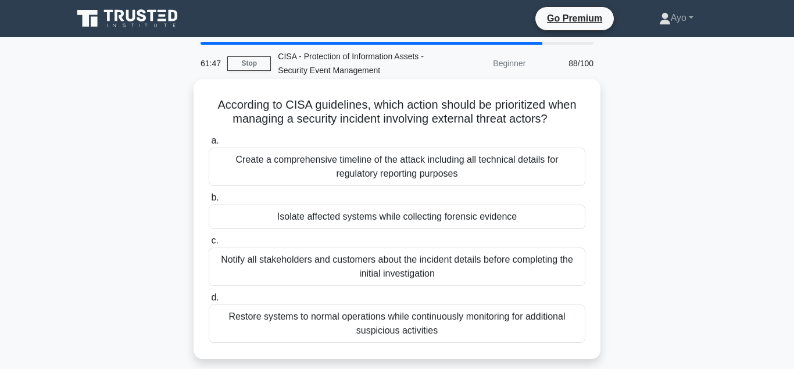
click at [376, 224] on div "Isolate affected systems while collecting forensic evidence" at bounding box center [397, 217] width 377 height 24
click at [209, 202] on input "b. Isolate affected systems while collecting forensic evidence" at bounding box center [209, 198] width 0 height 8
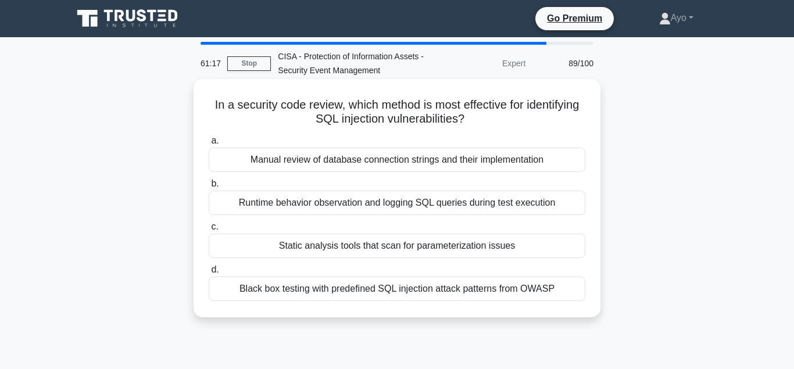
click at [412, 252] on div "Static analysis tools that scan for parameterization issues" at bounding box center [397, 246] width 377 height 24
click at [209, 231] on input "c. Static analysis tools that scan for parameterization issues" at bounding box center [209, 227] width 0 height 8
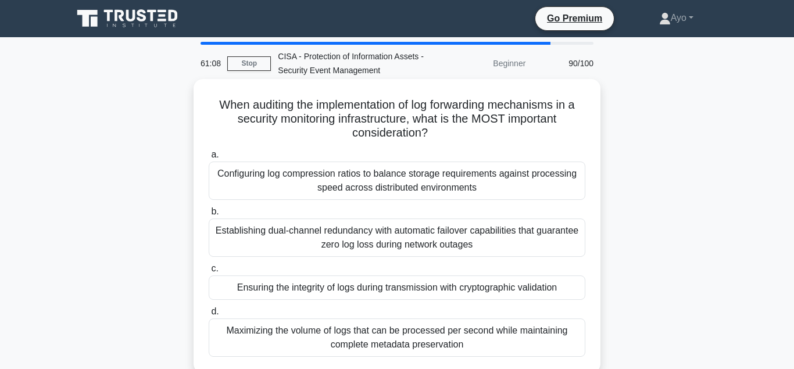
click at [399, 291] on div "Ensuring the integrity of logs during transmission with cryptographic validation" at bounding box center [397, 287] width 377 height 24
click at [209, 273] on input "c. Ensuring the integrity of logs during transmission with cryptographic valida…" at bounding box center [209, 269] width 0 height 8
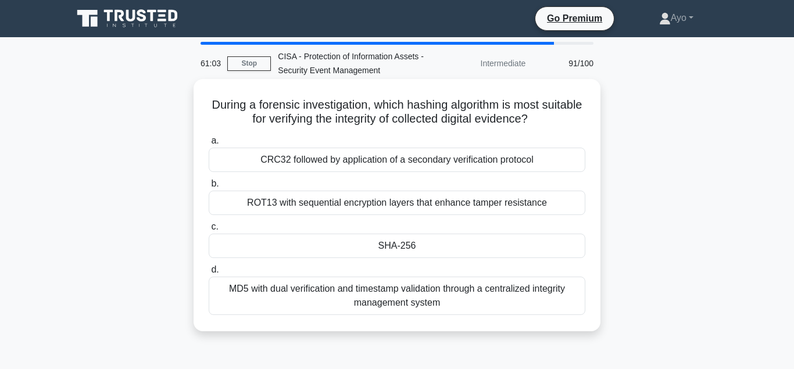
click at [411, 243] on div "SHA-256" at bounding box center [397, 246] width 377 height 24
click at [209, 231] on input "c. SHA-256" at bounding box center [209, 227] width 0 height 8
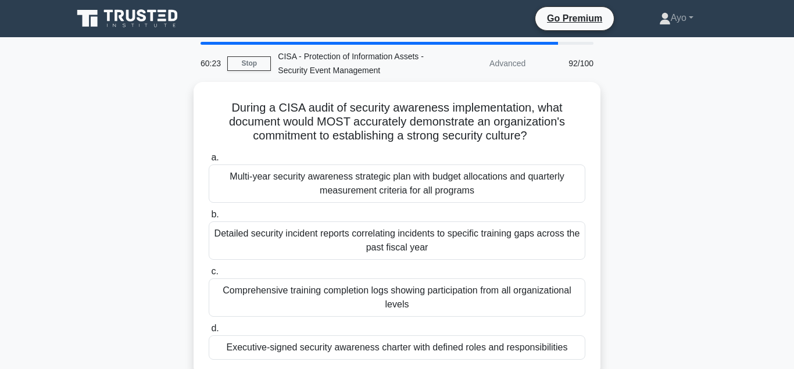
click at [393, 343] on div "Executive-signed security awareness charter with defined roles and responsibili…" at bounding box center [397, 347] width 377 height 24
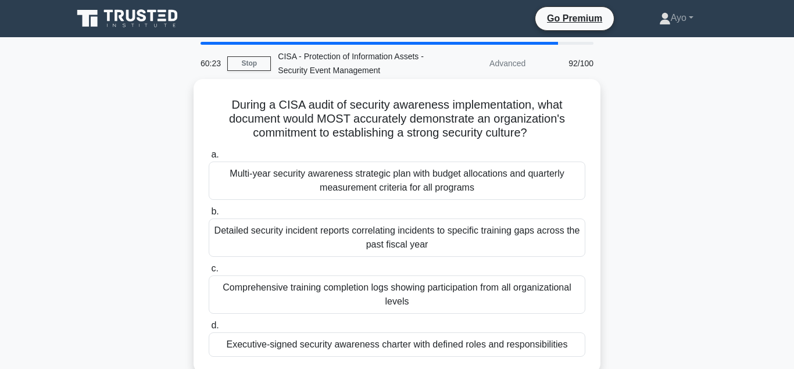
click at [209, 329] on input "d. Executive-signed security awareness charter with defined roles and responsib…" at bounding box center [209, 326] width 0 height 8
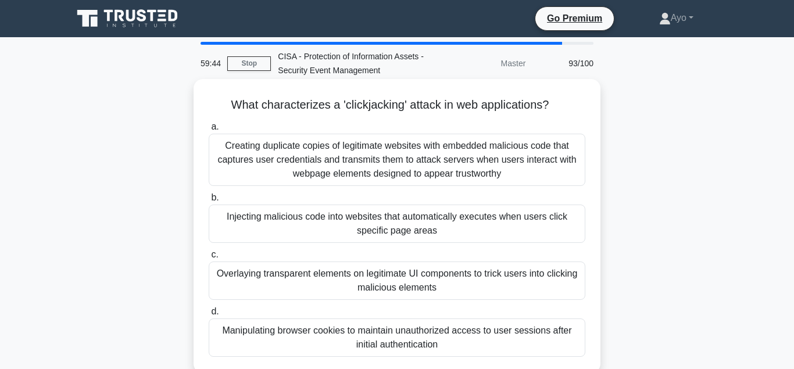
click at [420, 221] on div "Injecting malicious code into websites that automatically executes when users c…" at bounding box center [397, 224] width 377 height 38
click at [209, 202] on input "b. Injecting malicious code into websites that automatically executes when user…" at bounding box center [209, 198] width 0 height 8
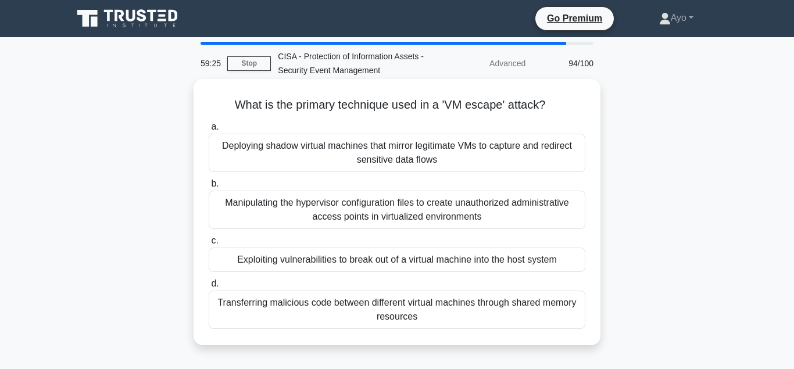
click at [416, 265] on div "Exploiting vulnerabilities to break out of a virtual machine into the host syst…" at bounding box center [397, 260] width 377 height 24
click at [209, 245] on input "c. Exploiting vulnerabilities to break out of a virtual machine into the host s…" at bounding box center [209, 241] width 0 height 8
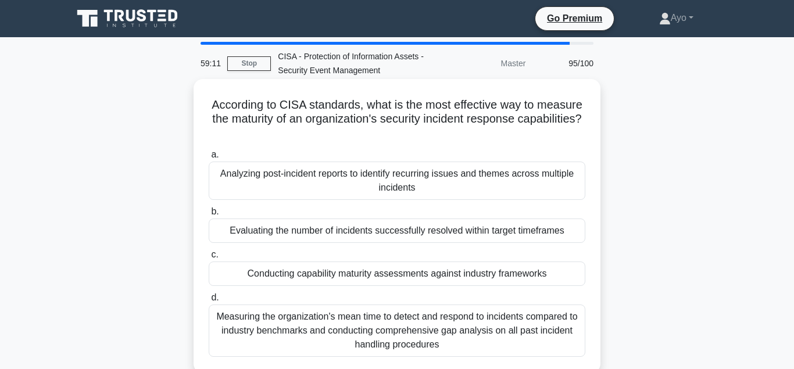
click at [445, 235] on div "Evaluating the number of incidents successfully resolved within target timefram…" at bounding box center [397, 231] width 377 height 24
click at [209, 216] on input "b. Evaluating the number of incidents successfully resolved within target timef…" at bounding box center [209, 212] width 0 height 8
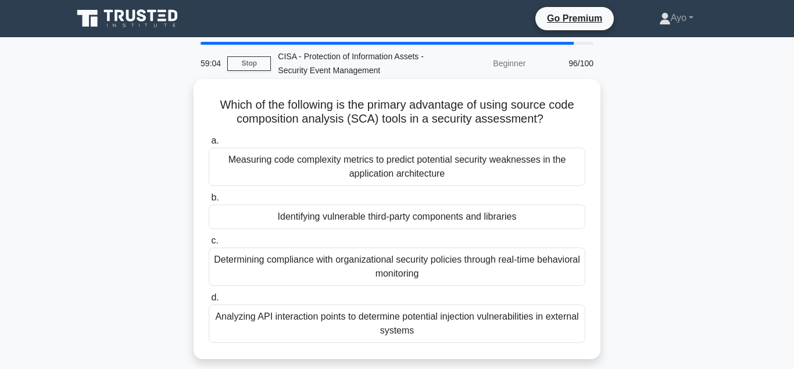
click at [425, 216] on div "Identifying vulnerable third-party components and libraries" at bounding box center [397, 217] width 377 height 24
click at [209, 202] on input "b. Identifying vulnerable third-party components and libraries" at bounding box center [209, 198] width 0 height 8
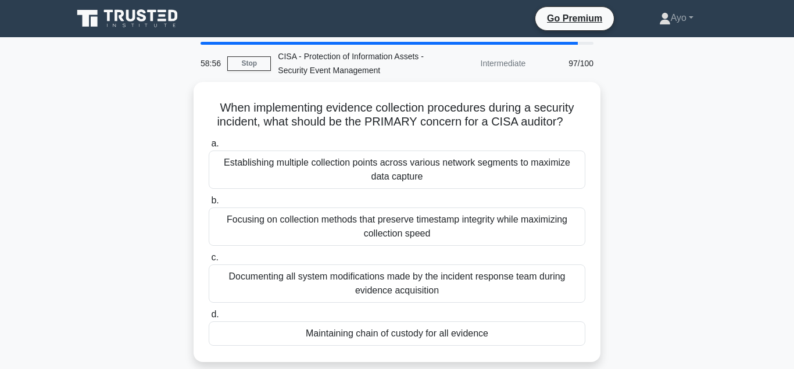
click at [437, 338] on div "Maintaining chain of custody for all evidence" at bounding box center [397, 333] width 377 height 24
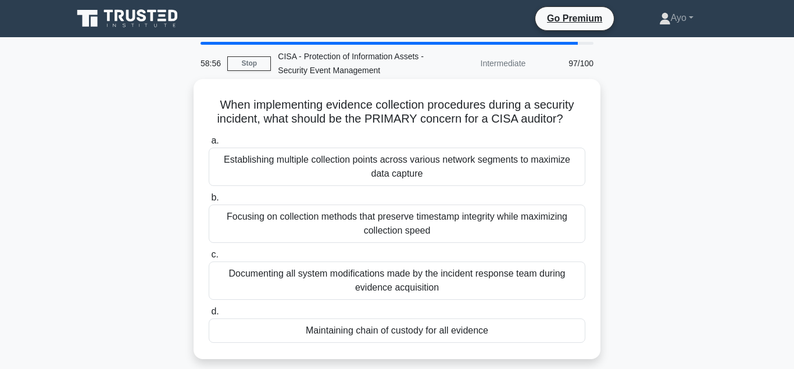
click at [209, 316] on input "d. Maintaining chain of custody for all evidence" at bounding box center [209, 312] width 0 height 8
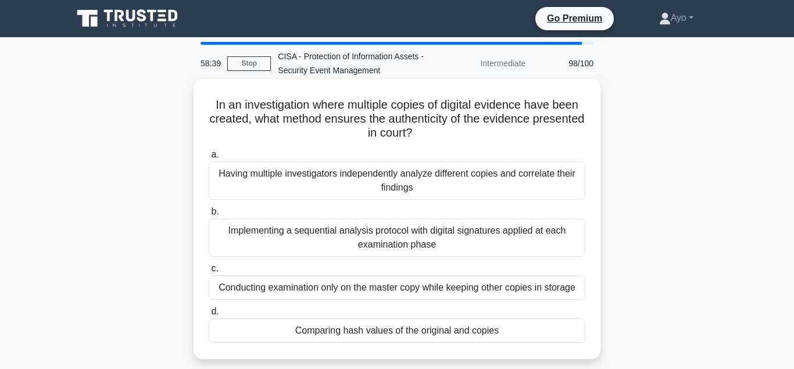
click at [391, 334] on div "Comparing hash values of the original and copies" at bounding box center [397, 330] width 377 height 24
click at [209, 316] on input "d. Comparing hash values of the original and copies" at bounding box center [209, 312] width 0 height 8
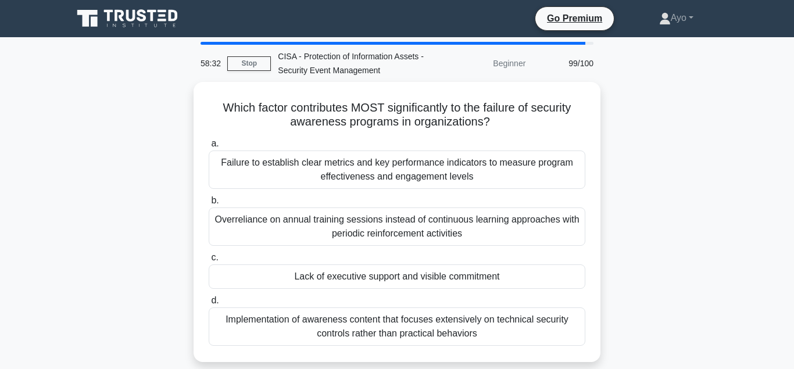
click at [391, 279] on div "Lack of executive support and visible commitment" at bounding box center [397, 276] width 377 height 24
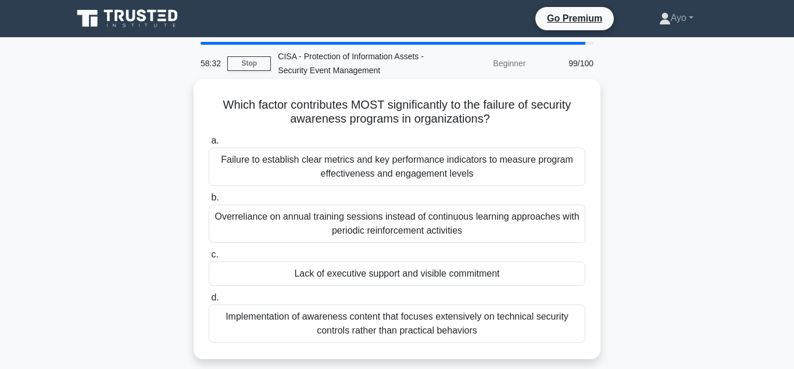
click at [209, 259] on input "c. Lack of executive support and visible commitment" at bounding box center [209, 255] width 0 height 8
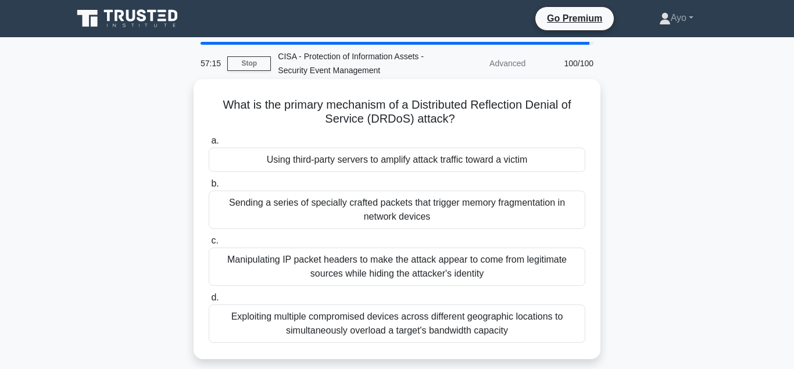
click at [366, 167] on div "Using third-party servers to amplify attack traffic toward a victim" at bounding box center [397, 160] width 377 height 24
click at [209, 145] on input "a. Using third-party servers to amplify attack traffic toward a victim" at bounding box center [209, 141] width 0 height 8
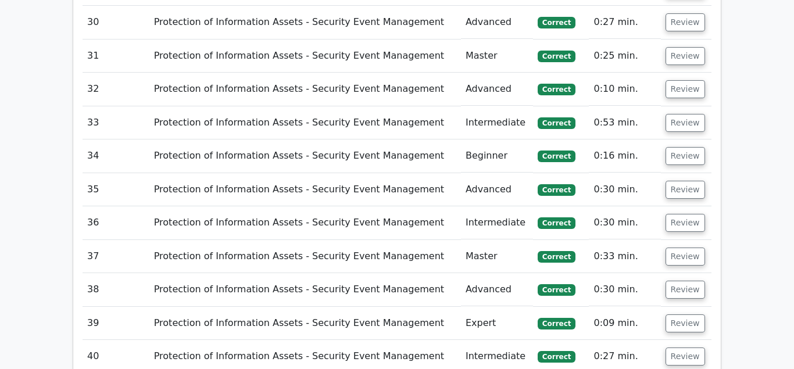
scroll to position [2608, 0]
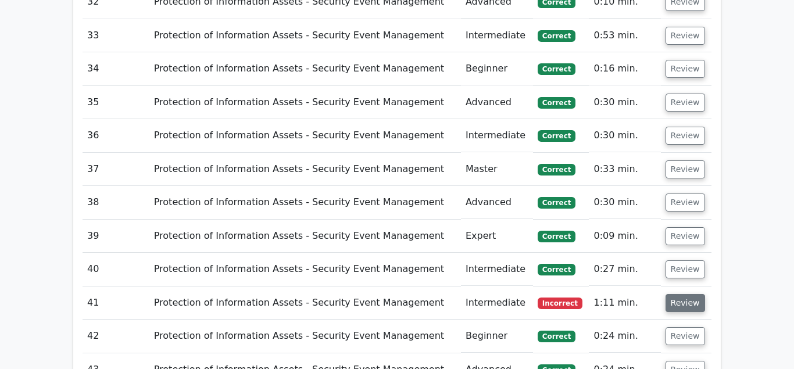
click at [678, 294] on button "Review" at bounding box center [685, 303] width 40 height 18
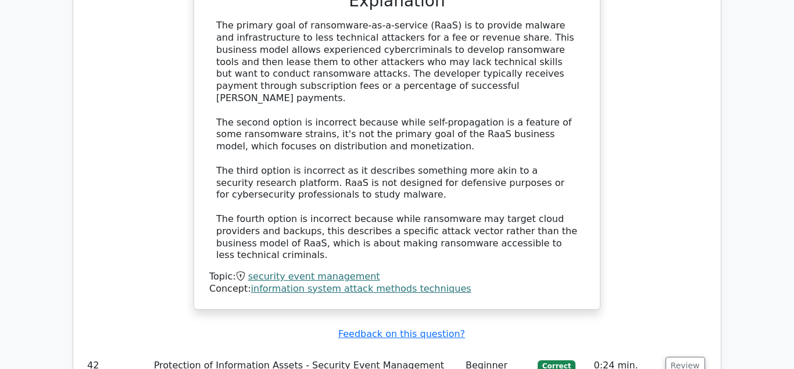
scroll to position [3379, 0]
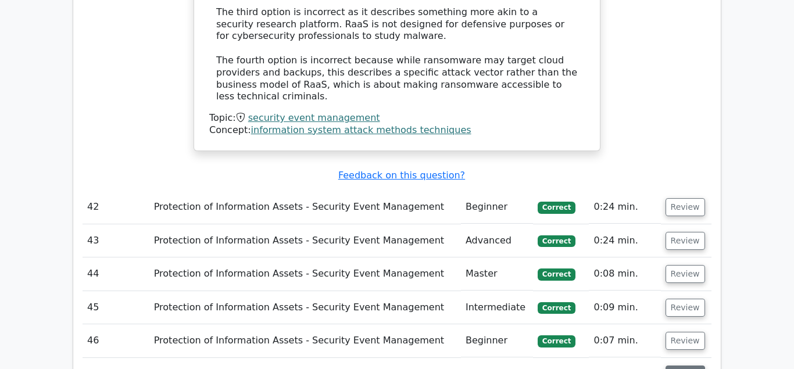
click at [682, 366] on button "Review" at bounding box center [685, 375] width 40 height 18
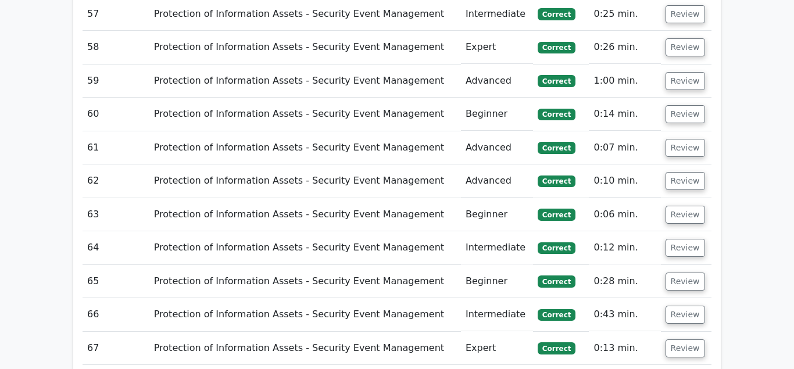
scroll to position [4801, 0]
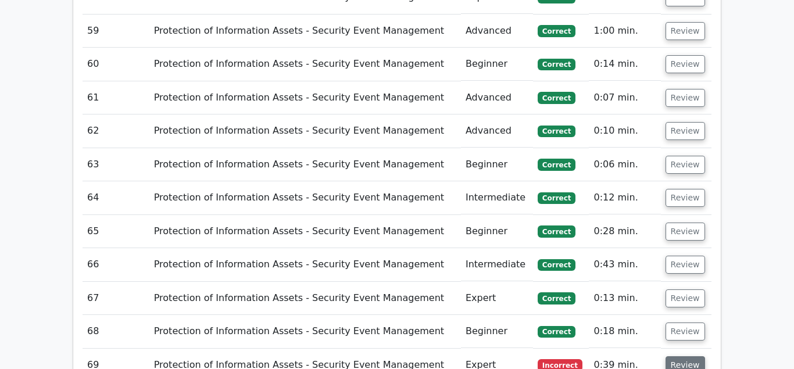
click at [686, 356] on button "Review" at bounding box center [685, 365] width 40 height 18
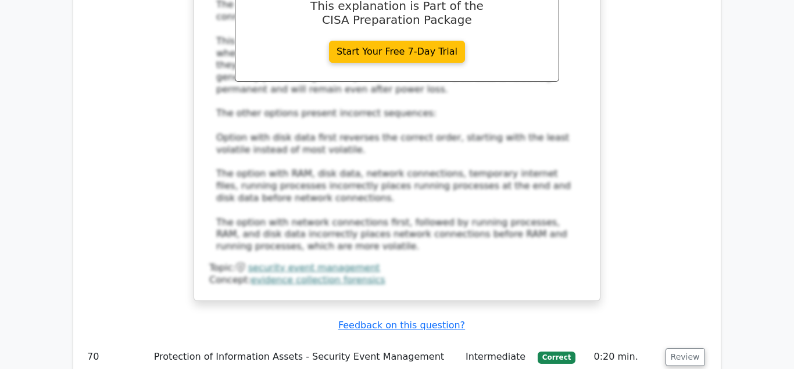
scroll to position [5631, 0]
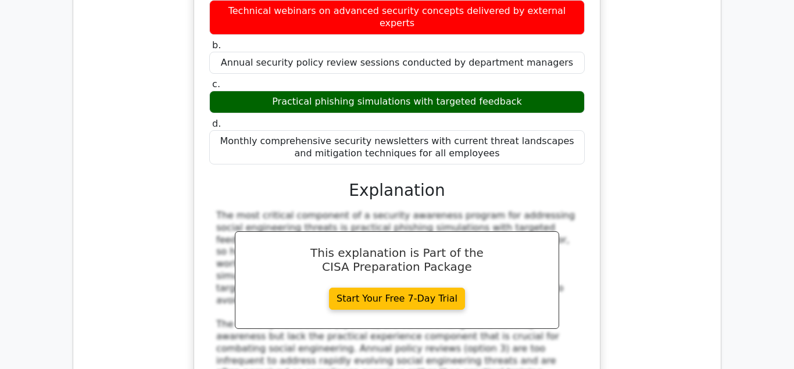
scroll to position [6283, 0]
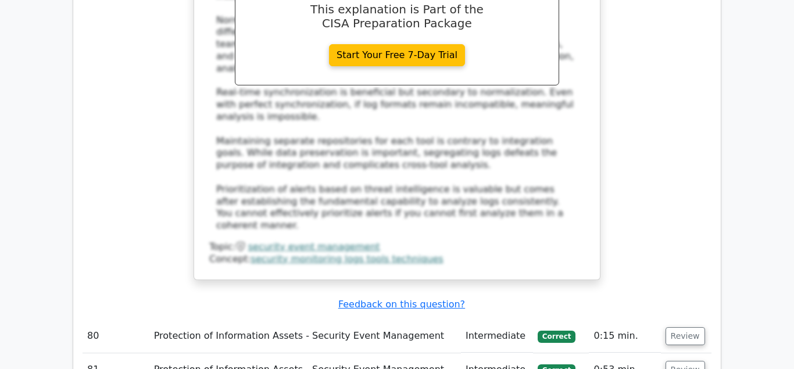
scroll to position [7172, 0]
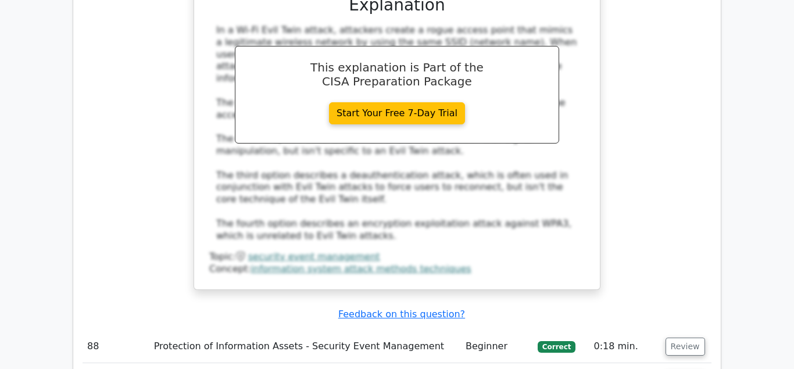
scroll to position [7943, 0]
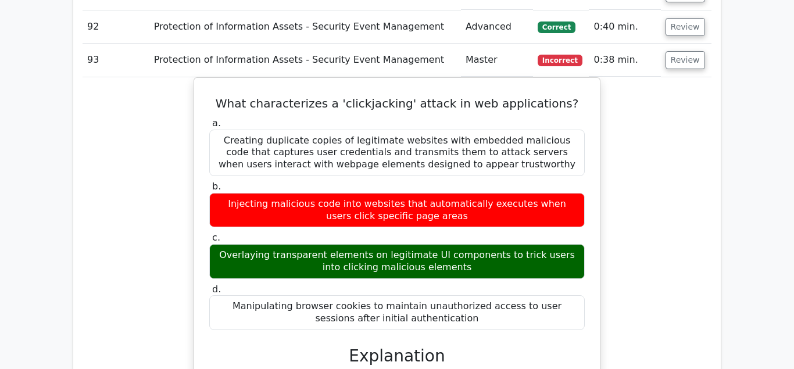
scroll to position [8535, 0]
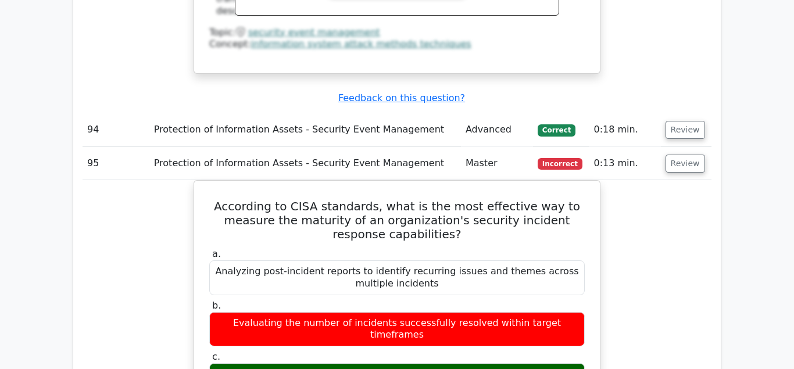
scroll to position [8891, 0]
